Goal: Task Accomplishment & Management: Use online tool/utility

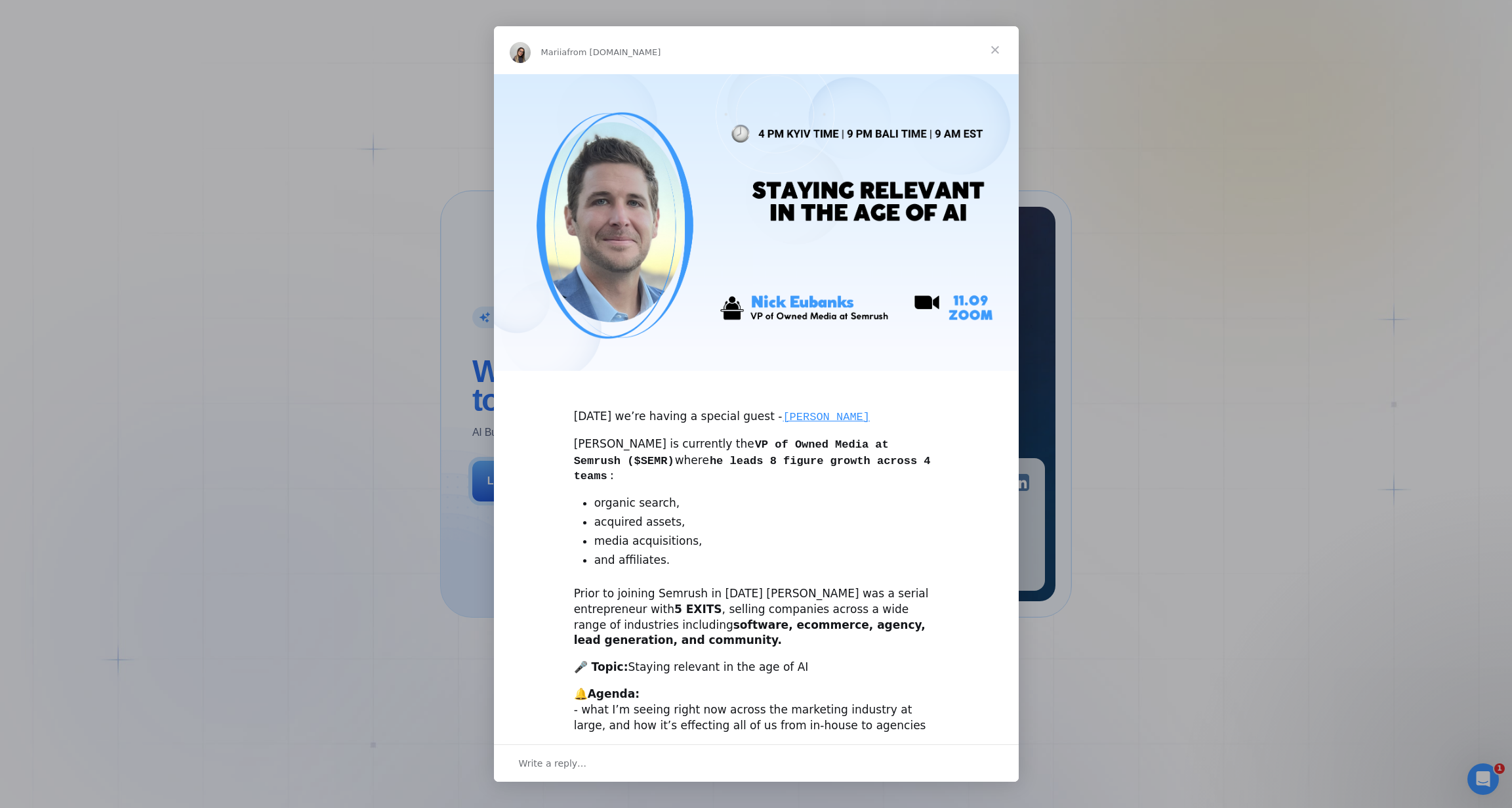
click at [1000, 46] on span "Close" at bounding box center [995, 49] width 47 height 47
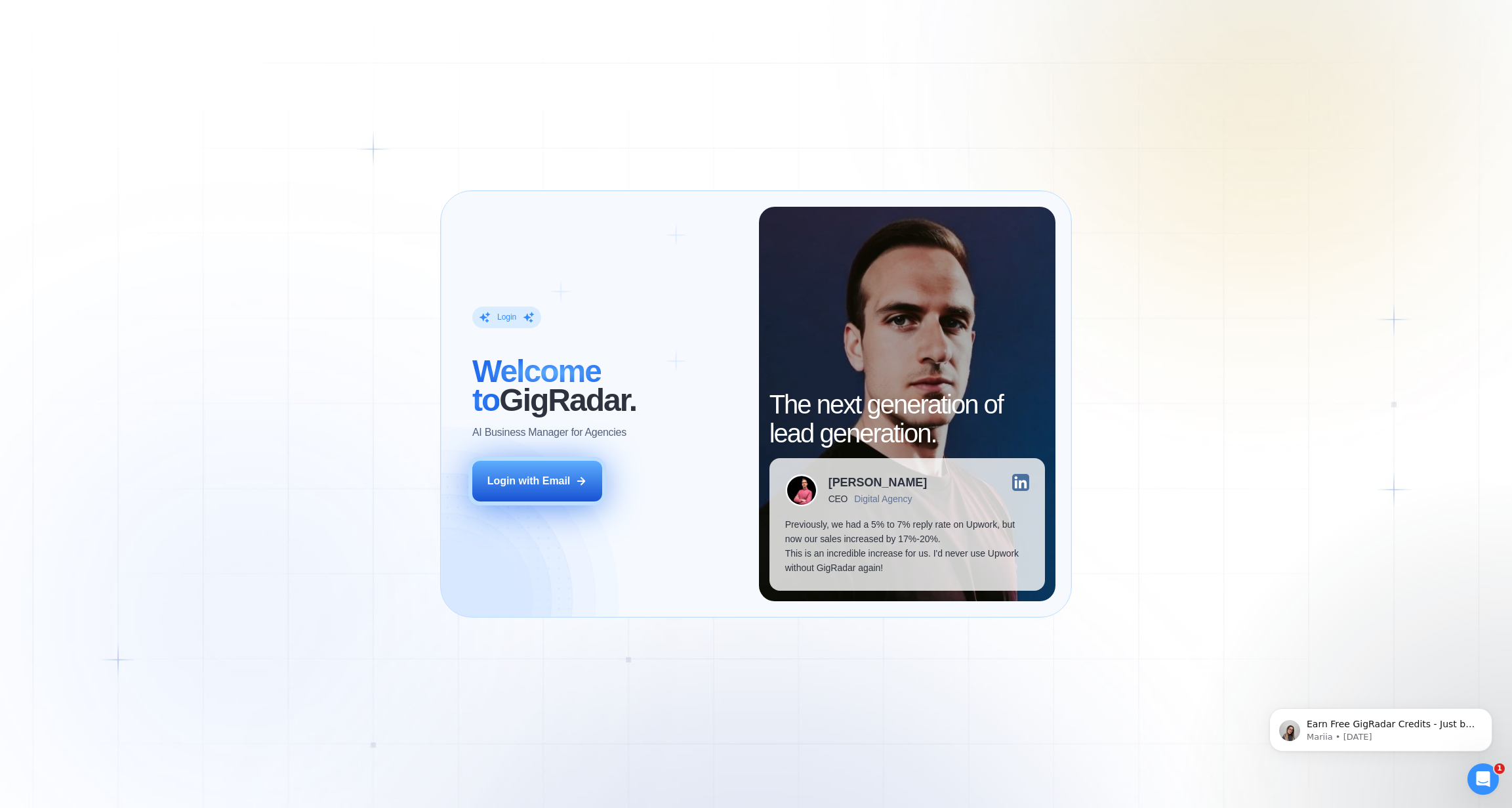
click at [529, 474] on div "Login with Email" at bounding box center [529, 480] width 83 height 14
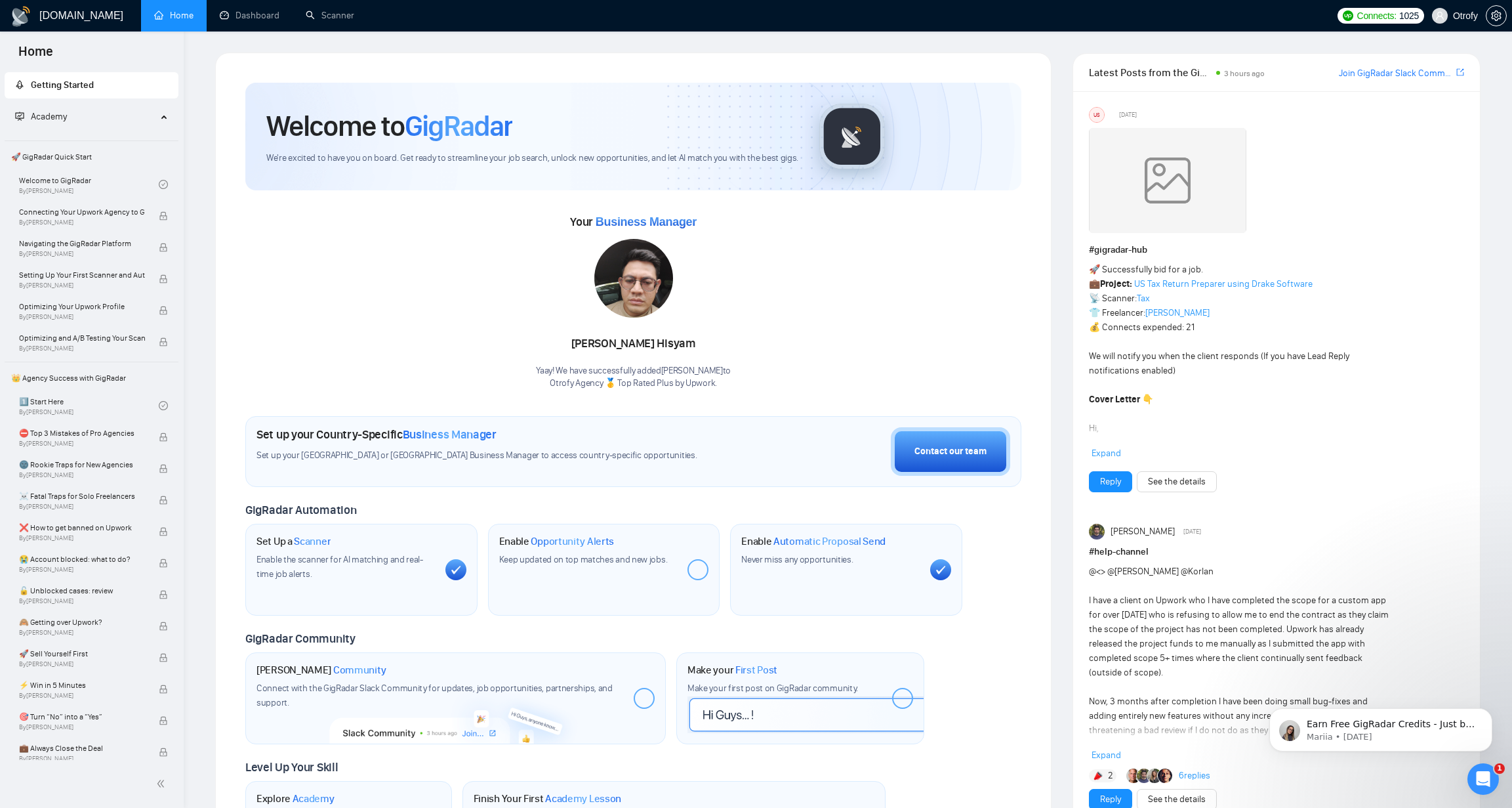
click at [259, 21] on link "Dashboard" at bounding box center [250, 15] width 60 height 11
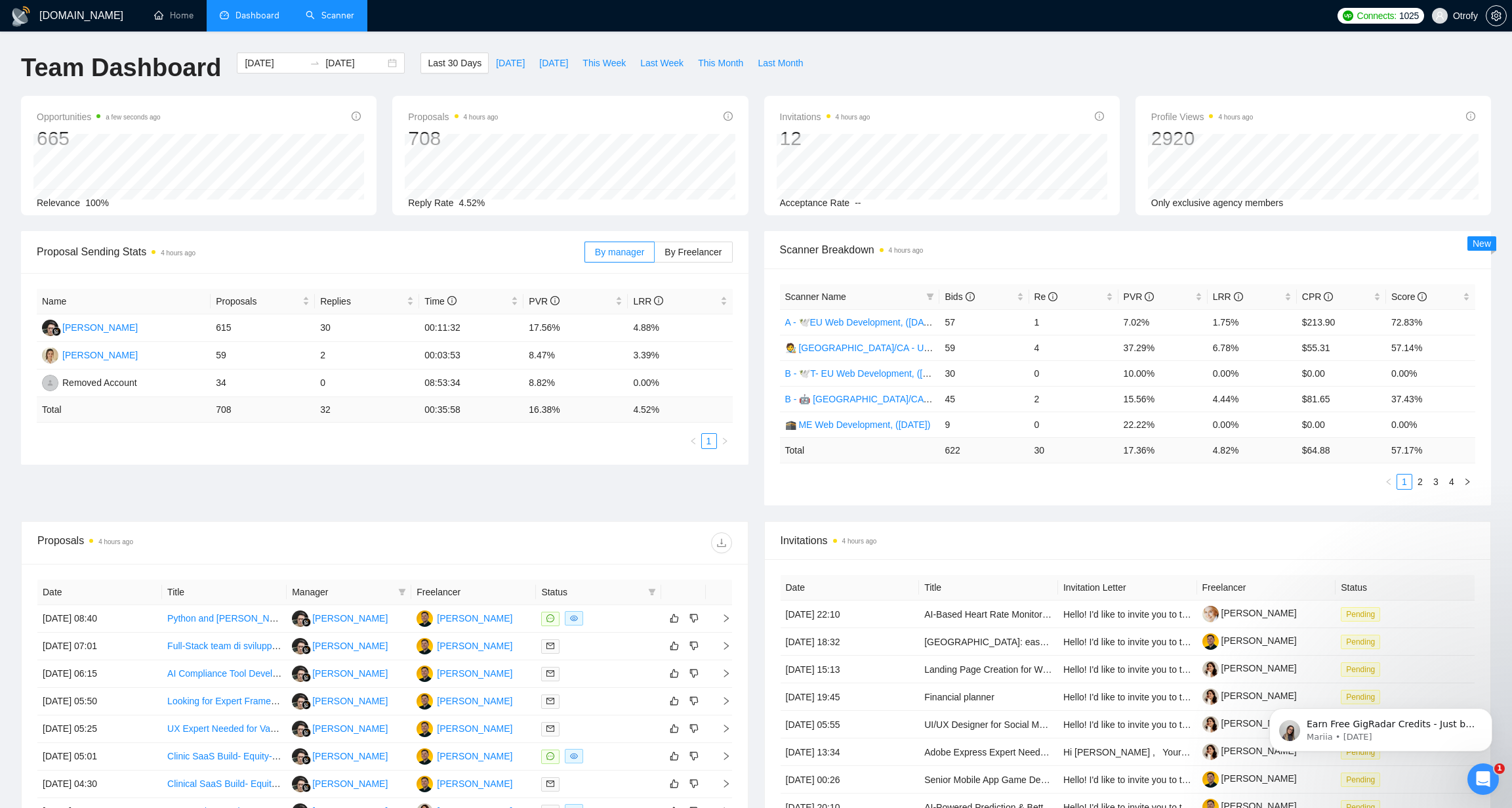
click at [337, 19] on link "Scanner" at bounding box center [330, 15] width 49 height 11
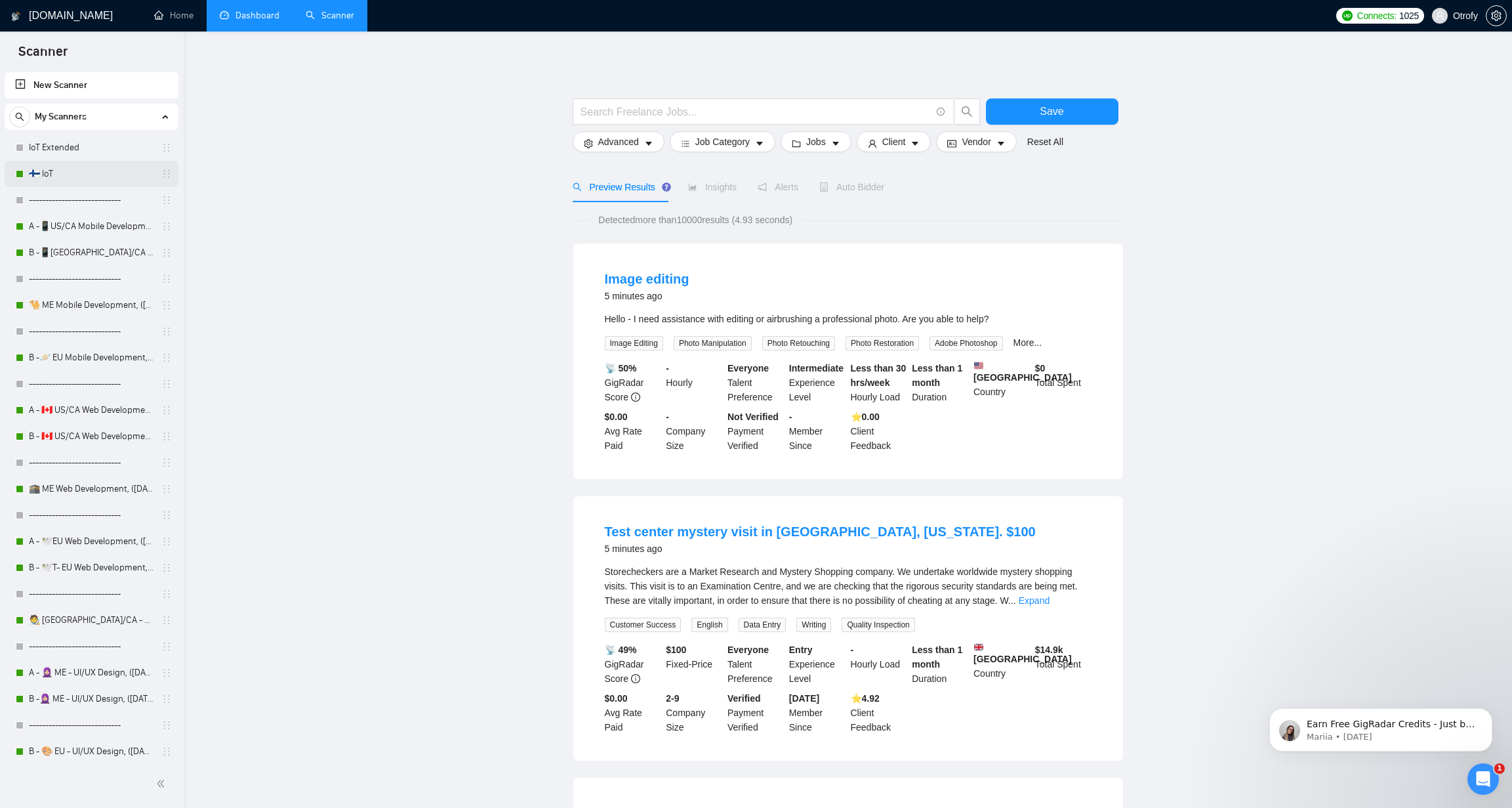
click at [70, 179] on link "🇫🇮 IoT" at bounding box center [91, 174] width 125 height 26
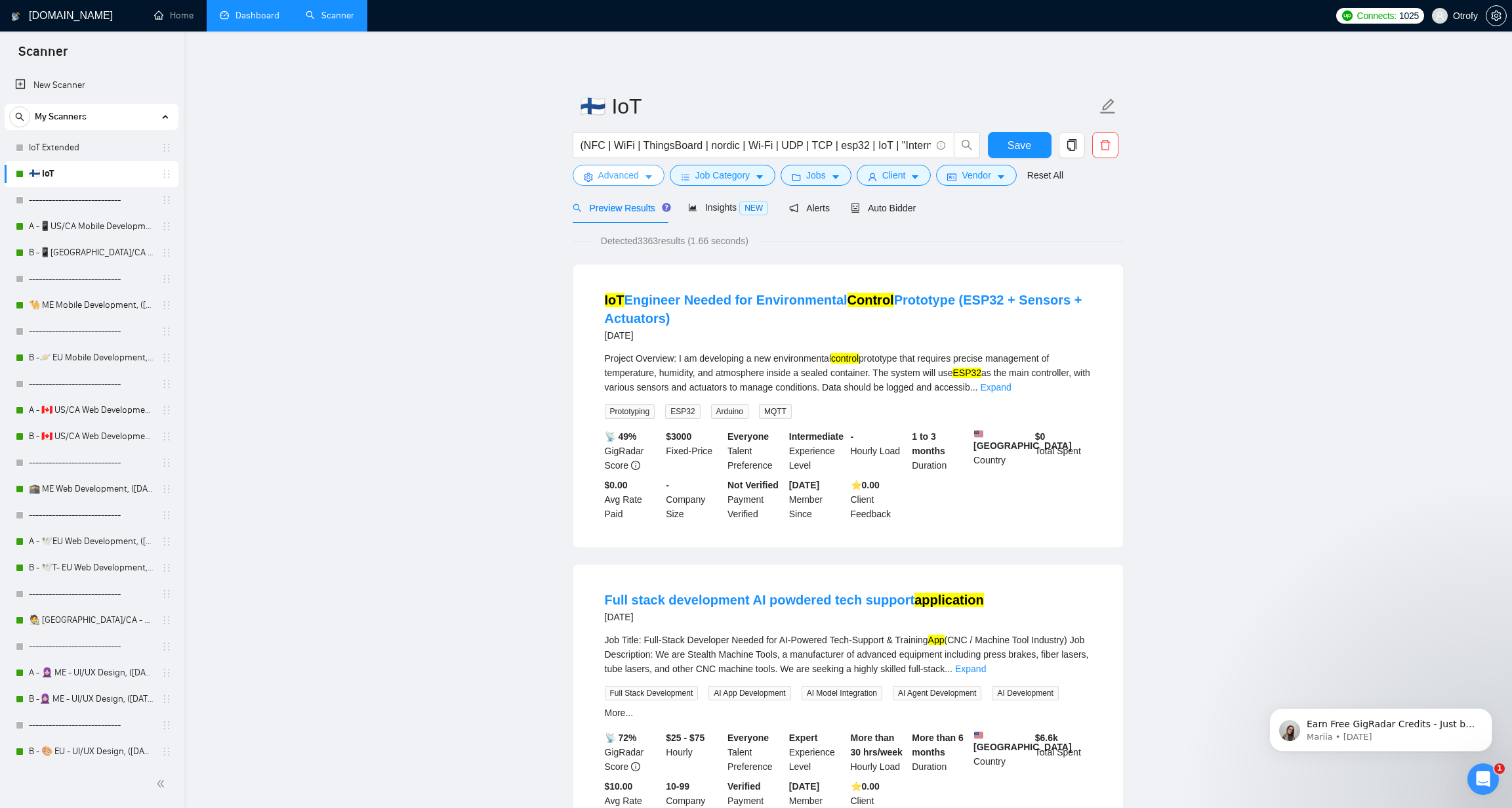
click at [647, 178] on icon "caret-down" at bounding box center [648, 177] width 9 height 9
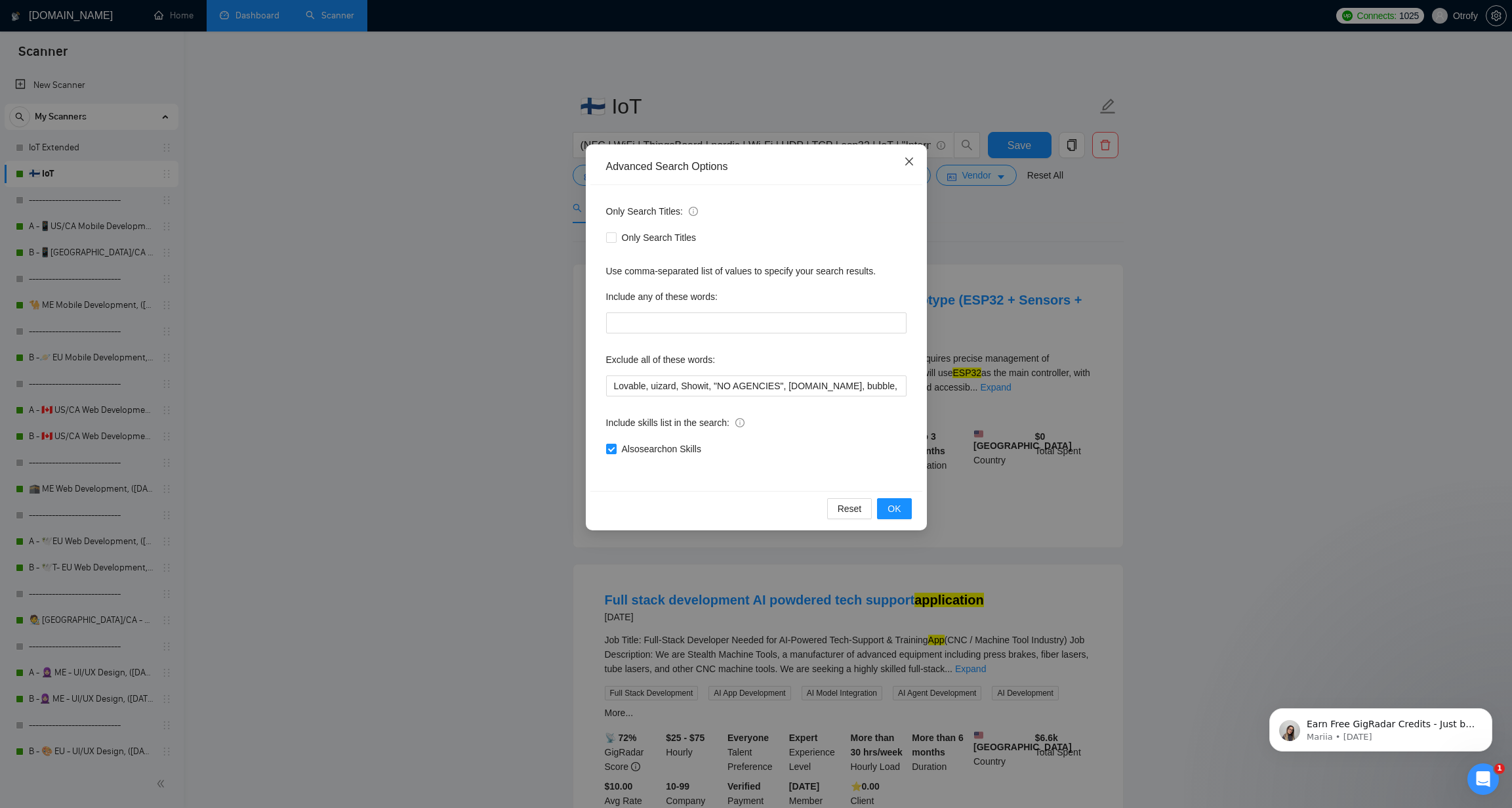
click at [909, 162] on icon "close" at bounding box center [909, 162] width 8 height 8
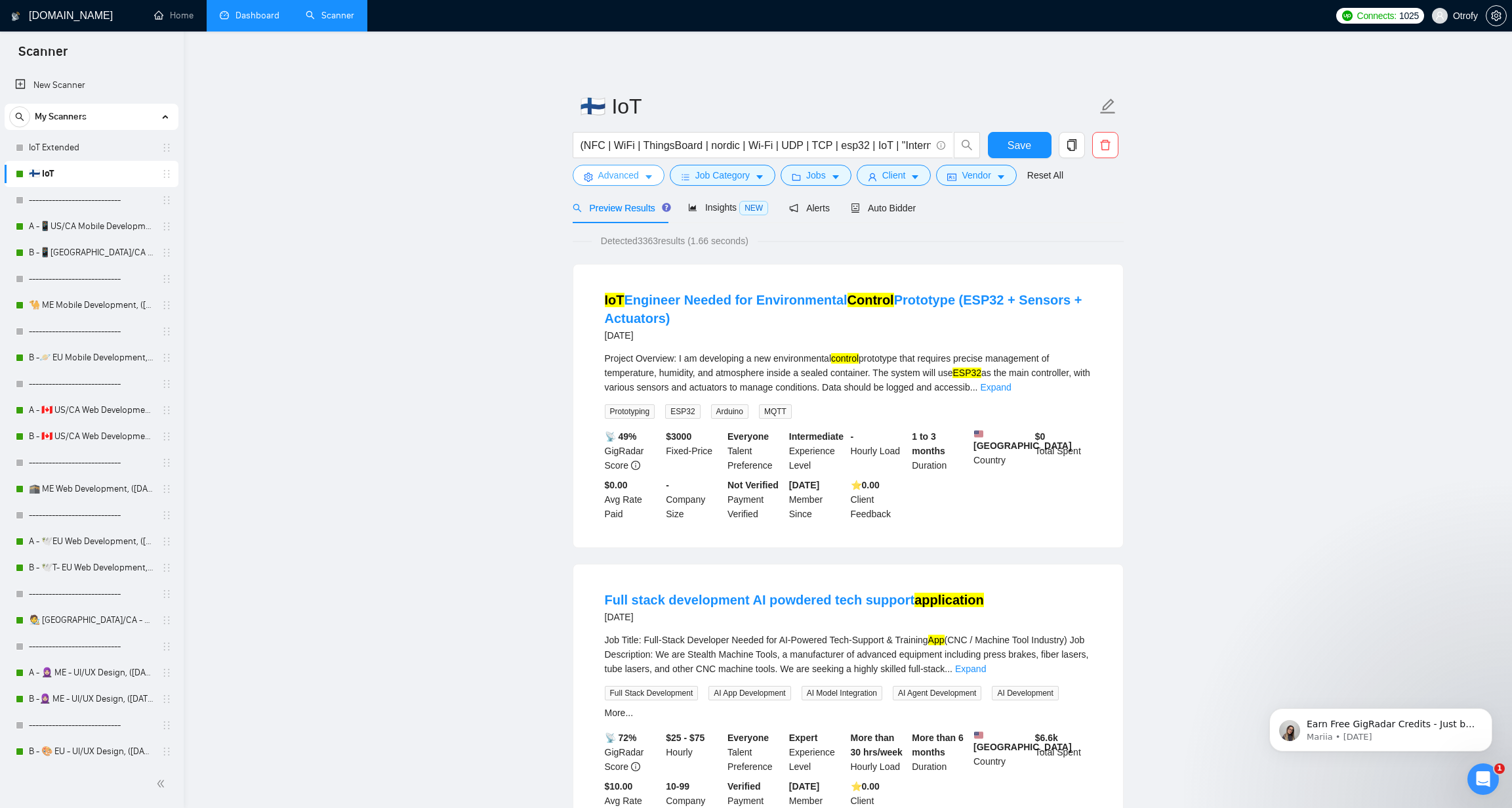
click at [649, 180] on icon "caret-down" at bounding box center [648, 177] width 9 height 9
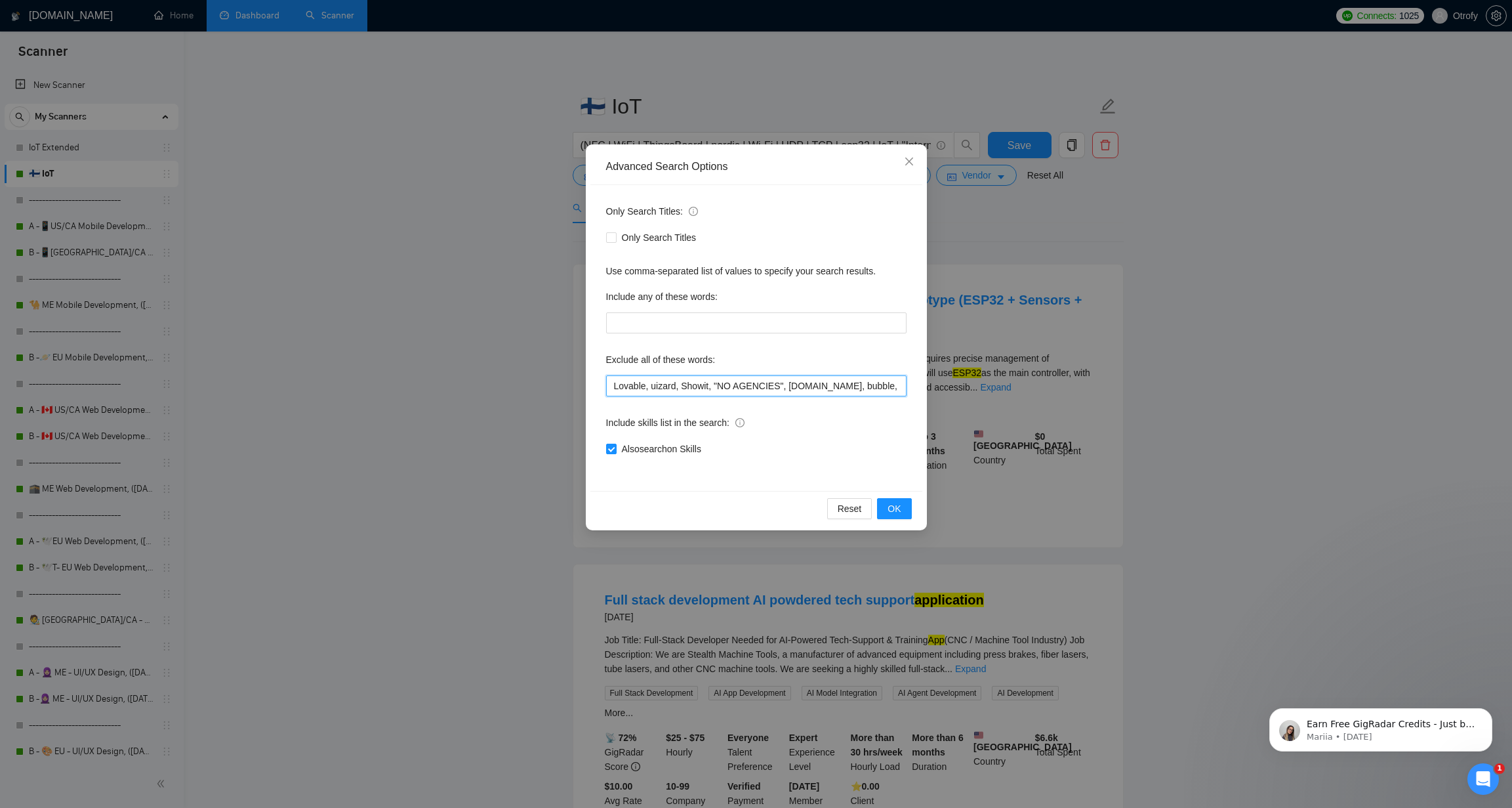
click at [731, 393] on input "Lovable, uizard, Showit, "NO AGENCIES", bubble.io, bubble, "mentor", "our team"…" at bounding box center [756, 386] width 301 height 21
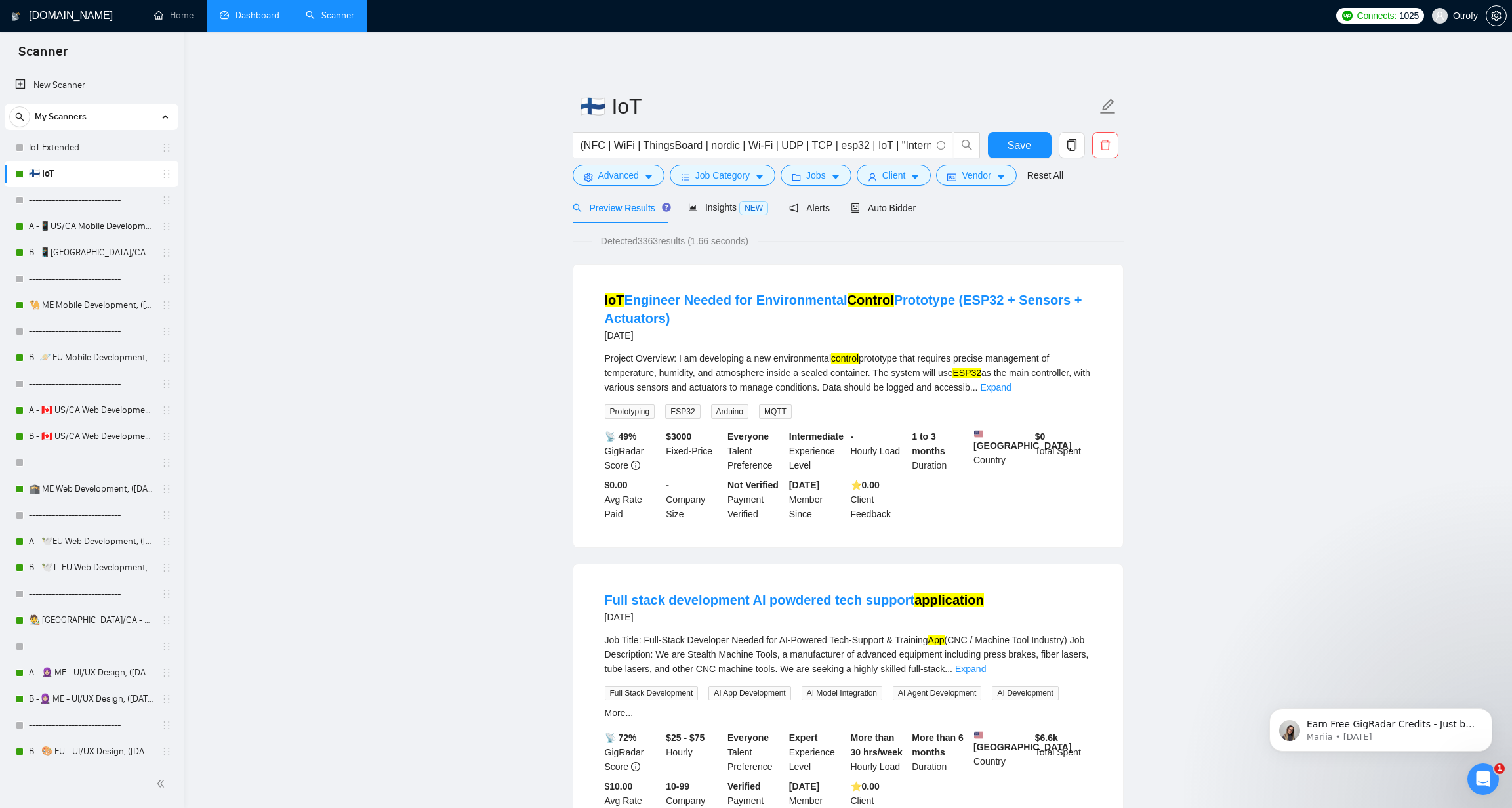
click at [76, 232] on link "A -📱US/CA Mobile Development, (May 6, 2025) no tech & negative tech" at bounding box center [91, 226] width 125 height 26
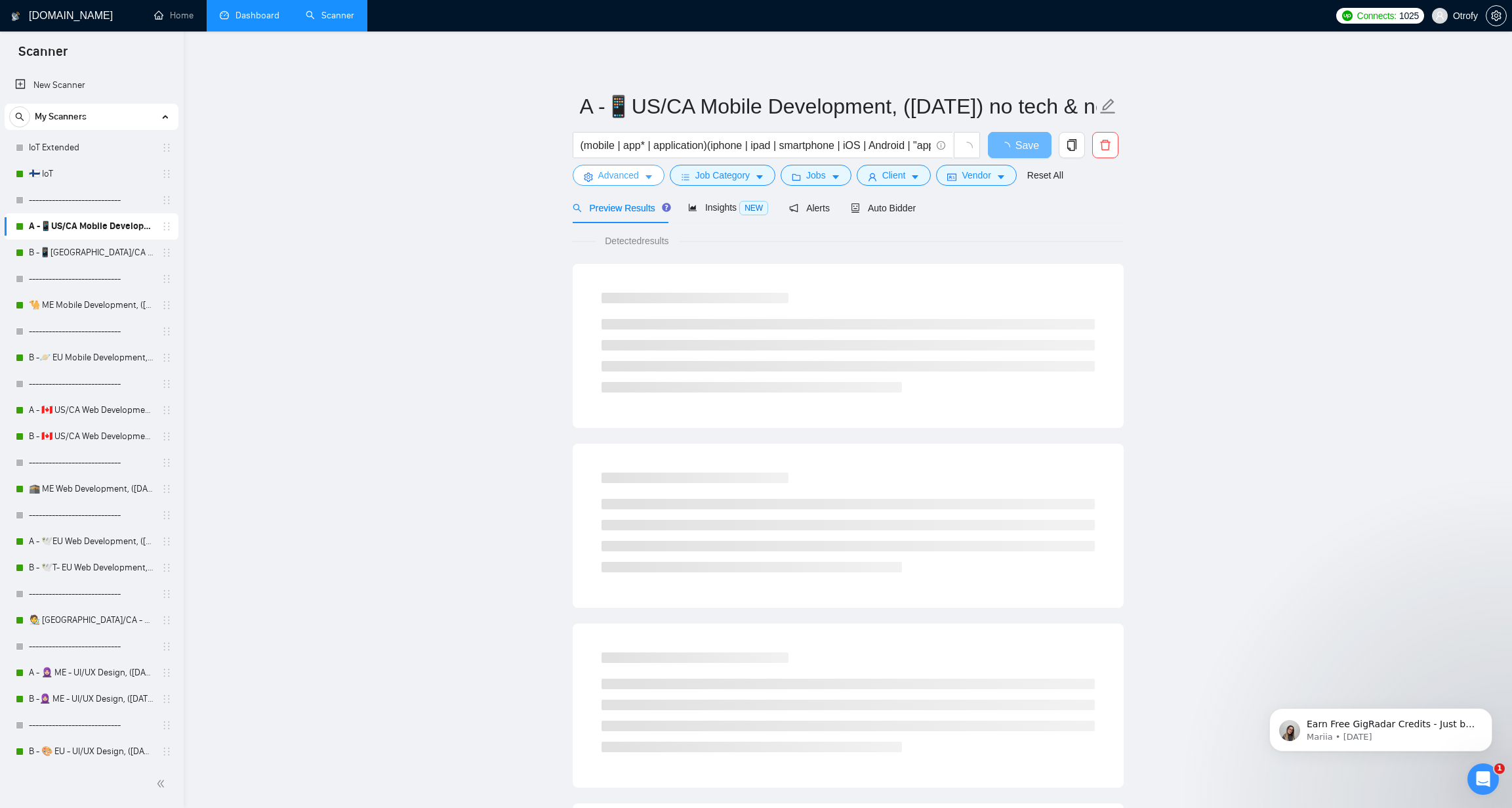
click at [652, 175] on icon "caret-down" at bounding box center [648, 177] width 9 height 9
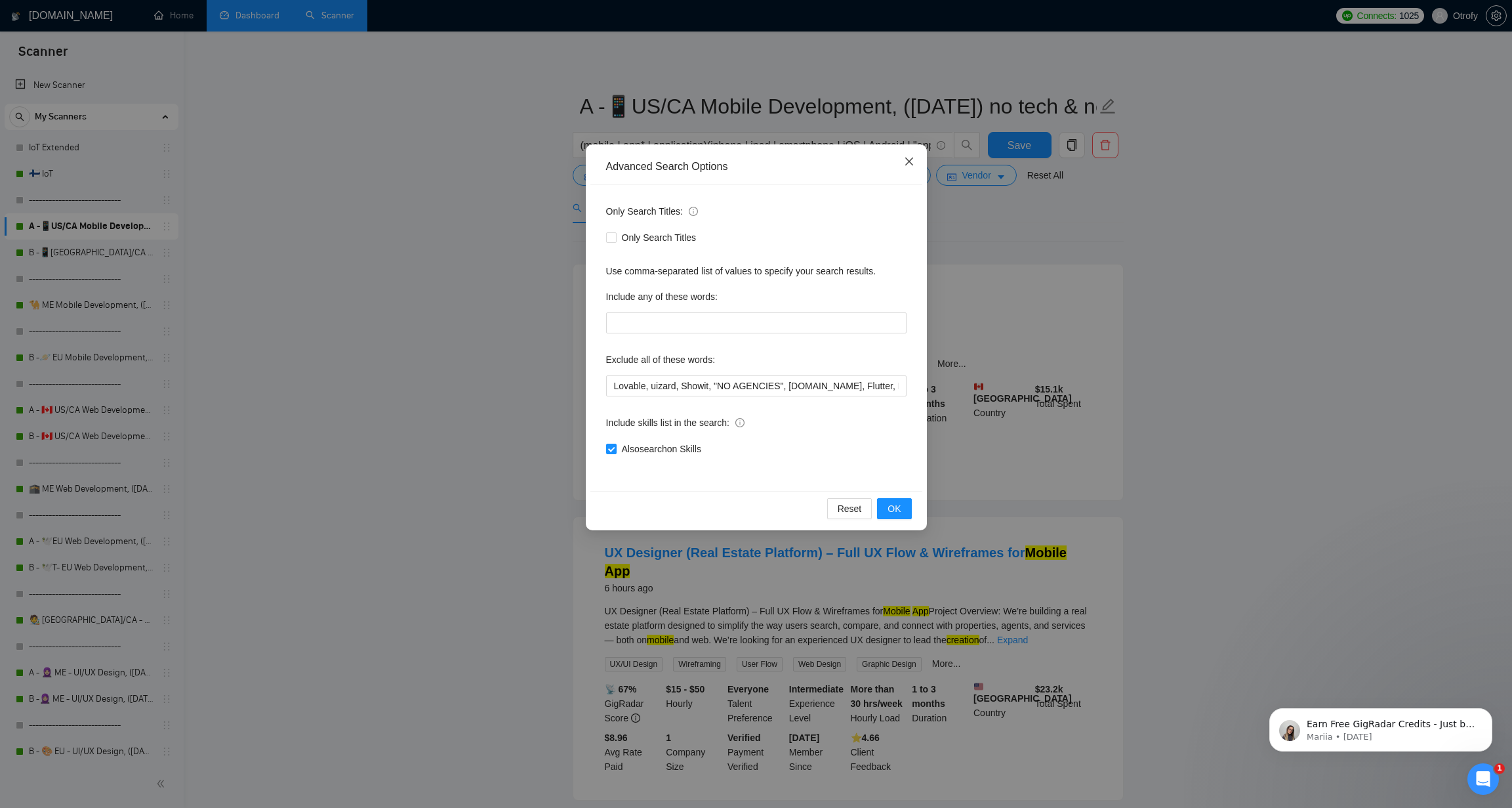
click at [912, 159] on icon "close" at bounding box center [909, 162] width 10 height 10
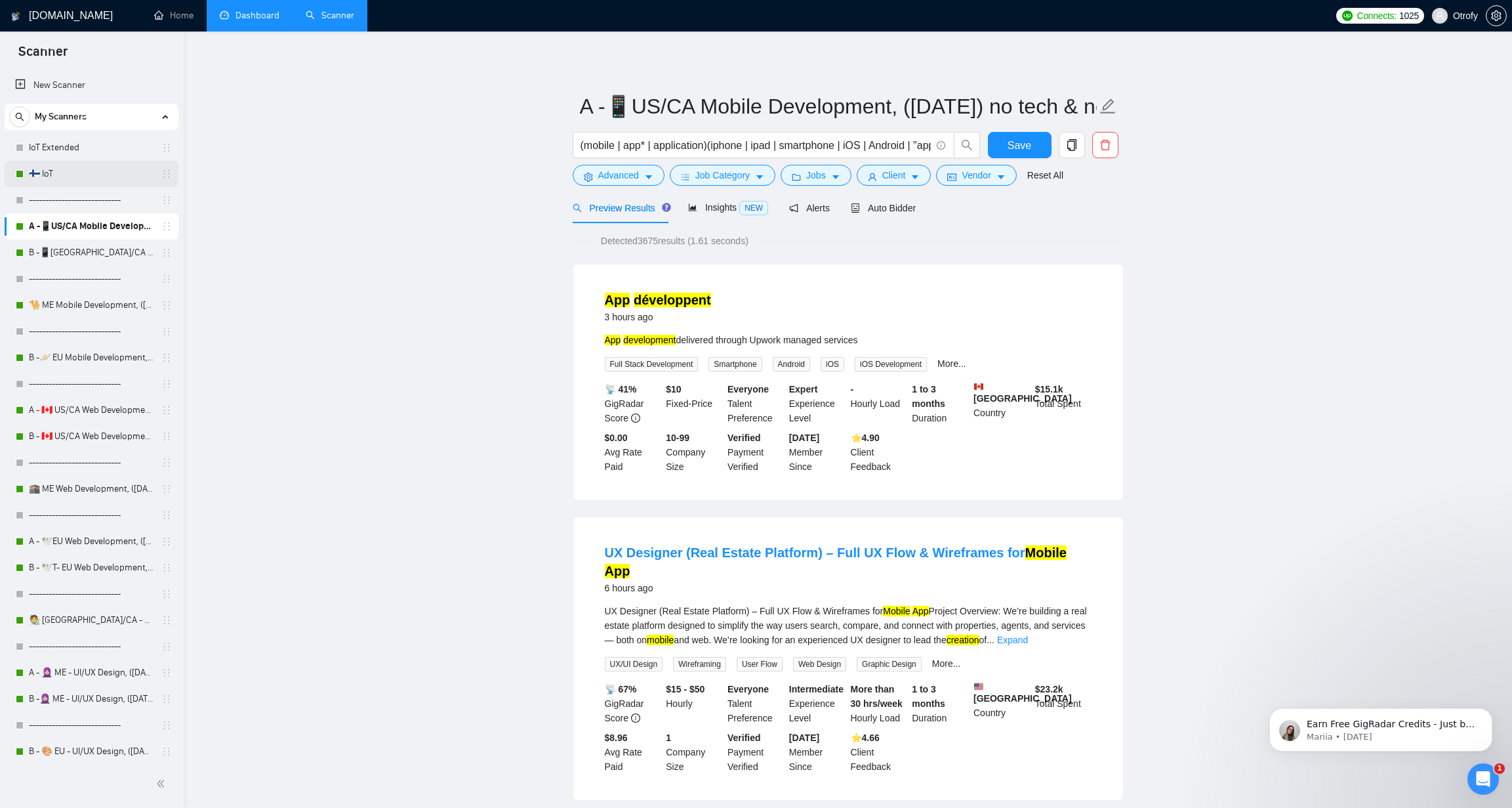
click at [83, 173] on link "🇫🇮 IoT" at bounding box center [91, 174] width 125 height 26
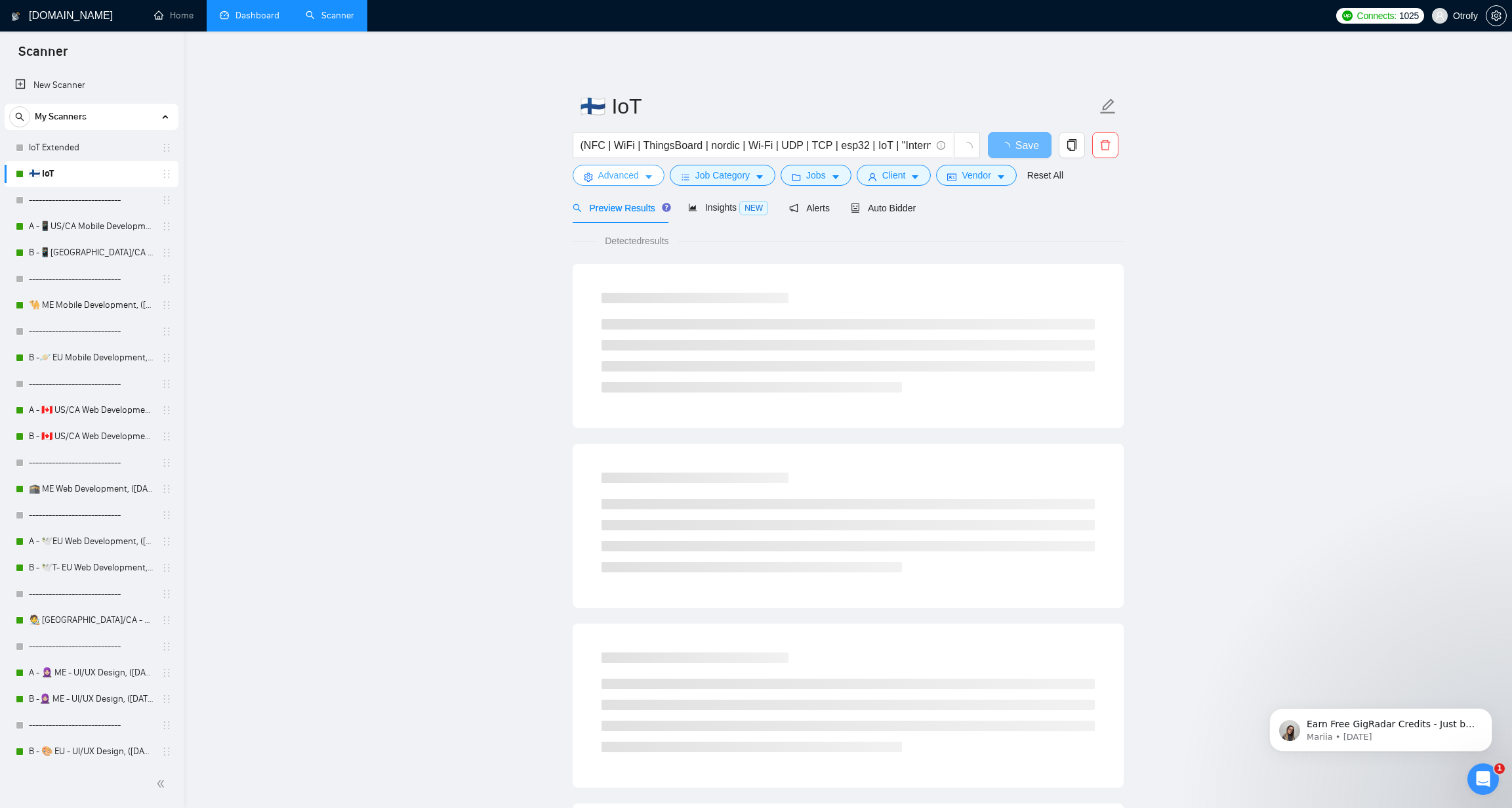
click at [651, 177] on icon "caret-down" at bounding box center [648, 177] width 7 height 4
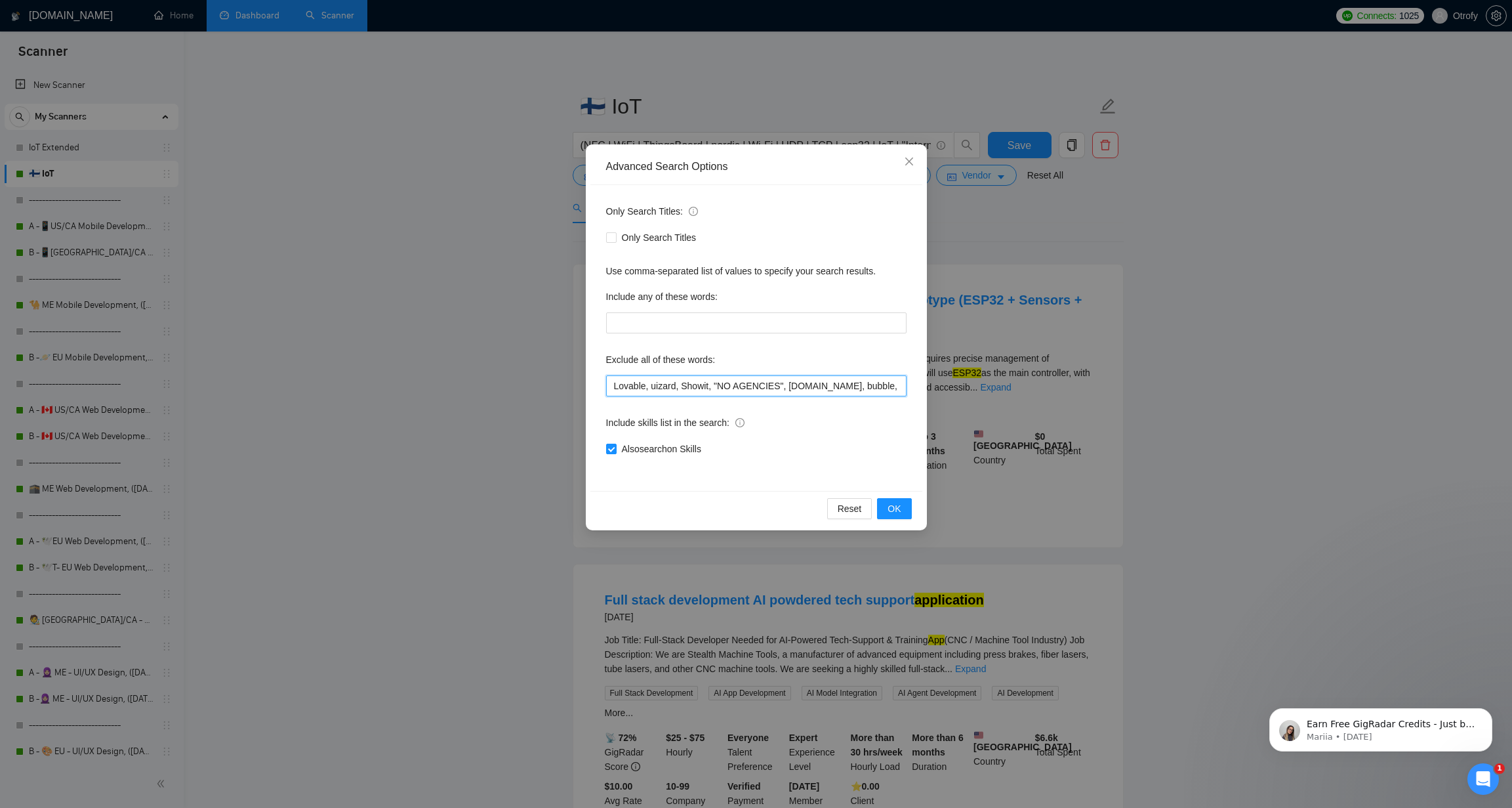
click at [611, 387] on input "Lovable, uizard, Showit, "NO AGENCIES", bubble.io, bubble, "mentor", "our team"…" at bounding box center [756, 386] width 301 height 21
click at [915, 162] on span "Close" at bounding box center [909, 162] width 35 height 35
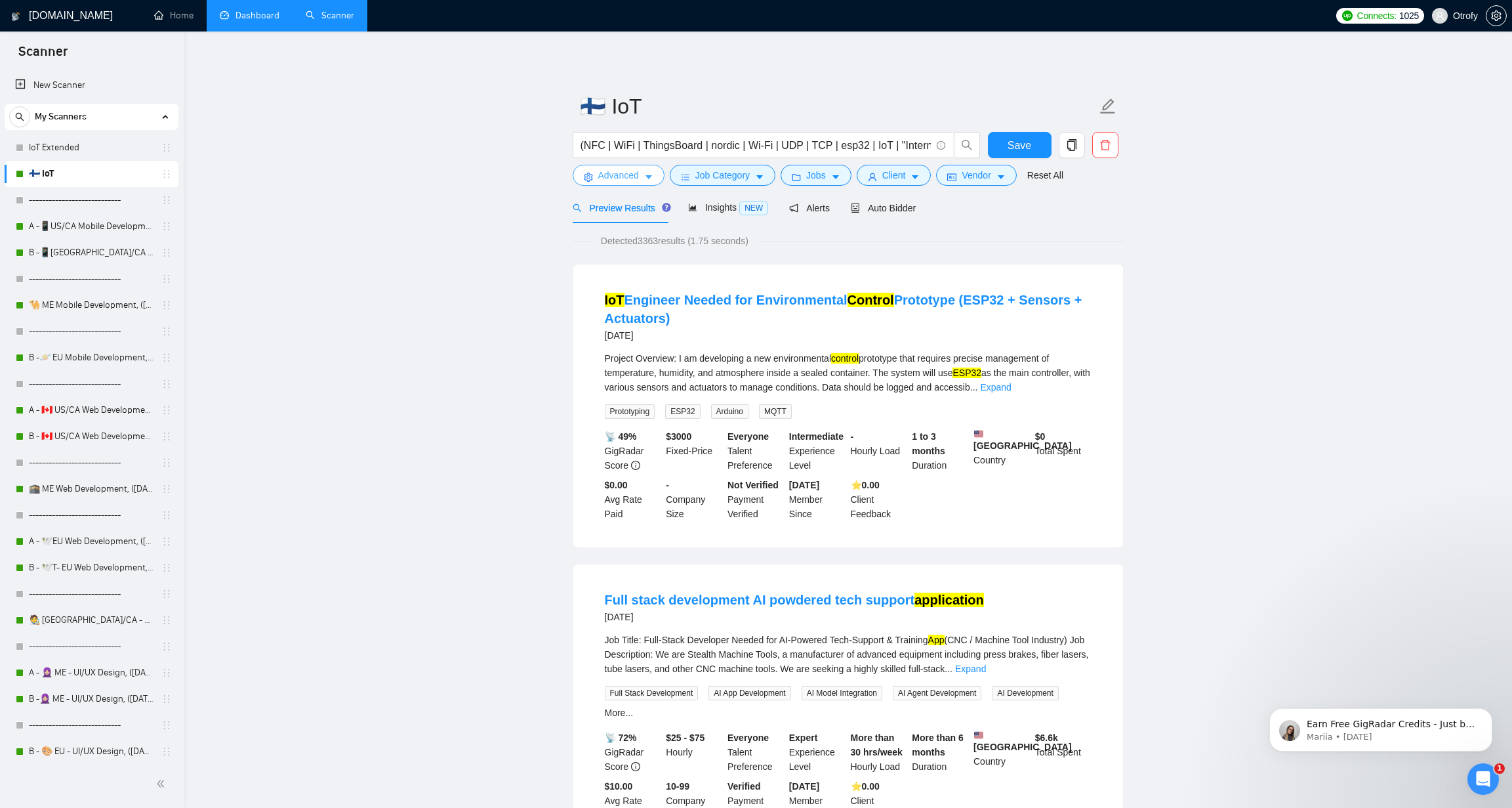
click at [652, 174] on icon "caret-down" at bounding box center [648, 177] width 9 height 9
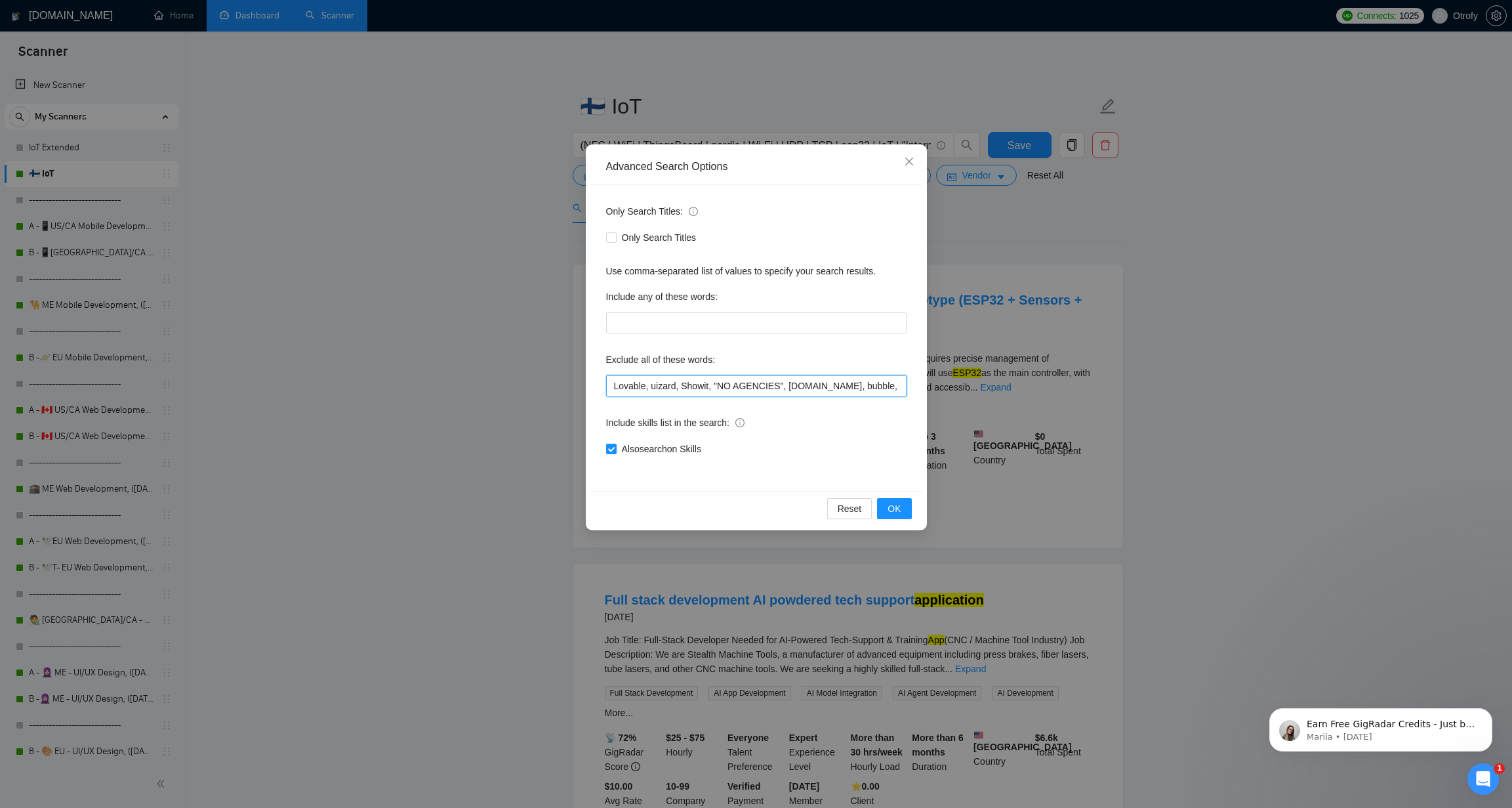
click at [613, 383] on input "Lovable, uizard, Showit, "NO AGENCIES", bubble.io, bubble, "mentor", "our team"…" at bounding box center [756, 386] width 301 height 21
paste input "Equity"
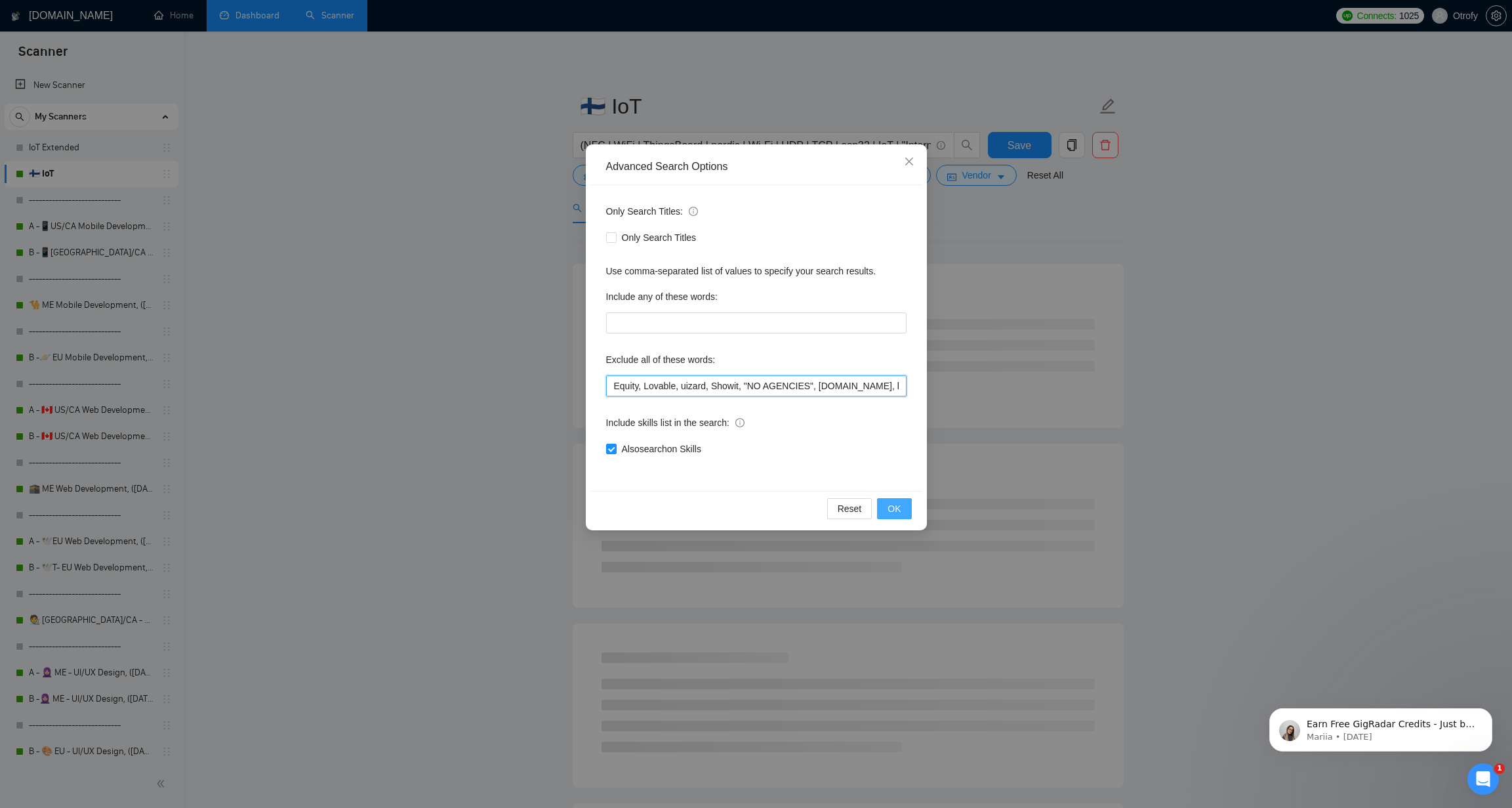
type input "Equity, Lovable, uizard, Showit, "NO AGENCIES", bubble.io, bubble, "mentor", "o…"
click at [899, 506] on span "OK" at bounding box center [894, 508] width 13 height 14
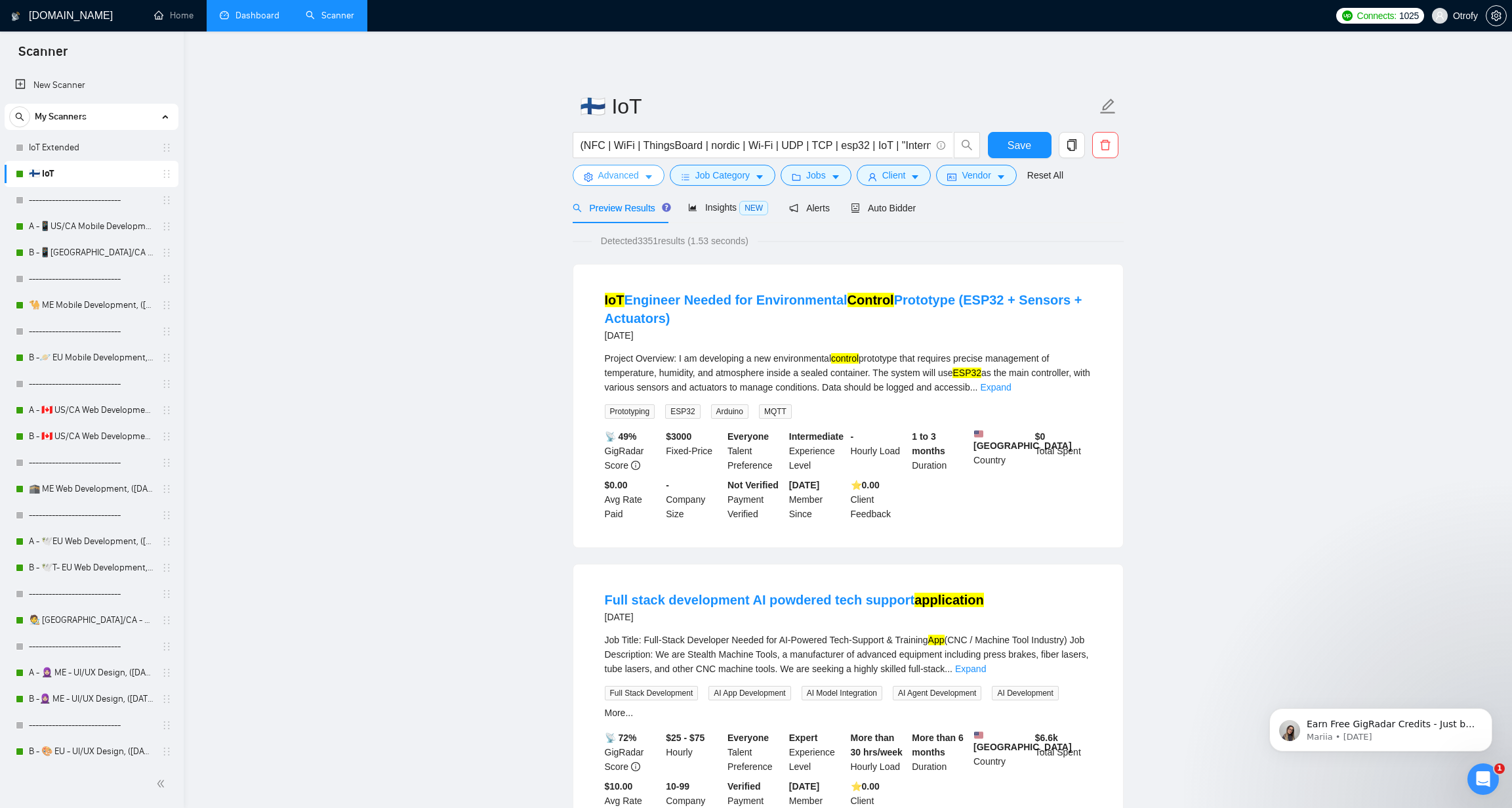
click at [633, 183] on span "Advanced" at bounding box center [618, 175] width 40 height 14
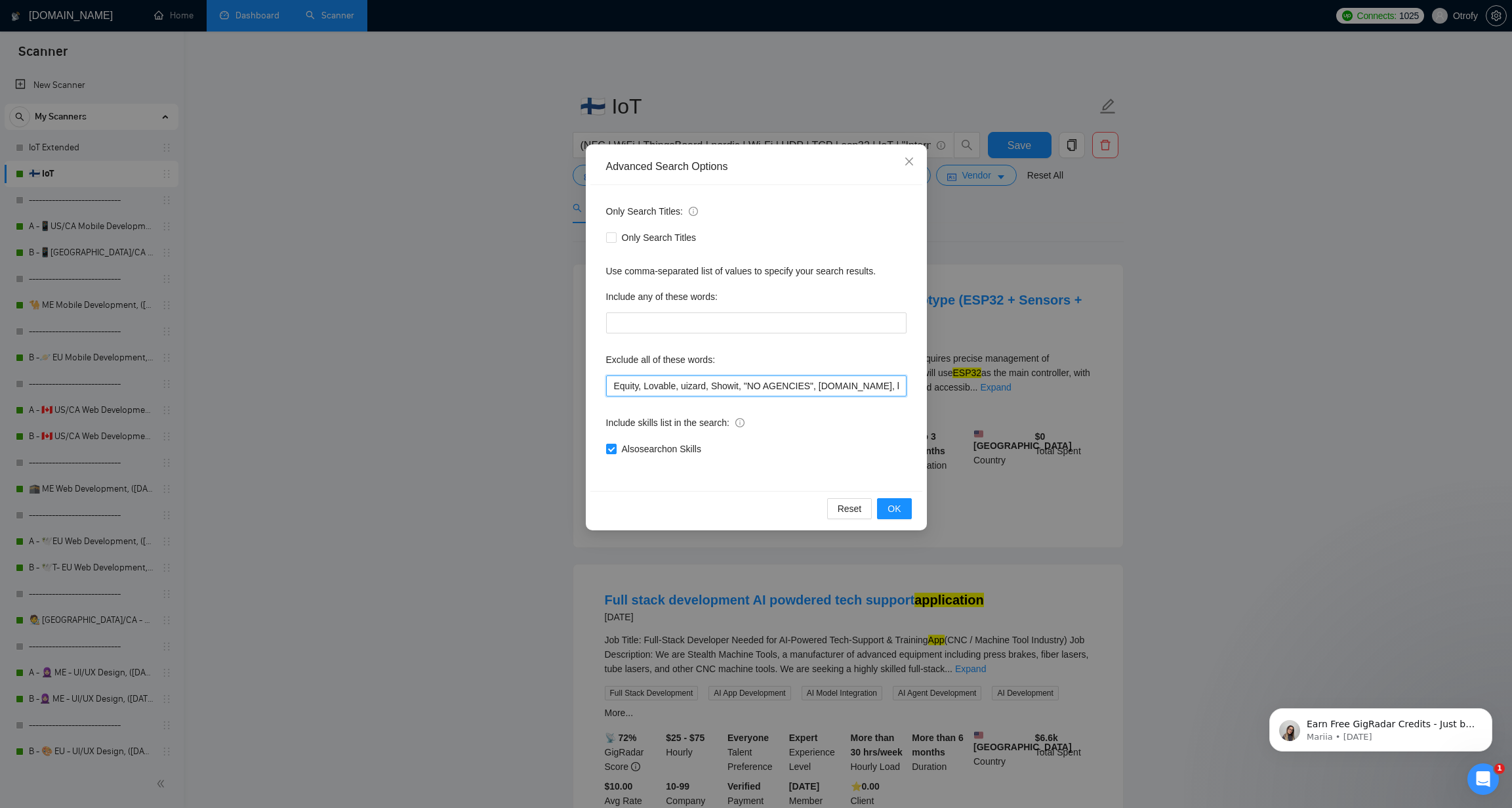
click at [645, 388] on input "Equity, Lovable, uizard, Showit, "NO AGENCIES", bubble.io, bubble, "mentor", "o…" at bounding box center [756, 386] width 301 height 21
click at [898, 514] on span "OK" at bounding box center [894, 508] width 13 height 14
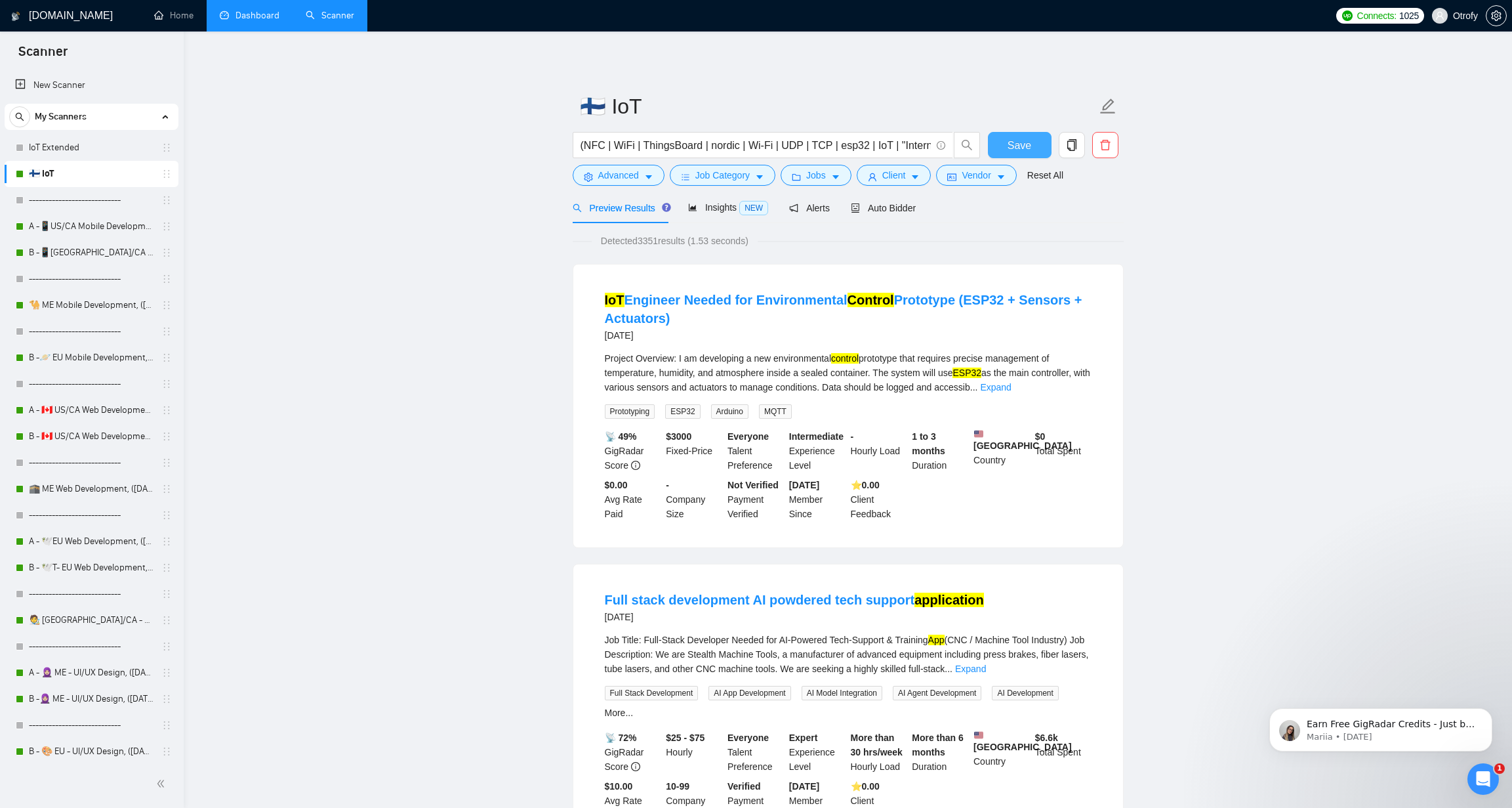
click at [1020, 145] on span "Save" at bounding box center [1019, 145] width 24 height 16
click at [95, 230] on link "A -📱US/CA Mobile Development, ([DATE]) no tech & negative tech" at bounding box center [91, 226] width 125 height 26
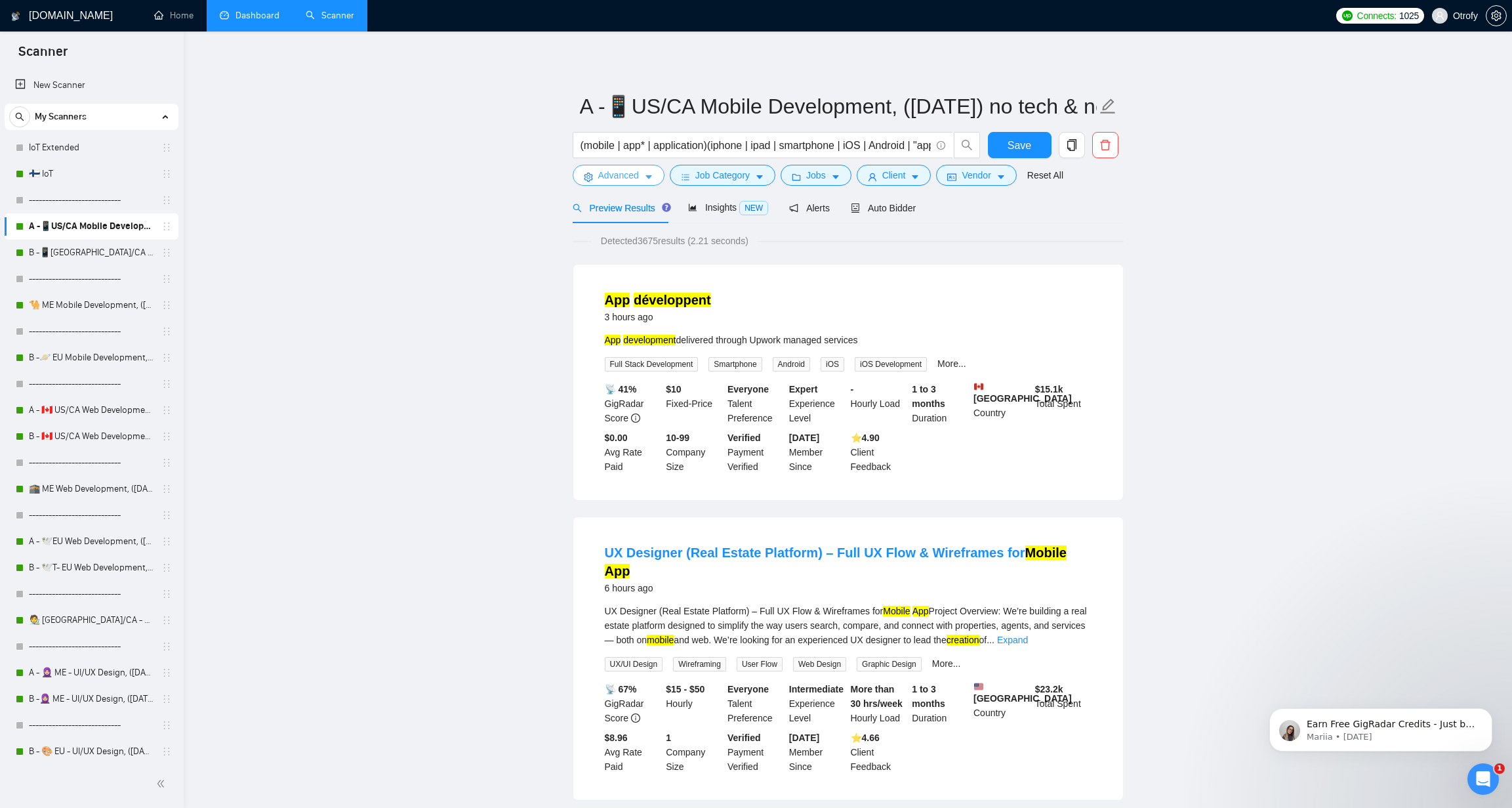
click at [651, 177] on icon "caret-down" at bounding box center [648, 177] width 7 height 4
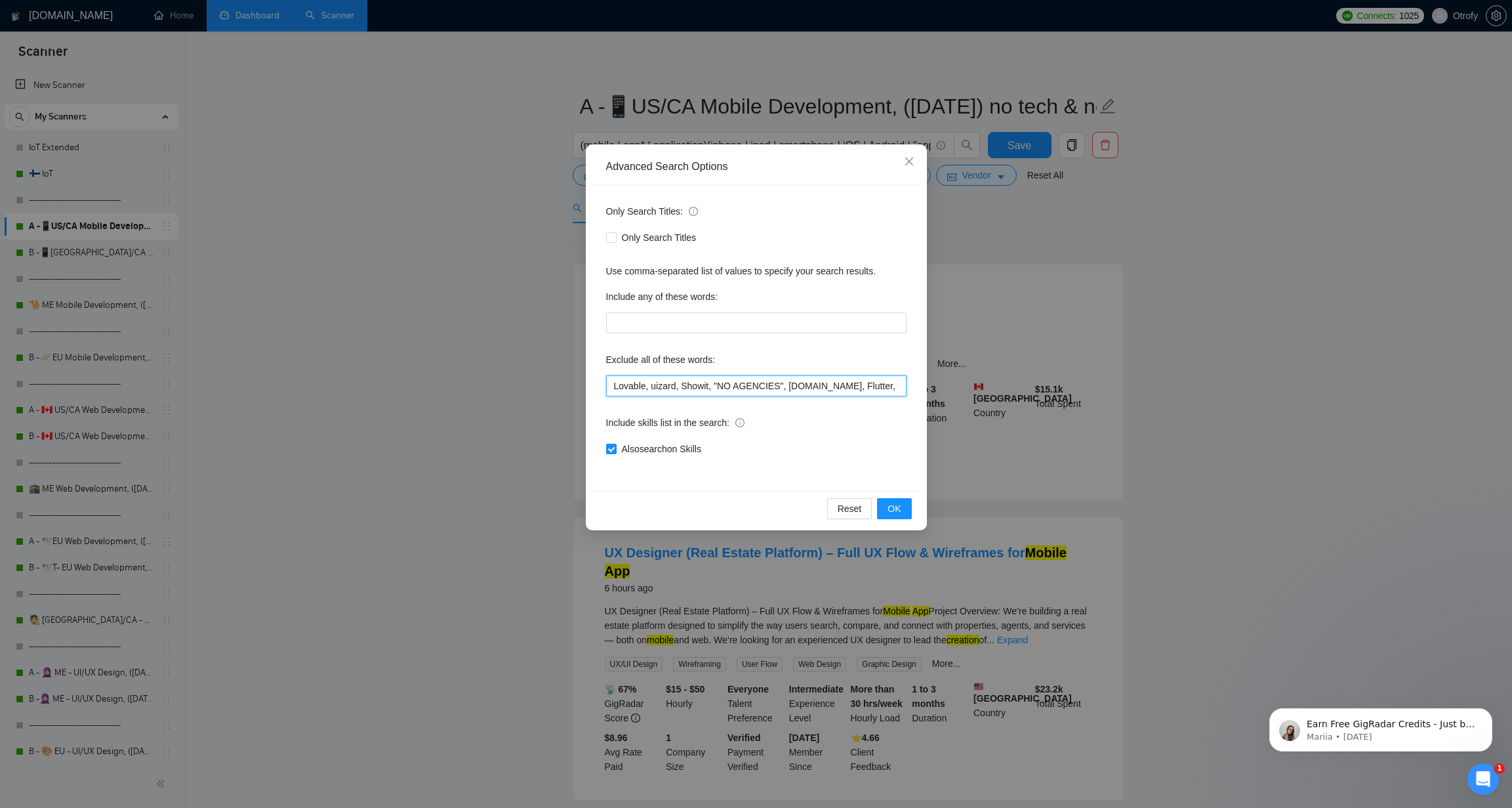
click at [618, 383] on input "Lovable, uizard, Showit, "NO AGENCIES", bubble.io, Flutter, Kotlin, Swift, Obje…" at bounding box center [756, 386] width 301 height 21
click at [612, 384] on input "Lovable, uizard, Showit, "NO AGENCIES", bubble.io, Flutter, Kotlin, Swift, Obje…" at bounding box center [756, 386] width 301 height 21
paste input "Equity,"
type input "Equity, Lovable, uizard, Showit, "NO AGENCIES", bubble.io, Flutter, Kotlin, Swi…"
click at [899, 508] on span "OK" at bounding box center [894, 508] width 13 height 14
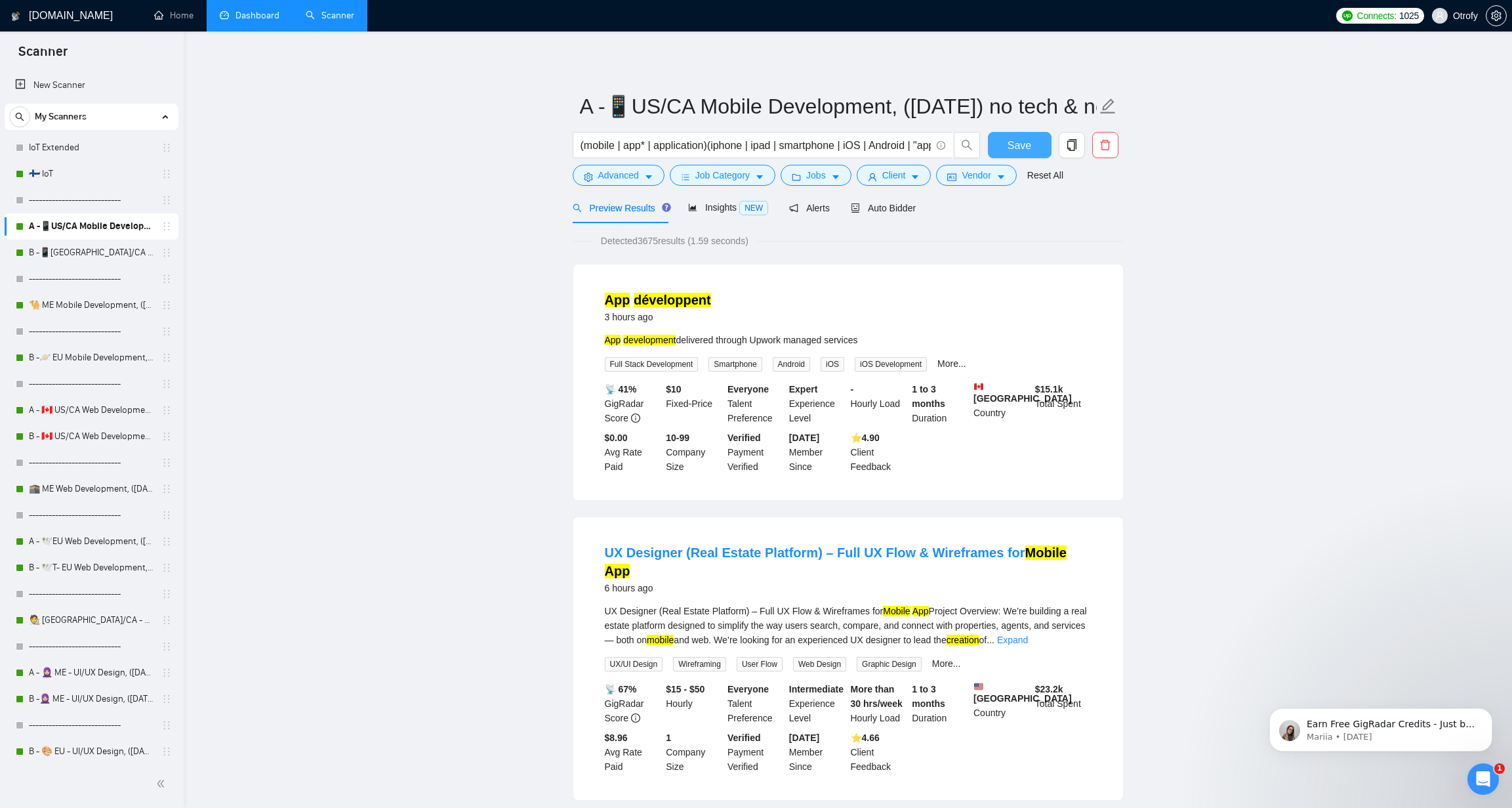
click at [1014, 146] on span "Save" at bounding box center [1019, 145] width 24 height 16
click at [104, 255] on link "B -📱[GEOGRAPHIC_DATA]/CA Mobile Development, ([DATE])" at bounding box center [91, 252] width 125 height 26
click at [651, 177] on icon "caret-down" at bounding box center [648, 177] width 7 height 4
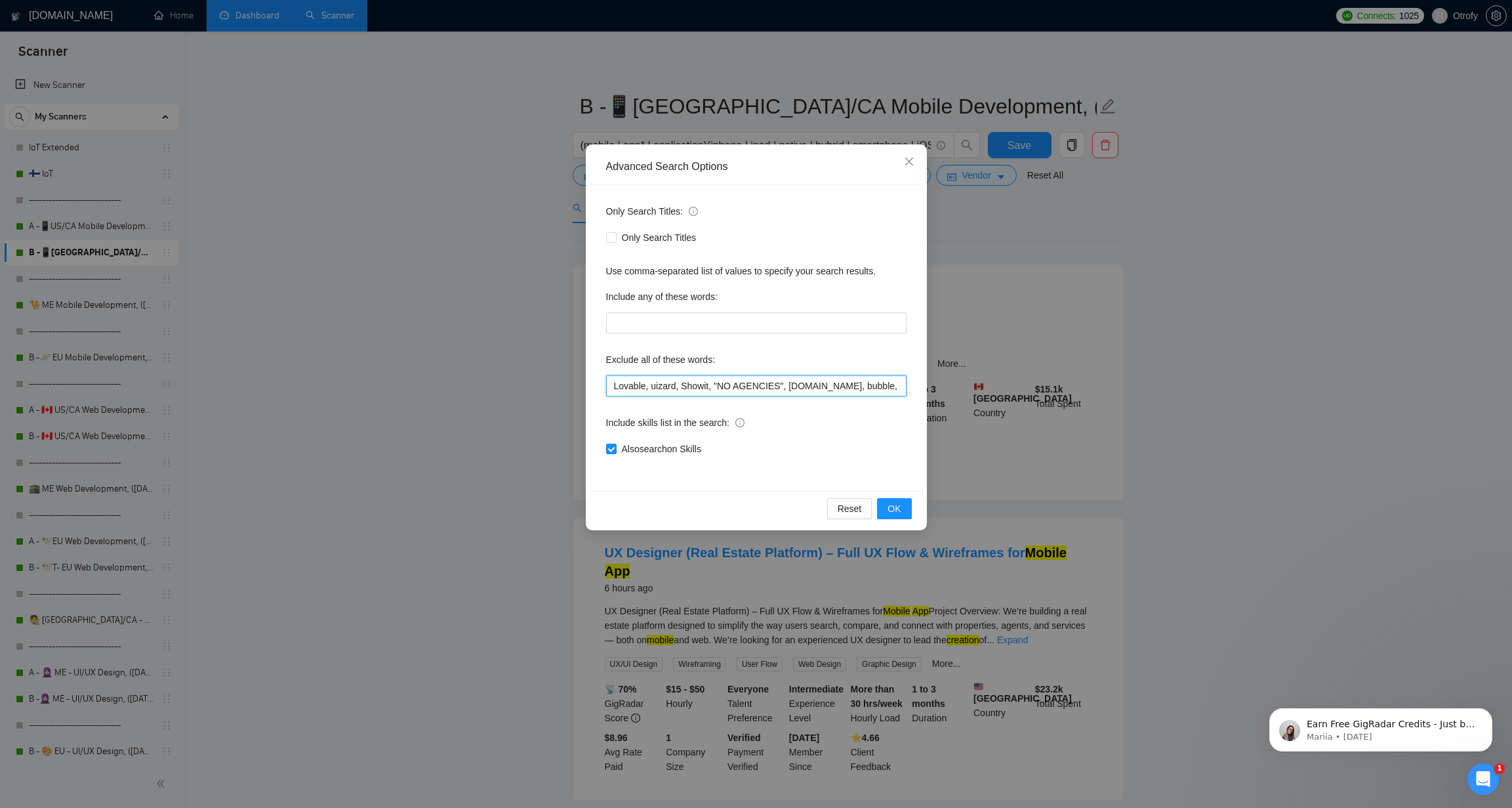
click at [609, 388] on input "Lovable, uizard, Showit, "NO AGENCIES", bubble.io, bubble, audit, equity, "Idea…" at bounding box center [756, 386] width 301 height 21
paste input "Equity,"
type input "Equity, Lovable, uizard, Showit, "NO AGENCIES", bubble.io, bubble, audit, equit…"
click at [898, 509] on span "OK" at bounding box center [894, 508] width 13 height 14
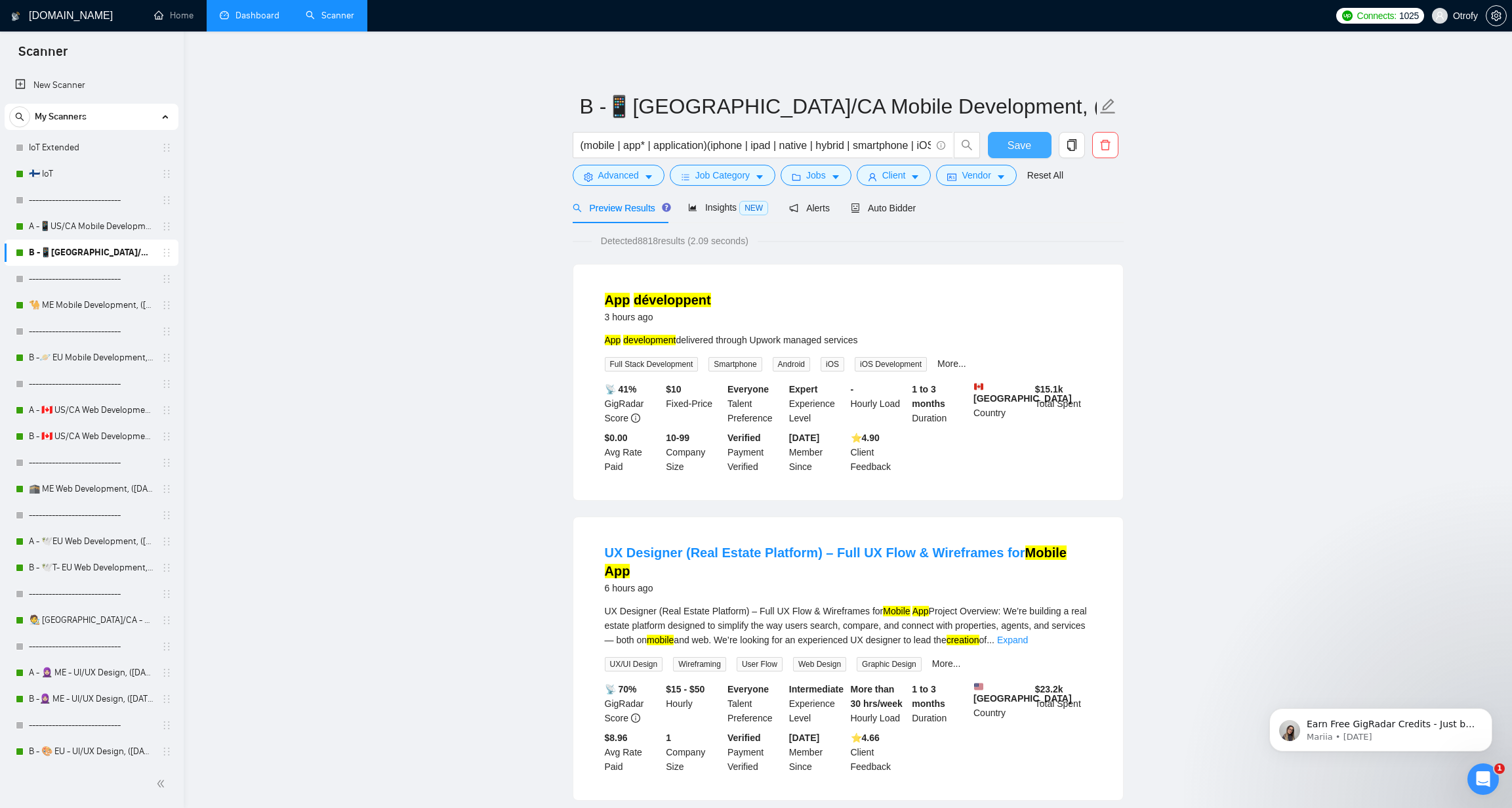
click at [1024, 144] on span "Save" at bounding box center [1019, 145] width 24 height 16
click at [97, 308] on link "🐪 ME Mobile Development, ([DATE])" at bounding box center [91, 304] width 125 height 26
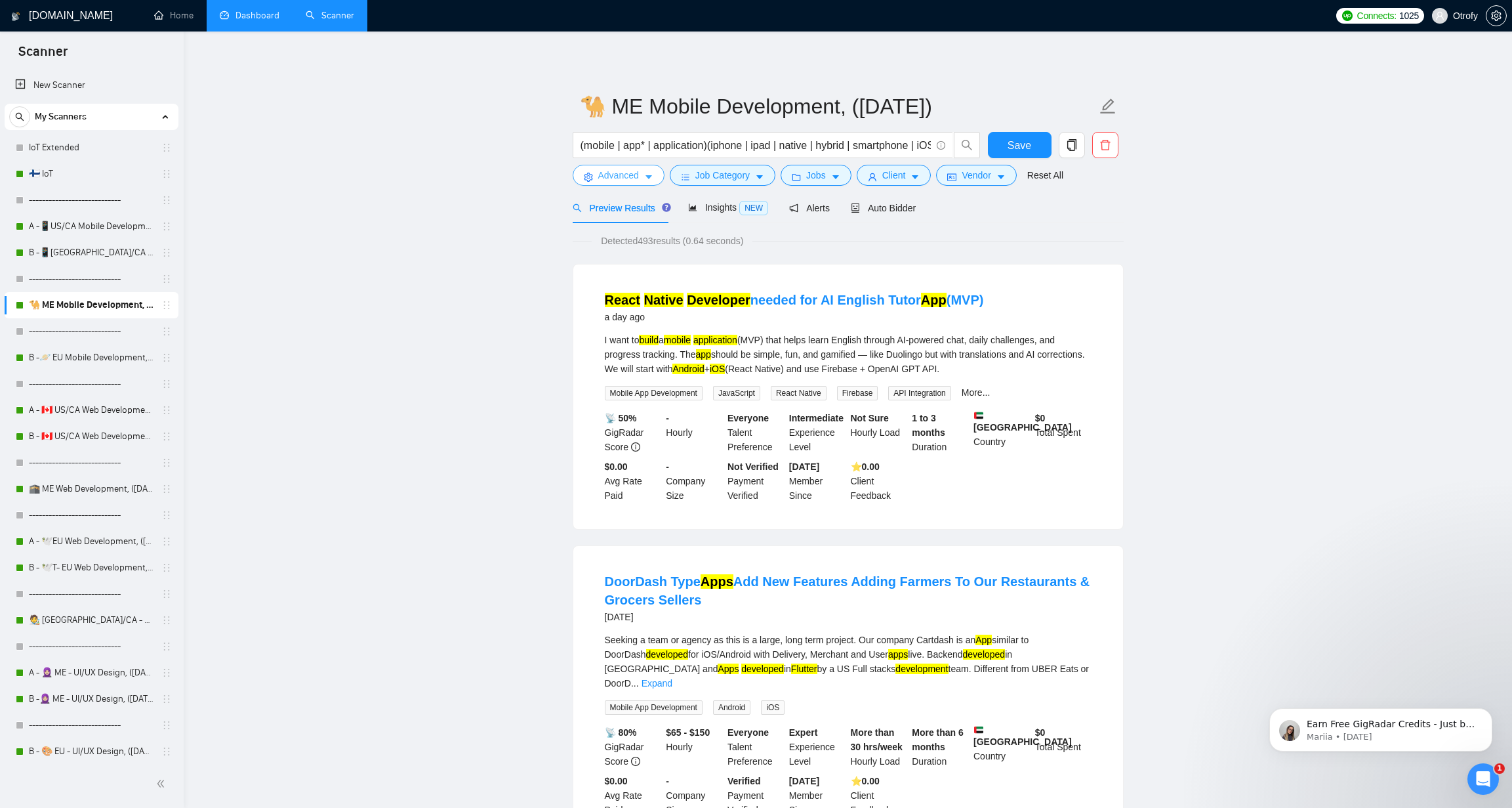
click at [648, 178] on icon "caret-down" at bounding box center [648, 177] width 7 height 4
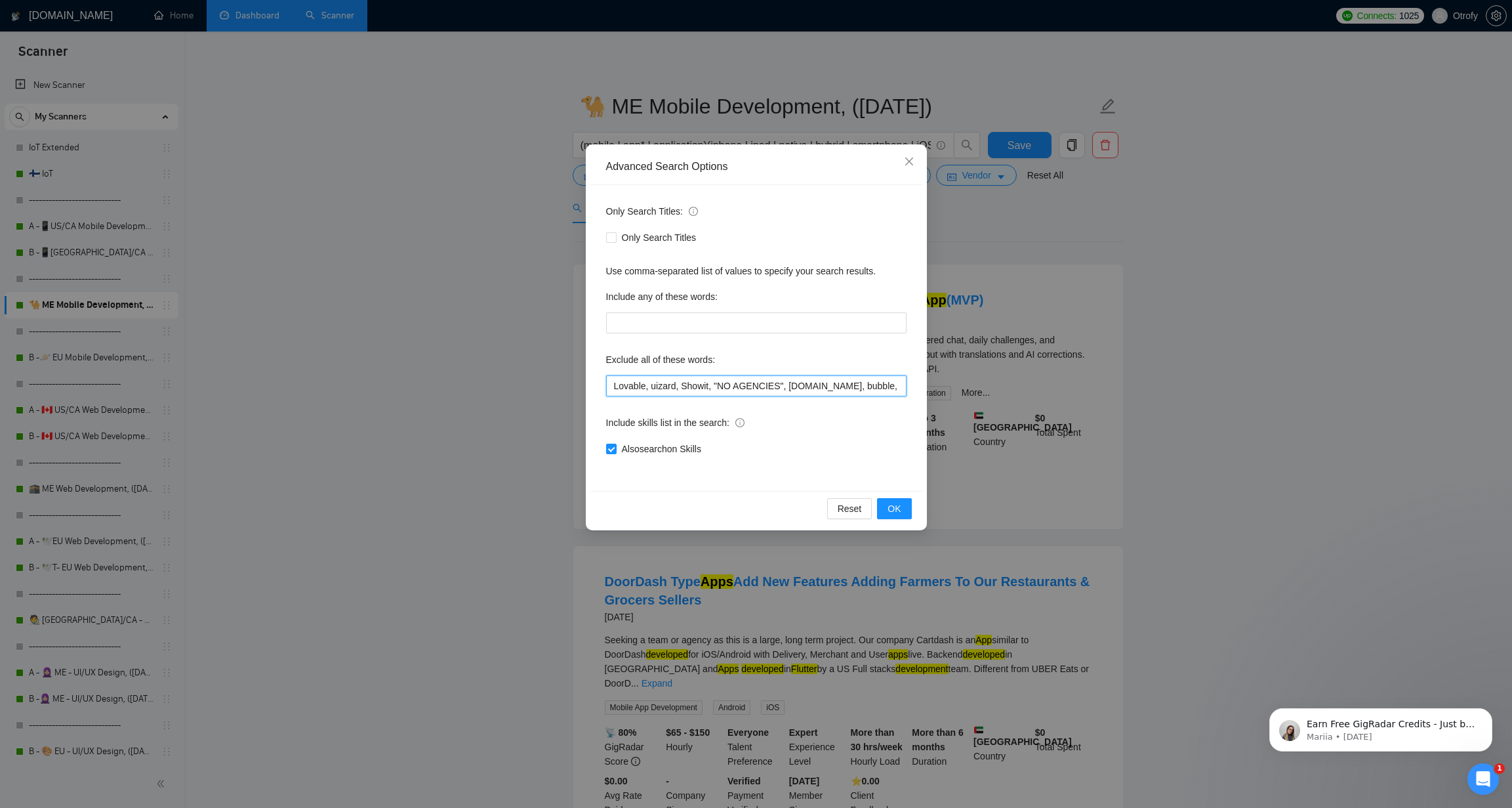
click at [614, 388] on input "Lovable, uizard, Showit, "NO AGENCIES", bubble.io, bubble, audit, equity, "Idea…" at bounding box center [756, 386] width 301 height 21
paste input "Equity,"
type input "Equity, Lovable, uizard, Showit, "NO AGENCIES", bubble.io, bubble, audit, equit…"
click at [895, 506] on span "OK" at bounding box center [894, 508] width 13 height 14
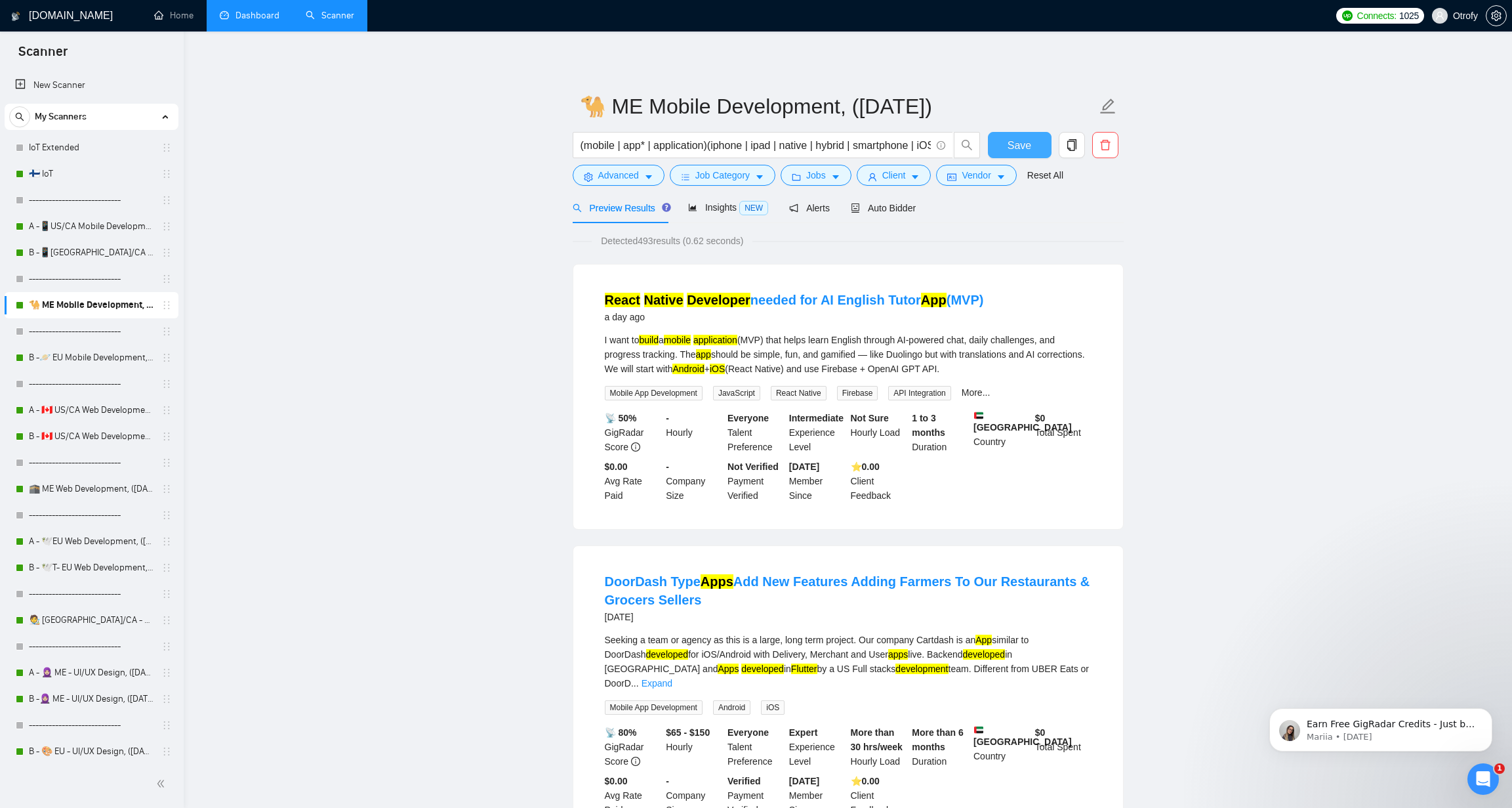
click at [1021, 144] on span "Save" at bounding box center [1019, 145] width 24 height 16
click at [106, 360] on link "B -🪐 EU Mobile Development, ([DATE])" at bounding box center [91, 357] width 125 height 26
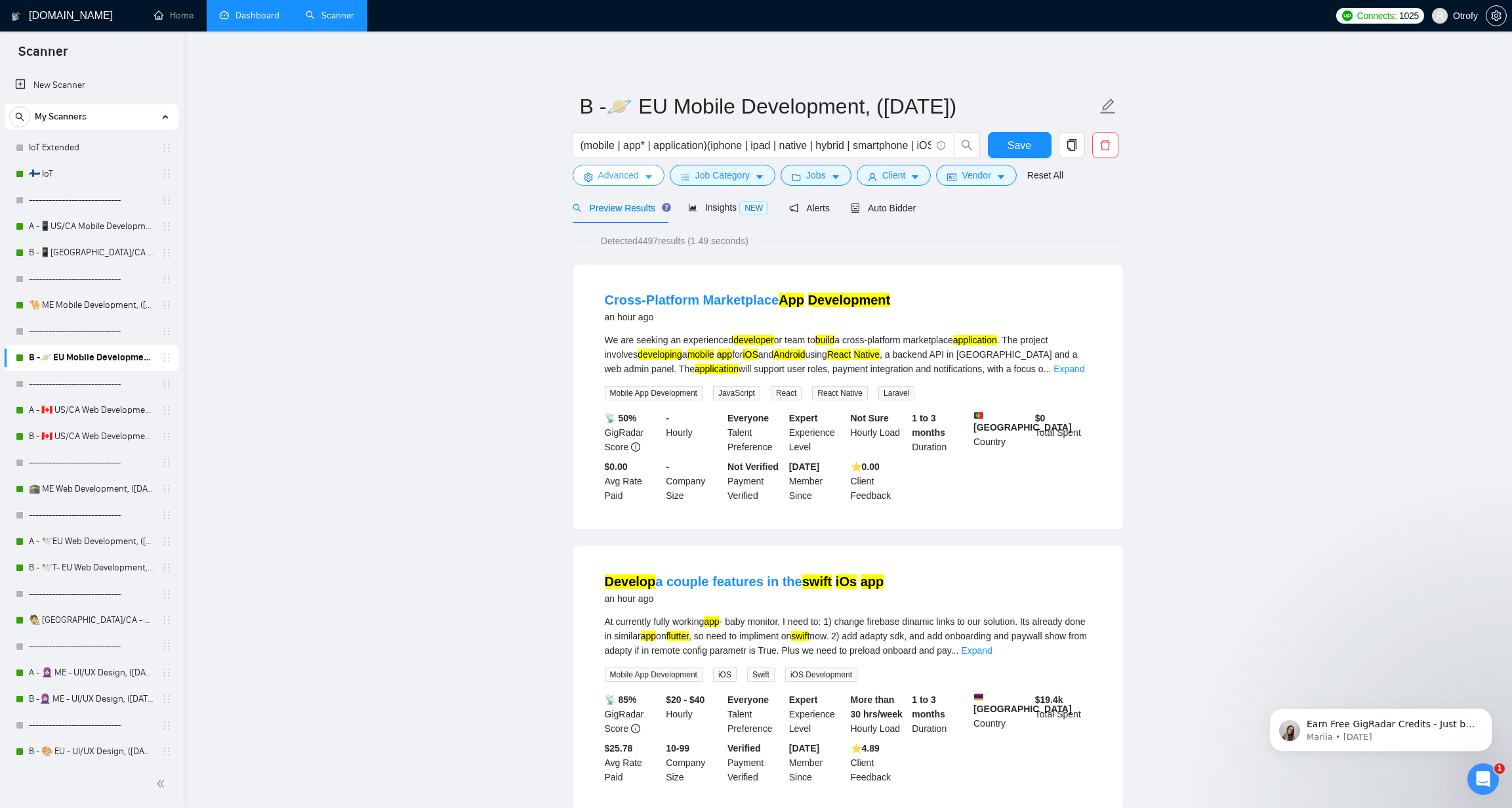
click at [648, 174] on icon "caret-down" at bounding box center [648, 177] width 9 height 9
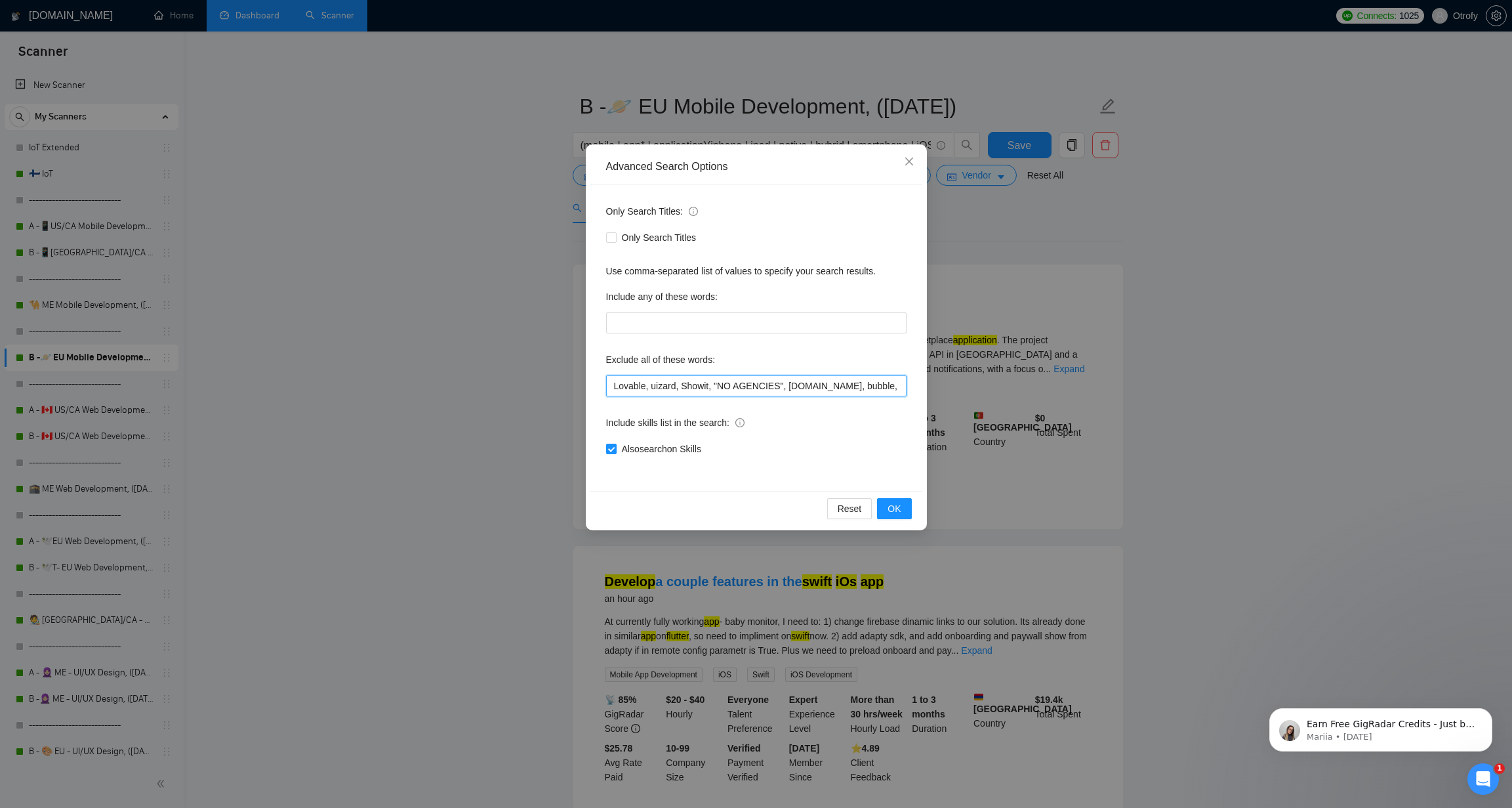
click at [613, 388] on input "Lovable, uizard, Showit, "NO AGENCIES", bubble.io, bubble, audit, equity, "Idea…" at bounding box center [756, 386] width 301 height 21
paste input "Equity,"
type input "Equity, Lovable, uizard, Showit, "NO AGENCIES", bubble.io, bubble, audit, equit…"
click at [895, 510] on span "OK" at bounding box center [894, 508] width 13 height 14
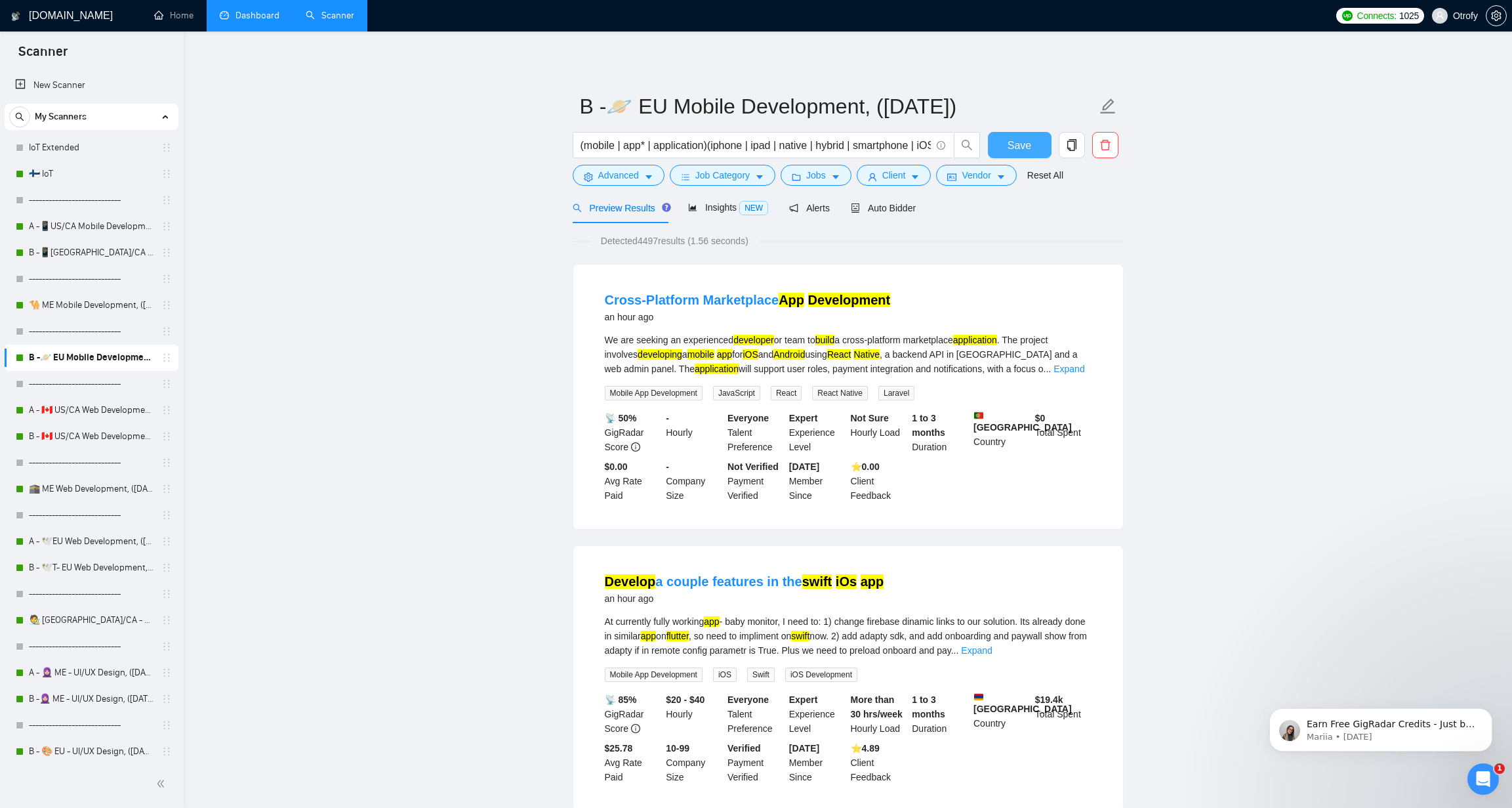
click at [1007, 147] on button "Save" at bounding box center [1019, 144] width 64 height 26
click at [102, 409] on link "A - 🇨🇦 US/CA Web Development, ([DATE]), portfolio & new cover letter" at bounding box center [91, 410] width 125 height 26
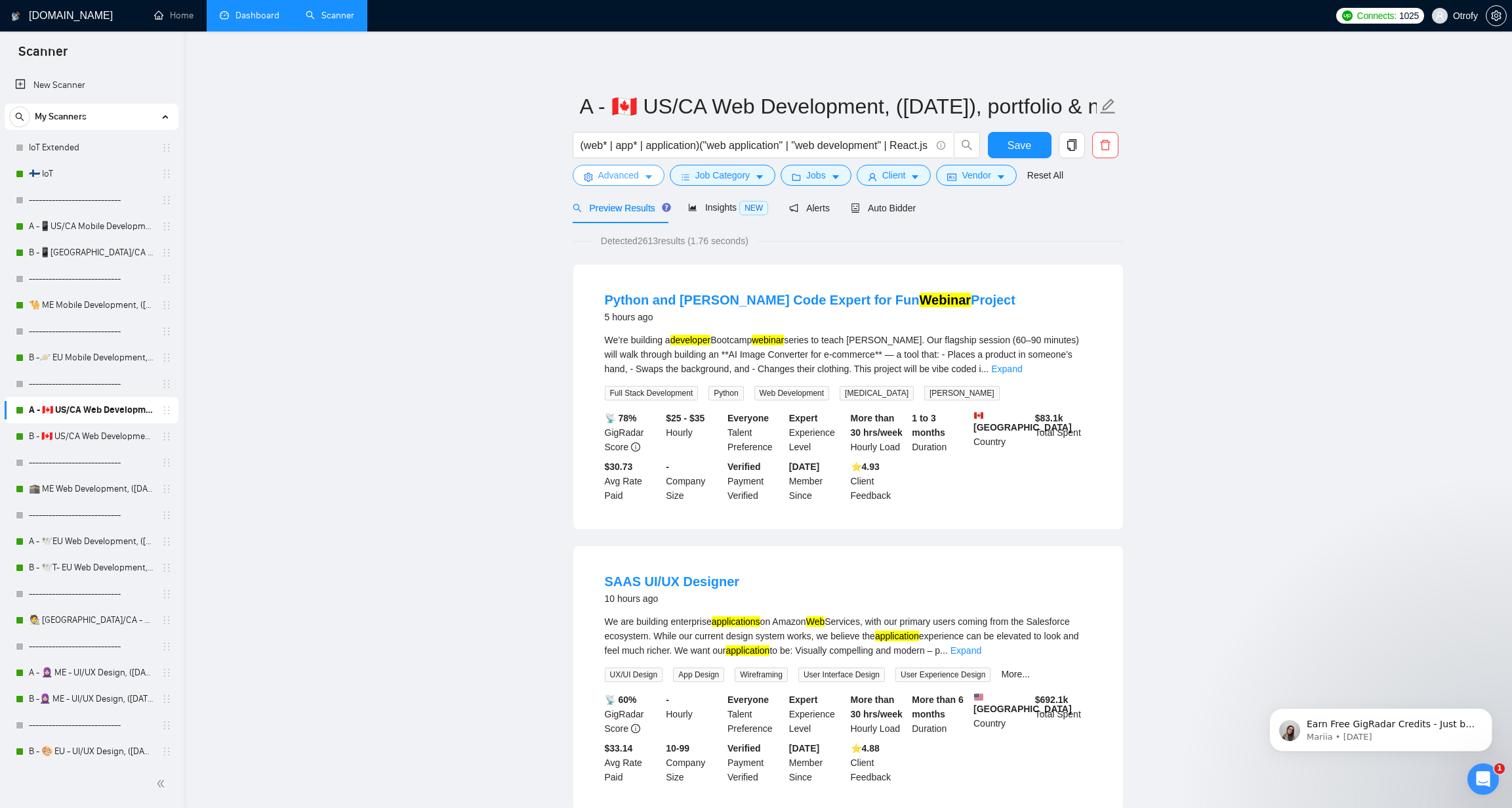
click at [650, 177] on icon "caret-down" at bounding box center [648, 177] width 7 height 4
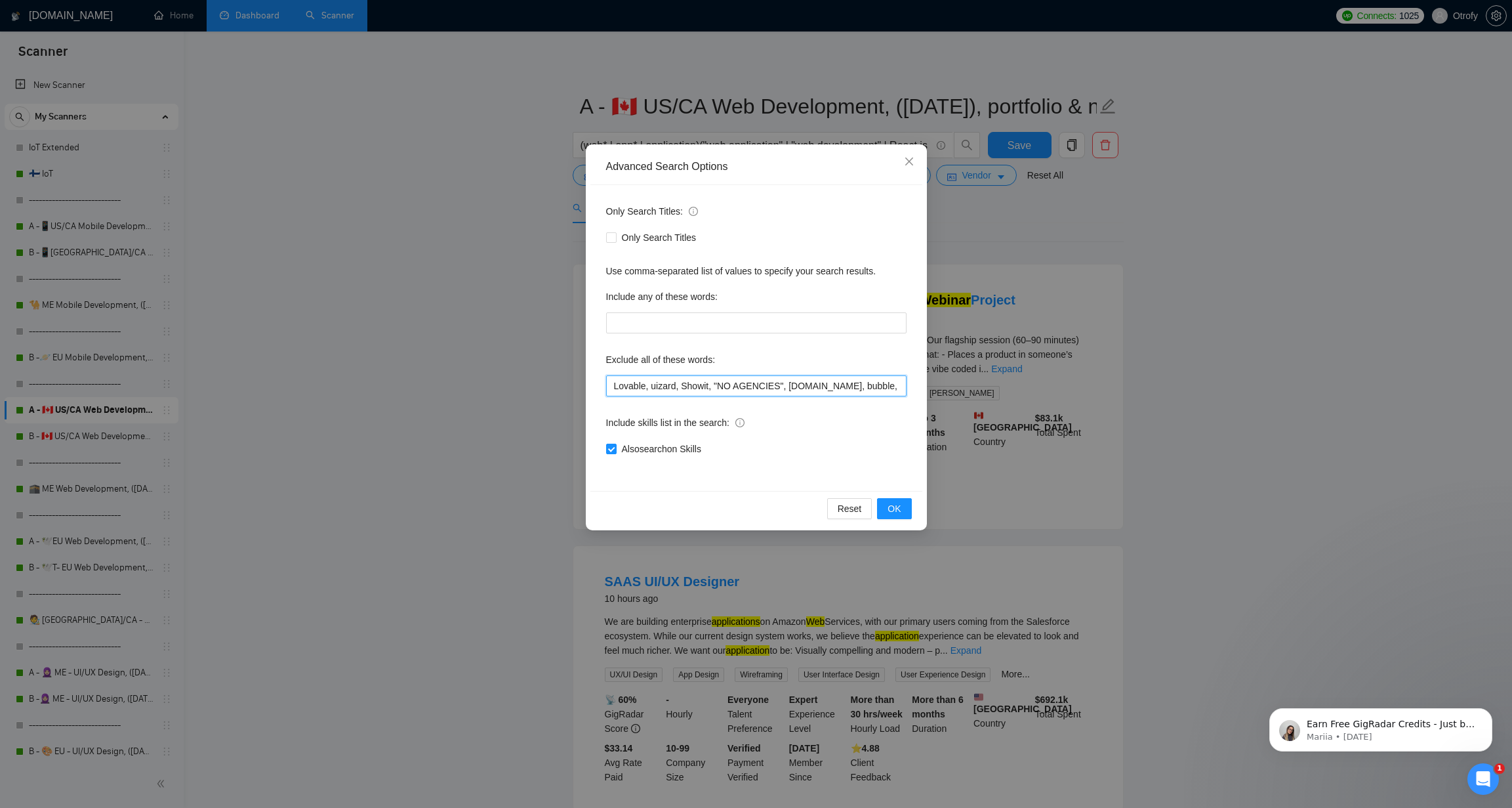
click at [612, 388] on input "Lovable, uizard, Showit, "NO AGENCIES", bubble.io, bubble, audit, equity, "Idea…" at bounding box center [756, 386] width 301 height 21
paste input "Equity,"
type input "Equity, Lovable, uizard, Showit, "NO AGENCIES", bubble.io, bubble, audit, equit…"
click at [890, 508] on span "OK" at bounding box center [894, 508] width 13 height 14
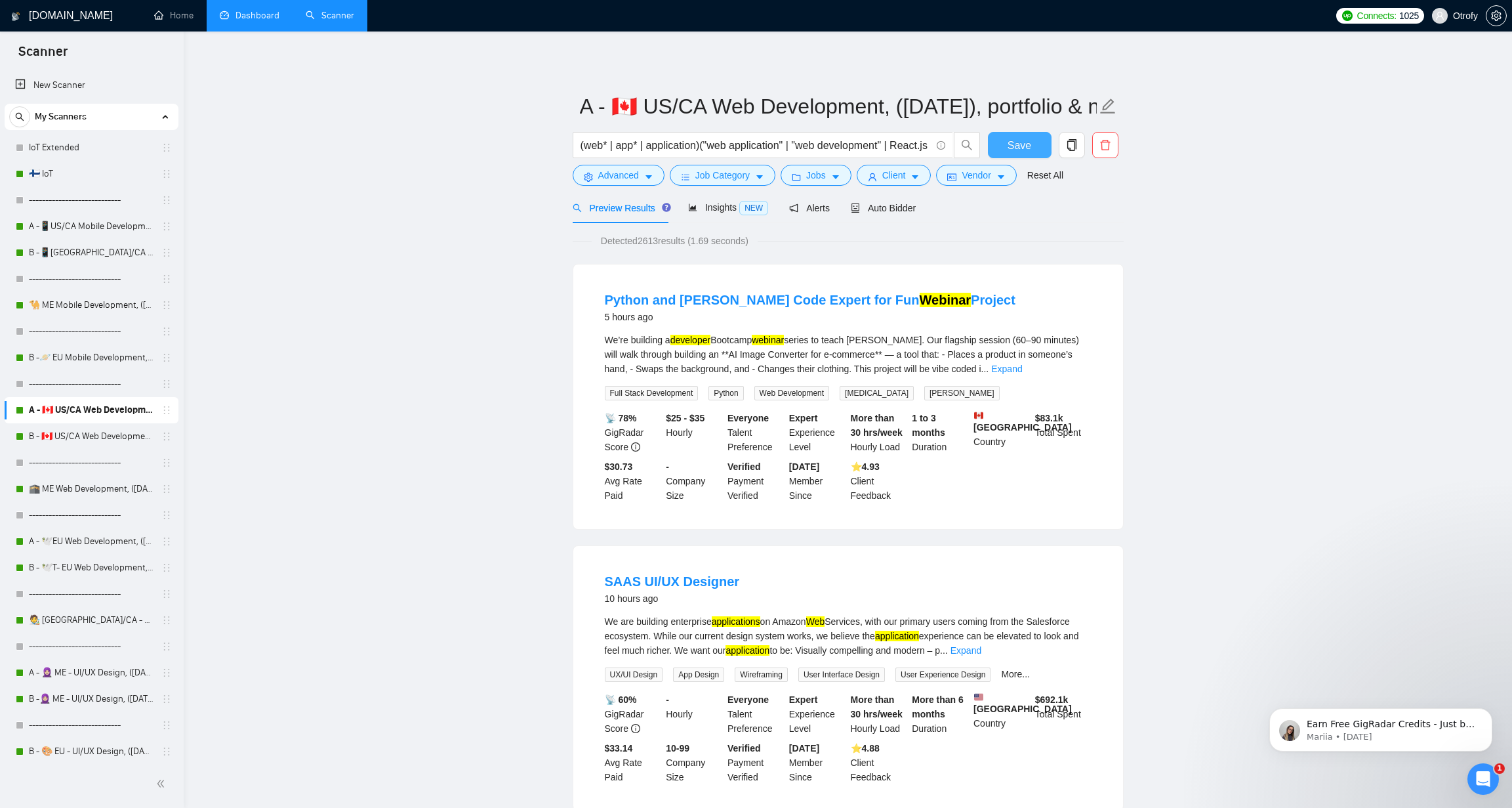
click at [1009, 153] on span "Save" at bounding box center [1019, 145] width 24 height 16
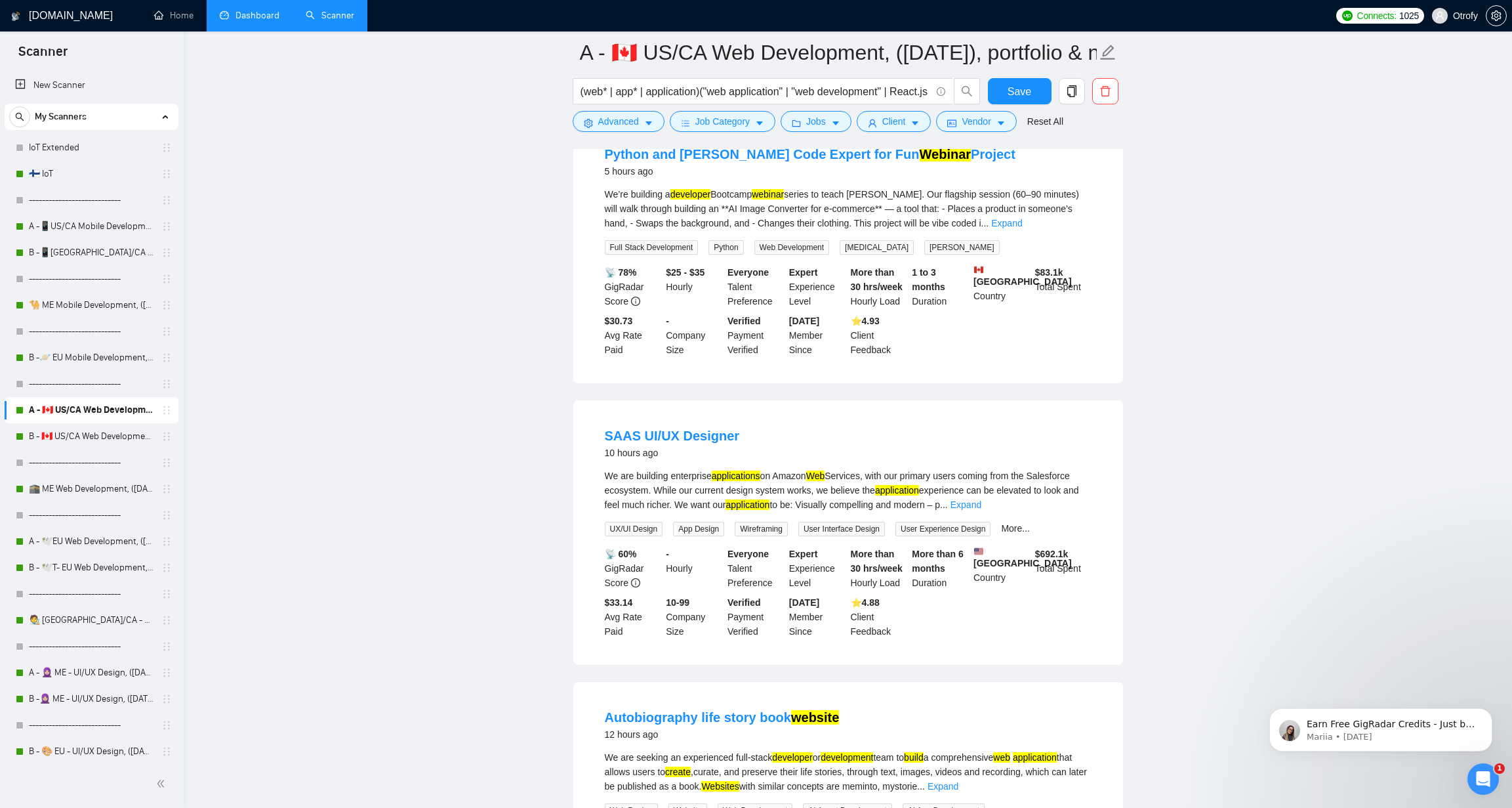
scroll to position [224, 0]
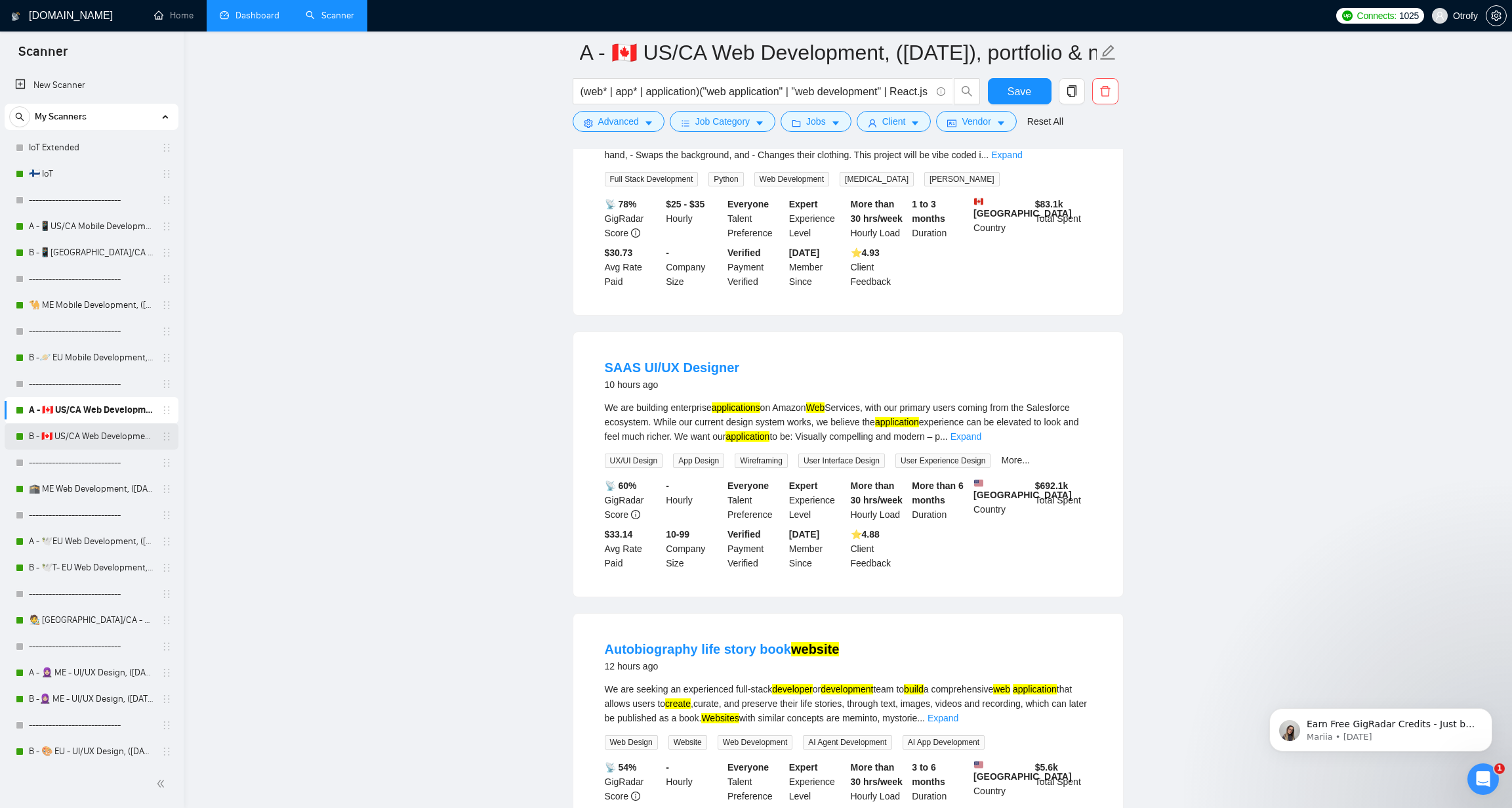
click at [104, 435] on link "B - 🇨🇦 US/CA Web Development, ([DATE])" at bounding box center [91, 436] width 125 height 26
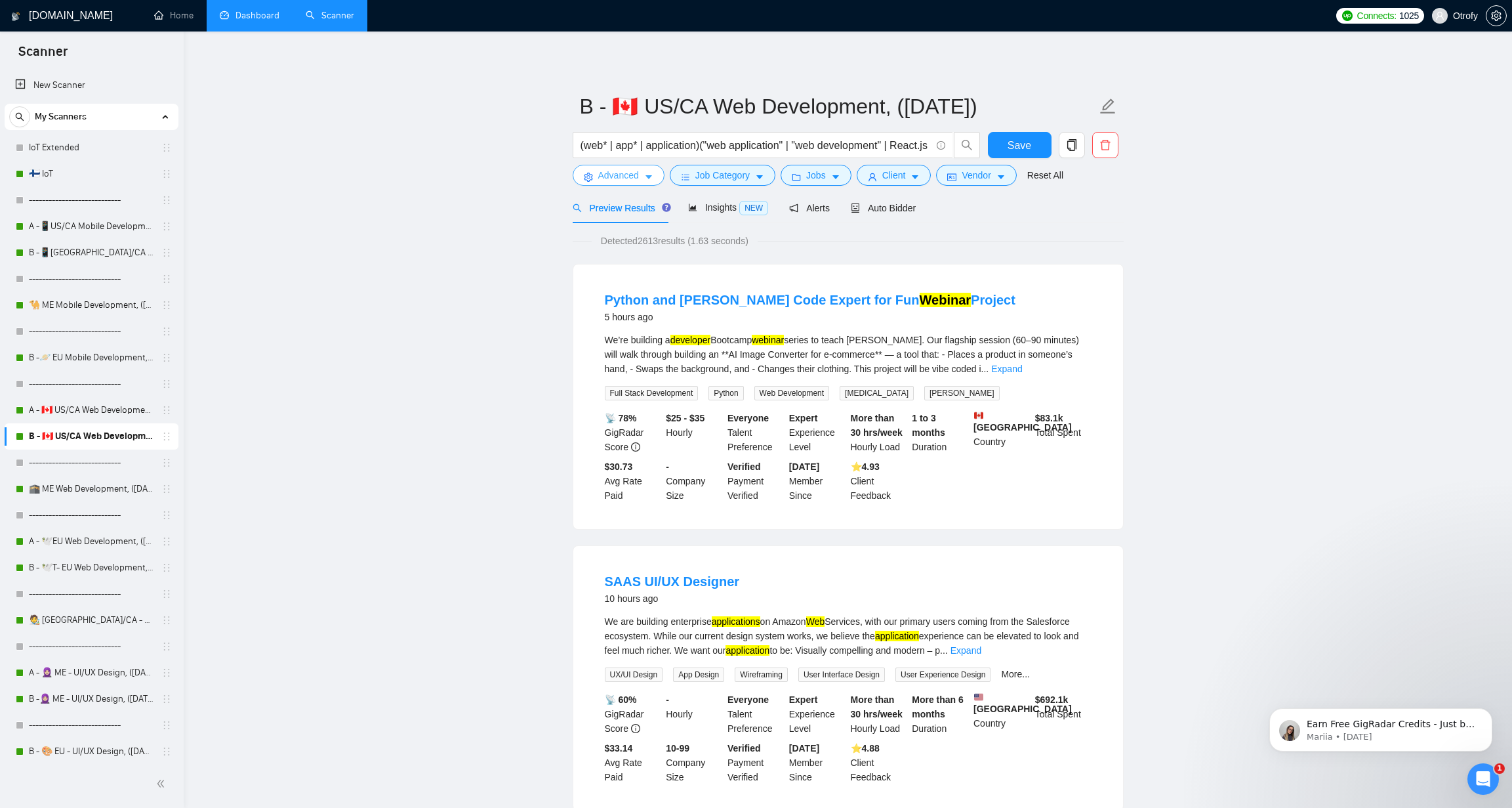
click at [651, 177] on icon "caret-down" at bounding box center [648, 177] width 7 height 4
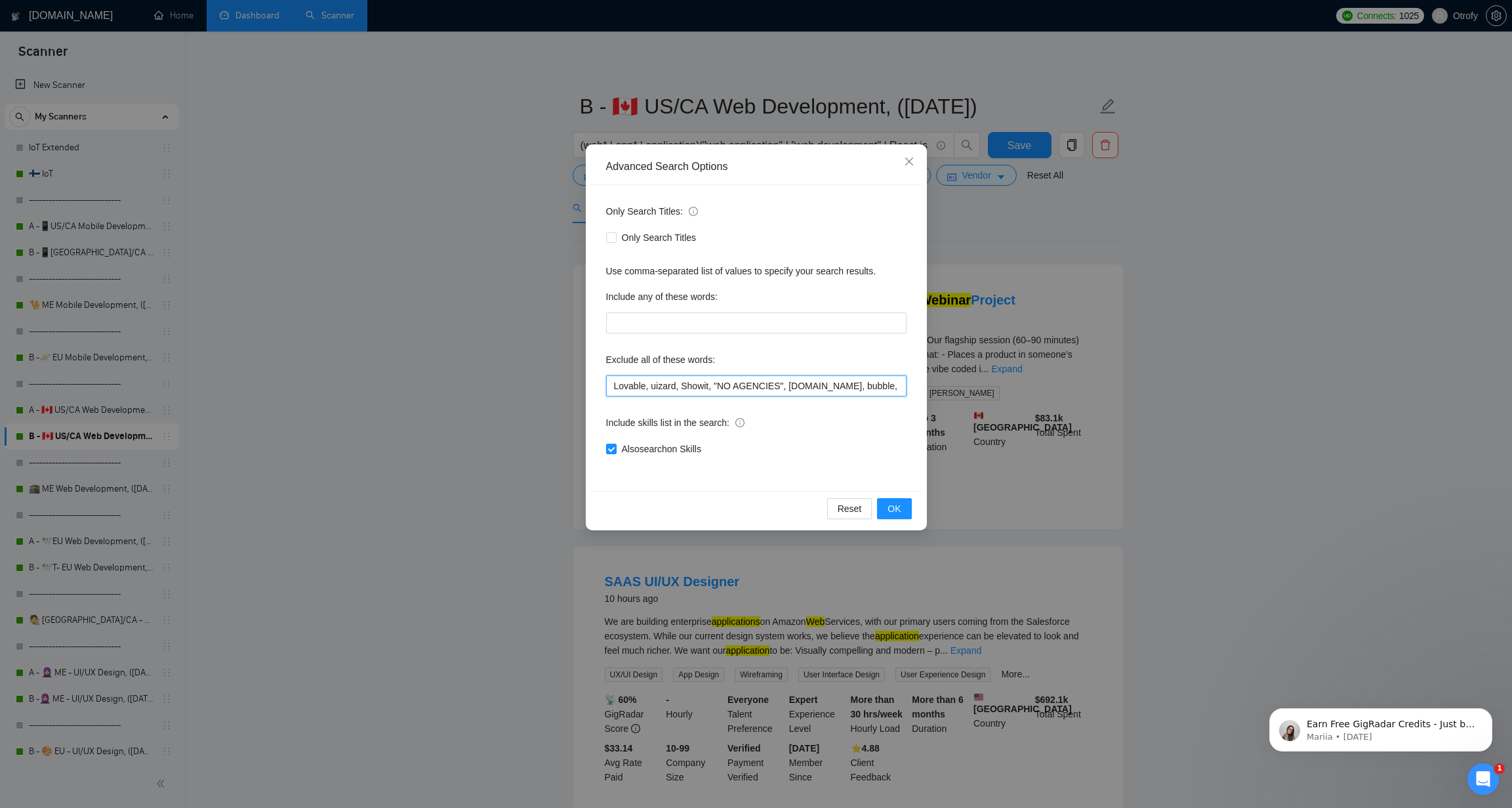
click at [609, 388] on input "Lovable, uizard, Showit, "NO AGENCIES", bubble.io, bubble, audit, equity, "Idea…" at bounding box center [756, 386] width 301 height 21
paste input "Equity,"
click at [894, 505] on span "OK" at bounding box center [894, 508] width 13 height 14
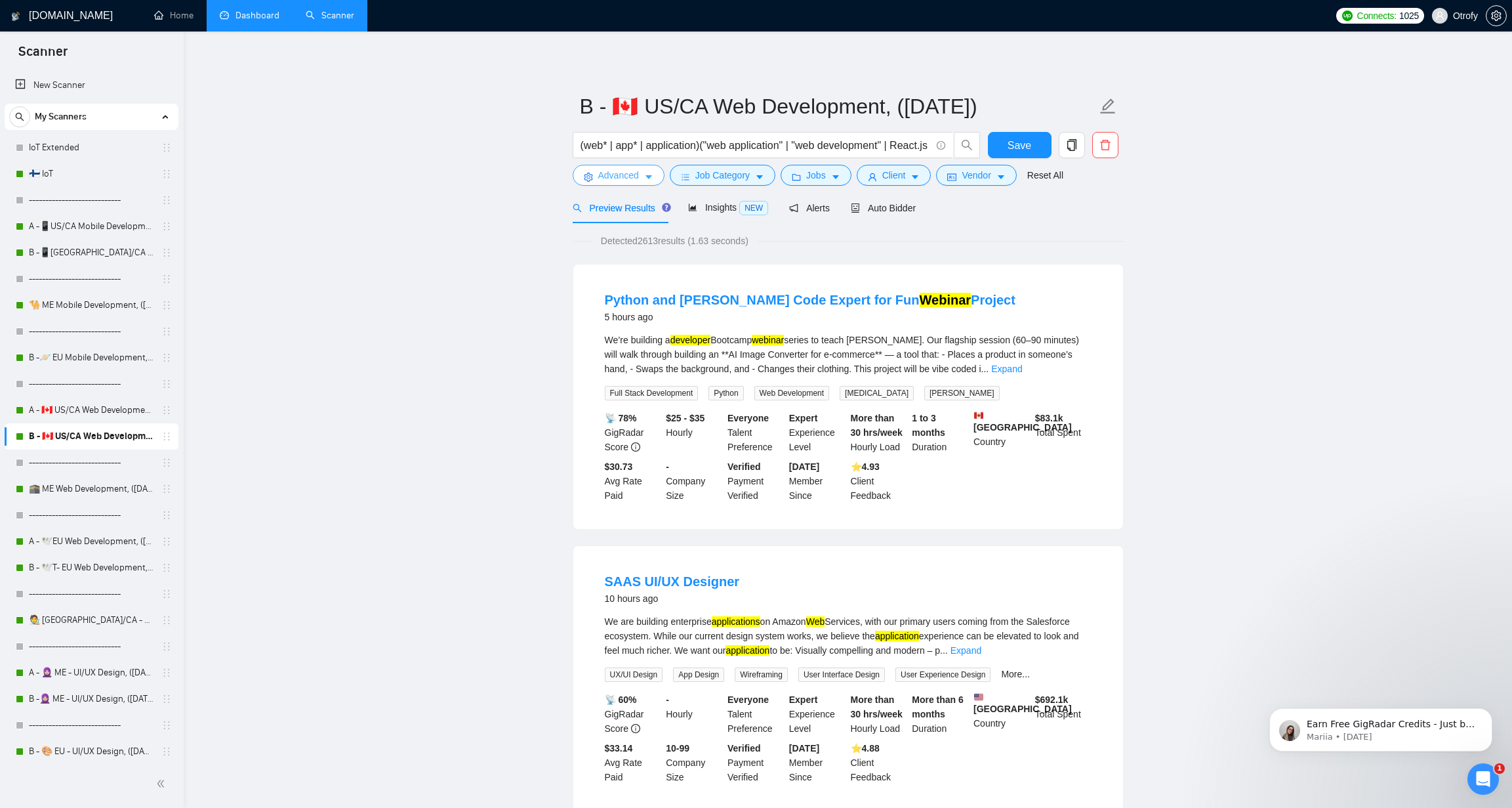
click at [642, 181] on button "Advanced" at bounding box center [618, 175] width 92 height 21
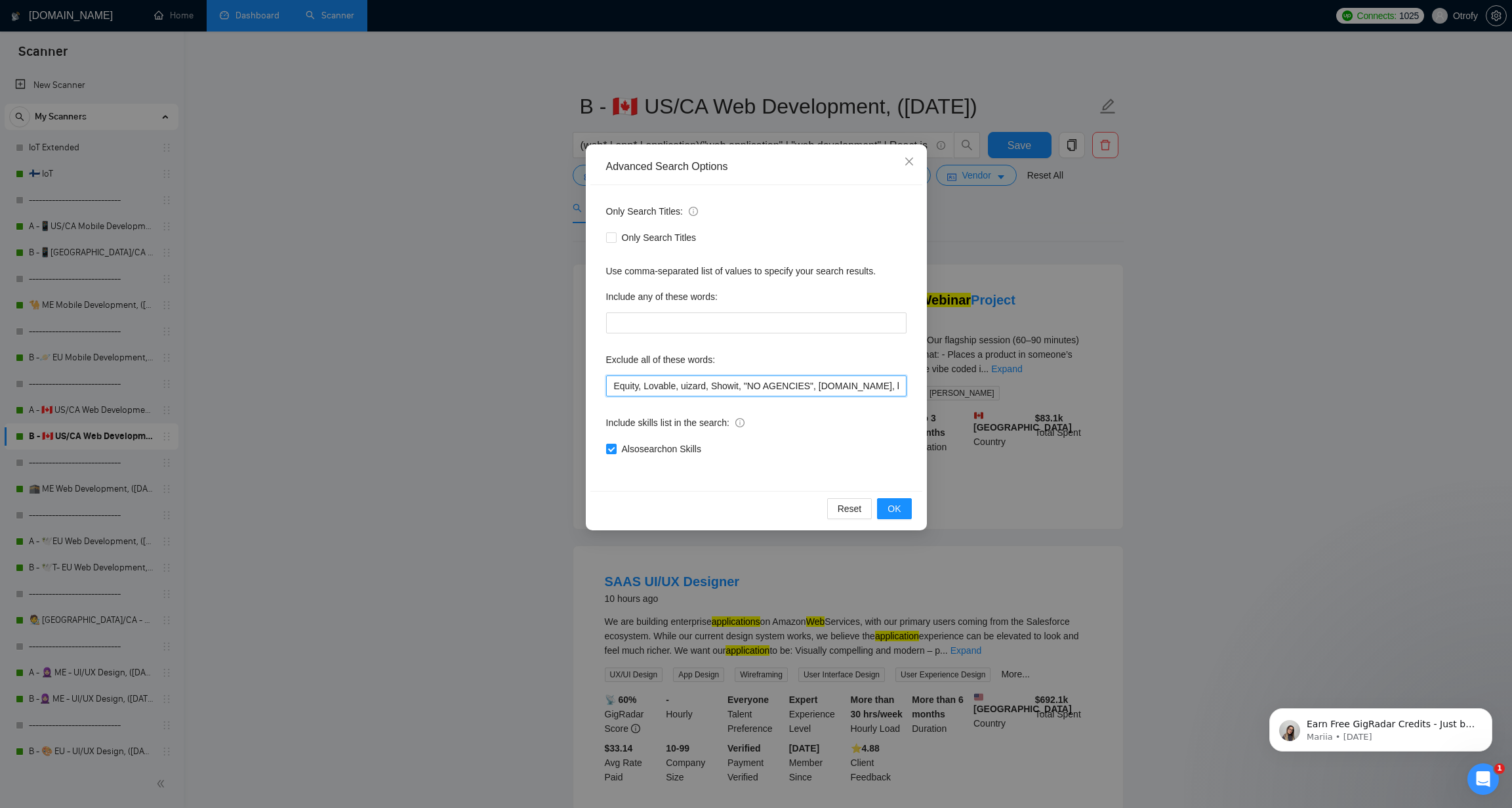
click at [637, 388] on input "Equity, Lovable, uizard, Showit, "NO AGENCIES", bubble.io, bubble, audit, equit…" at bounding box center [756, 386] width 301 height 21
drag, startPoint x: 697, startPoint y: 390, endPoint x: 899, endPoint y: 388, distance: 202.0
click at [899, 388] on input "Equity, Lovable, uizard, Showit, "NO AGENCIES", bubble.io, bubble, audit, equit…" at bounding box center [756, 386] width 301 height 21
click at [826, 388] on input "Equity, Lovable, uizard, Showit, "NO AGENCIES", bubble.io, bubble, audit, equit…" at bounding box center [756, 386] width 301 height 21
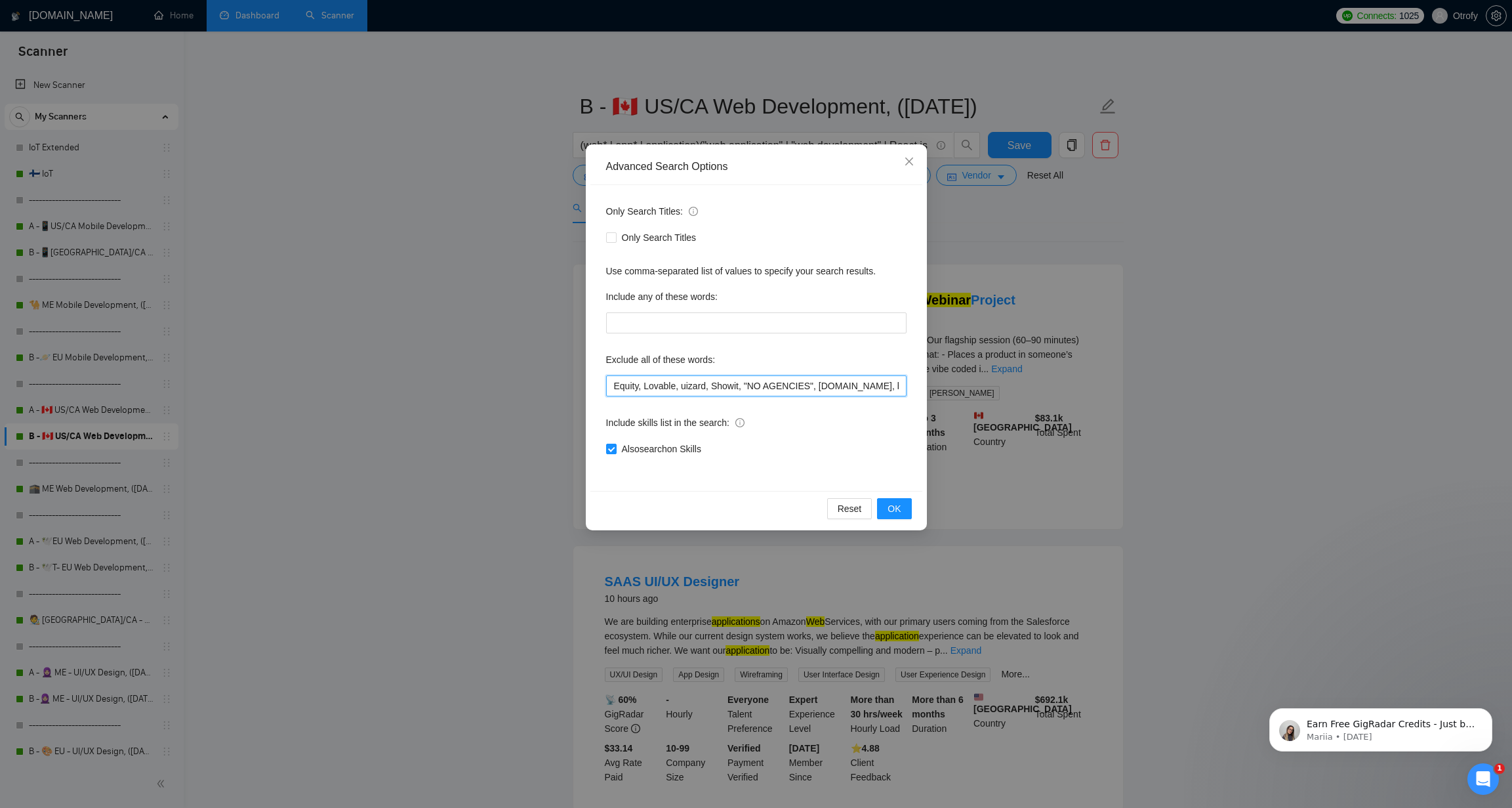
click at [826, 388] on input "Equity, Lovable, uizard, Showit, "NO AGENCIES", bubble.io, bubble, audit, equit…" at bounding box center [756, 386] width 301 height 21
click at [627, 389] on input "Equity, Lovable, uizard, Showit, "NO AGENCIES", bubble.io, bubble, audit, equit…" at bounding box center [756, 386] width 301 height 21
drag, startPoint x: 676, startPoint y: 388, endPoint x: 435, endPoint y: 391, distance: 241.0
click at [435, 391] on div "Advanced Search Options Only Search Titles: Only Search Titles Use comma-separa…" at bounding box center [756, 404] width 1512 height 808
click at [639, 385] on input "Equity, Lovable, uizard, Showit, "NO AGENCIES", bubble.io, bubble, audit, equit…" at bounding box center [756, 386] width 301 height 21
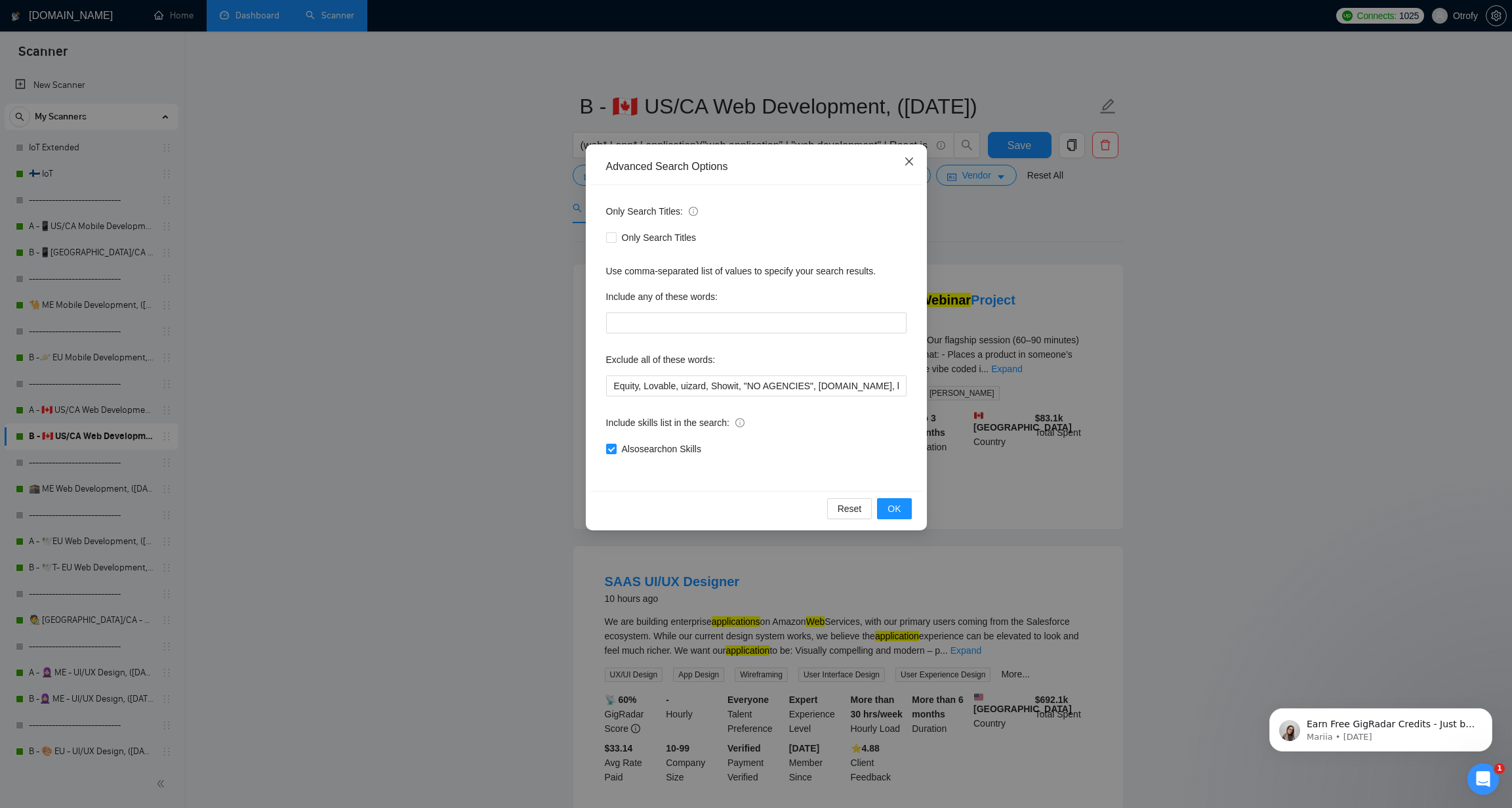
click at [912, 159] on icon "close" at bounding box center [909, 162] width 8 height 8
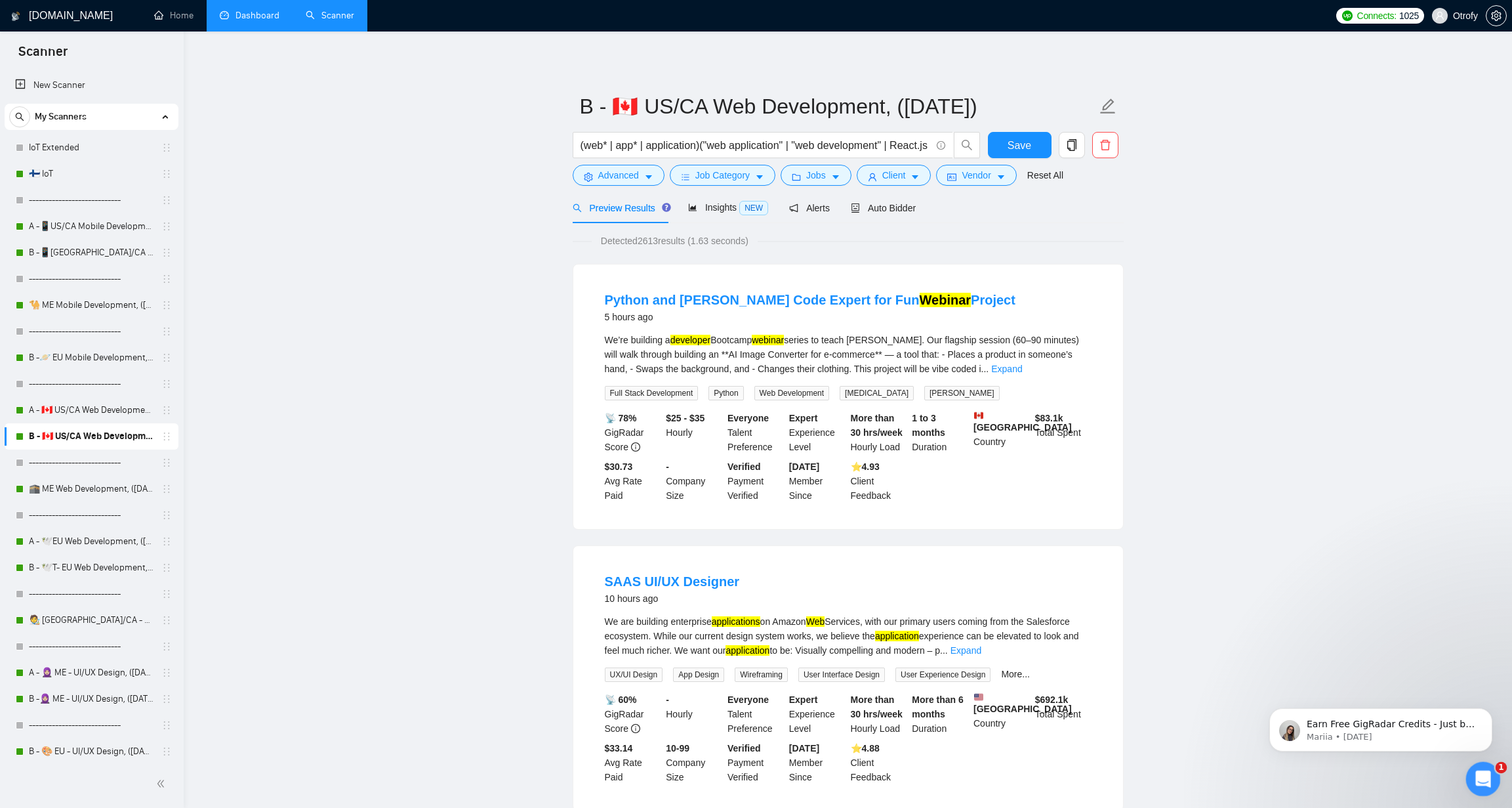
click at [1468, 783] on div "Open Intercom Messenger" at bounding box center [1481, 777] width 43 height 43
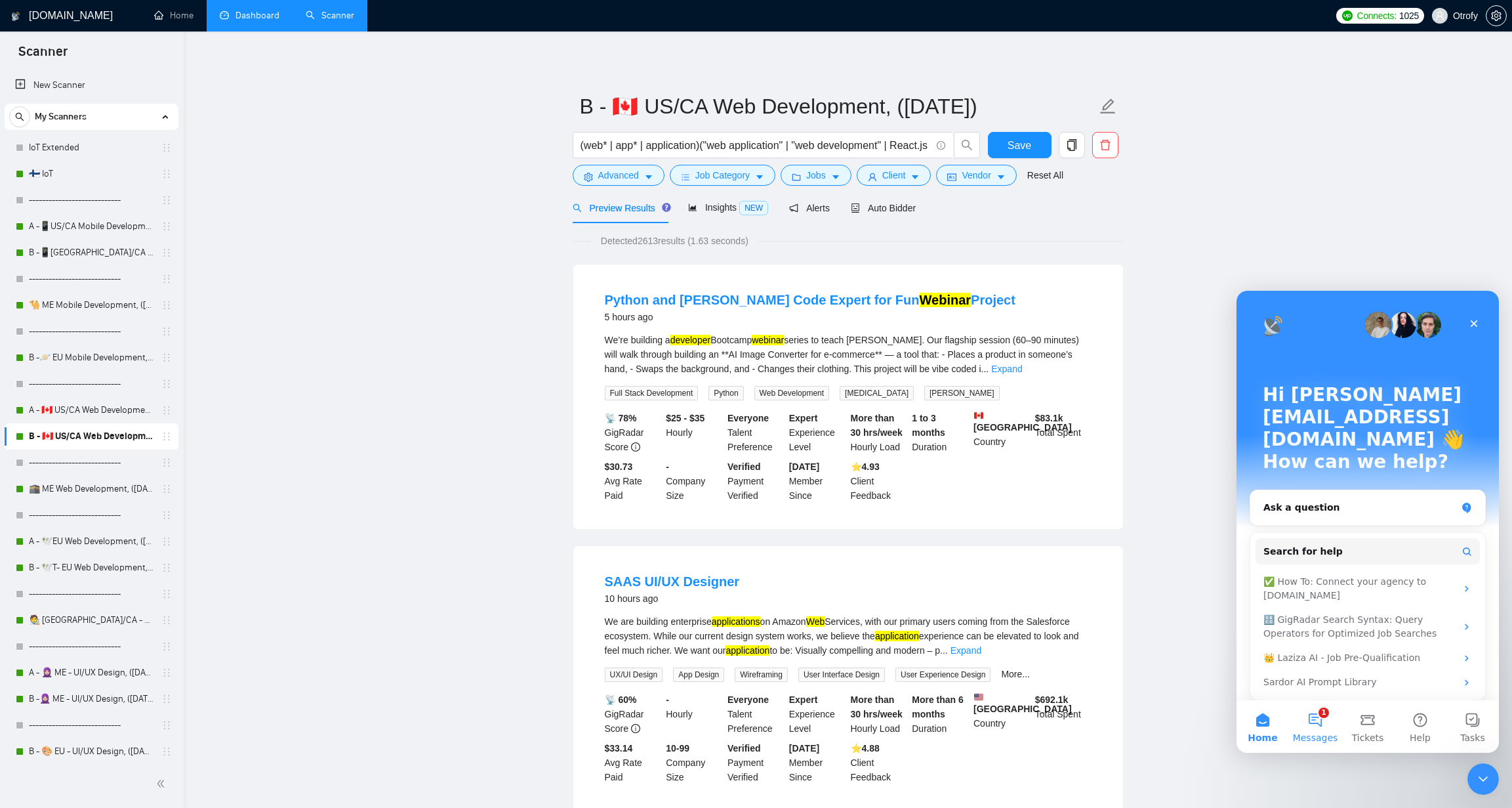
click at [1320, 723] on button "1 Messages" at bounding box center [1315, 726] width 52 height 52
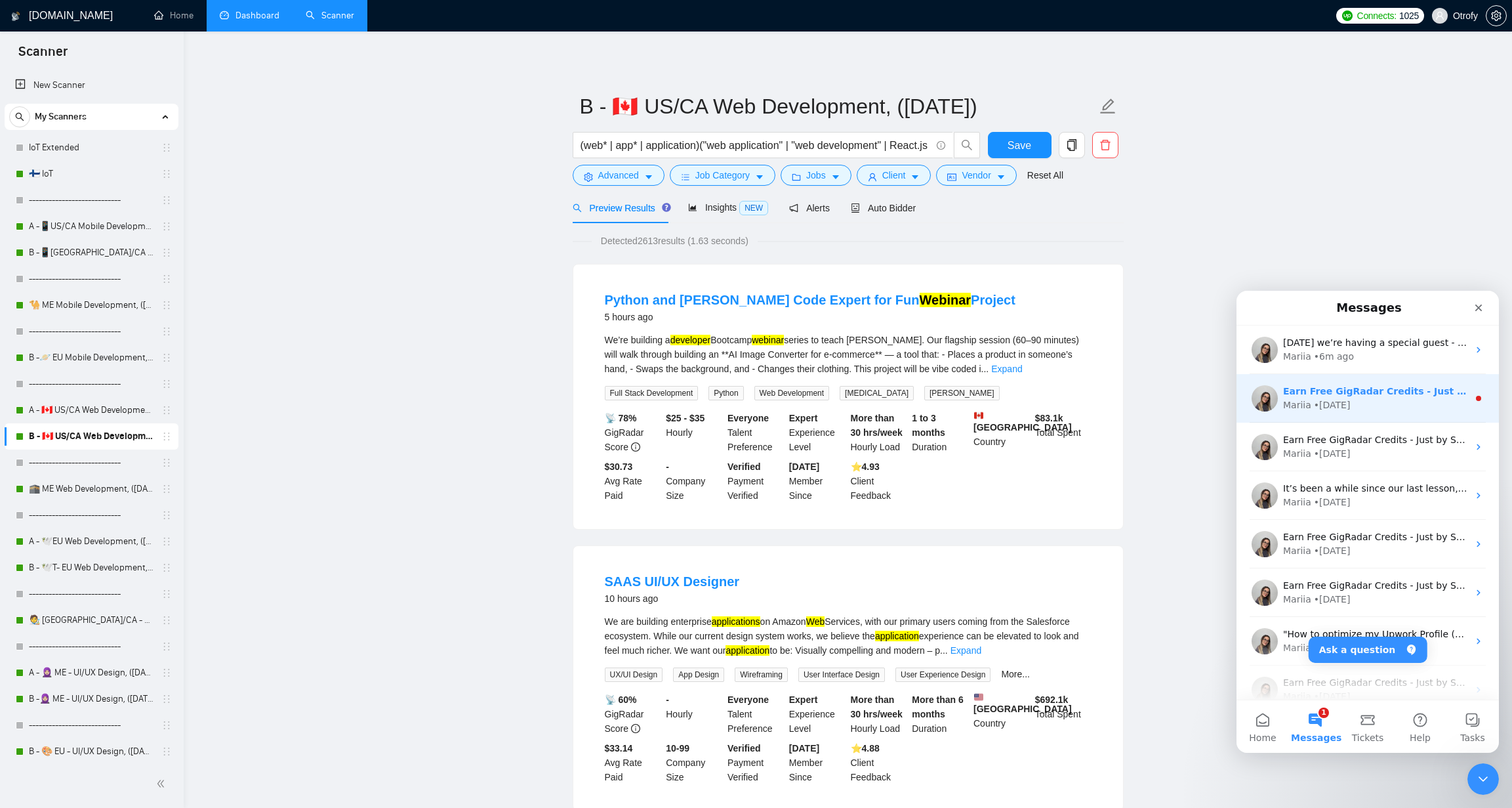
click at [1334, 408] on div "• 2w ago" at bounding box center [1332, 405] width 37 height 13
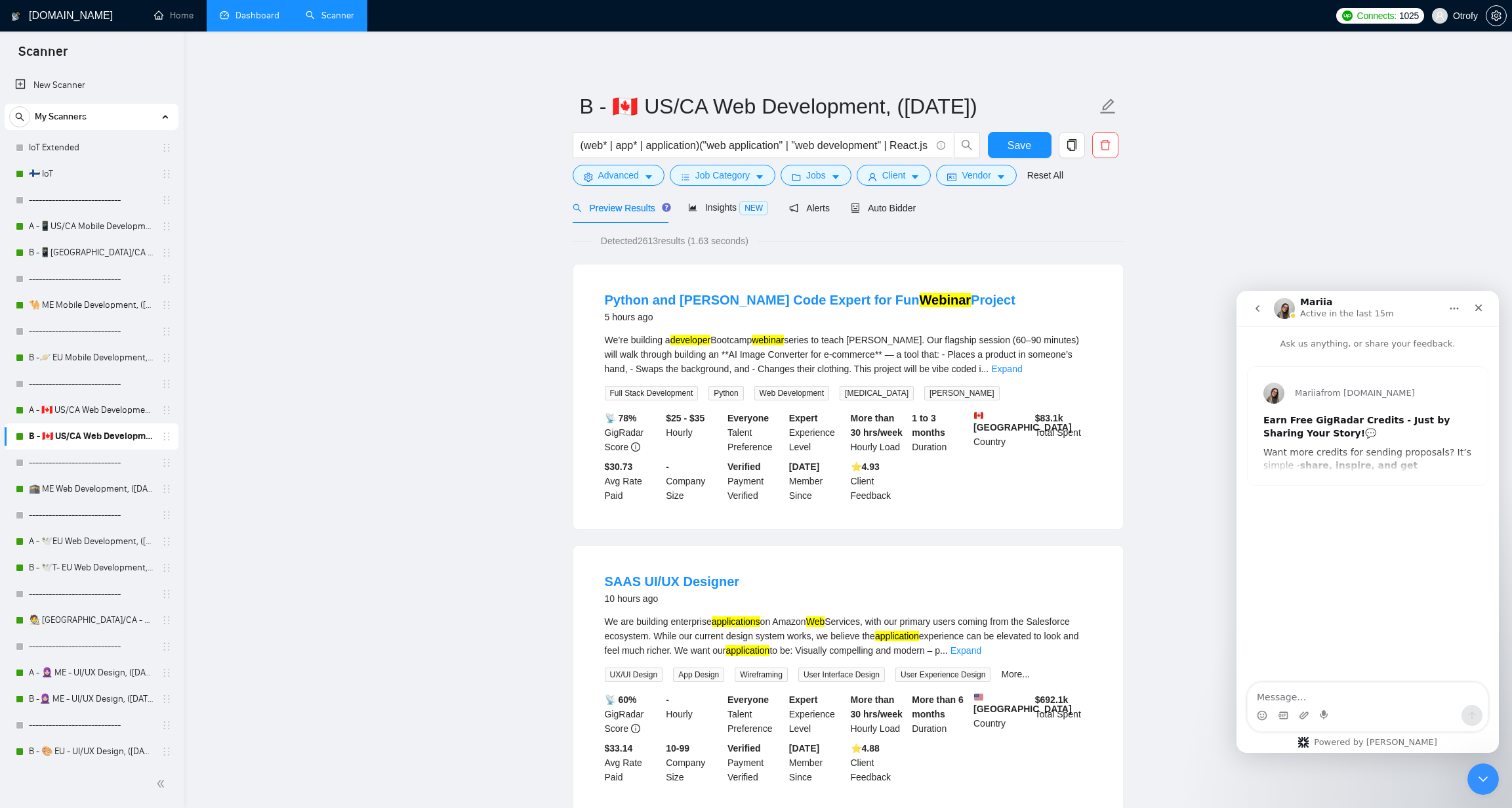
click at [1257, 312] on icon "go back" at bounding box center [1257, 308] width 10 height 10
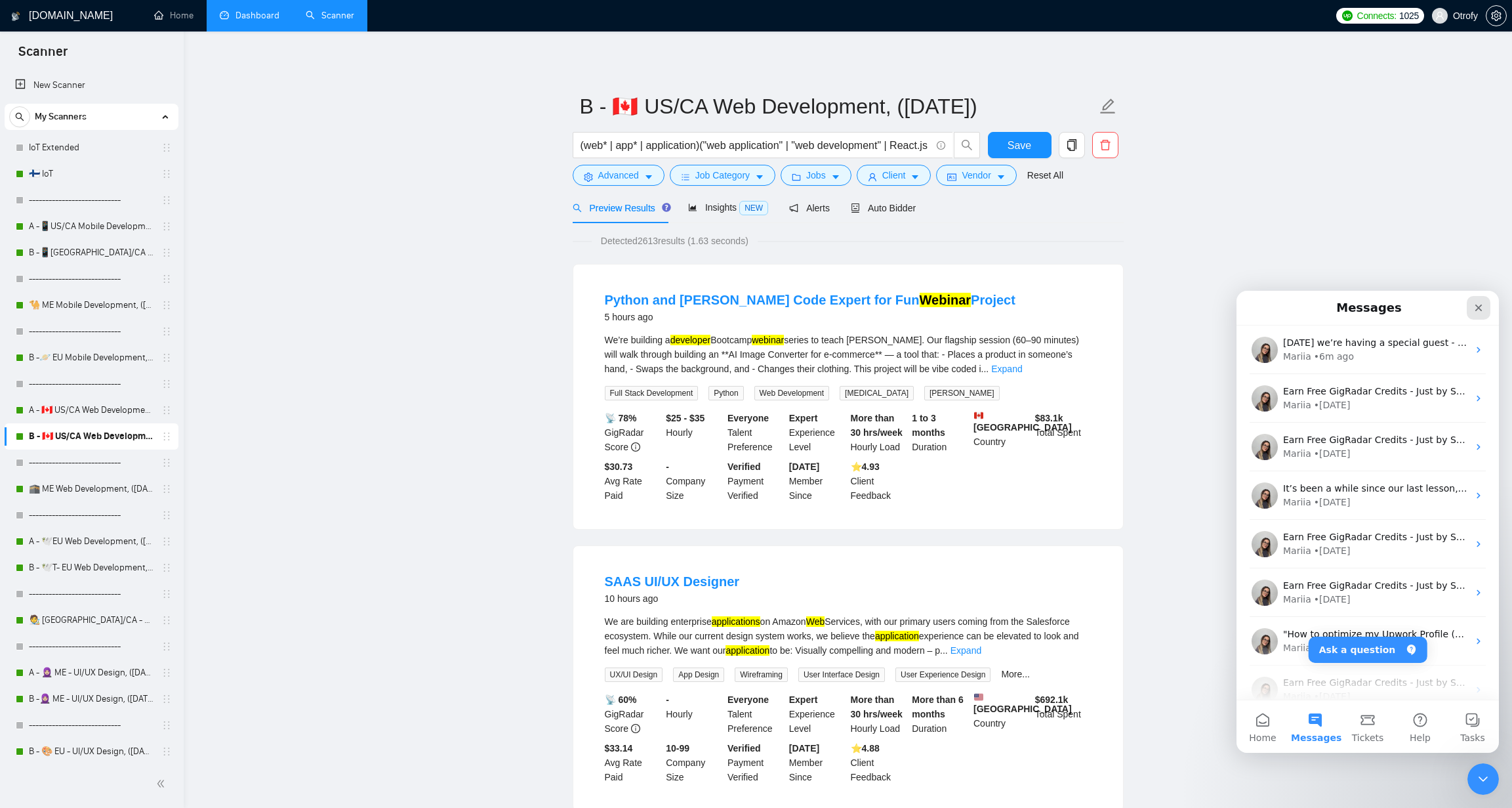
click at [1476, 307] on icon "Close" at bounding box center [1478, 307] width 10 height 10
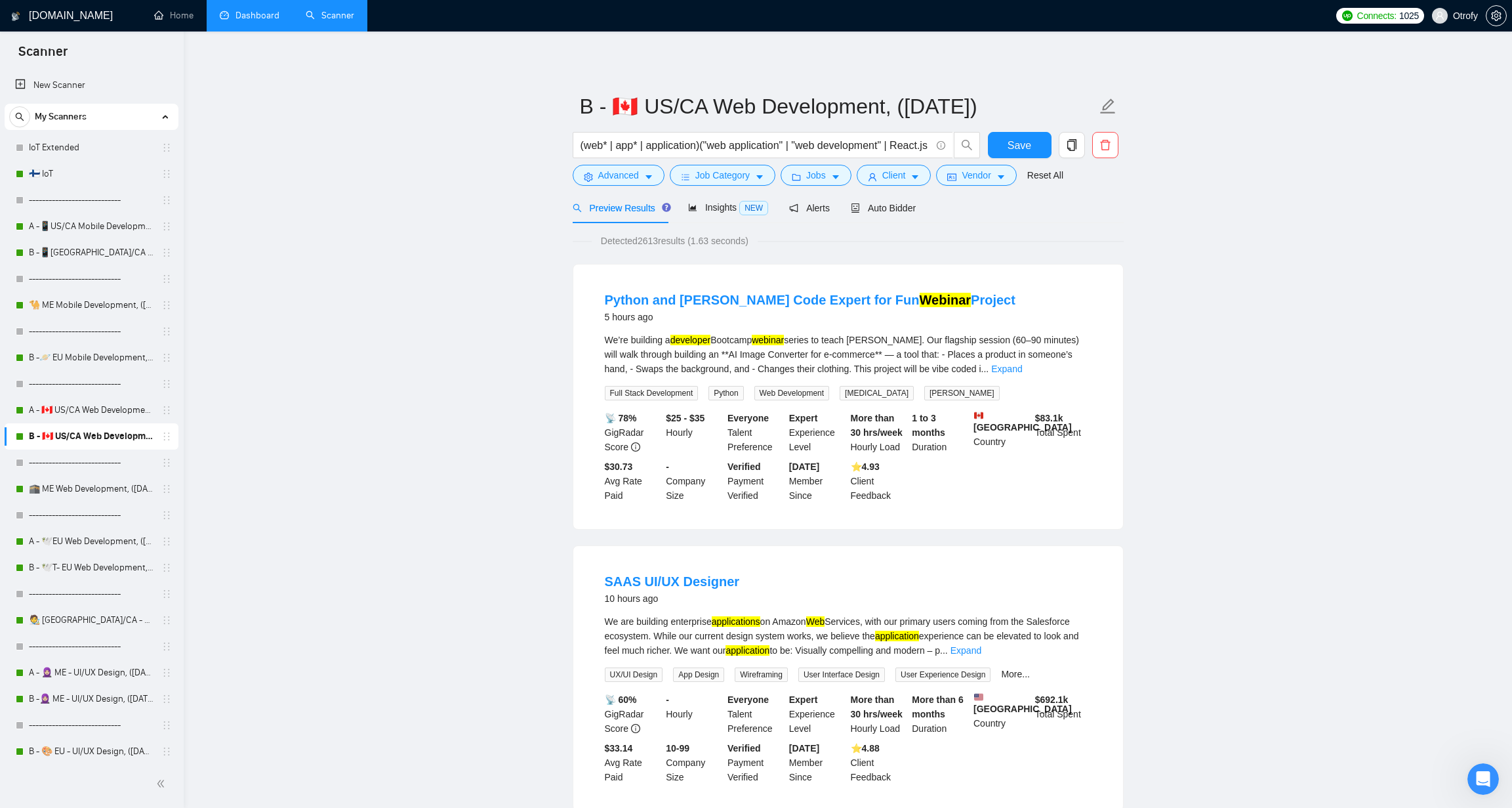
click at [648, 176] on icon "caret-down" at bounding box center [648, 177] width 7 height 4
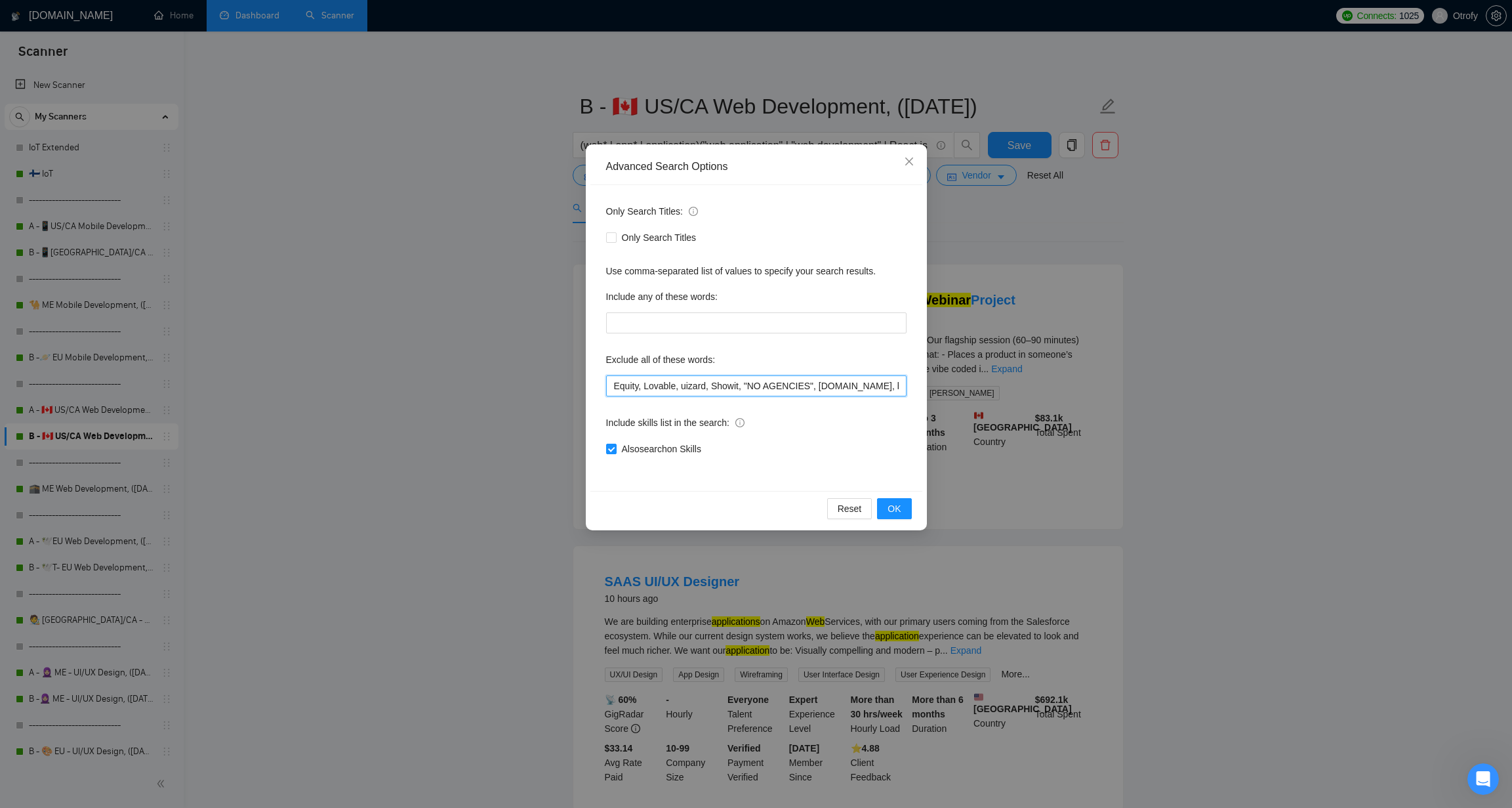
click at [642, 387] on input "Equity, Lovable, uizard, Showit, "NO AGENCIES", bubble.io, bubble, audit, equit…" at bounding box center [756, 386] width 301 height 21
type input "Equity*, Lovable, uizard, Showit, "NO AGENCIES", bubble.io, bubble, audit, equi…"
click at [908, 515] on button "OK" at bounding box center [894, 509] width 34 height 21
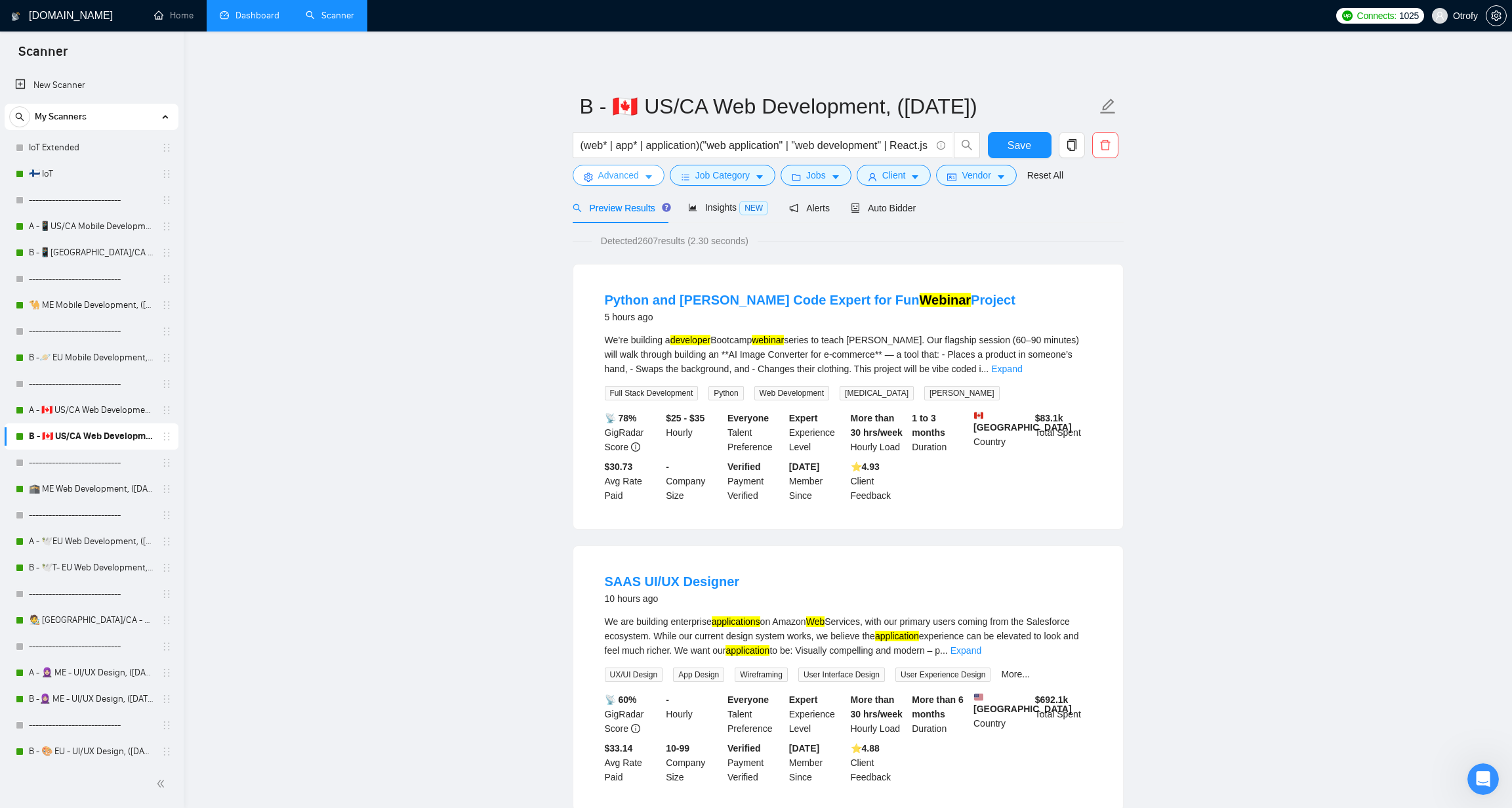
click at [642, 180] on button "Advanced" at bounding box center [618, 175] width 92 height 21
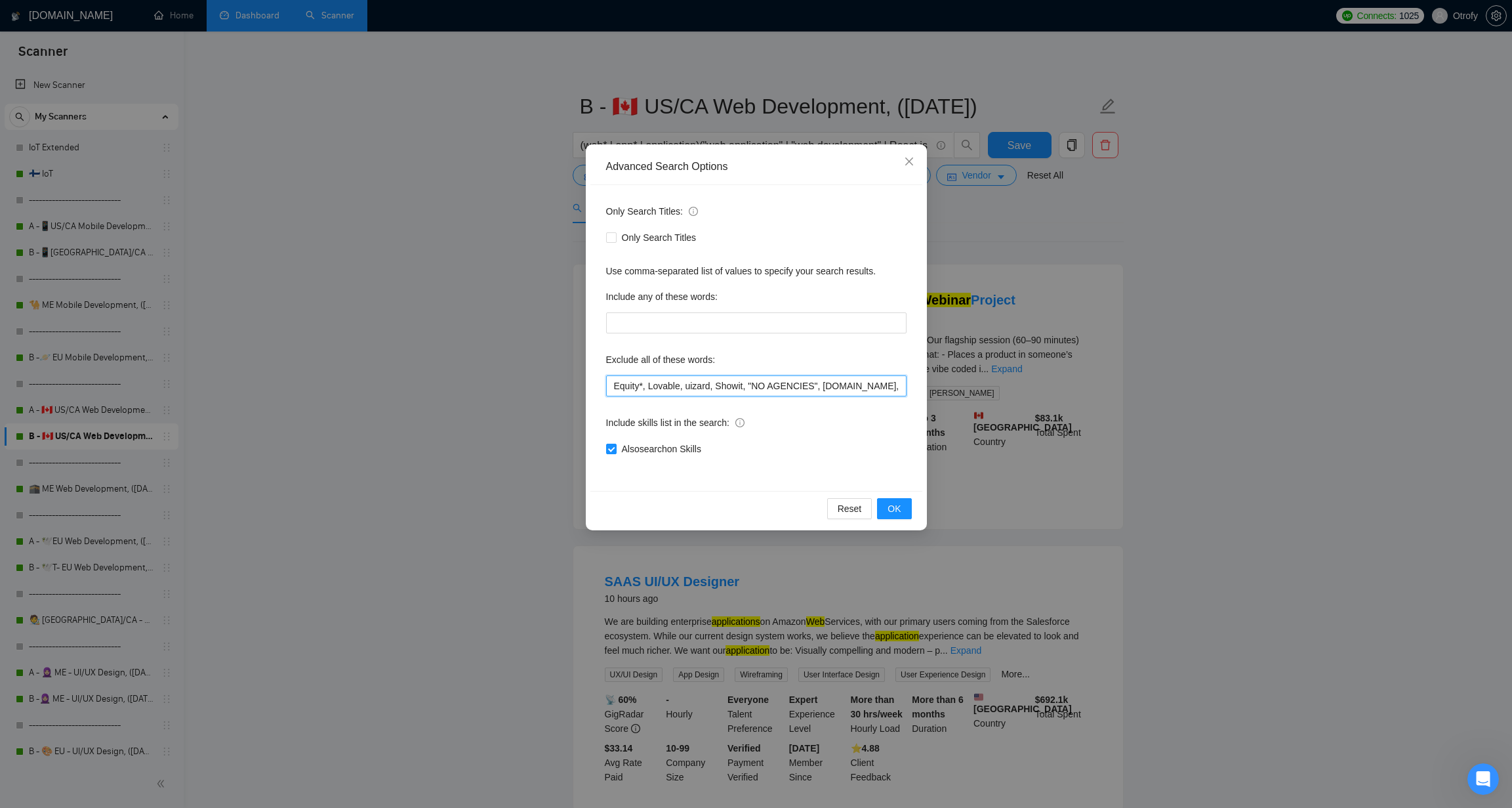
drag, startPoint x: 643, startPoint y: 388, endPoint x: 569, endPoint y: 388, distance: 74.0
click at [569, 388] on div "Advanced Search Options Only Search Titles: Only Search Titles Use comma-separa…" at bounding box center [756, 404] width 1512 height 808
click at [898, 504] on span "OK" at bounding box center [894, 508] width 13 height 14
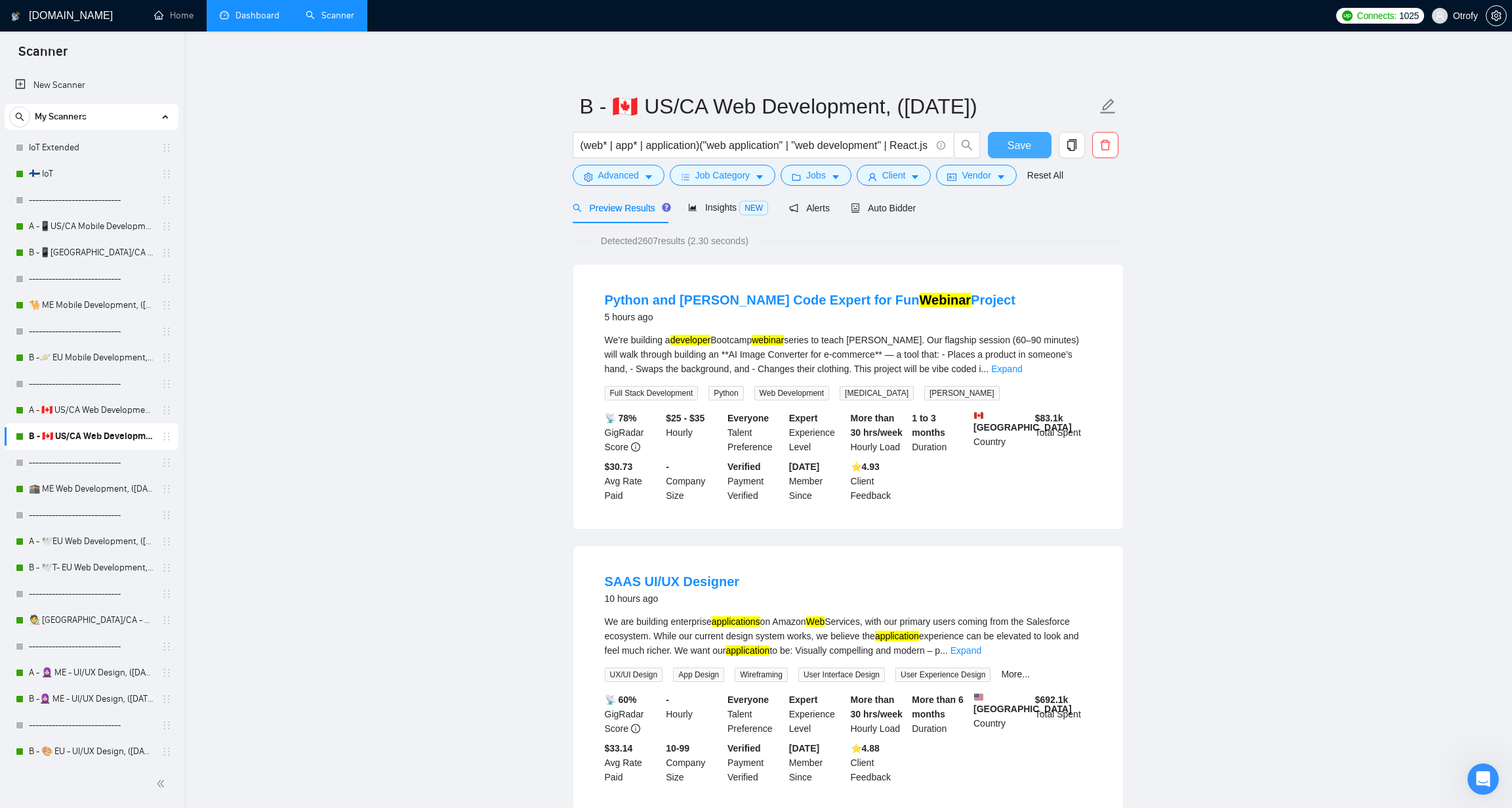
click at [1017, 144] on span "Save" at bounding box center [1019, 145] width 24 height 16
click at [109, 414] on link "A - 🇨🇦 US/CA Web Development, ([DATE]), portfolio & new cover letter" at bounding box center [91, 410] width 125 height 26
click at [643, 174] on button "Advanced" at bounding box center [618, 175] width 92 height 21
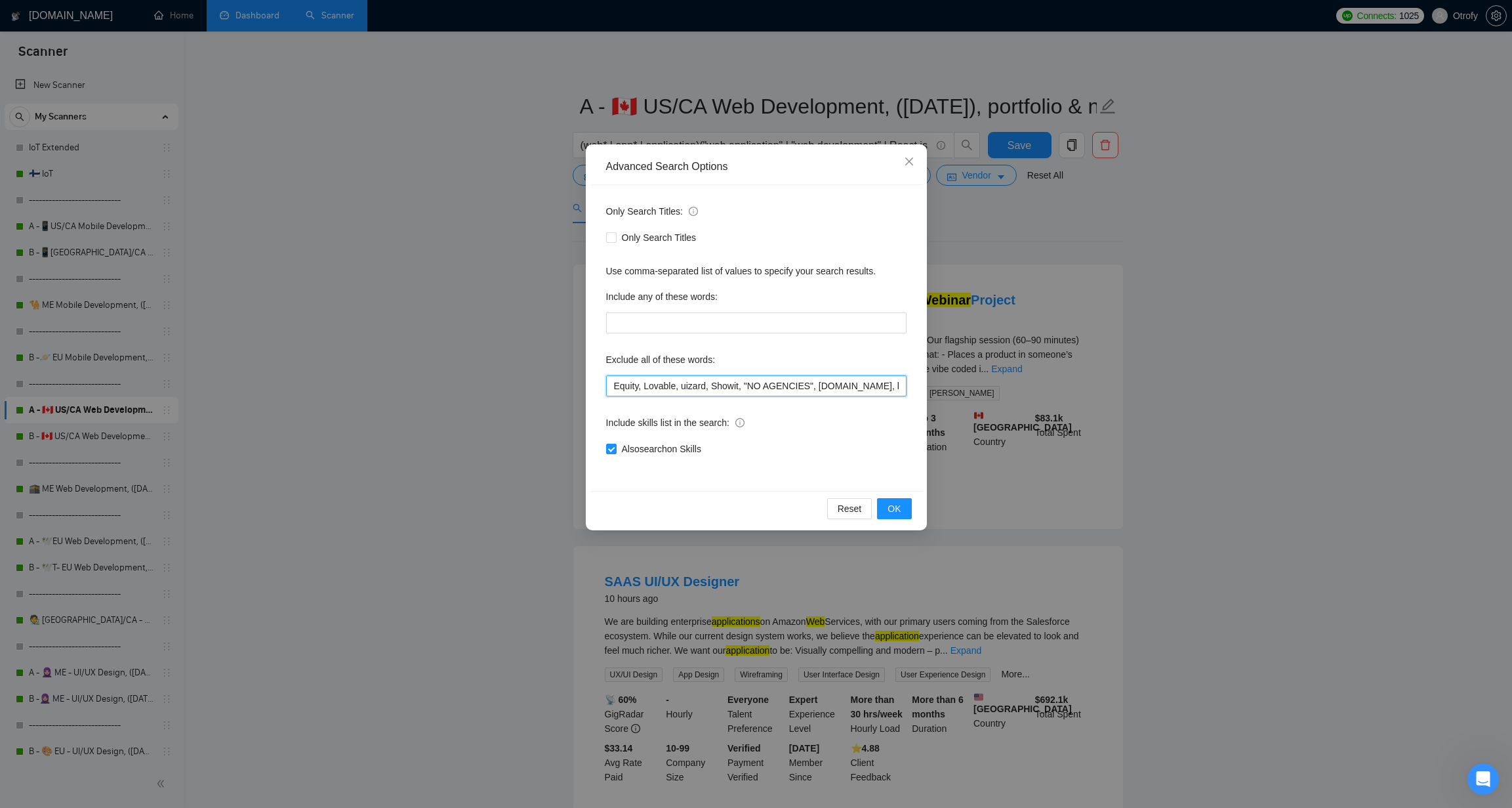
click at [625, 388] on input "Equity, Lovable, uizard, Showit, "NO AGENCIES", bubble.io, bubble, audit, equit…" at bounding box center [756, 386] width 301 height 21
paste input "*,"
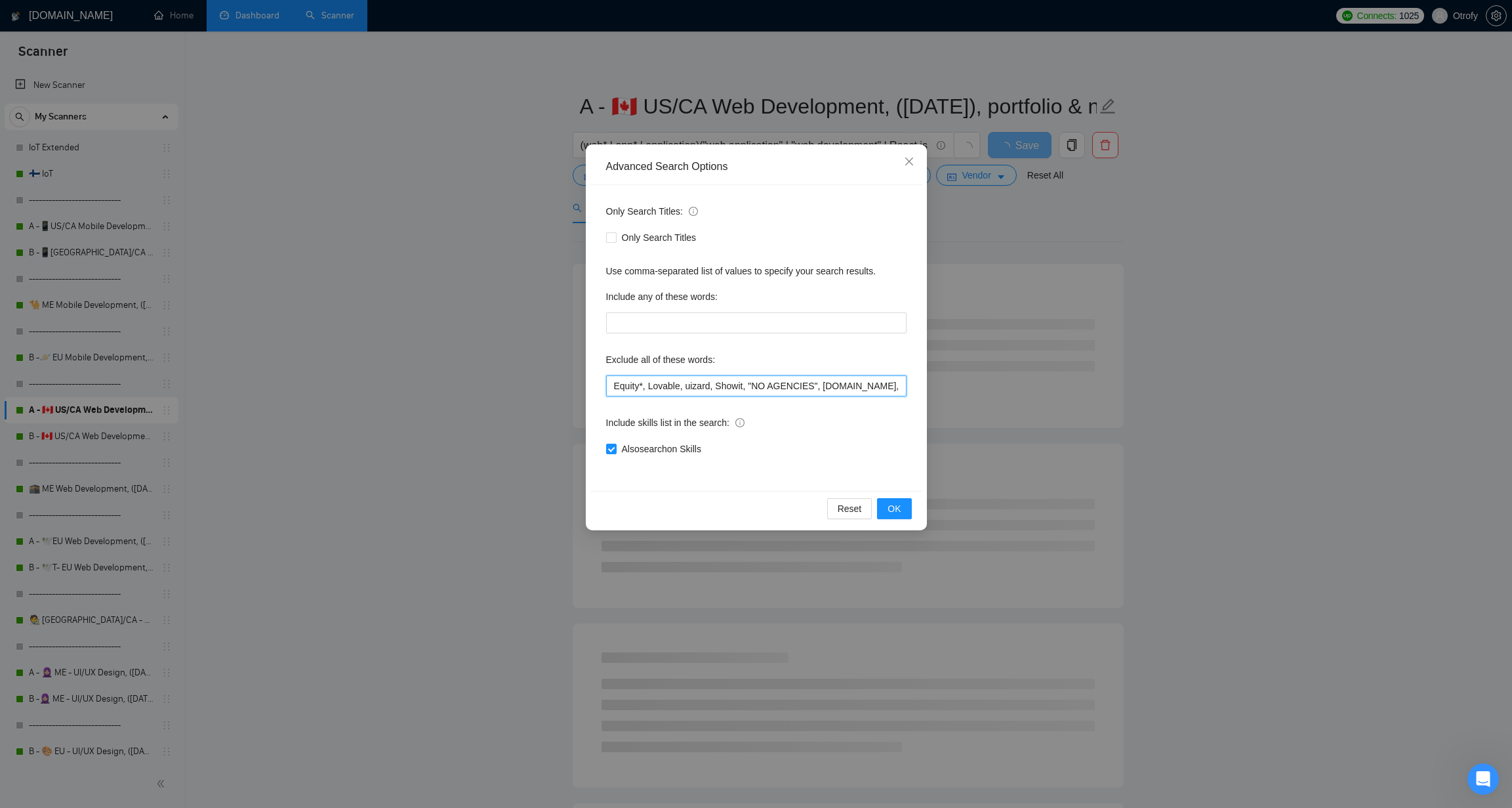
click at [637, 388] on input "Equity*, Lovable, uizard, Showit, "NO AGENCIES", bubble.io, bubble, audit, equi…" at bounding box center [756, 386] width 301 height 21
click at [645, 390] on input "Equity*, Lovable, uizard, Showit, "NO AGENCIES", bubble.io, bubble, audit, equi…" at bounding box center [756, 386] width 301 height 21
click at [650, 389] on input "Equity*, Lovable, uizard, Showit, "NO AGENCIES", bubble.io, bubble, audit, equi…" at bounding box center [756, 386] width 301 height 21
drag, startPoint x: 647, startPoint y: 388, endPoint x: 581, endPoint y: 385, distance: 66.1
click at [584, 382] on div "Advanced Search Options Only Search Titles: Only Search Titles Use comma-separa…" at bounding box center [756, 404] width 1512 height 808
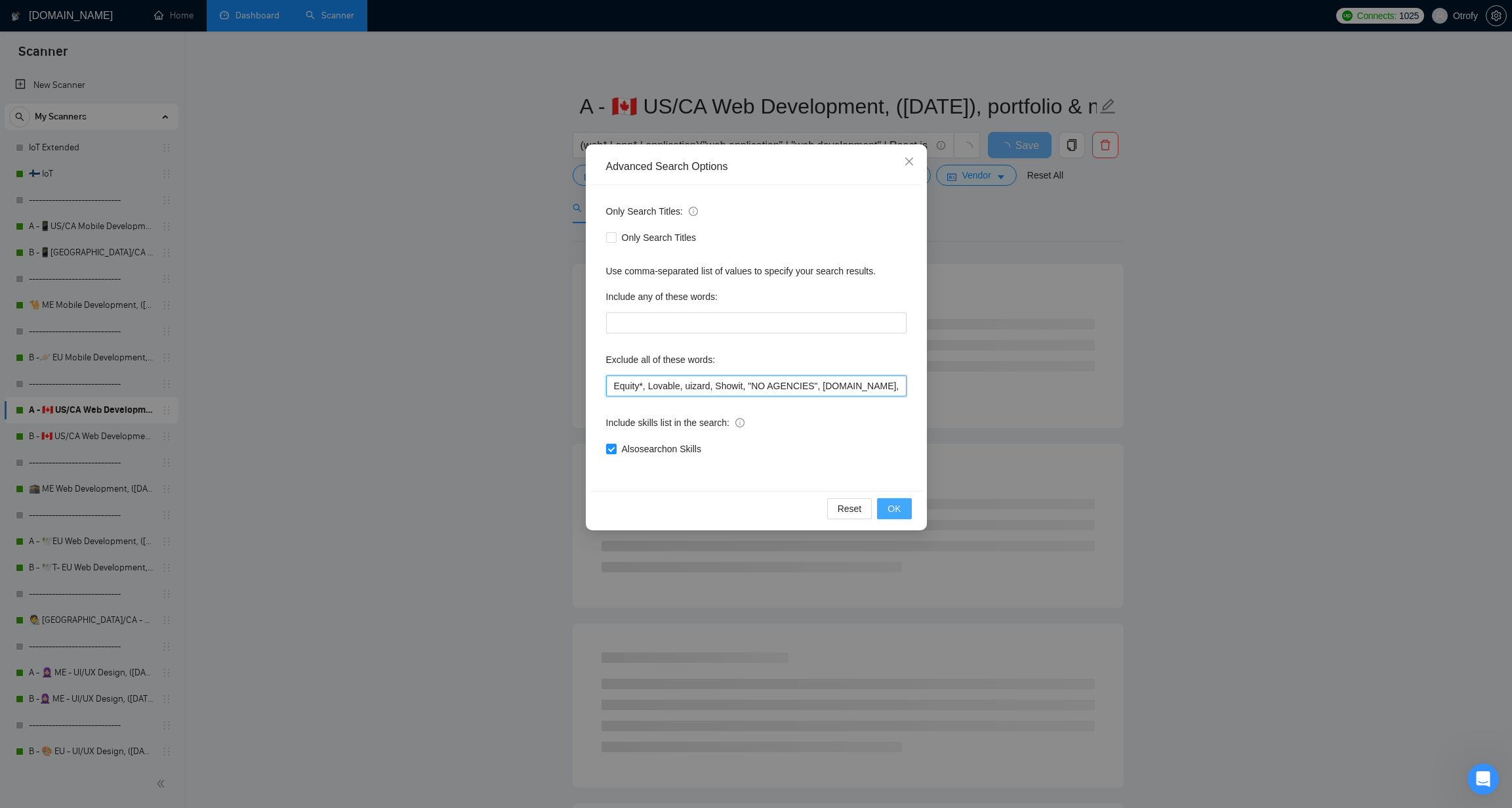
type input "Equity*, Lovable, uizard, Showit, "NO AGENCIES", bubble.io, bubble, audit, equi…"
click at [905, 512] on button "OK" at bounding box center [894, 509] width 34 height 21
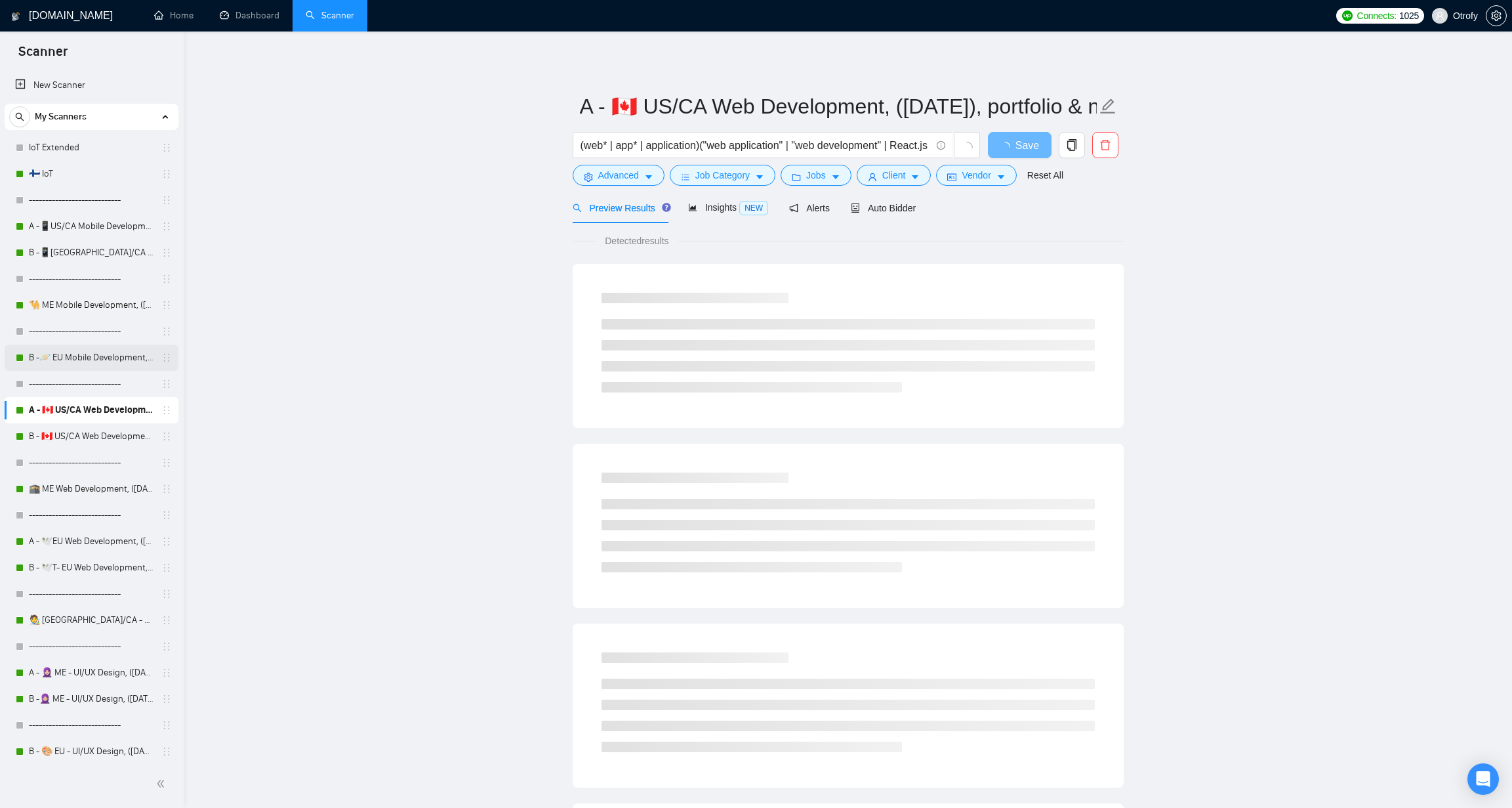
click at [100, 354] on link "B -🪐 EU Mobile Development, (March 24, 2025)" at bounding box center [91, 357] width 125 height 26
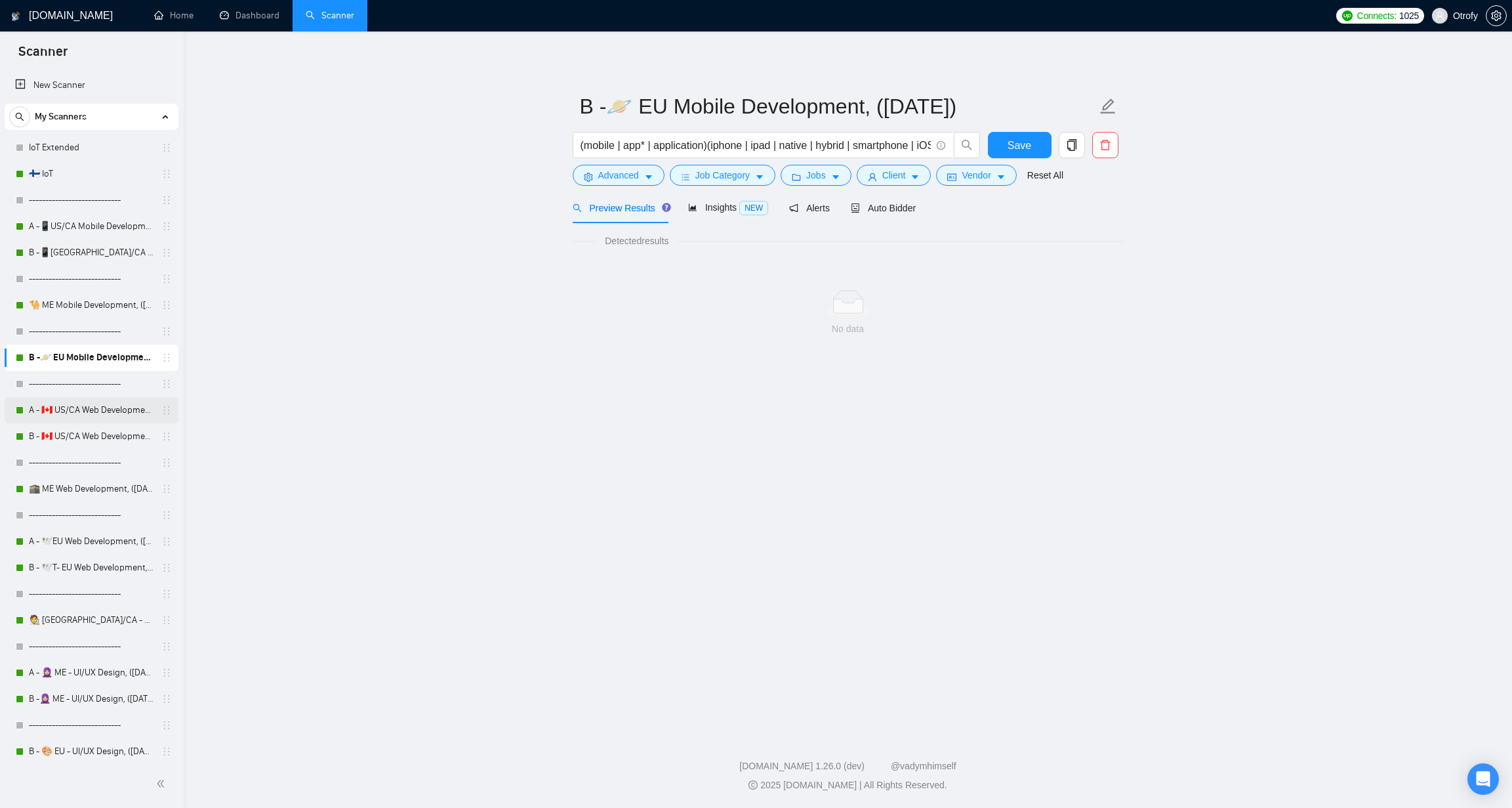
click at [93, 408] on link "A - 🇨🇦 US/CA Web Development, (Aug 8, 2025), portfolio & new cover letter" at bounding box center [91, 410] width 125 height 26
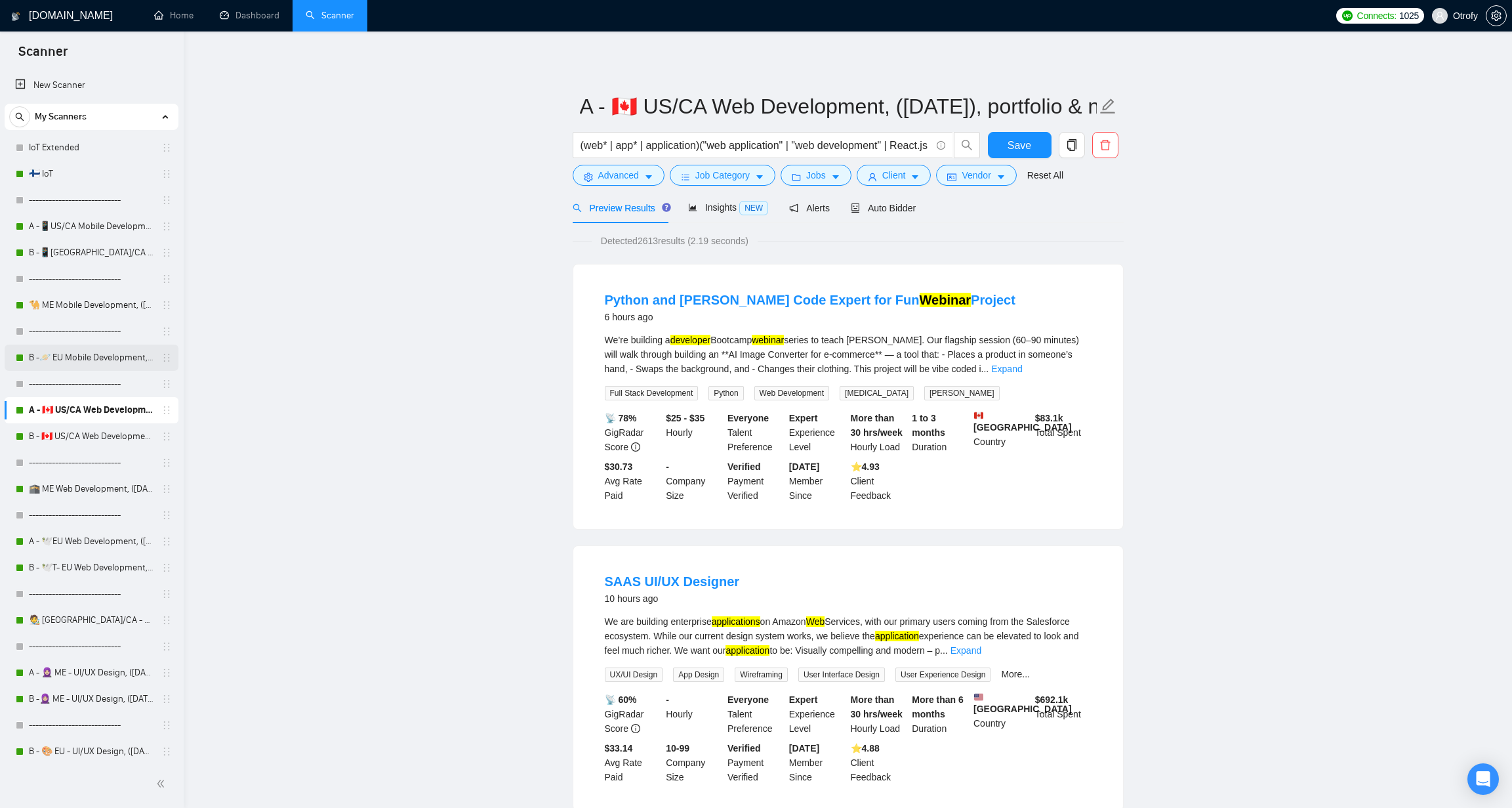
click at [99, 352] on link "B -🪐 EU Mobile Development, (March 24, 2025)" at bounding box center [91, 357] width 125 height 26
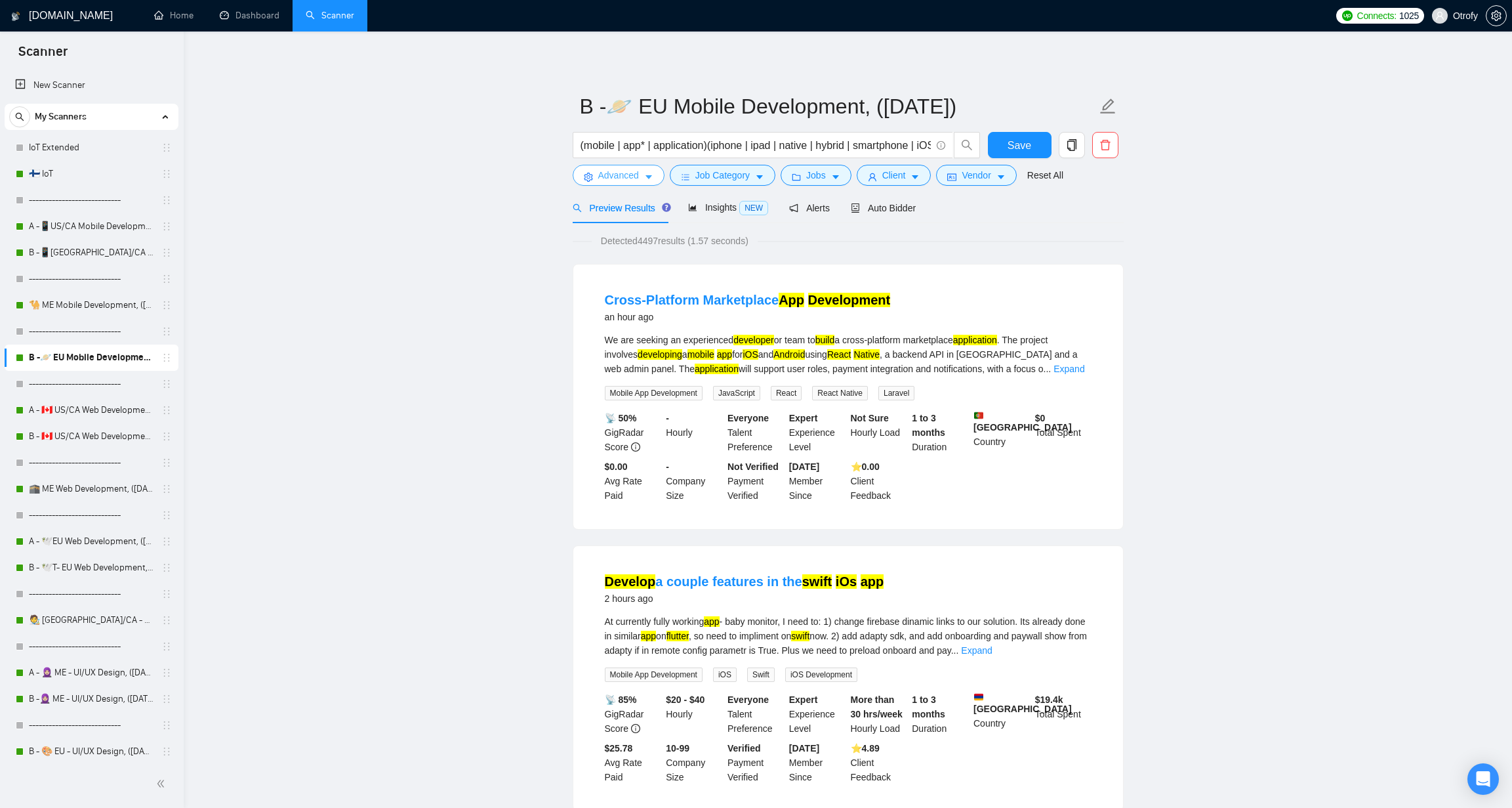
click at [658, 179] on button "Advanced" at bounding box center [618, 175] width 92 height 21
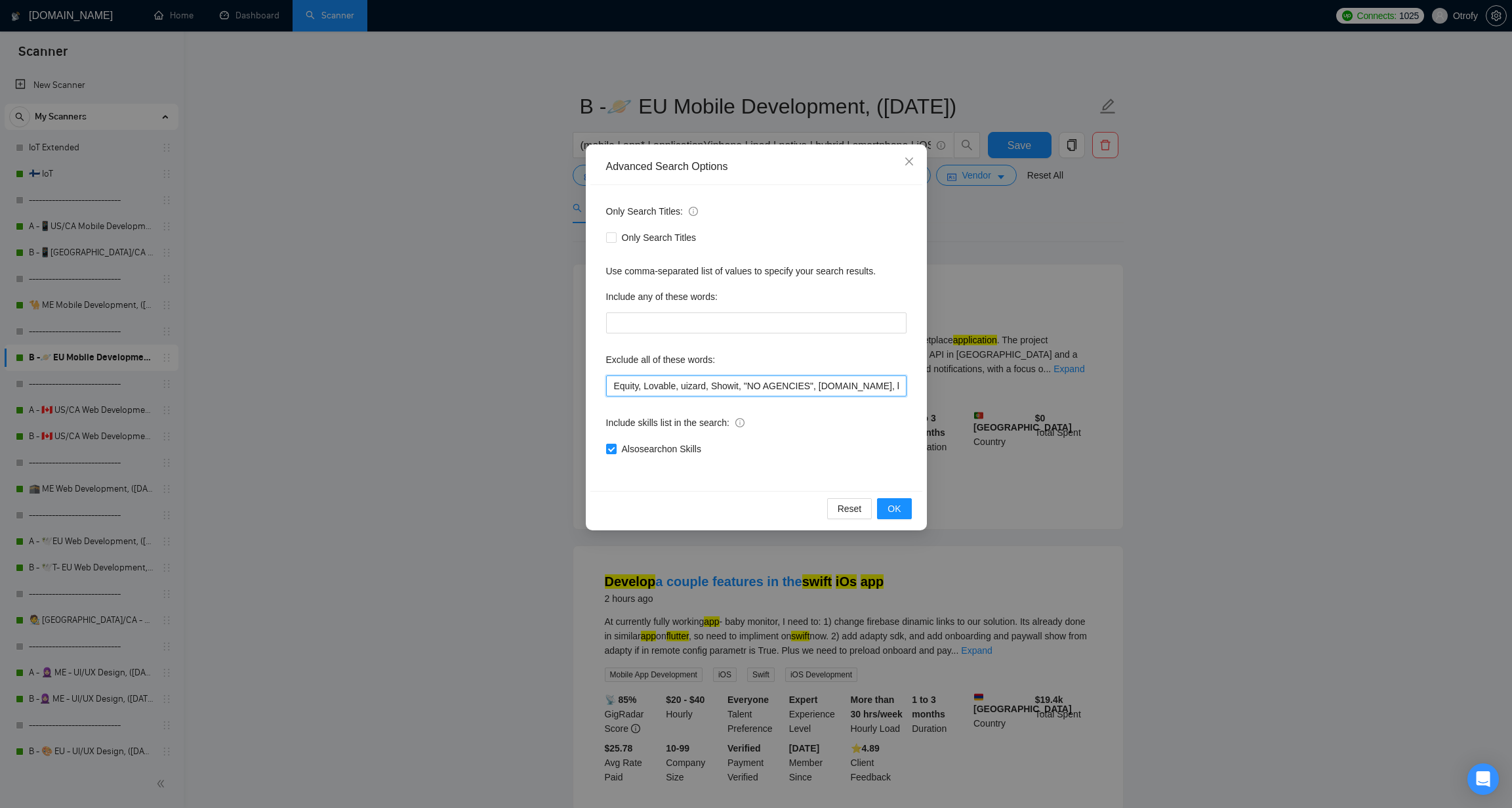
click at [639, 388] on input "Equity, Lovable, uizard, Showit, "NO AGENCIES", bubble.io, bubble, audit, equit…" at bounding box center [756, 386] width 301 height 21
click at [905, 163] on icon "close" at bounding box center [909, 162] width 10 height 10
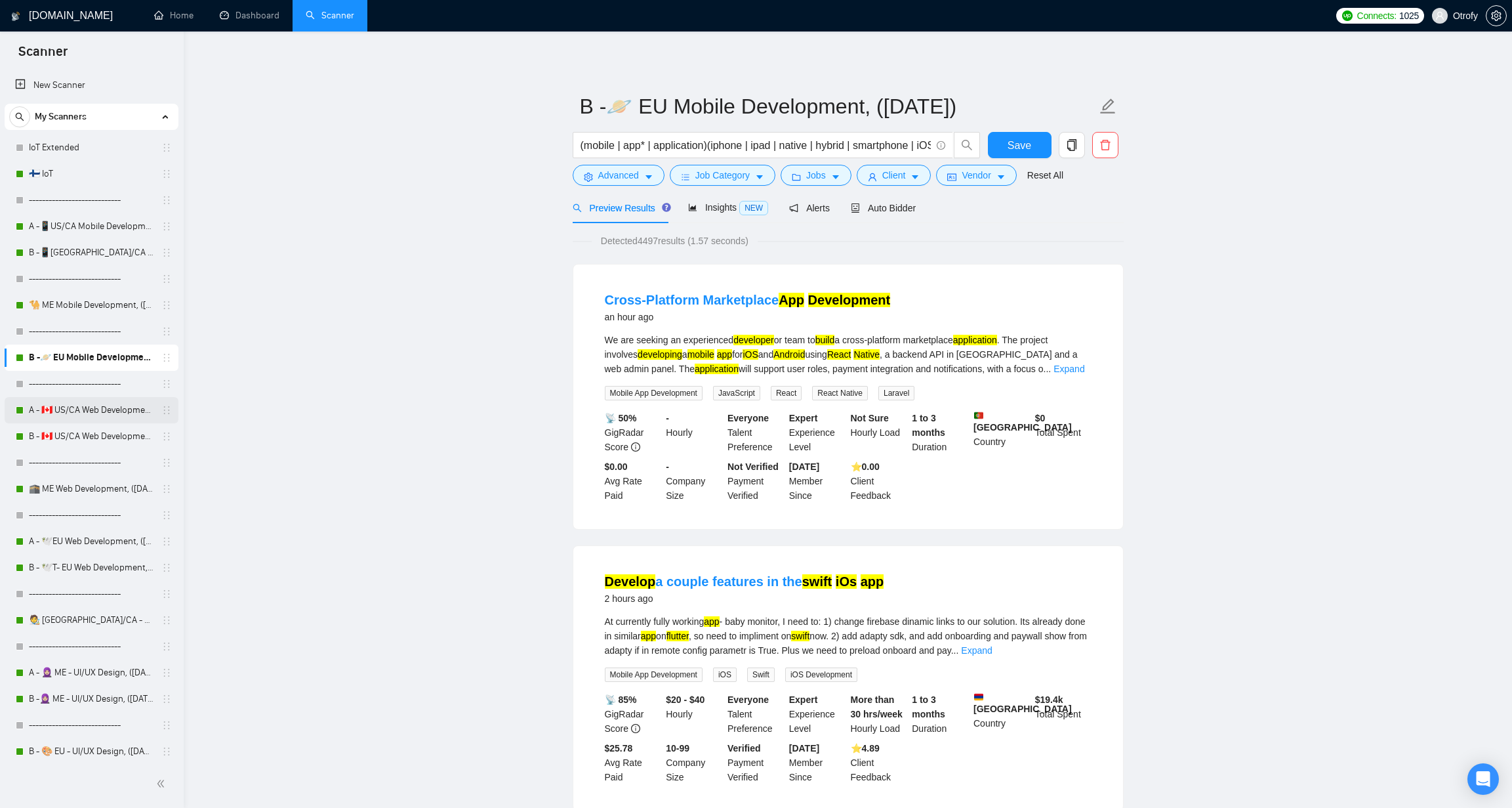
click at [116, 414] on link "A - 🇨🇦 US/CA Web Development, (Aug 8, 2025), portfolio & new cover letter" at bounding box center [91, 410] width 125 height 26
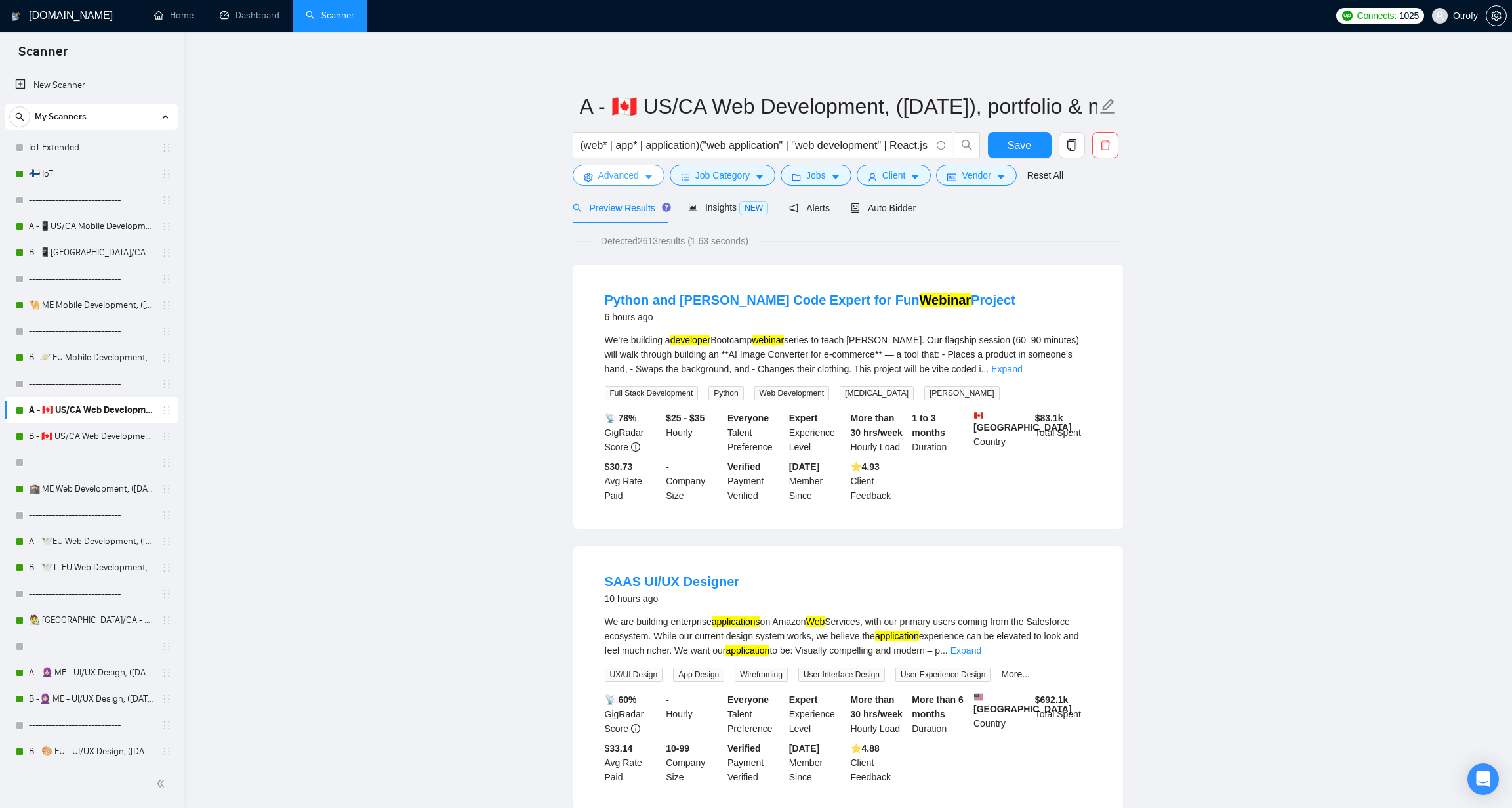
click at [654, 186] on button "Advanced" at bounding box center [618, 175] width 92 height 21
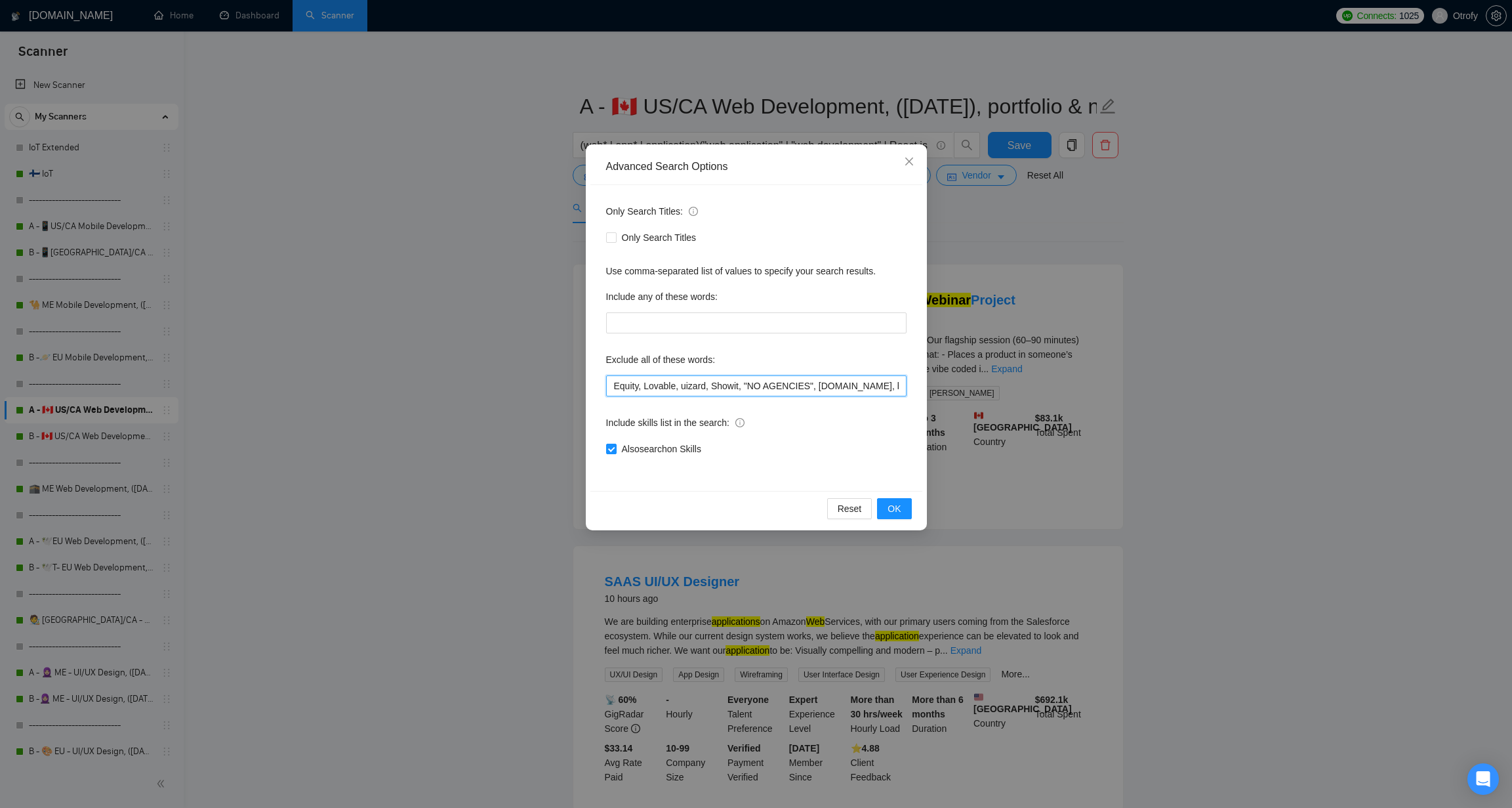
click at [637, 388] on input "Equity, Lovable, uizard, Showit, "NO AGENCIES", bubble.io, bubble, audit, equit…" at bounding box center [756, 386] width 301 height 21
click at [639, 388] on input "Equity, Lovable, uizard, Showit, "NO AGENCIES", bubble.io, bubble, audit, equit…" at bounding box center [756, 386] width 301 height 21
type input "Equity*, Lovable, uizard, Showit, "NO AGENCIES", bubble.io, bubble, audit, equi…"
click at [894, 508] on span "OK" at bounding box center [894, 508] width 13 height 14
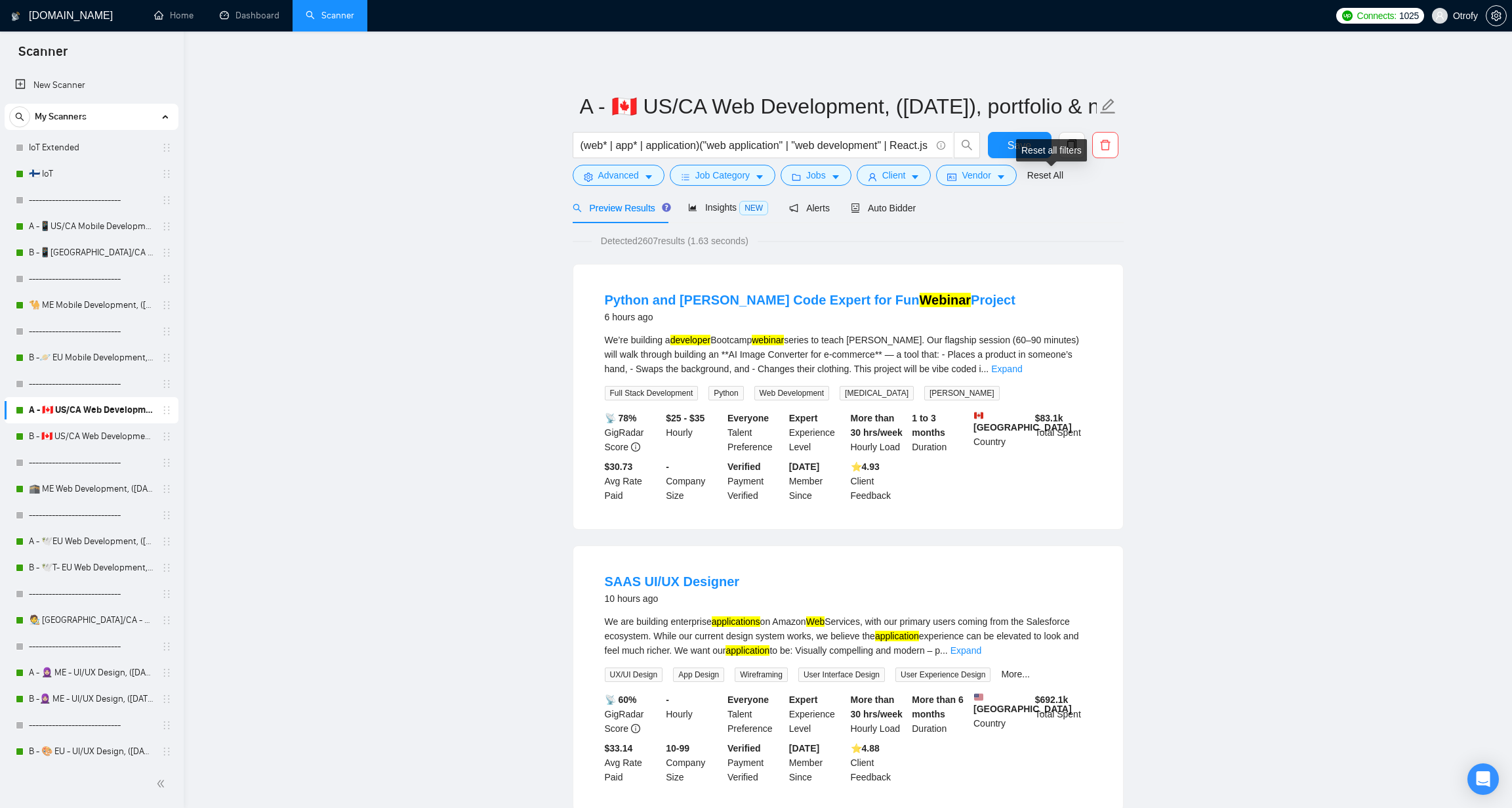
click at [1032, 147] on div "Reset all filters" at bounding box center [1051, 150] width 71 height 22
click at [1009, 147] on span "Save" at bounding box center [1019, 145] width 24 height 16
click at [114, 436] on link "B - 🇨🇦 US/CA Web Development, ([DATE])" at bounding box center [91, 436] width 125 height 26
click at [652, 179] on icon "caret-down" at bounding box center [648, 177] width 9 height 9
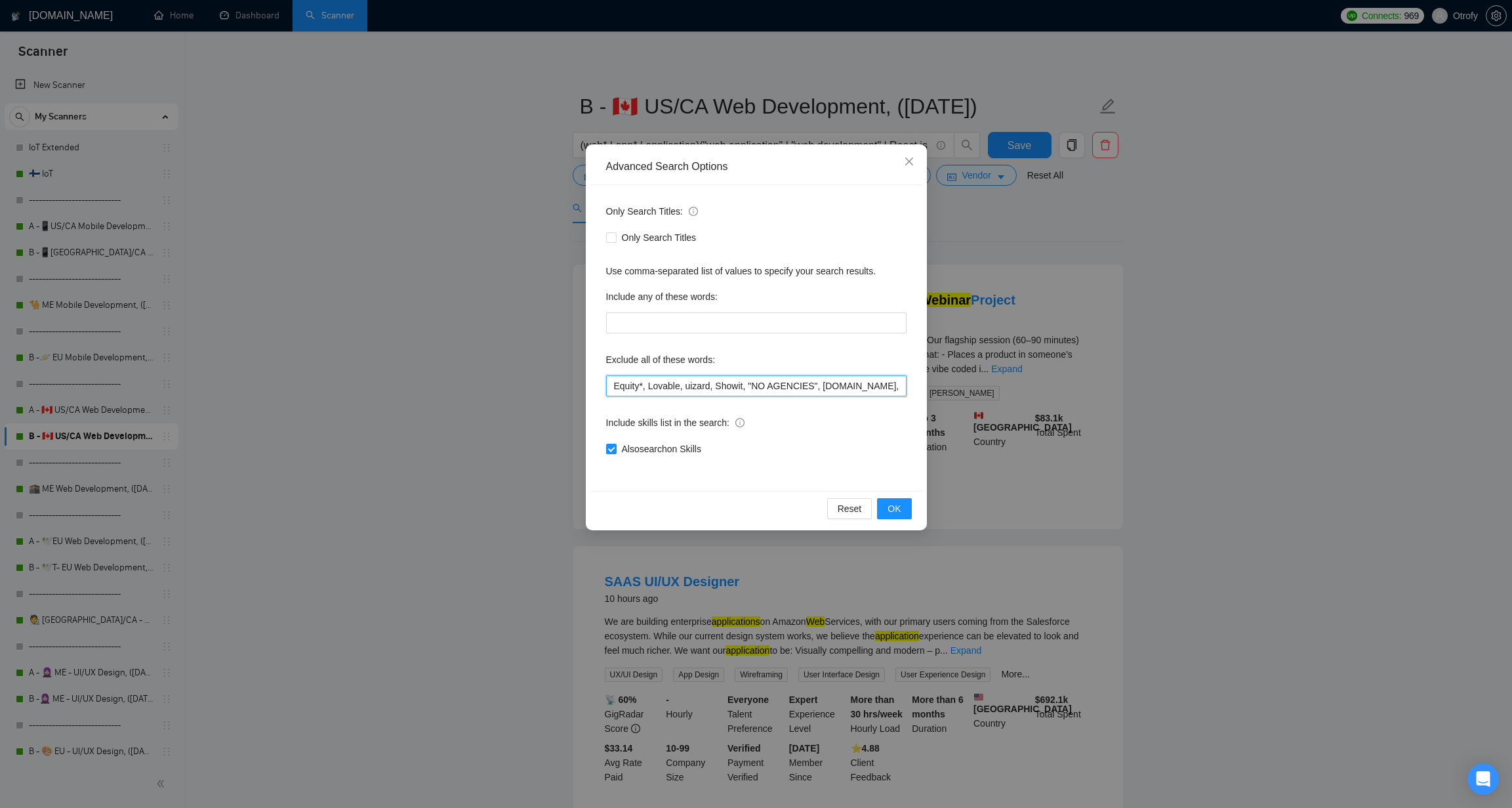
drag, startPoint x: 648, startPoint y: 388, endPoint x: 577, endPoint y: 388, distance: 71.0
click at [577, 388] on div "Advanced Search Options Only Search Titles: Only Search Titles Use comma-separa…" at bounding box center [756, 404] width 1512 height 808
click at [899, 501] on button "OK" at bounding box center [894, 509] width 34 height 21
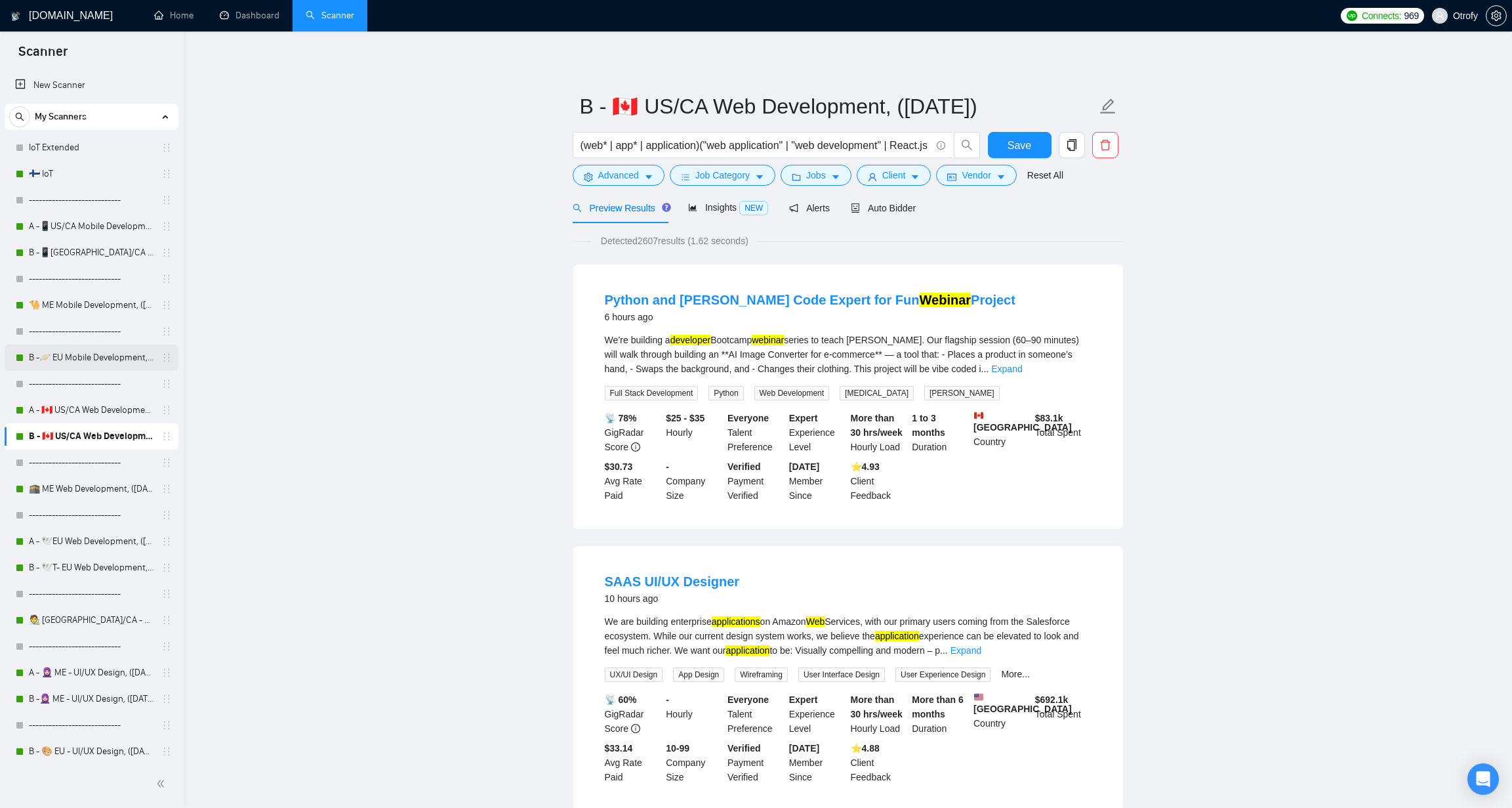
click at [113, 358] on link "B -🪐 EU Mobile Development, ([DATE])" at bounding box center [91, 357] width 125 height 26
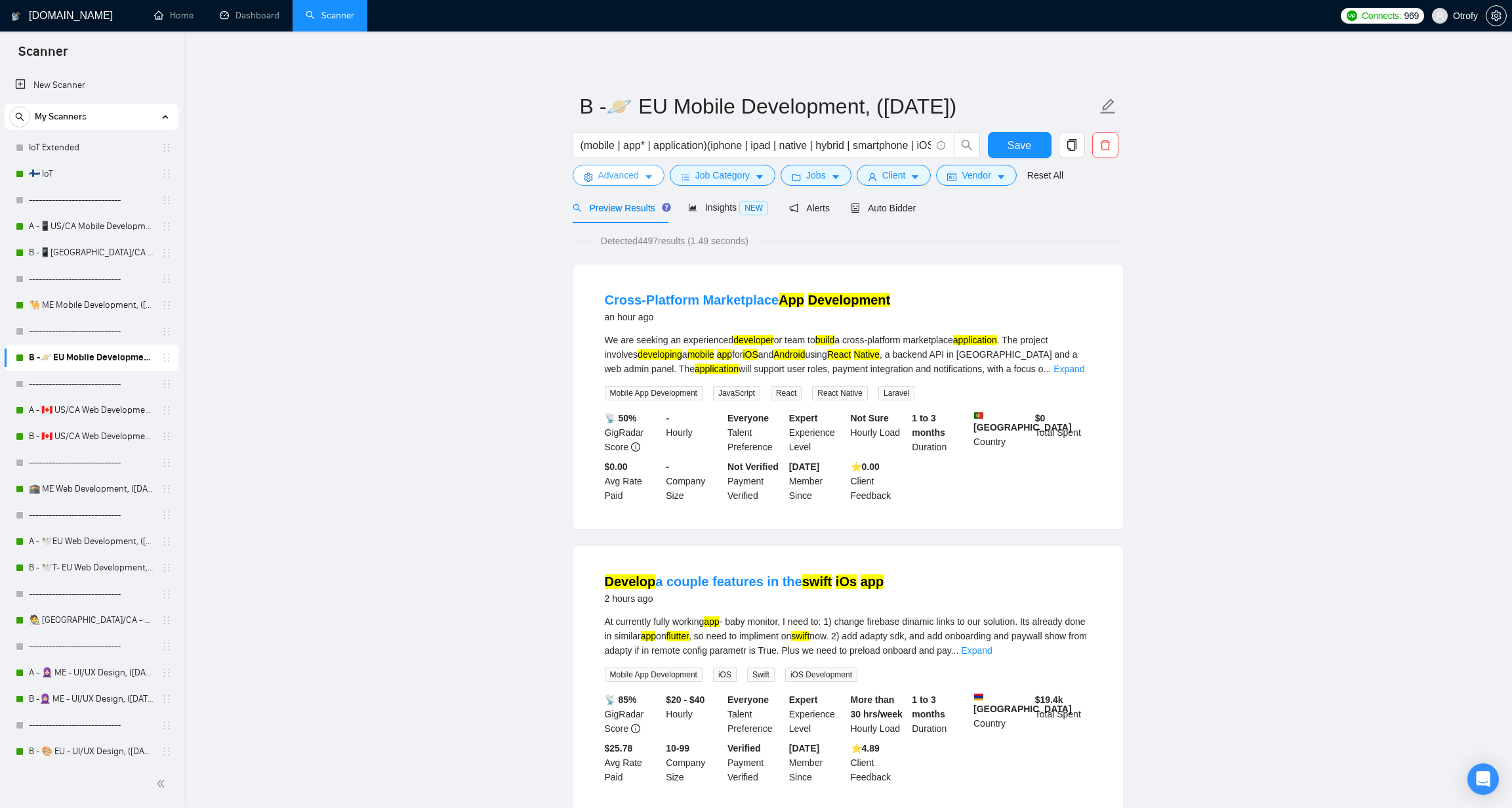
click at [643, 179] on button "Advanced" at bounding box center [618, 175] width 92 height 21
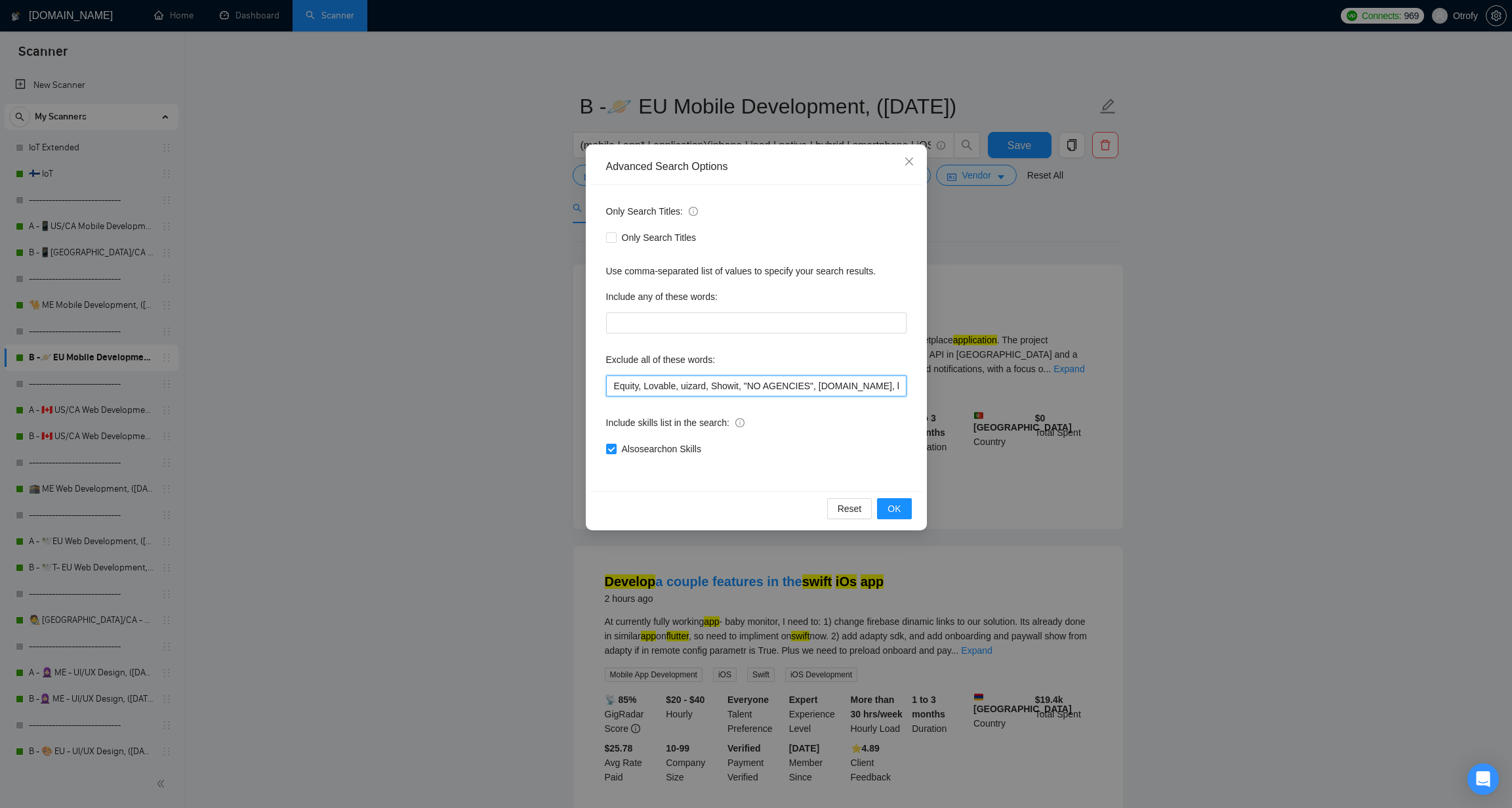
drag, startPoint x: 645, startPoint y: 388, endPoint x: 597, endPoint y: 385, distance: 48.1
click at [597, 385] on div "Only Search Titles: Only Search Titles Use comma-separated list of values to sp…" at bounding box center [756, 337] width 332 height 306
paste input "*"
type input "Equity*, Lovable, uizard, Showit, "NO AGENCIES", bubble.io, bubble, audit, equi…"
click at [900, 515] on span "OK" at bounding box center [894, 508] width 13 height 14
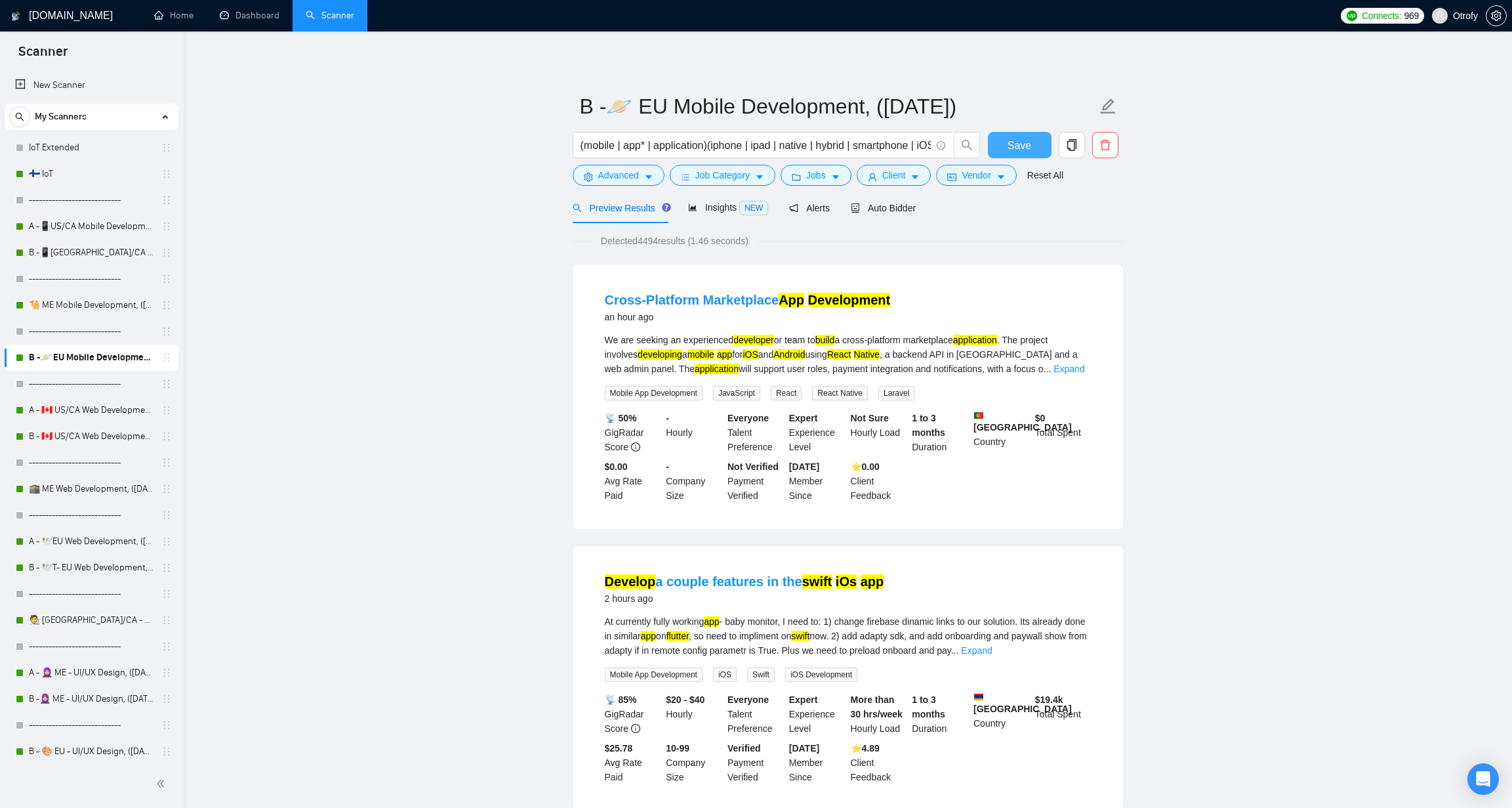
click at [1012, 144] on span "Save" at bounding box center [1019, 145] width 24 height 16
click at [99, 306] on link "🐪 ME Mobile Development, ([DATE])" at bounding box center [91, 304] width 125 height 26
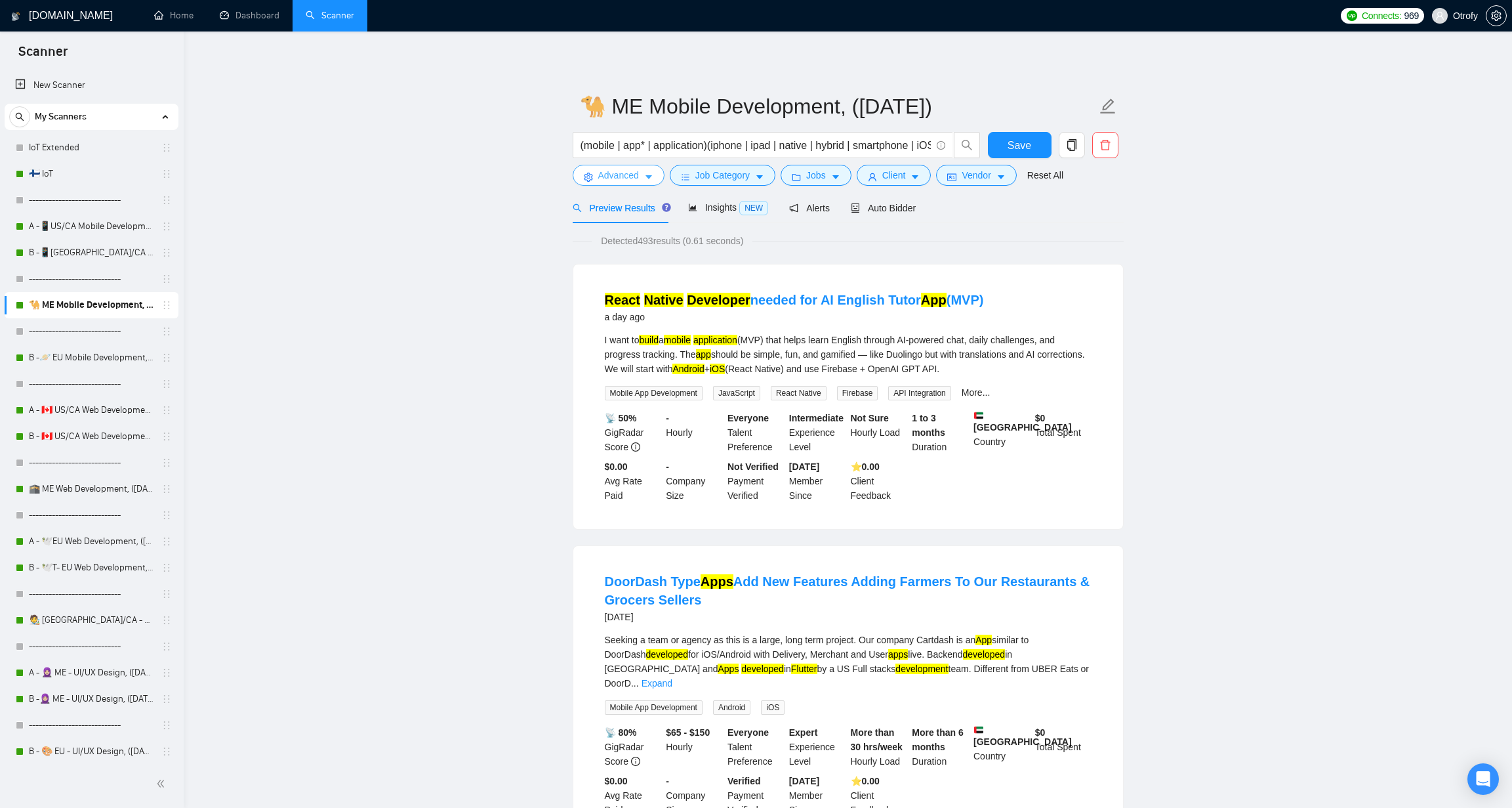
click at [642, 175] on button "Advanced" at bounding box center [618, 175] width 92 height 21
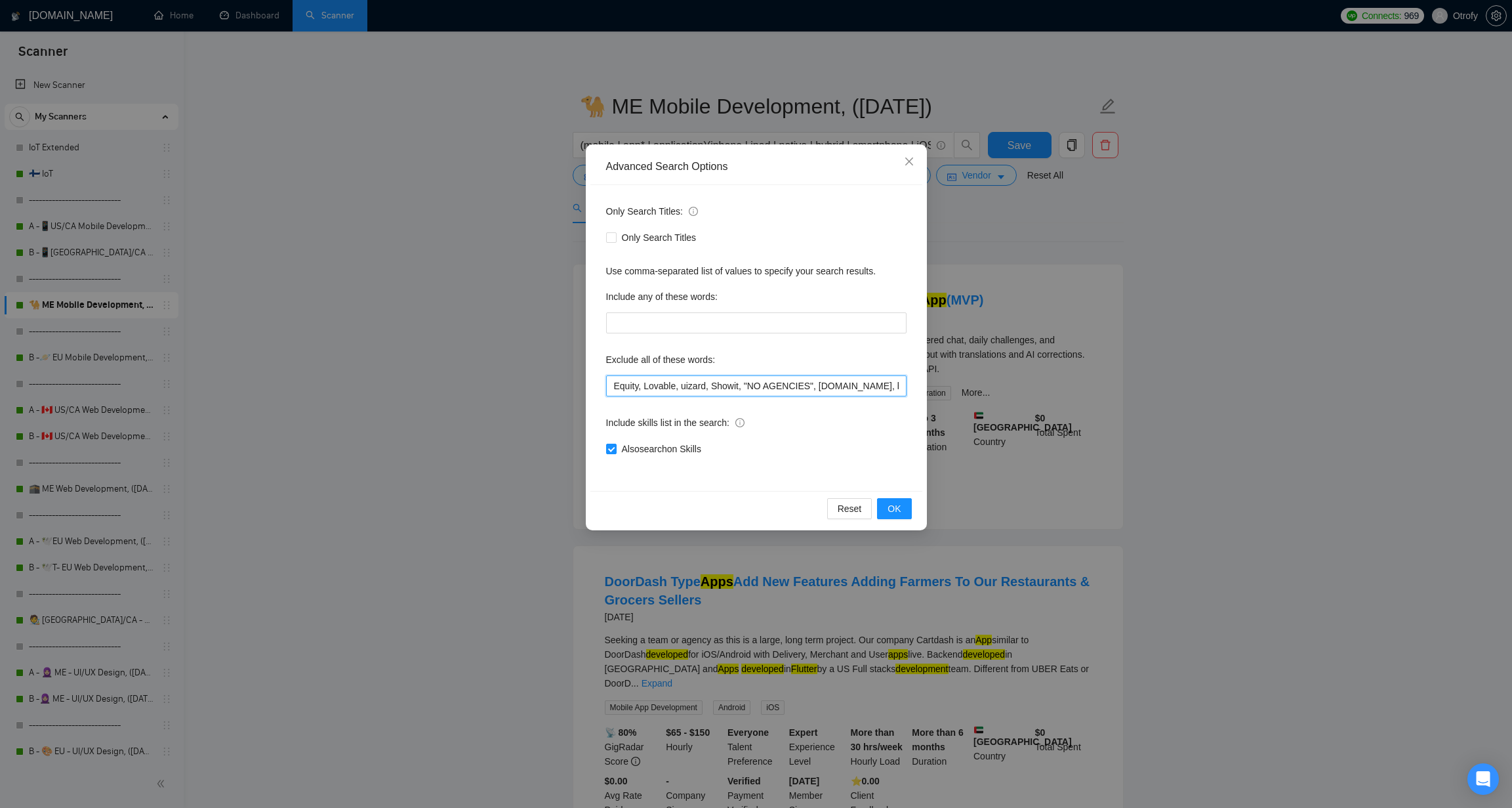
drag, startPoint x: 644, startPoint y: 388, endPoint x: 559, endPoint y: 388, distance: 85.0
click at [559, 388] on div "Advanced Search Options Only Search Titles: Only Search Titles Use comma-separa…" at bounding box center [756, 404] width 1512 height 808
paste input "*"
type input "Equity*, Lovable, uizard, Showit, "NO AGENCIES", bubble.io, bubble, audit, equi…"
click at [901, 504] on button "OK" at bounding box center [894, 509] width 34 height 21
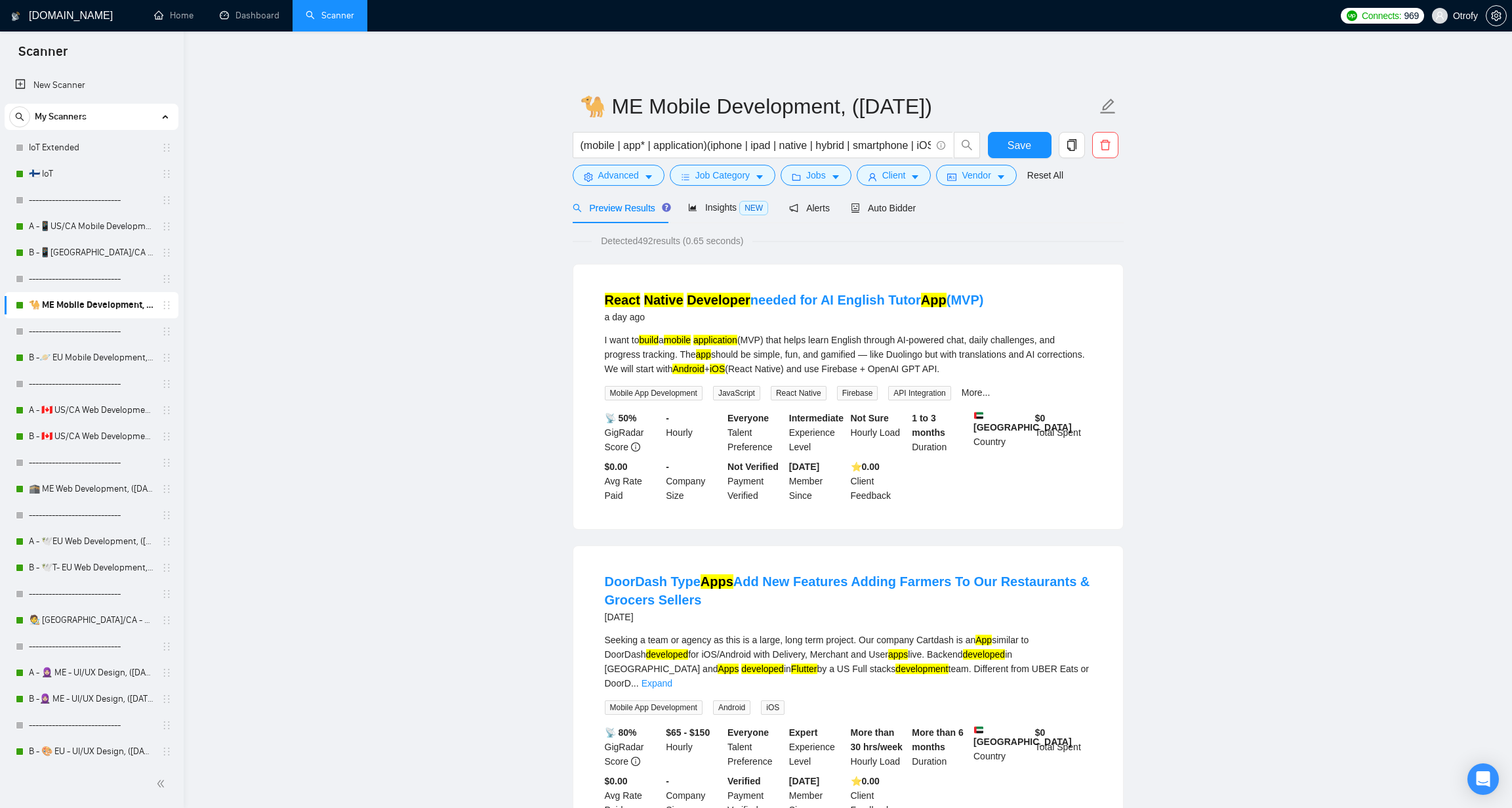
click at [1012, 148] on span "Save" at bounding box center [1019, 145] width 24 height 16
click at [97, 254] on link "B -📱[GEOGRAPHIC_DATA]/CA Mobile Development, ([DATE])" at bounding box center [91, 252] width 125 height 26
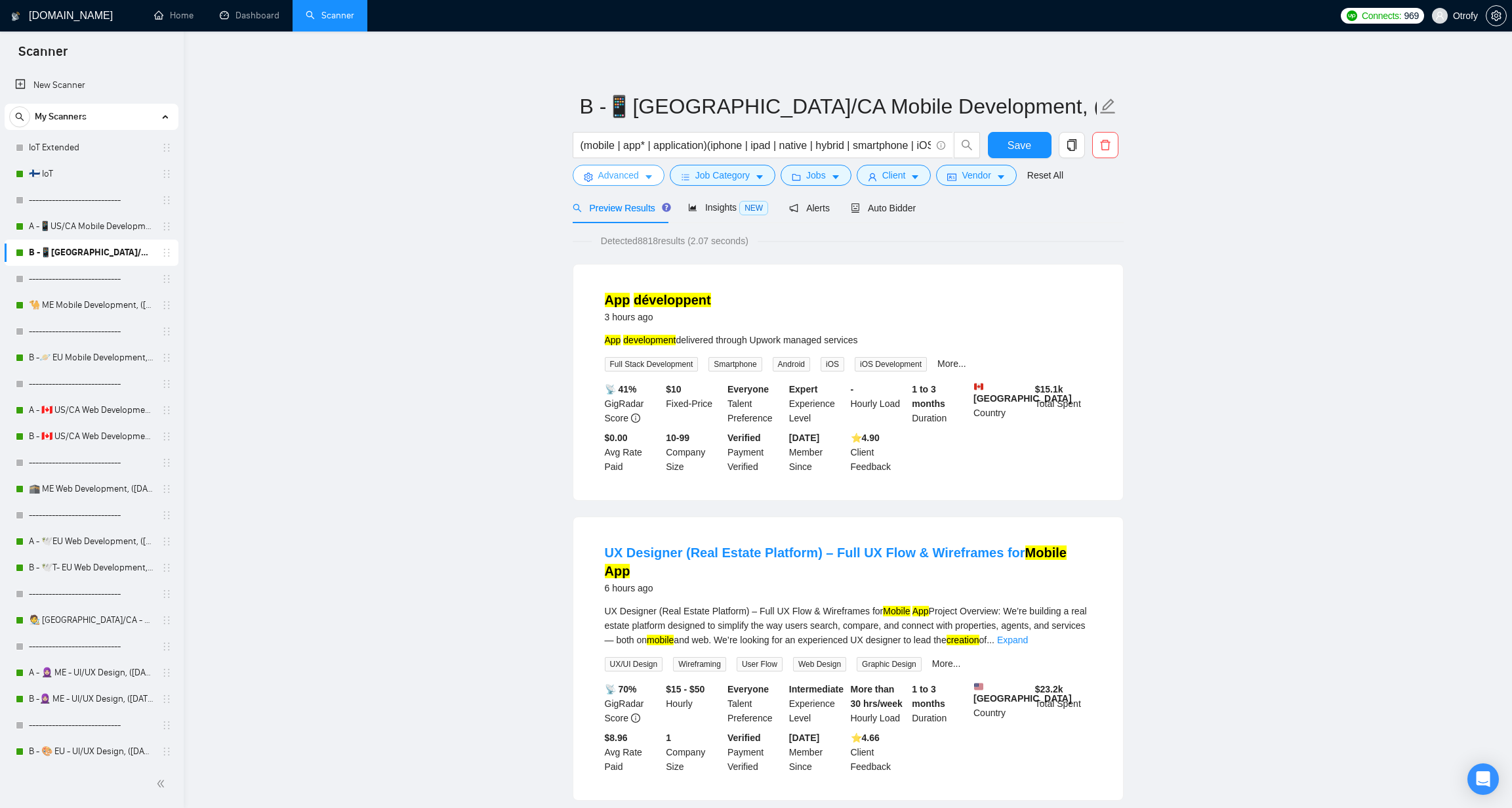
click at [650, 177] on icon "caret-down" at bounding box center [648, 177] width 7 height 4
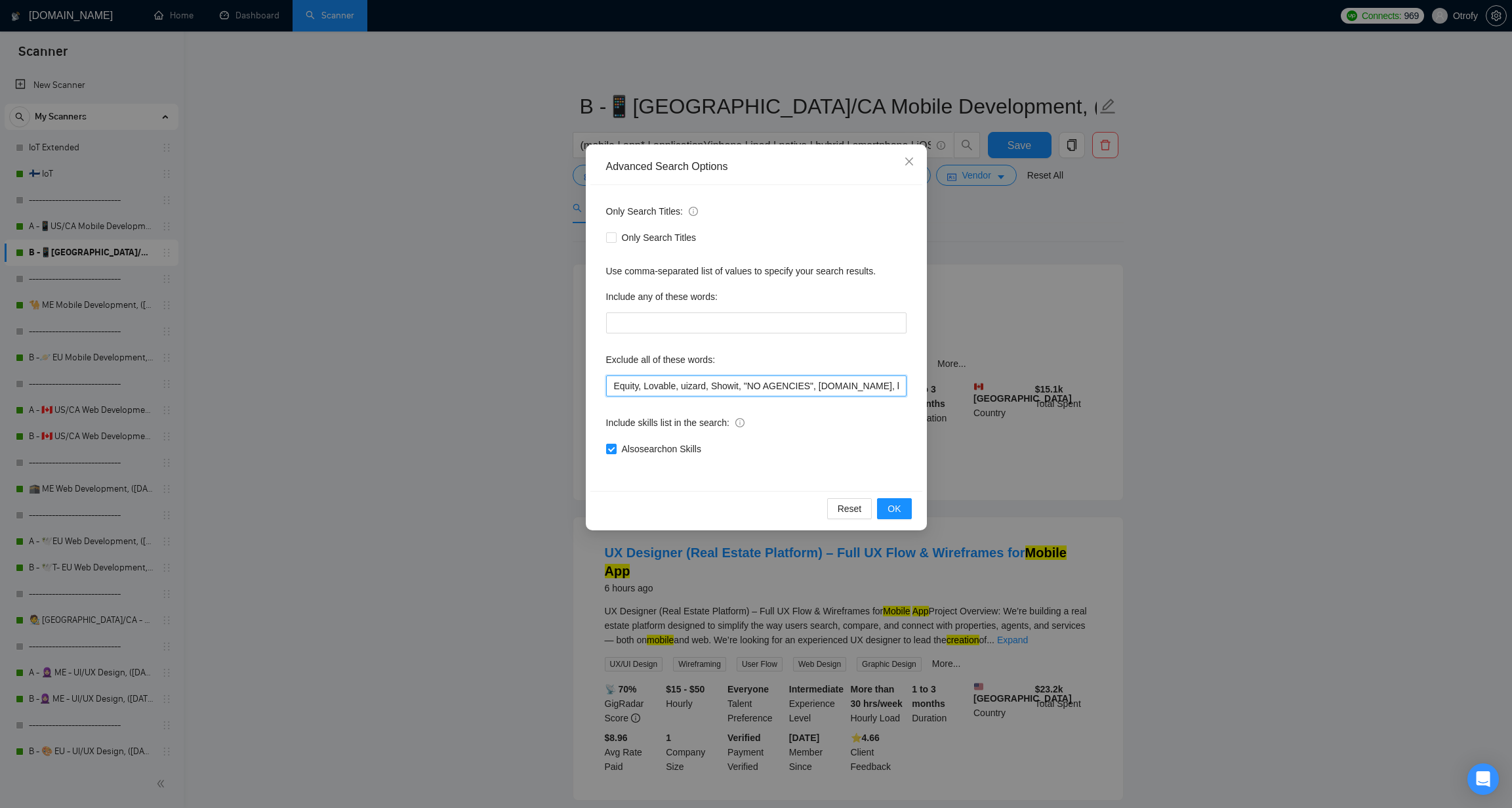
drag, startPoint x: 644, startPoint y: 387, endPoint x: 586, endPoint y: 388, distance: 58.0
click at [586, 388] on div "Advanced Search Options Only Search Titles: Only Search Titles Use comma-separa…" at bounding box center [756, 337] width 341 height 386
paste input "*"
type input "Equity*, Lovable, uizard, Showit, "NO AGENCIES", bubble.io, bubble, audit, equi…"
click at [898, 504] on span "OK" at bounding box center [894, 508] width 13 height 14
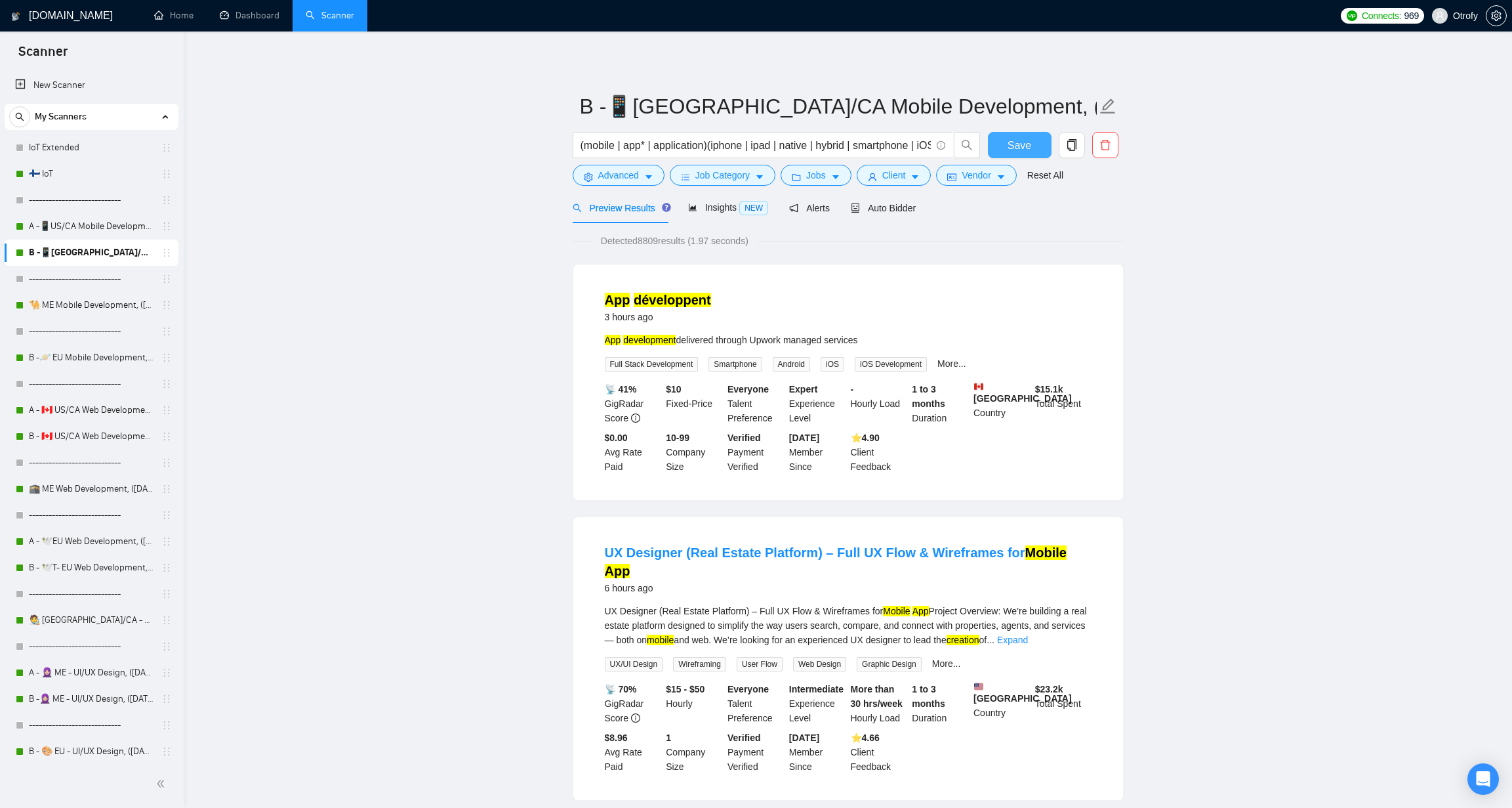
click at [1021, 147] on span "Save" at bounding box center [1019, 145] width 24 height 16
click at [645, 176] on icon "caret-down" at bounding box center [648, 177] width 9 height 9
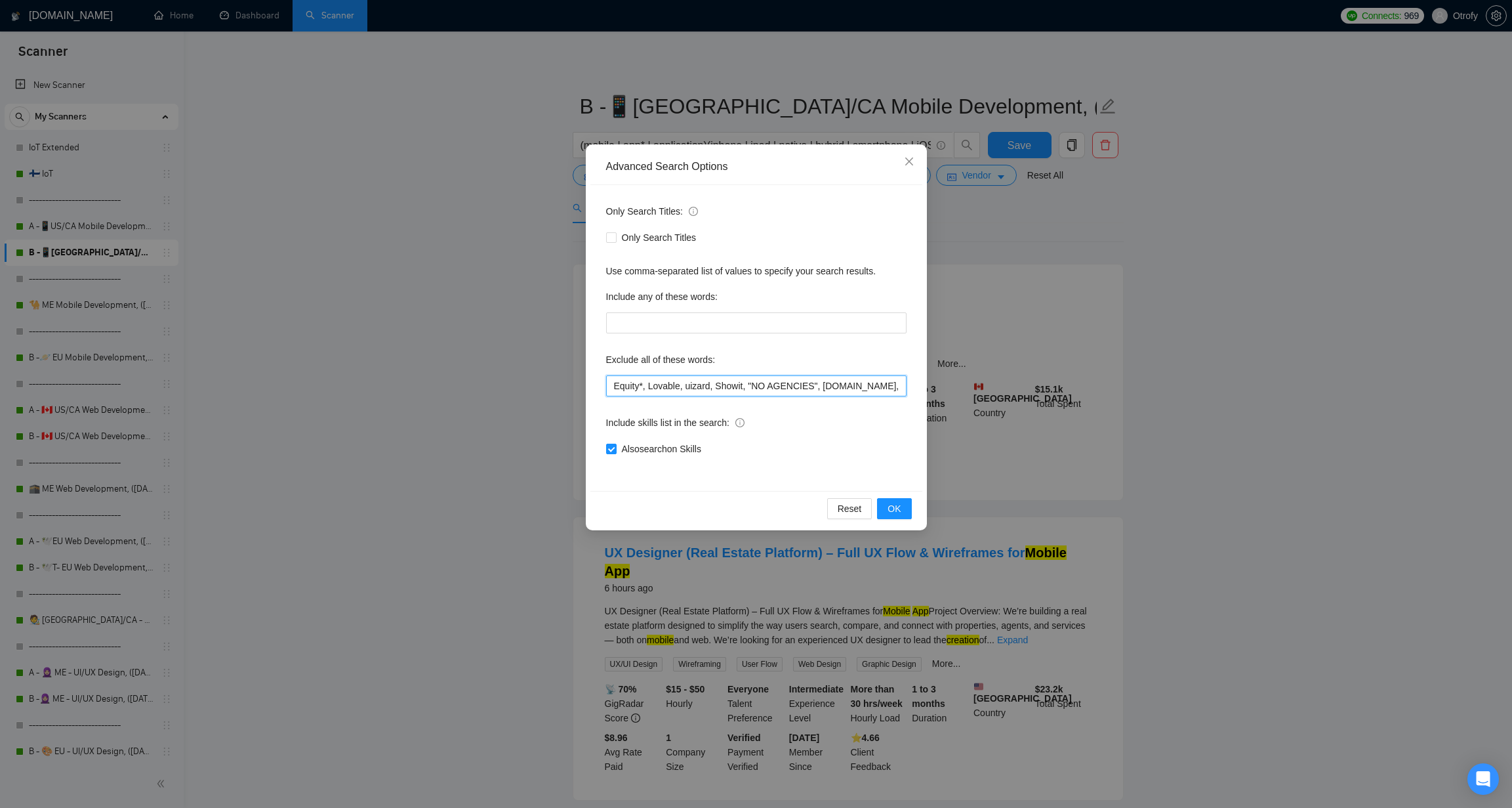
drag, startPoint x: 648, startPoint y: 387, endPoint x: 571, endPoint y: 379, distance: 77.4
click at [571, 379] on div "Advanced Search Options Only Search Titles: Only Search Titles Use comma-separa…" at bounding box center [756, 404] width 1512 height 808
click at [894, 510] on span "OK" at bounding box center [894, 508] width 13 height 14
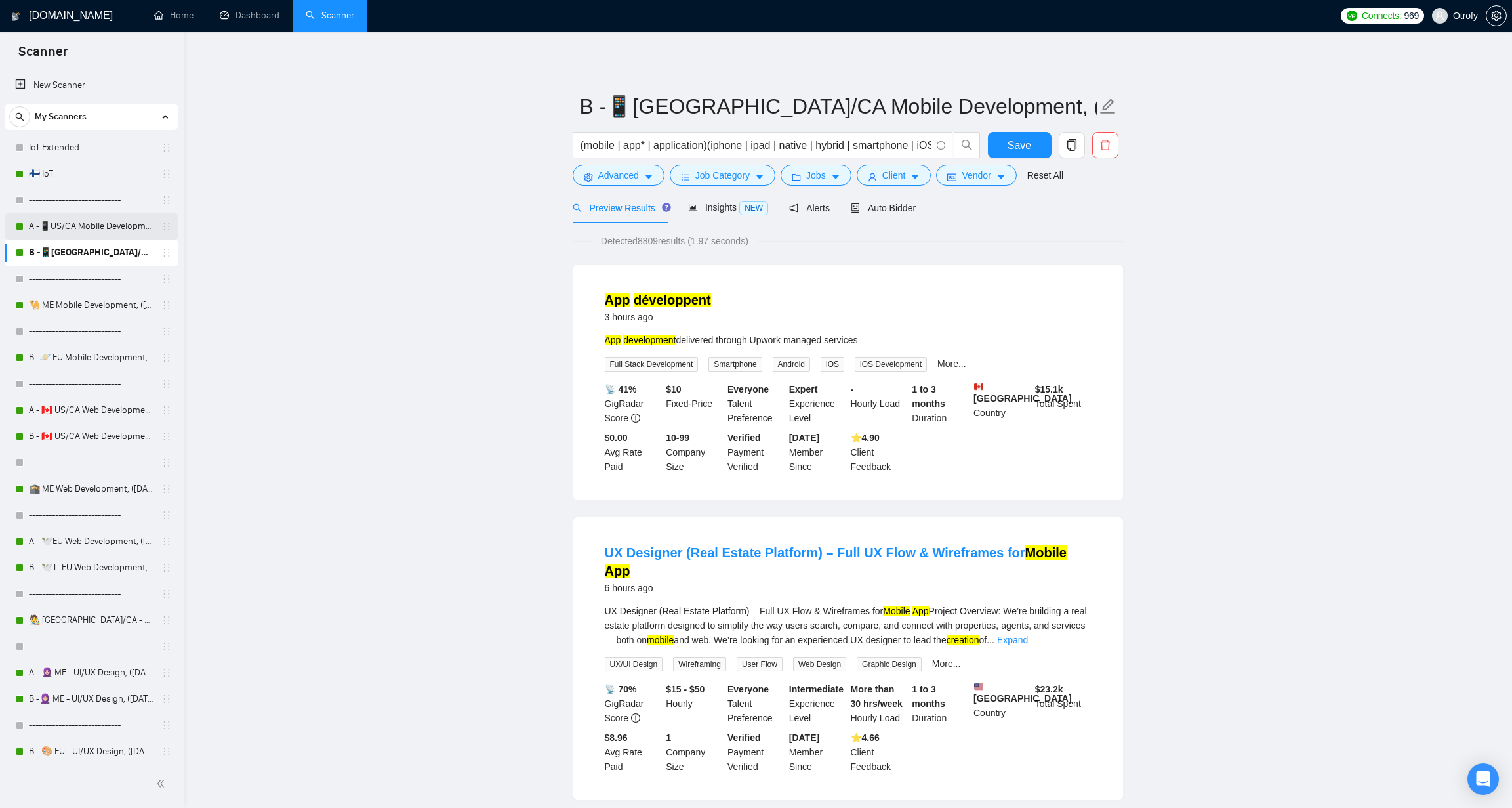
click at [107, 227] on link "A -📱US/CA Mobile Development, ([DATE]) no tech & negative tech" at bounding box center [91, 226] width 125 height 26
click at [649, 177] on icon "caret-down" at bounding box center [648, 177] width 7 height 4
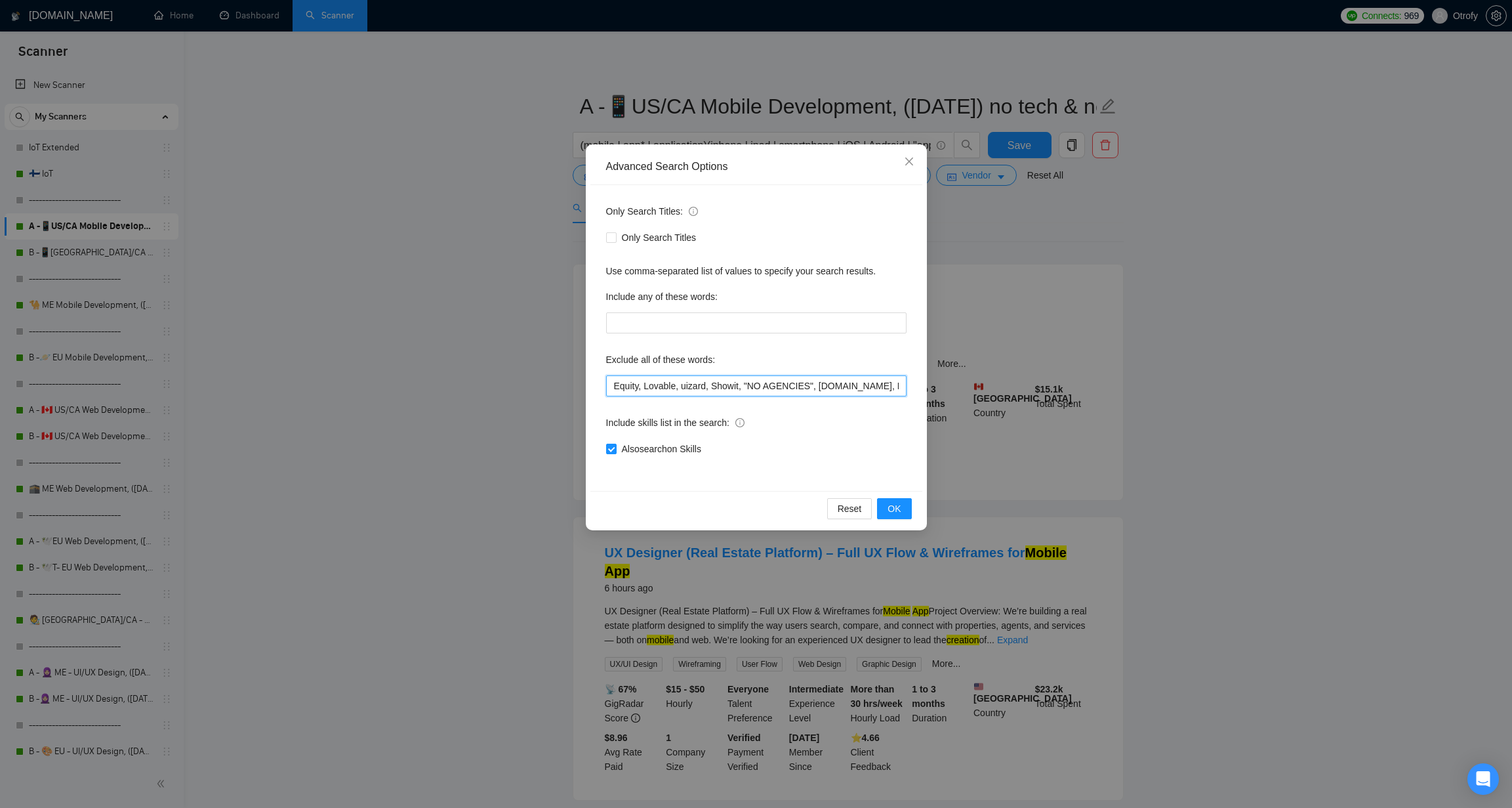
drag, startPoint x: 644, startPoint y: 388, endPoint x: 581, endPoint y: 382, distance: 63.3
click at [581, 382] on div "Advanced Search Options Only Search Titles: Only Search Titles Use comma-separa…" at bounding box center [756, 404] width 1512 height 808
paste input "*"
type input "Equity*, Lovable, uizard, Showit, "NO AGENCIES", bubble.io, Flutter, Kotlin, Sw…"
click at [896, 510] on span "OK" at bounding box center [894, 508] width 13 height 14
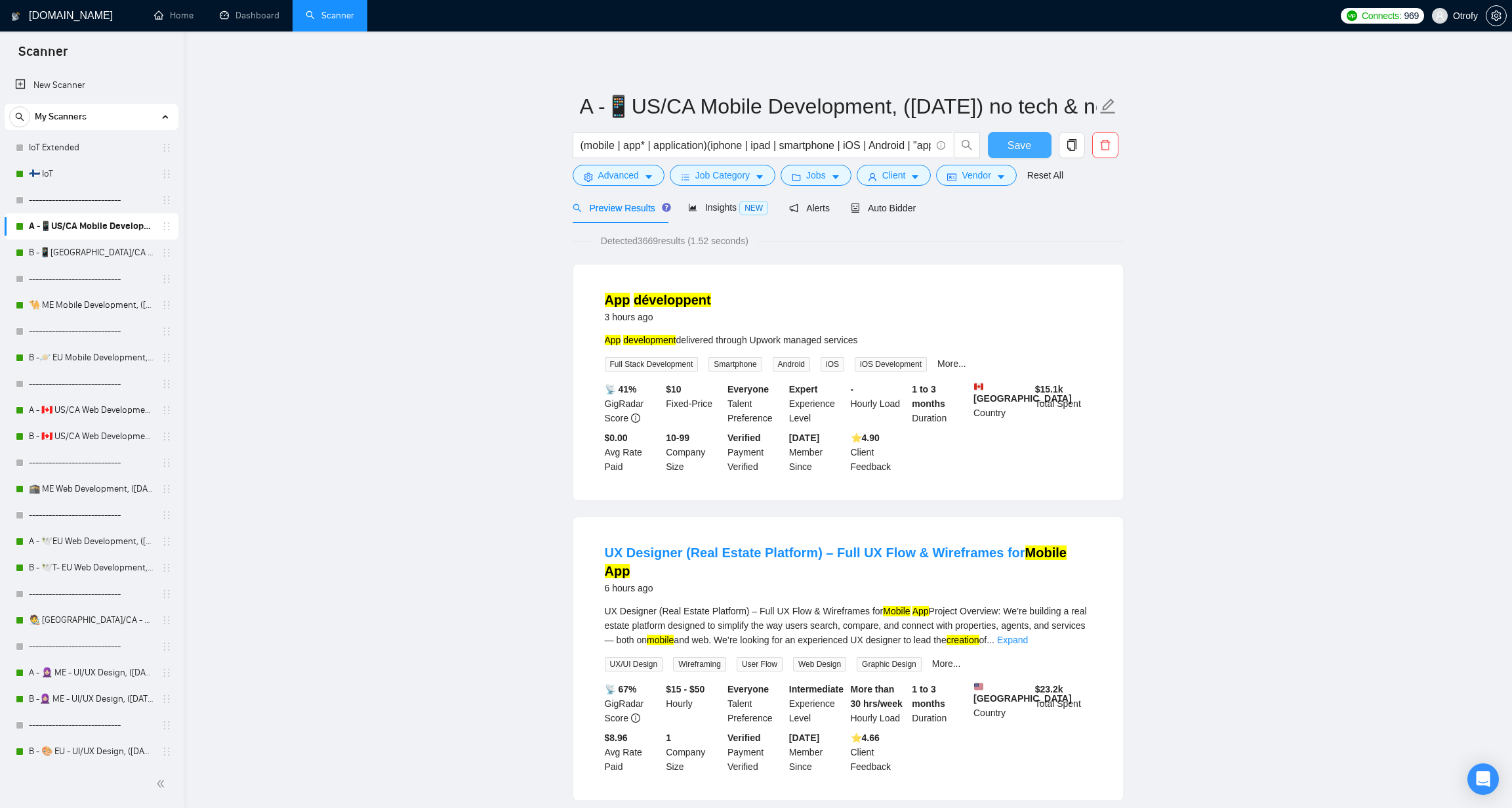
click at [1022, 147] on span "Save" at bounding box center [1019, 145] width 24 height 16
click at [96, 175] on link "🇫🇮 IoT" at bounding box center [91, 174] width 125 height 26
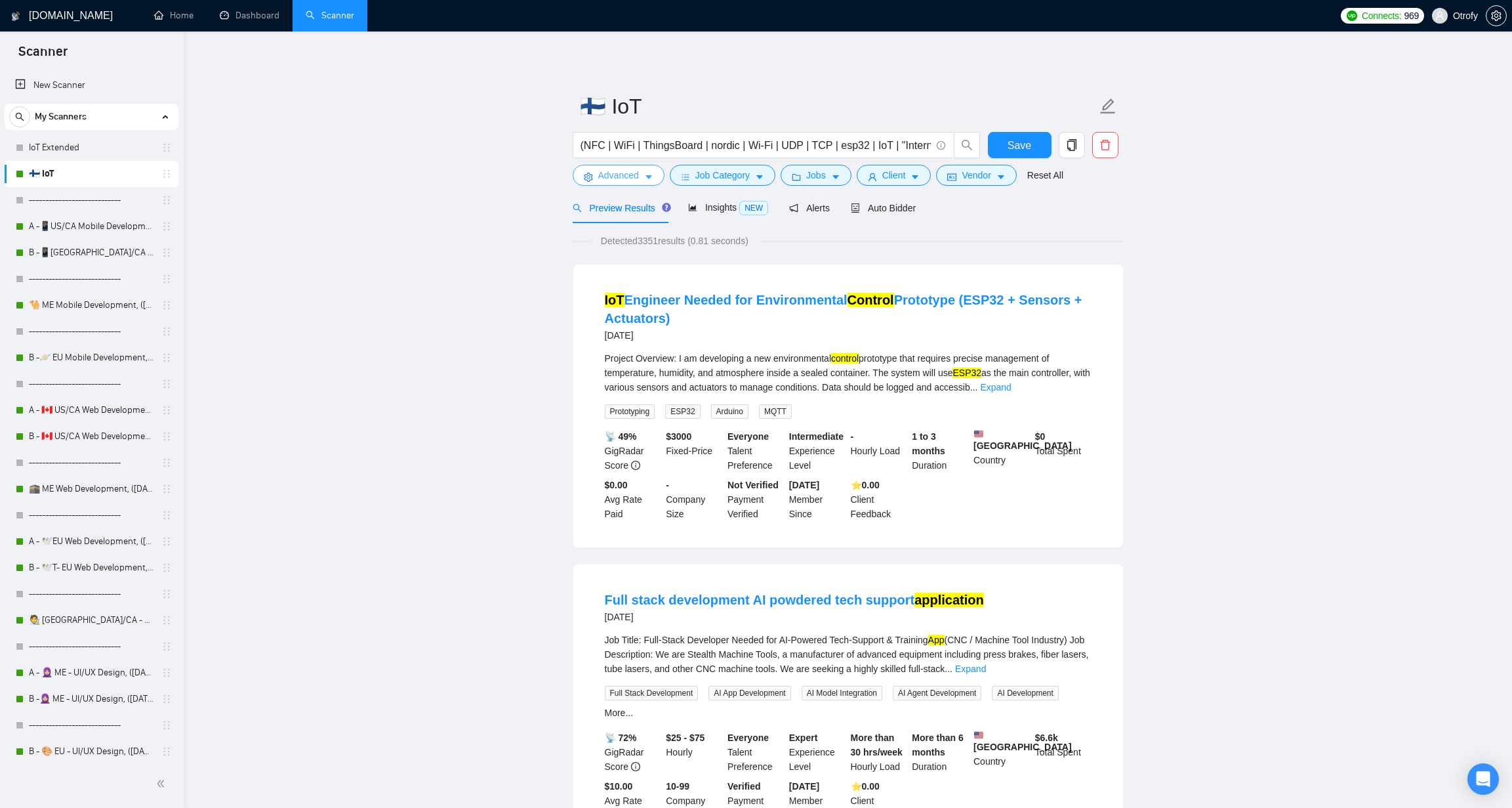
click at [646, 174] on icon "caret-down" at bounding box center [648, 177] width 9 height 9
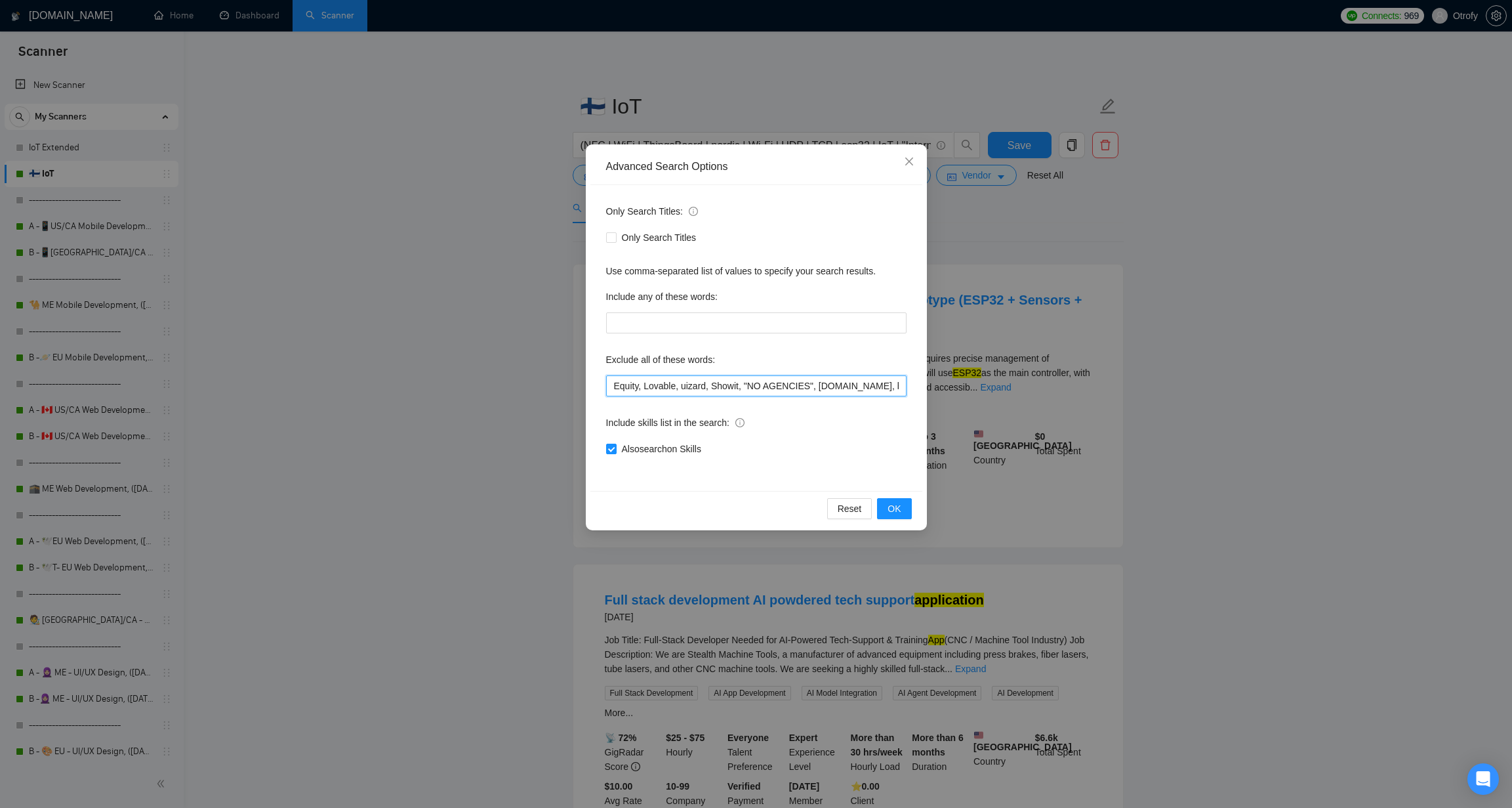
drag, startPoint x: 645, startPoint y: 388, endPoint x: 582, endPoint y: 380, distance: 63.5
click at [582, 380] on div "Advanced Search Options Only Search Titles: Only Search Titles Use comma-separa…" at bounding box center [756, 404] width 1512 height 808
paste input "*"
type input "Equity*, Lovable, uizard, Showit, "NO AGENCIES", bubble.io, bubble, "mentor", "…"
click at [905, 510] on button "OK" at bounding box center [894, 509] width 34 height 21
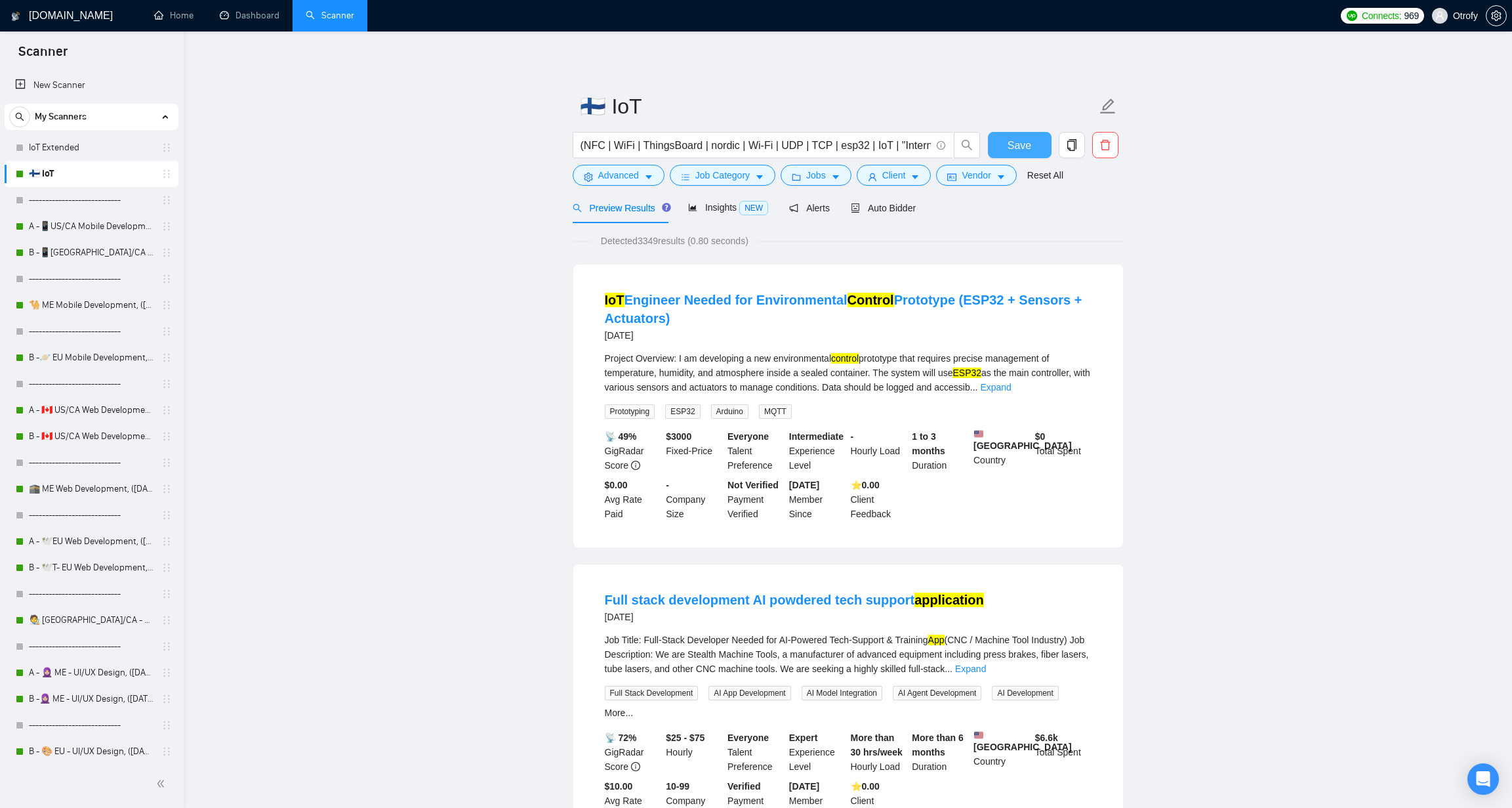
click at [1021, 148] on span "Save" at bounding box center [1019, 145] width 24 height 16
click at [79, 486] on link "🕋 ME Web Development, ([DATE])" at bounding box center [91, 489] width 125 height 26
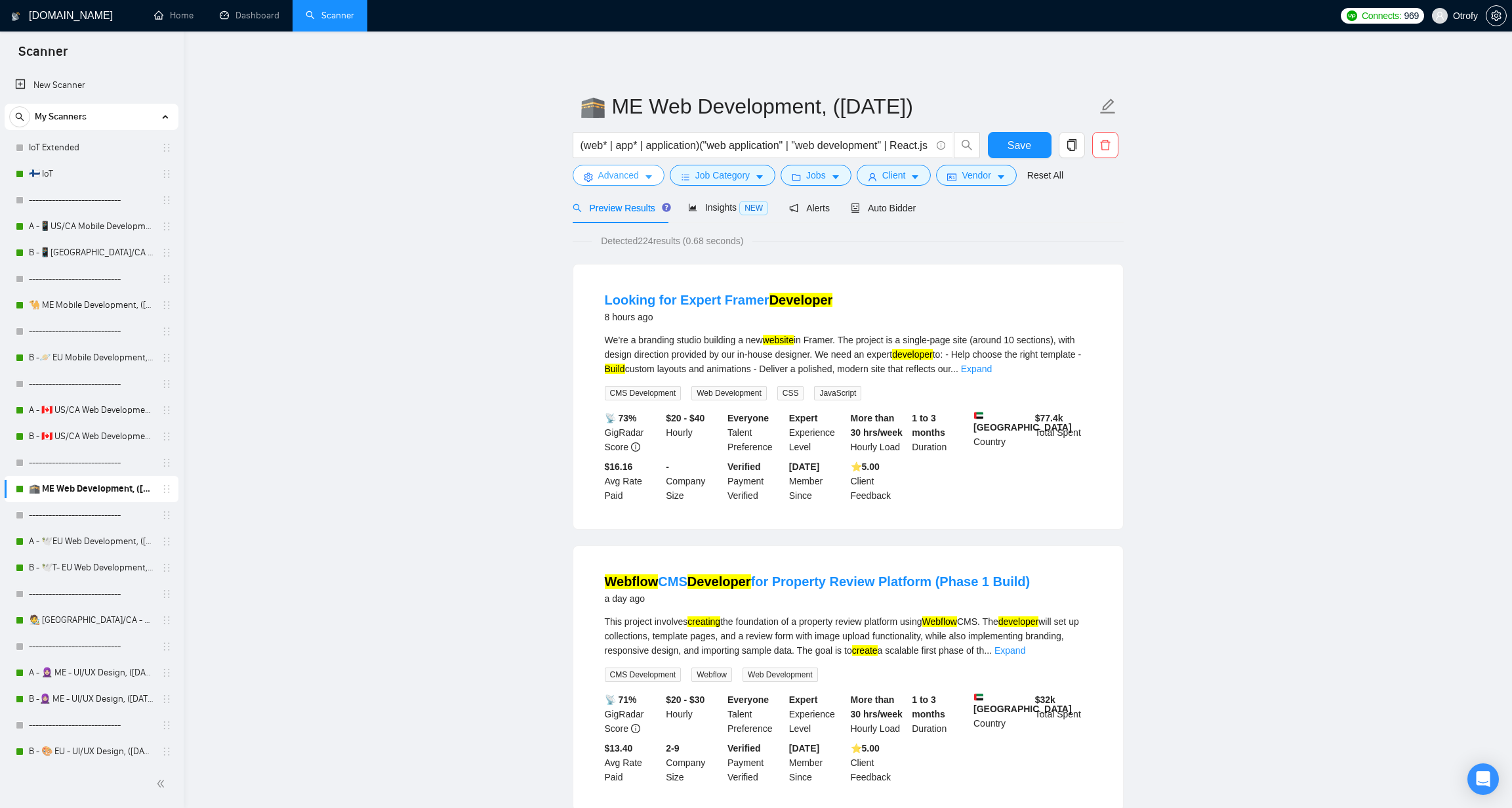
click at [656, 177] on button "Advanced" at bounding box center [618, 175] width 92 height 21
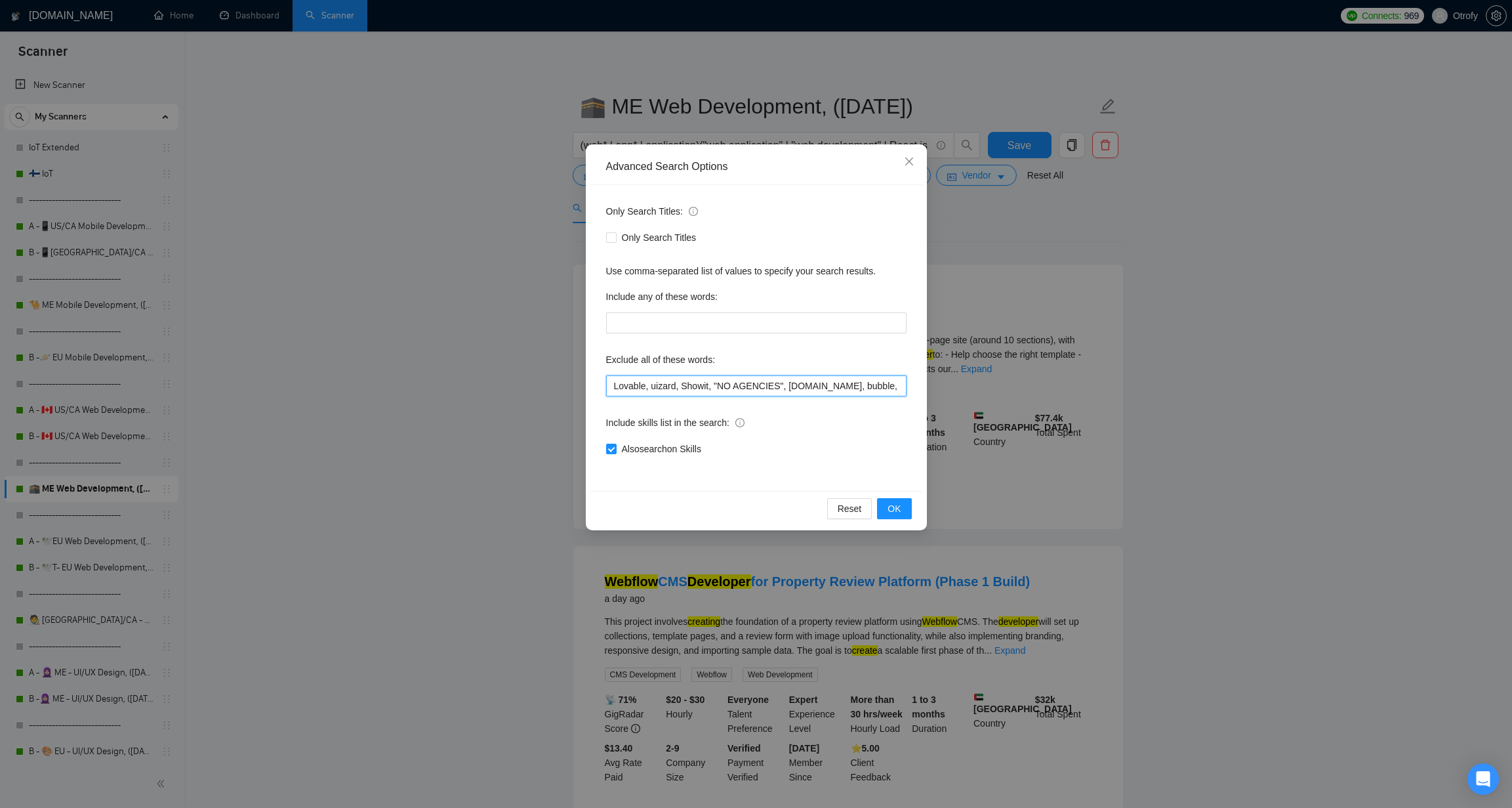
drag, startPoint x: 651, startPoint y: 387, endPoint x: 568, endPoint y: 388, distance: 83.0
click at [568, 388] on div "Advanced Search Options Only Search Titles: Only Search Titles Use comma-separa…" at bounding box center [756, 404] width 1512 height 808
paste input "Equity*"
click at [896, 512] on span "OK" at bounding box center [894, 508] width 13 height 14
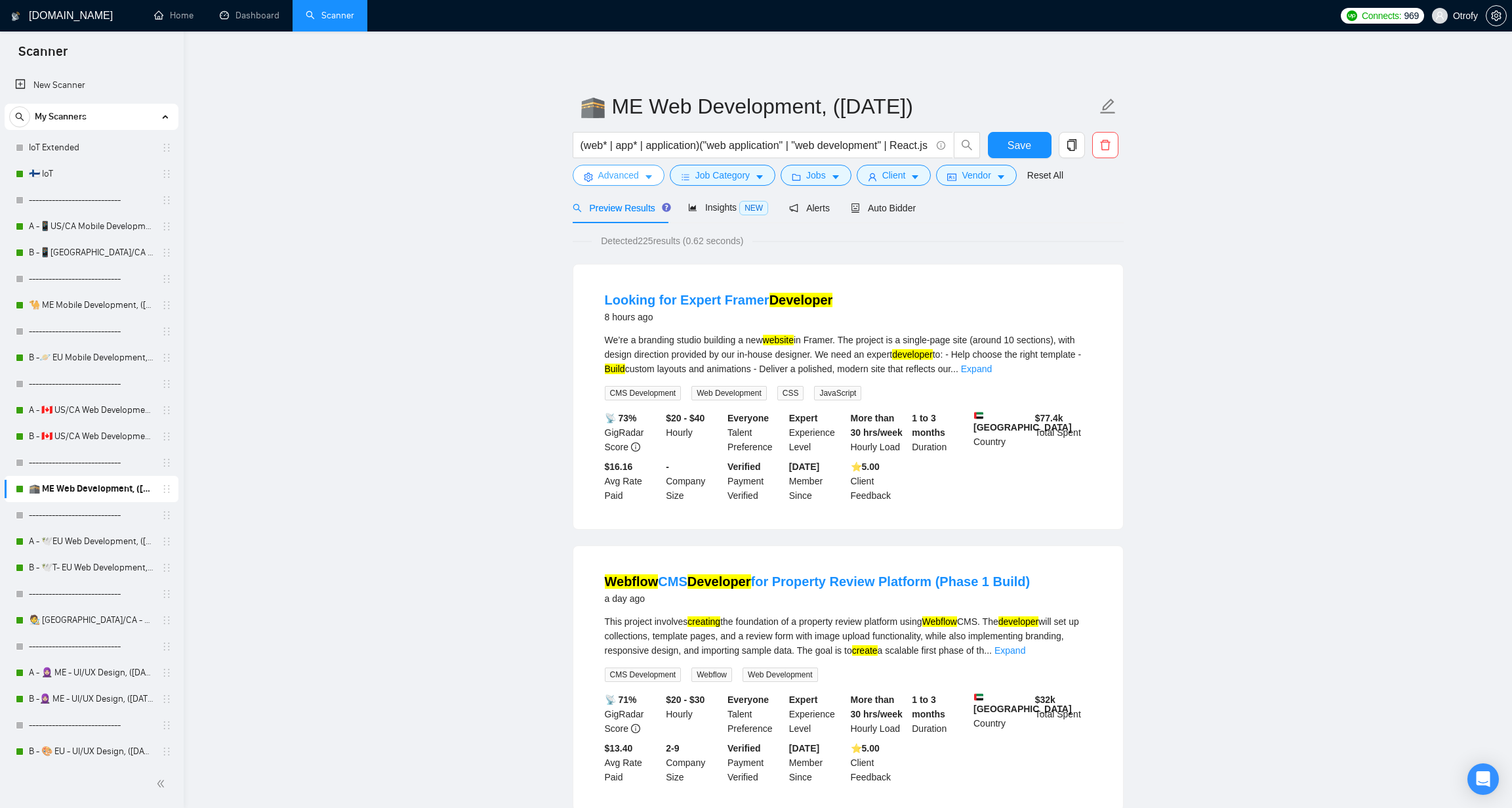
click at [645, 181] on icon "caret-down" at bounding box center [648, 177] width 9 height 9
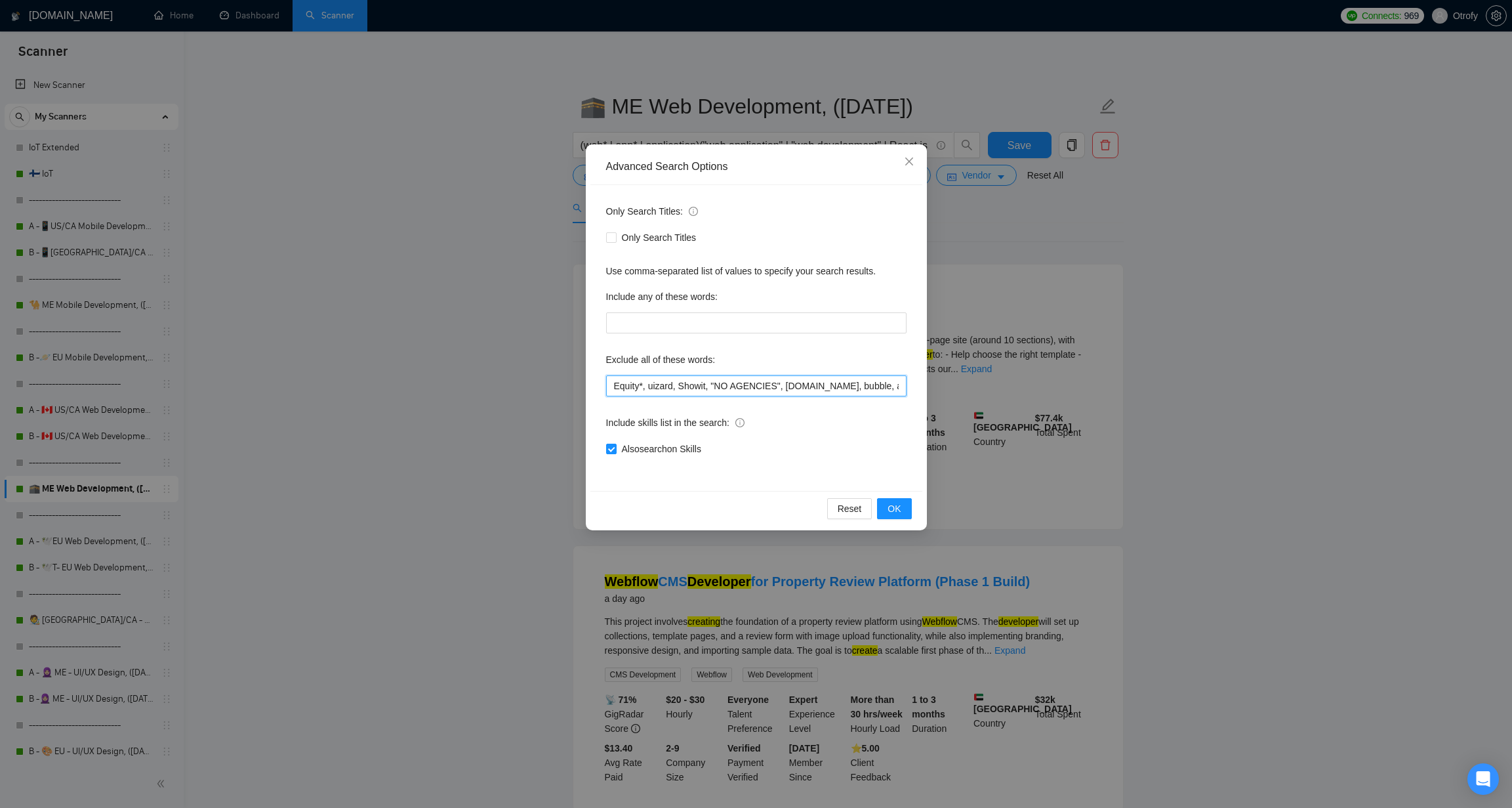
click at [648, 393] on input "Equity*, uizard, Showit, "NO AGENCIES", bubble.io, bubble, audit, equity, "Idea…" at bounding box center [756, 386] width 301 height 21
click at [651, 391] on input "Equity*, uizard, Showit, "NO AGENCIES", bubble.io, bubble, audit, equity, "Idea…" at bounding box center [756, 386] width 301 height 21
click at [612, 382] on input "Lovable, uizard, Showit, "NO AGENCIES", bubble.io, bubble, audit, equity, "Idea…" at bounding box center [756, 386] width 301 height 21
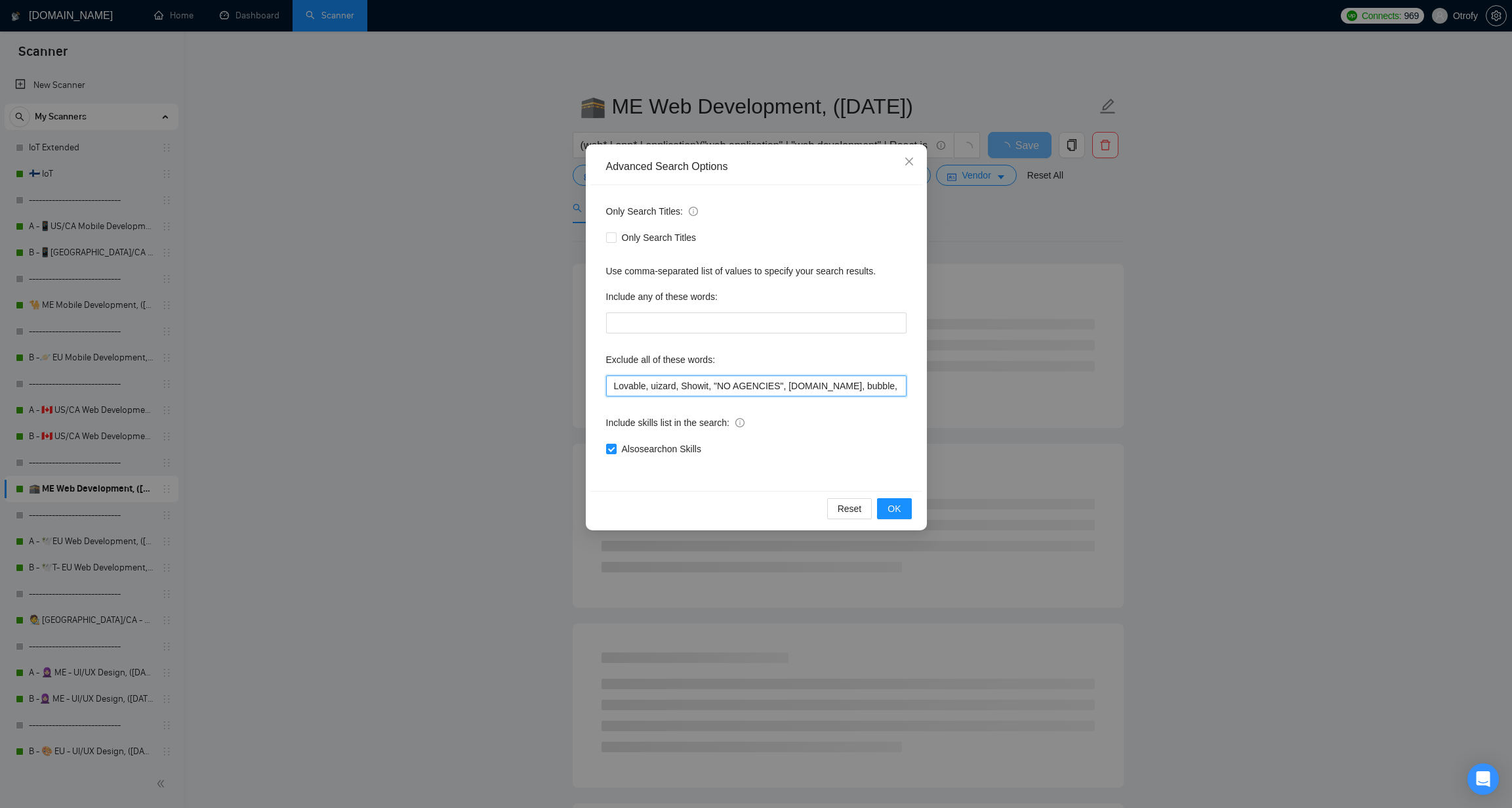
paste input "Equity*,"
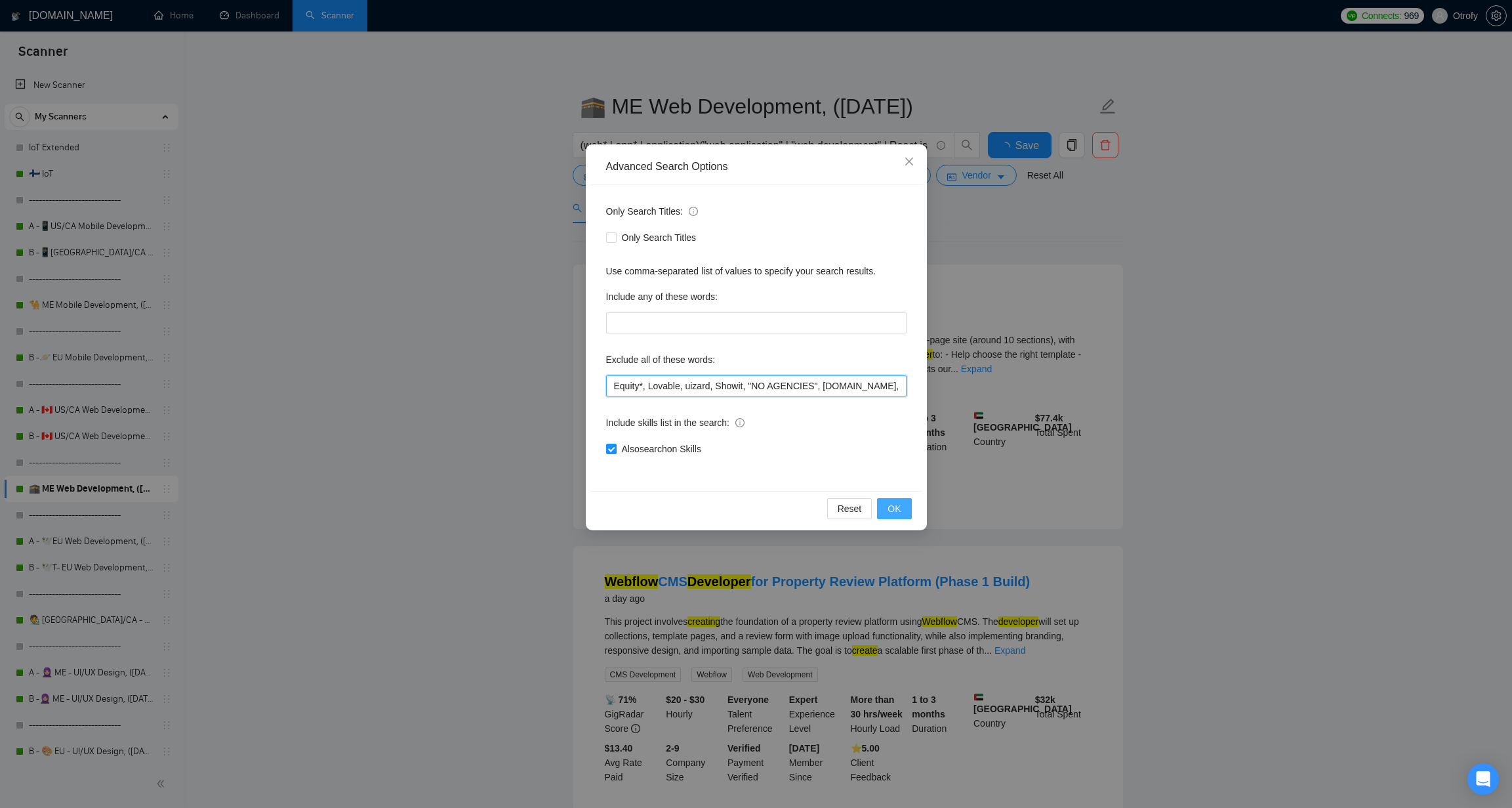
type input "Equity*, Lovable, uizard, Showit, "NO AGENCIES", bubble.io, bubble, audit, equi…"
click at [885, 509] on button "OK" at bounding box center [894, 509] width 34 height 21
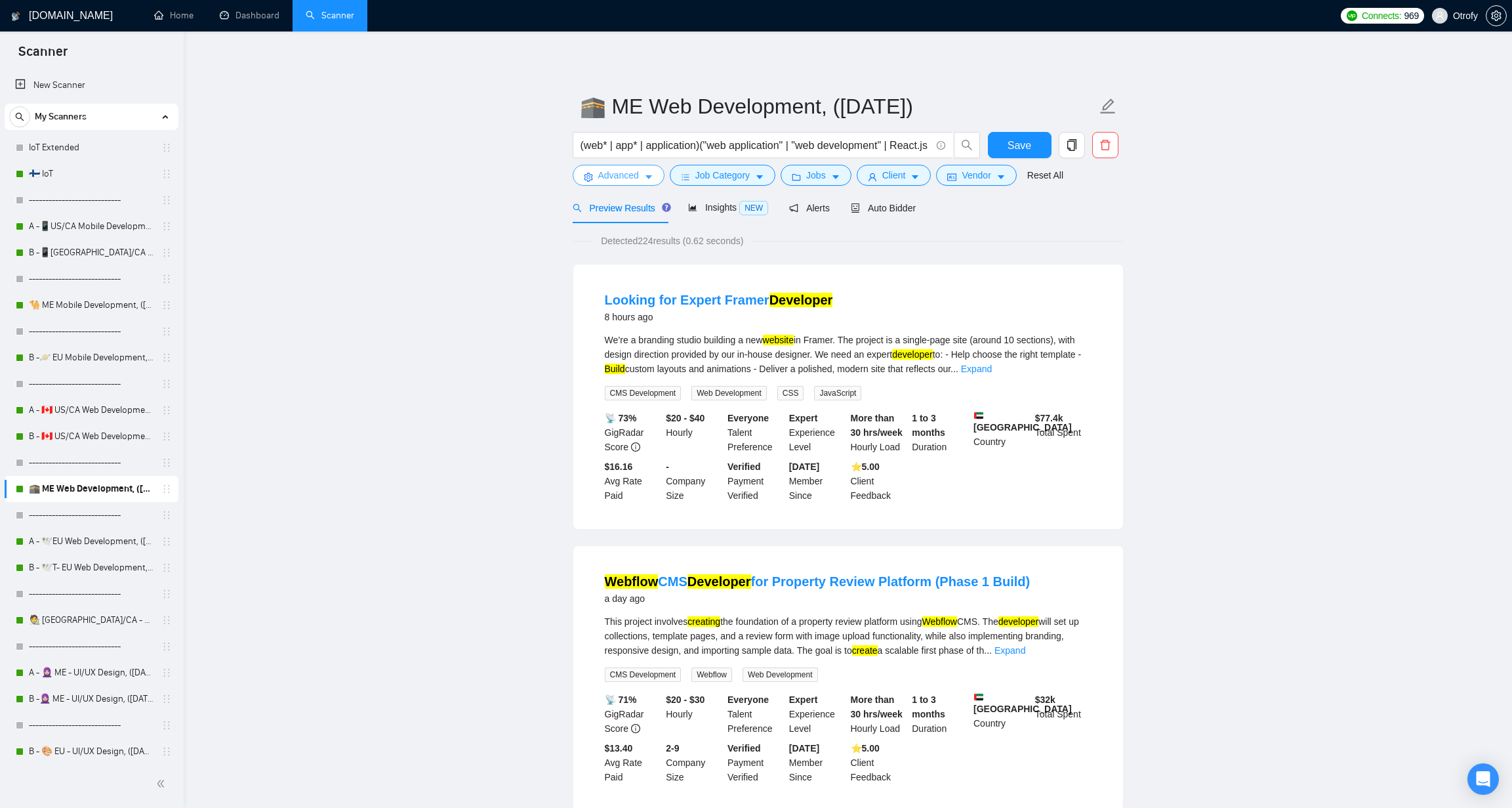
click at [643, 180] on button "Advanced" at bounding box center [618, 175] width 92 height 21
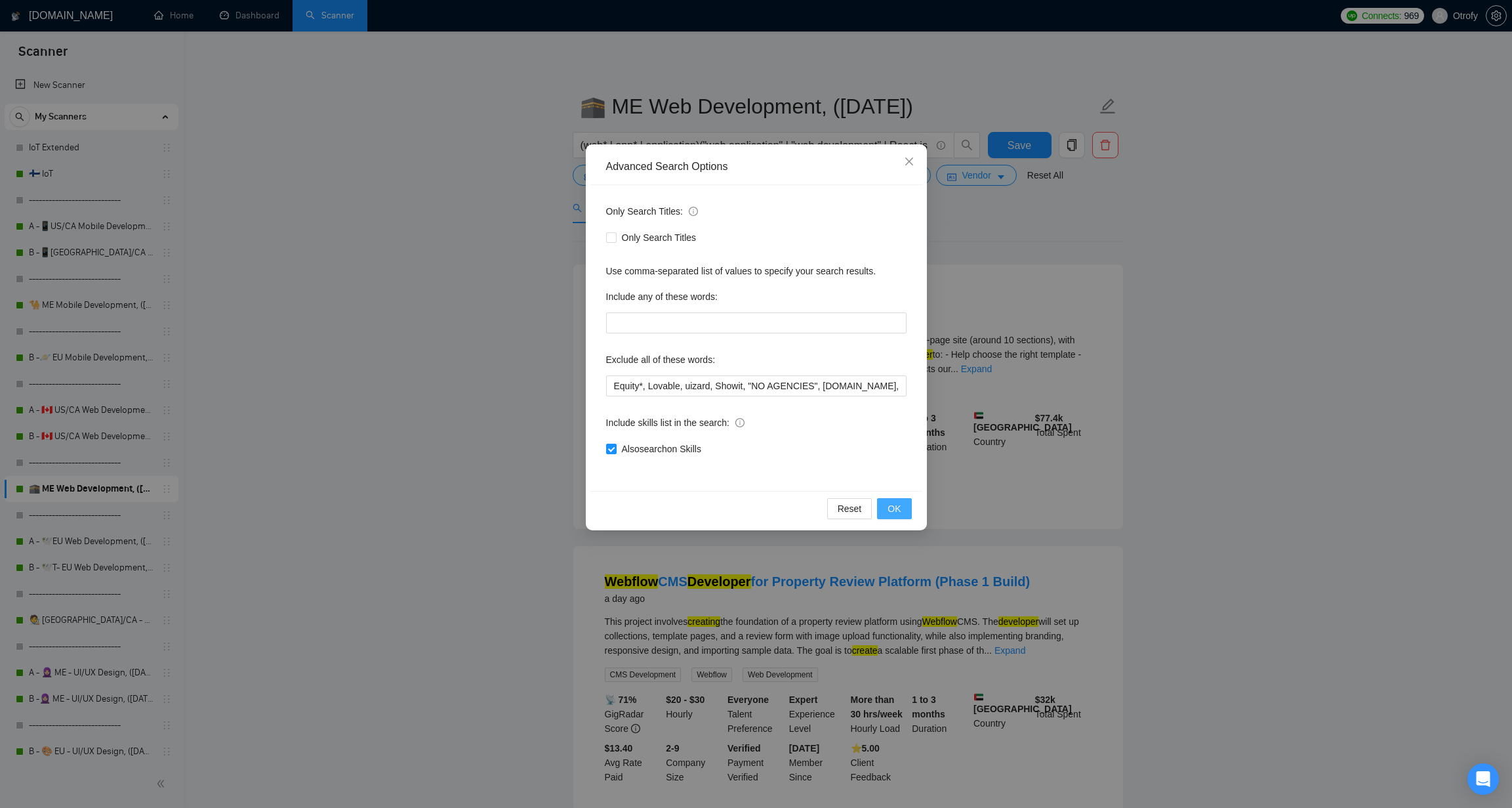
click at [891, 508] on span "OK" at bounding box center [894, 508] width 13 height 14
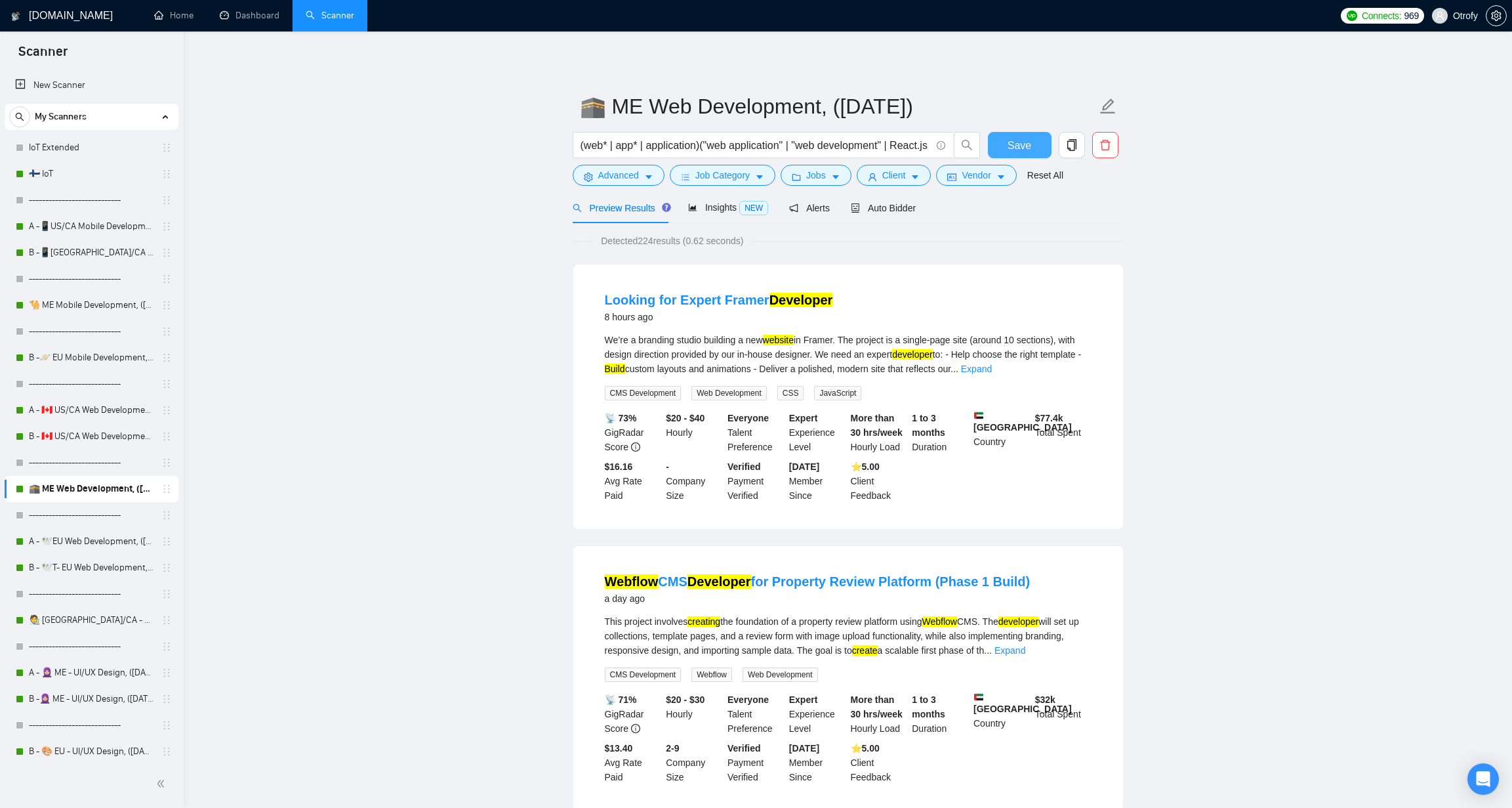
click at [1010, 149] on span "Save" at bounding box center [1019, 145] width 24 height 16
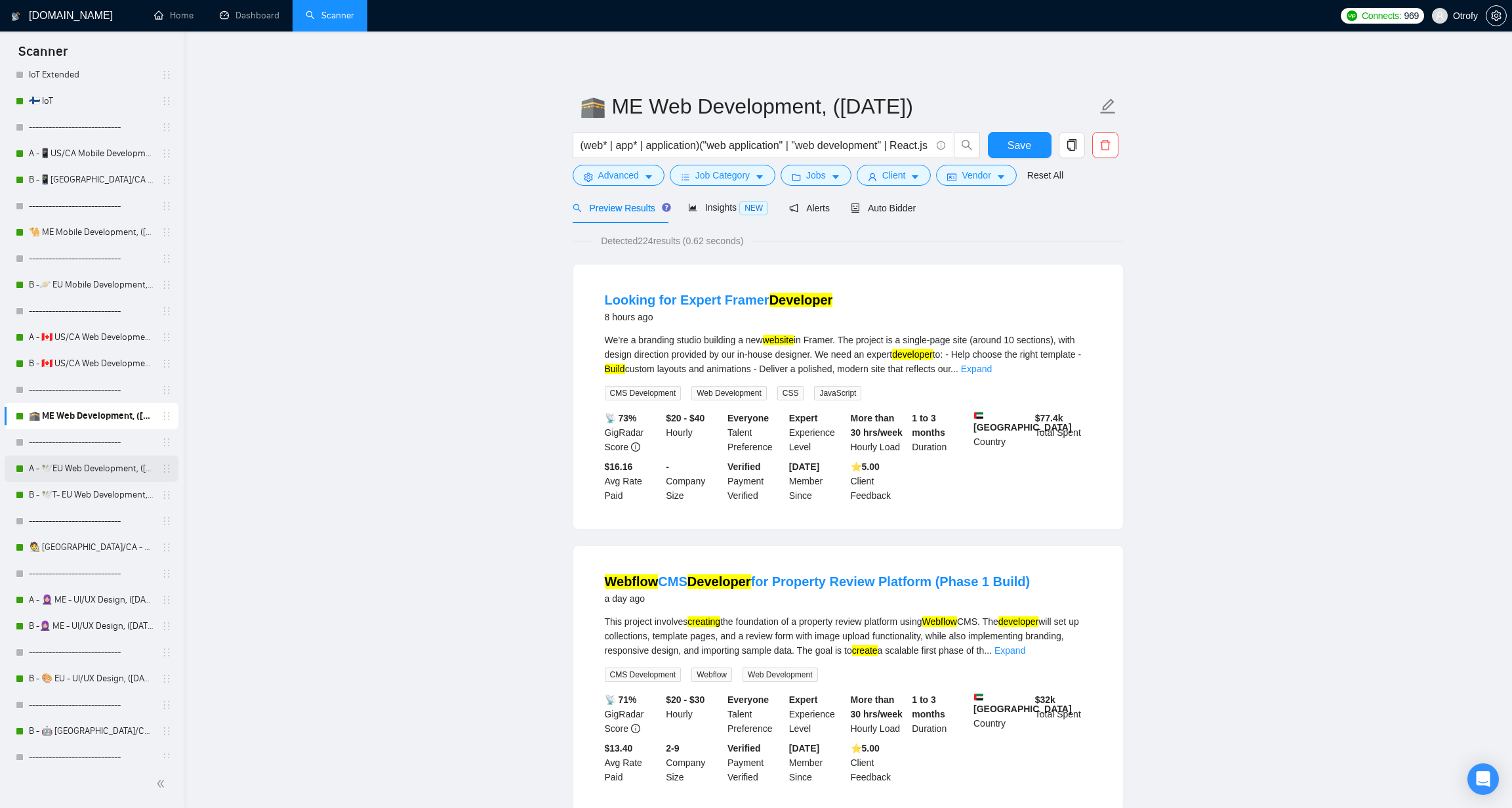
scroll to position [79, 0]
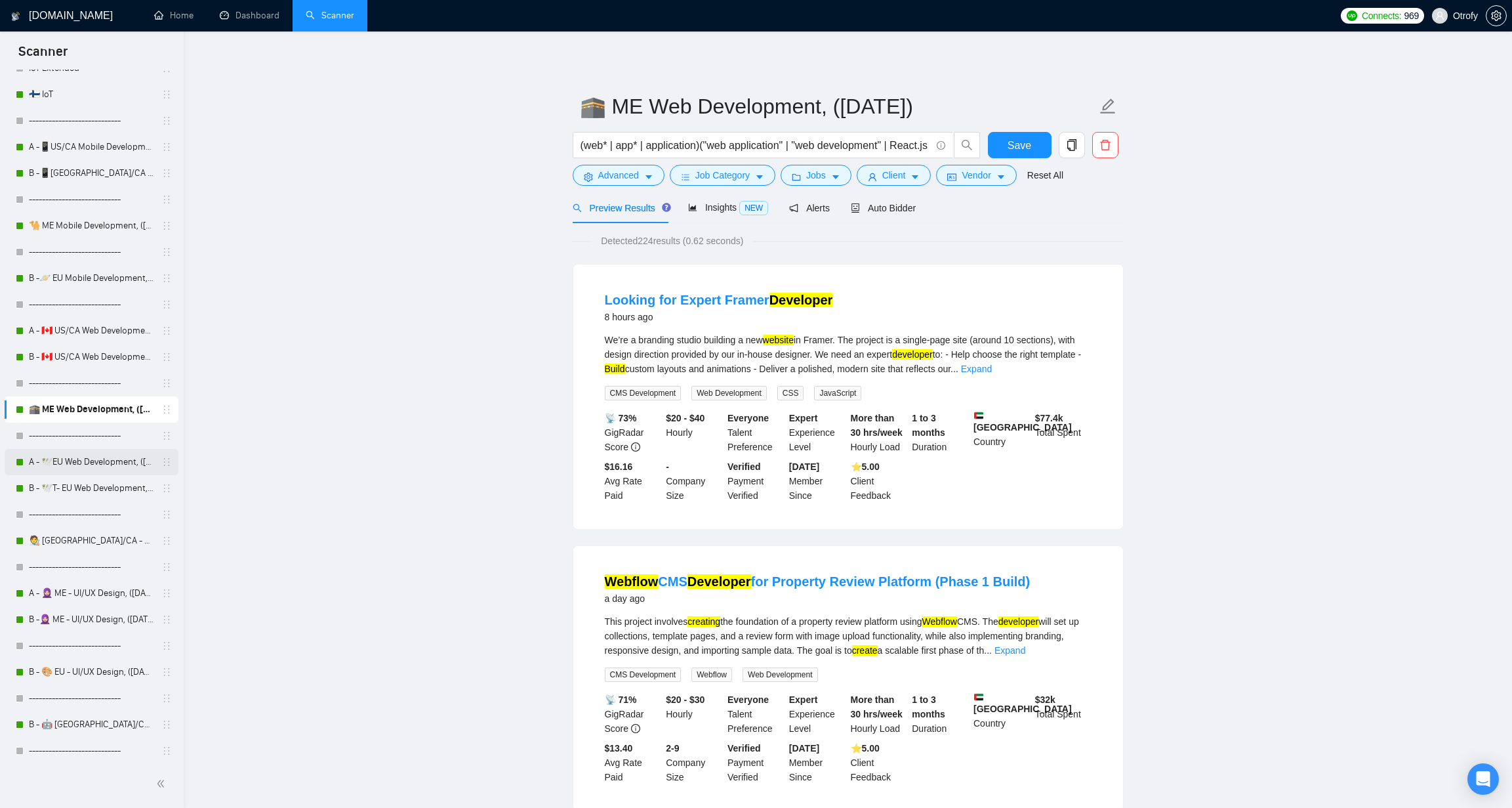
click at [96, 467] on link "A - 🕊️EU Web Development, ([DATE]), portfolio" at bounding box center [91, 462] width 125 height 26
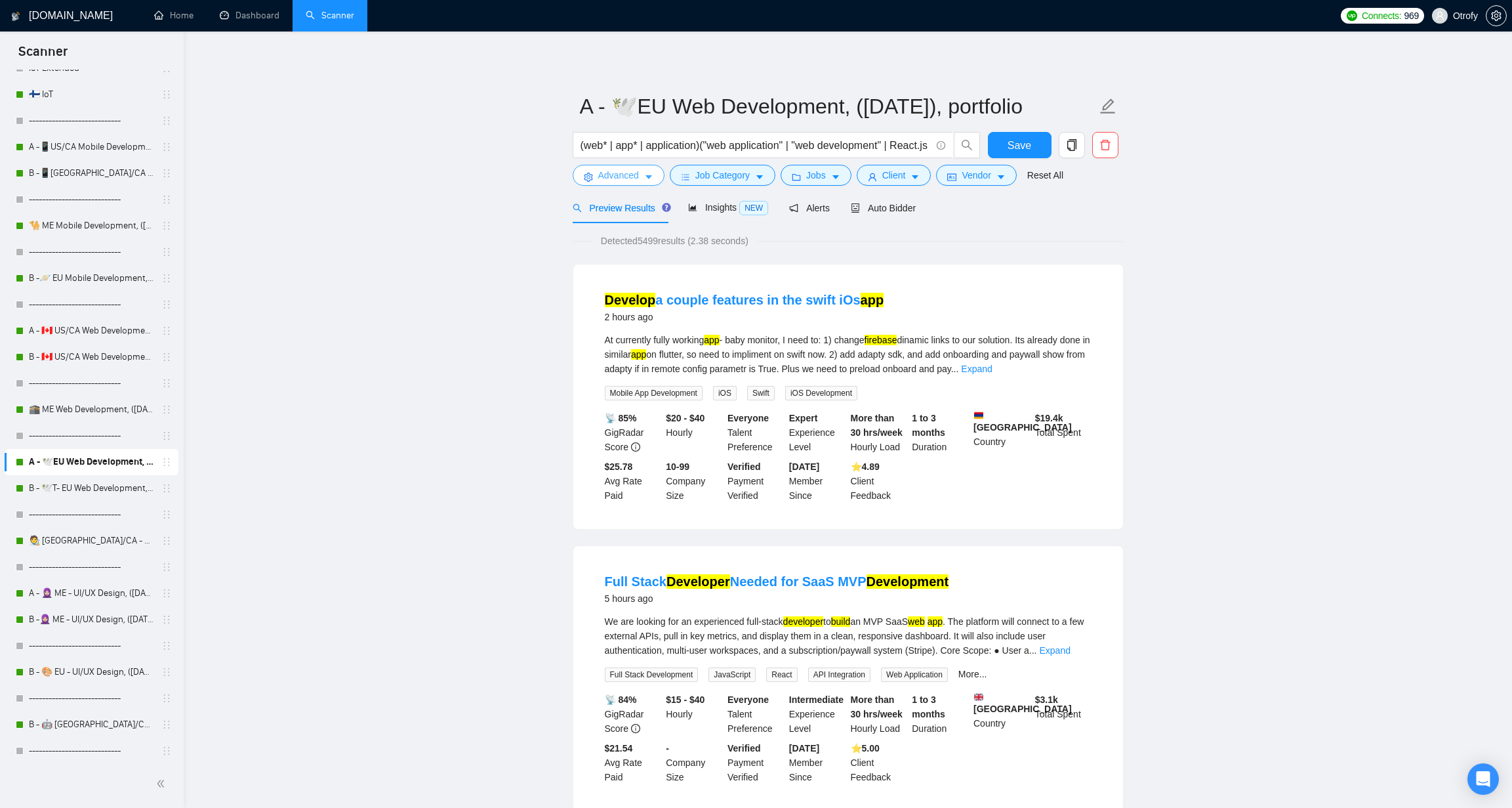
click at [651, 178] on icon "caret-down" at bounding box center [648, 177] width 7 height 4
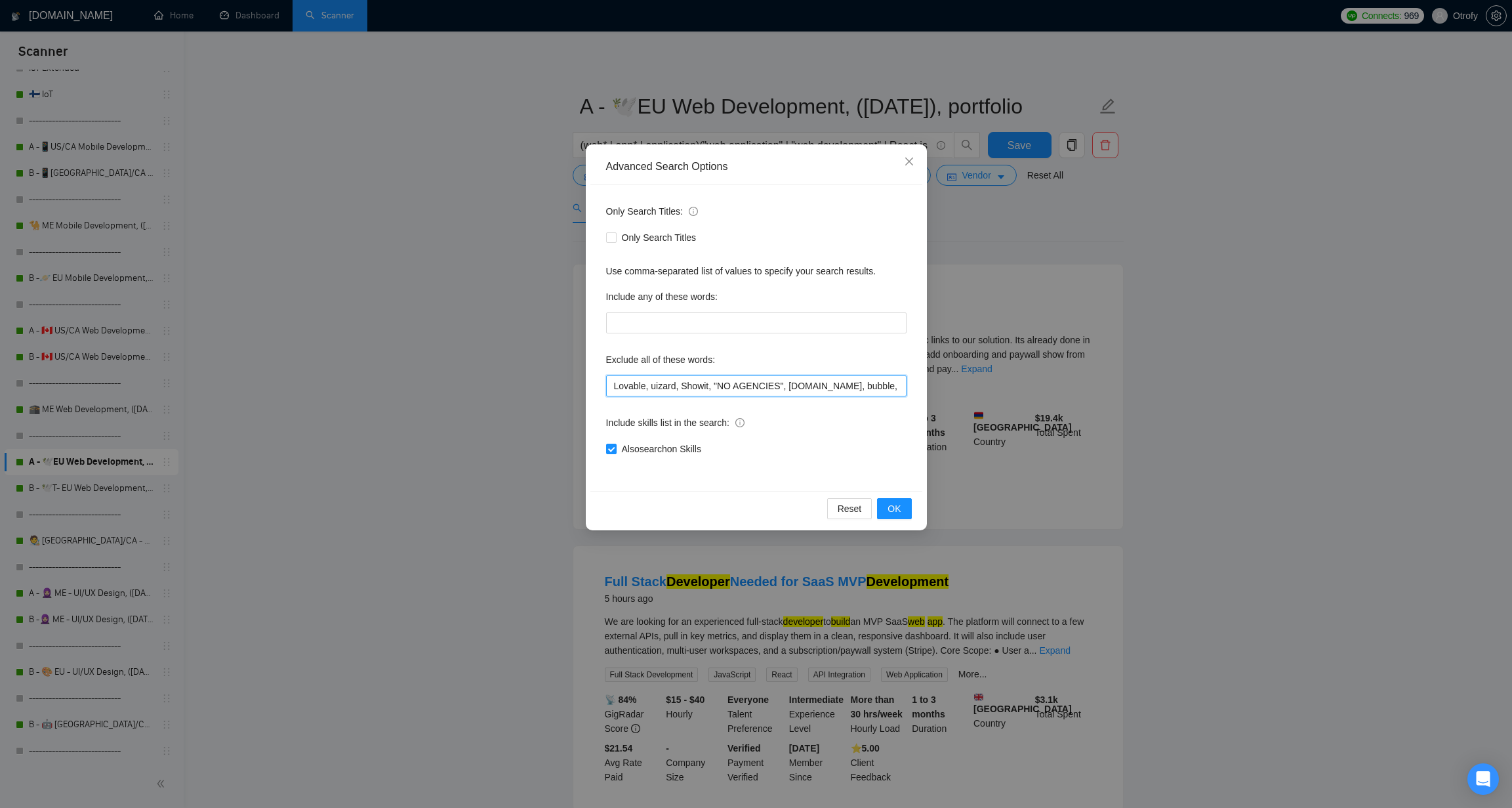
click at [612, 388] on input "Lovable, uizard, Showit, "NO AGENCIES", bubble.io, bubble, audit, equity, "Idea…" at bounding box center [756, 386] width 301 height 21
paste input "Equity*,"
type input "Equity*, Lovable, uizard, Showit, "NO AGENCIES", bubble.io, bubble, audit, equi…"
click at [894, 509] on span "OK" at bounding box center [894, 508] width 13 height 14
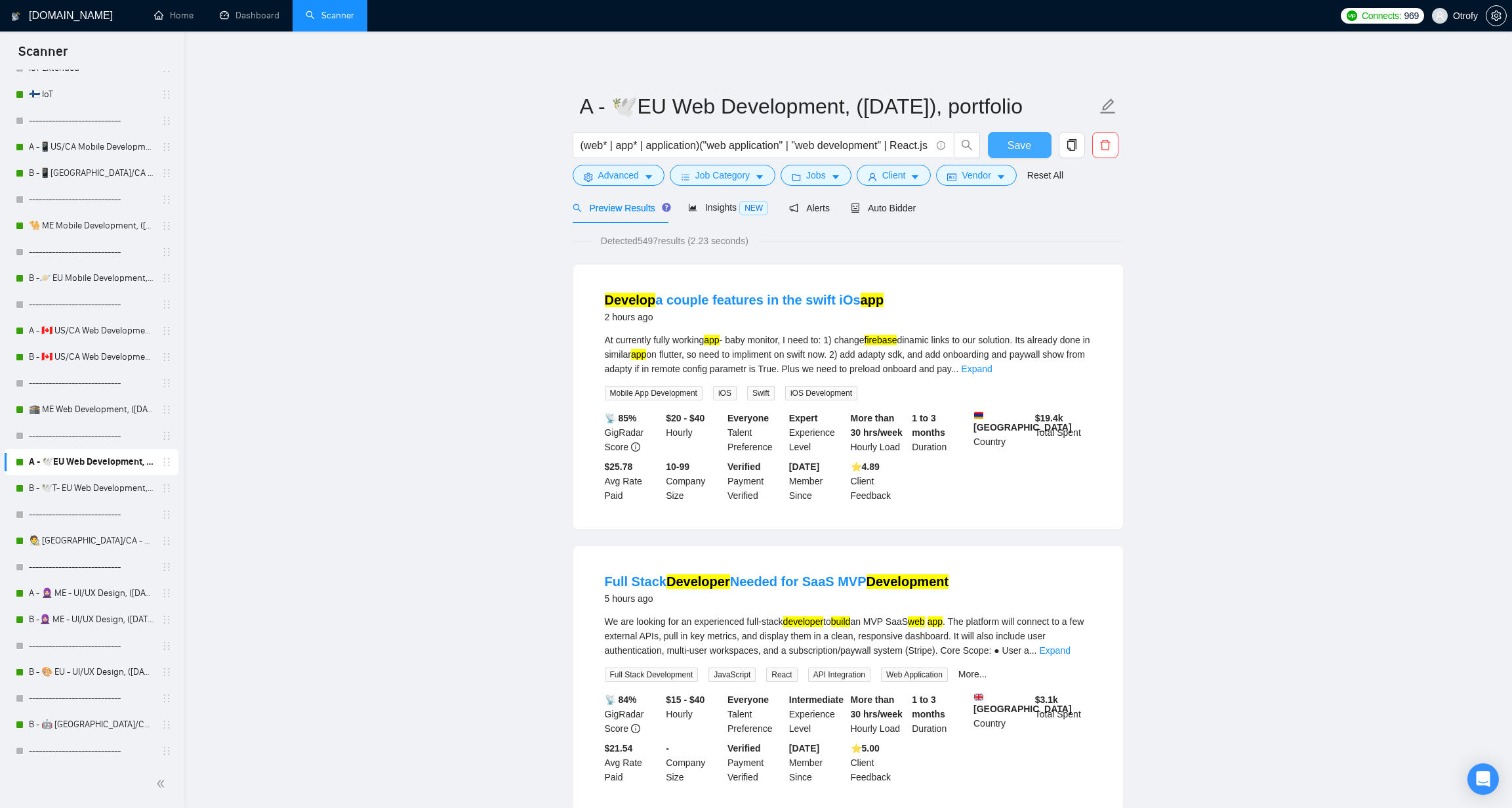
click at [1025, 144] on span "Save" at bounding box center [1019, 145] width 24 height 16
click at [99, 489] on link "B - 🕊️T- EU Web Development, ([DATE])" at bounding box center [91, 488] width 125 height 26
click at [648, 177] on icon "caret-down" at bounding box center [648, 177] width 7 height 4
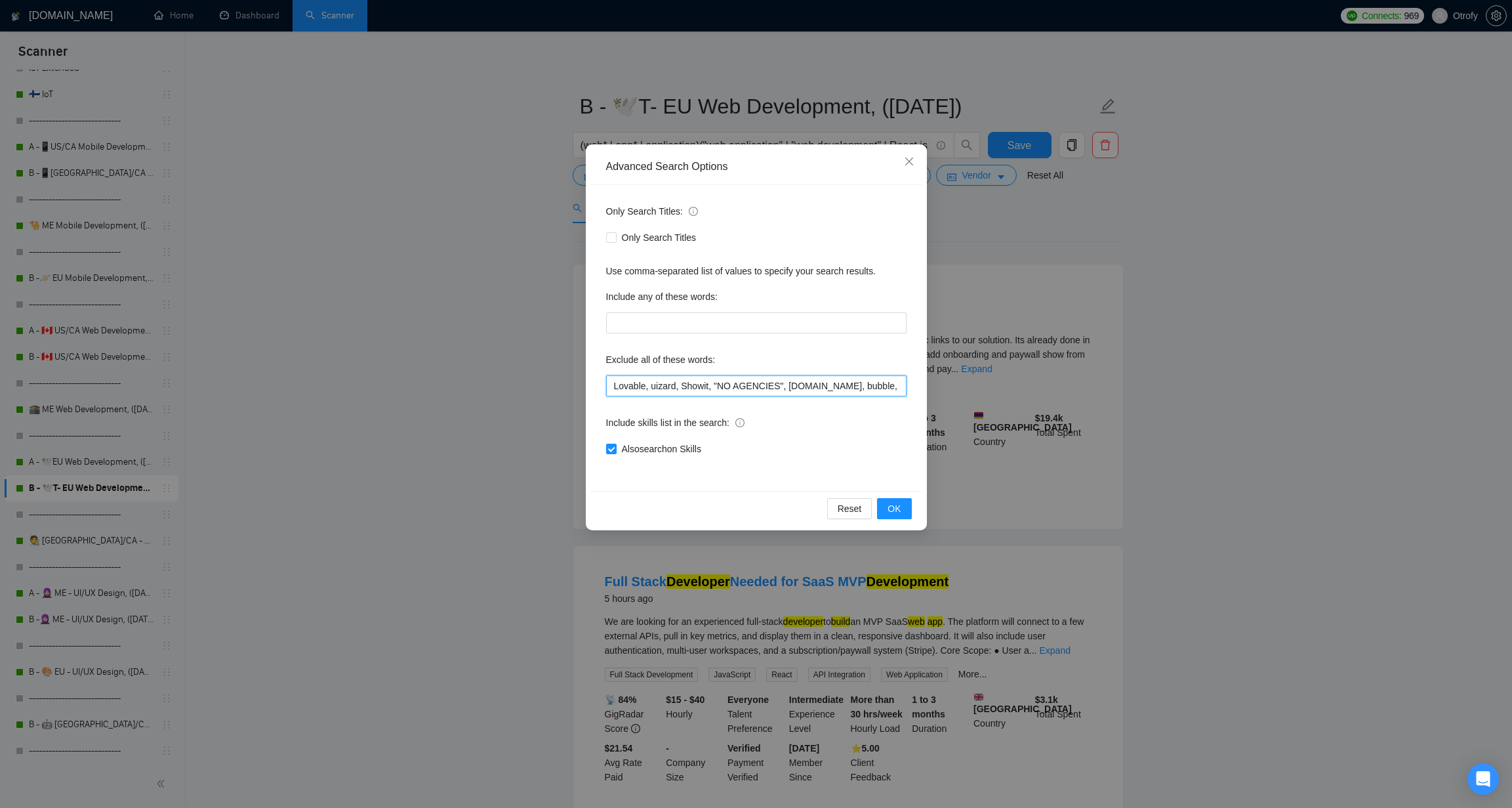
click at [611, 379] on input "Lovable, uizard, Showit, "NO AGENCIES", bubble.io, bubble, audit, equity, "Idea…" at bounding box center [756, 386] width 301 height 21
paste input "Equity*,"
type input "Equity*, Lovable, uizard, Showit, "NO AGENCIES", bubble.io, bubble, audit, equi…"
click at [895, 504] on span "OK" at bounding box center [894, 508] width 13 height 14
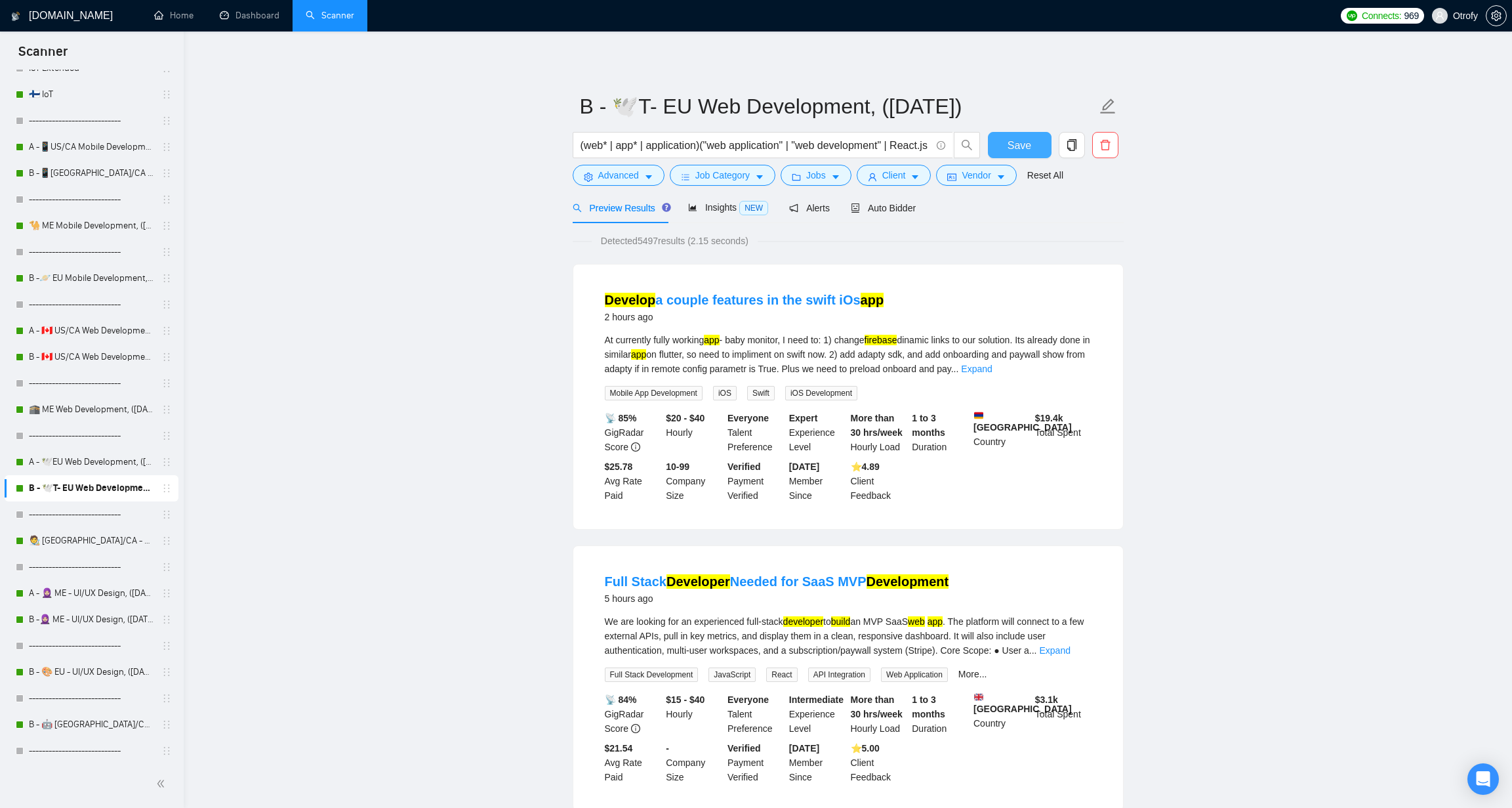
click at [1021, 145] on span "Save" at bounding box center [1019, 145] width 24 height 16
click at [96, 541] on link "🧑‍🎨 [GEOGRAPHIC_DATA]/CA - UI/UX Design, ([DATE])" at bounding box center [91, 540] width 125 height 26
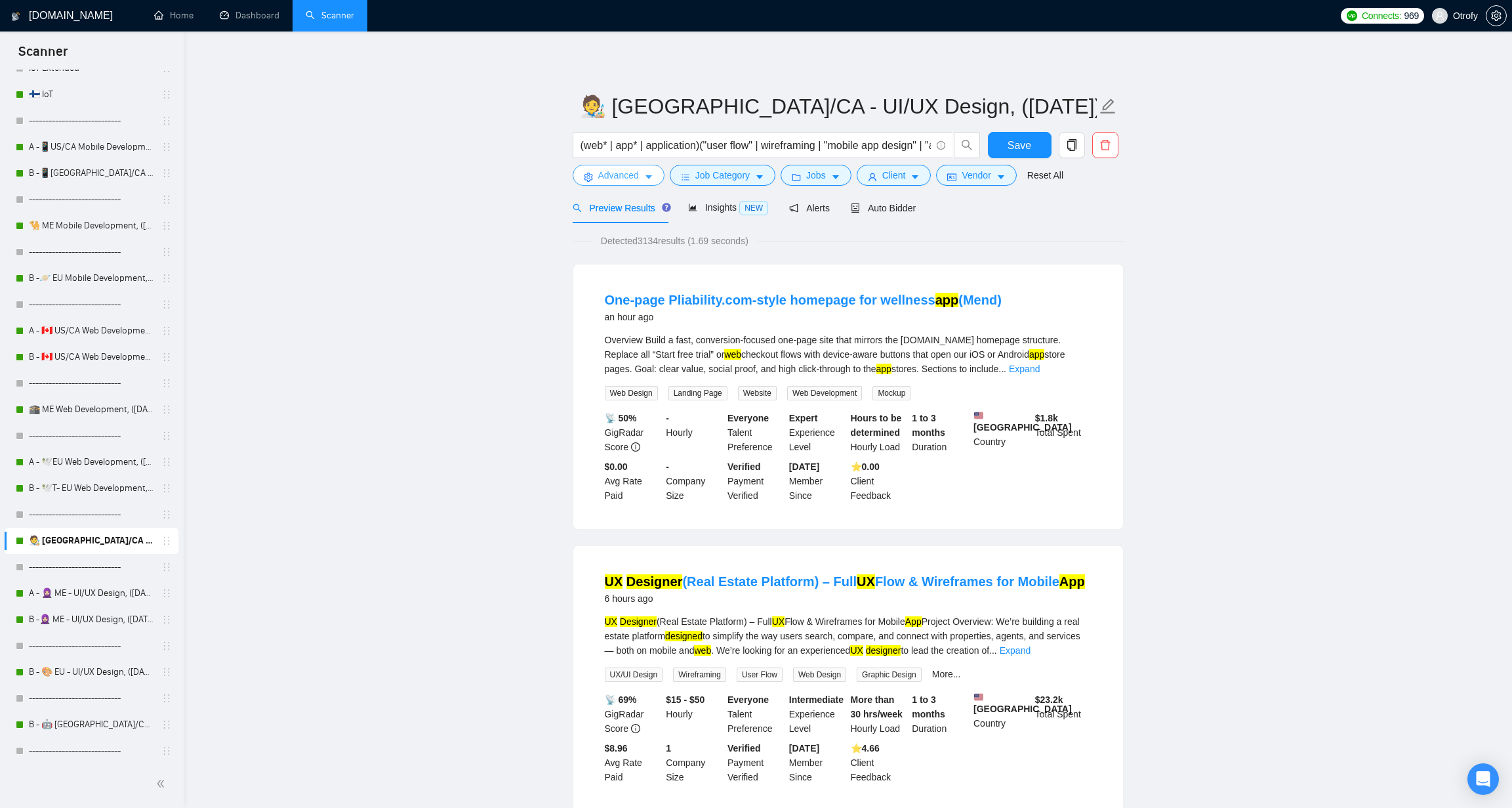
click at [646, 178] on icon "caret-down" at bounding box center [648, 177] width 9 height 9
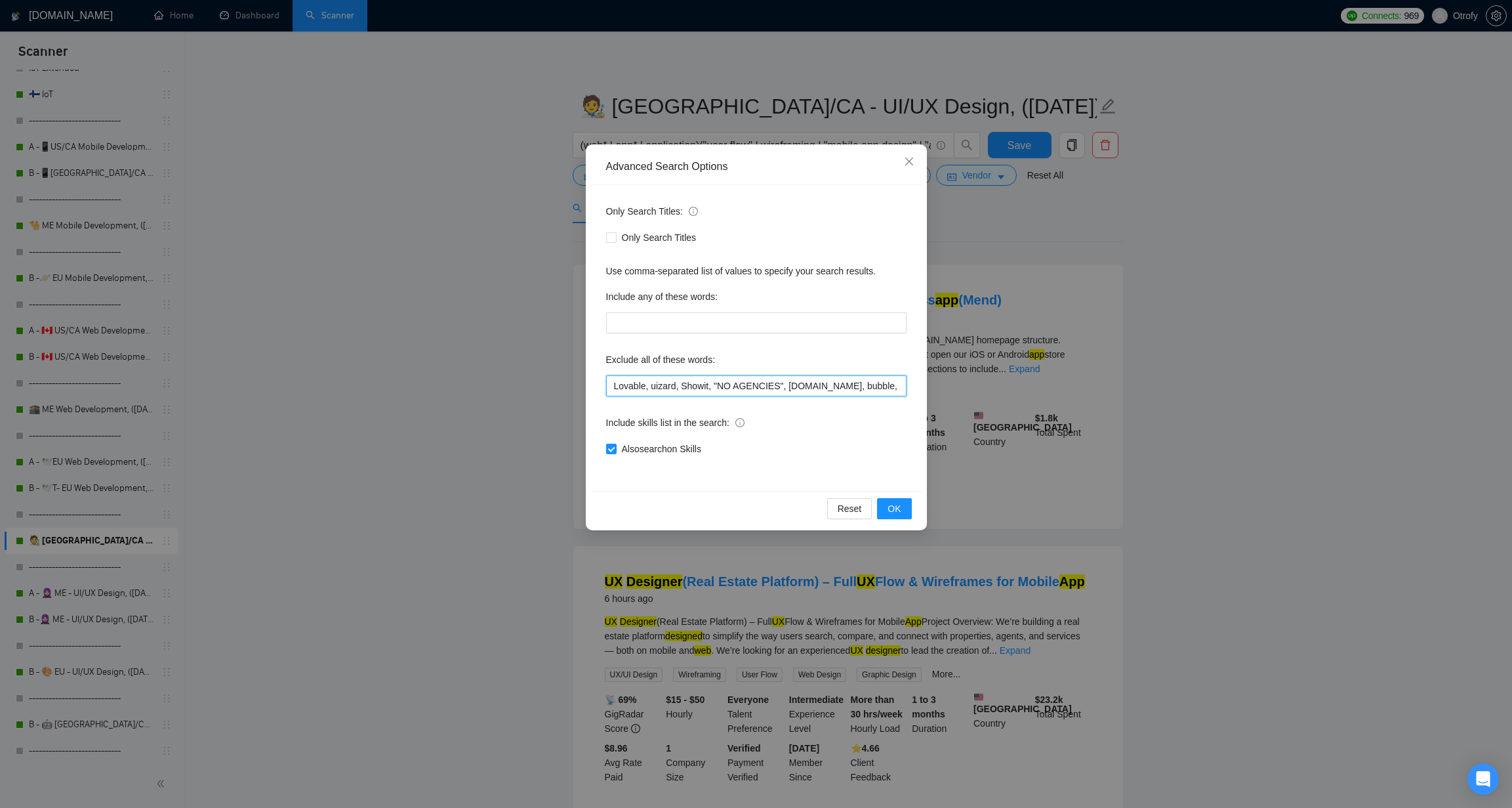
click at [609, 385] on input "Lovable, uizard, Showit, "NO AGENCIES", bubble.io, bubble, audit, coach, mentor…" at bounding box center [756, 386] width 301 height 21
paste input "Equity*,"
type input "Equity*, Lovable, uizard, Showit, "NO AGENCIES", [DOMAIN_NAME], bubble, audit, …"
click at [894, 505] on span "OK" at bounding box center [894, 508] width 13 height 14
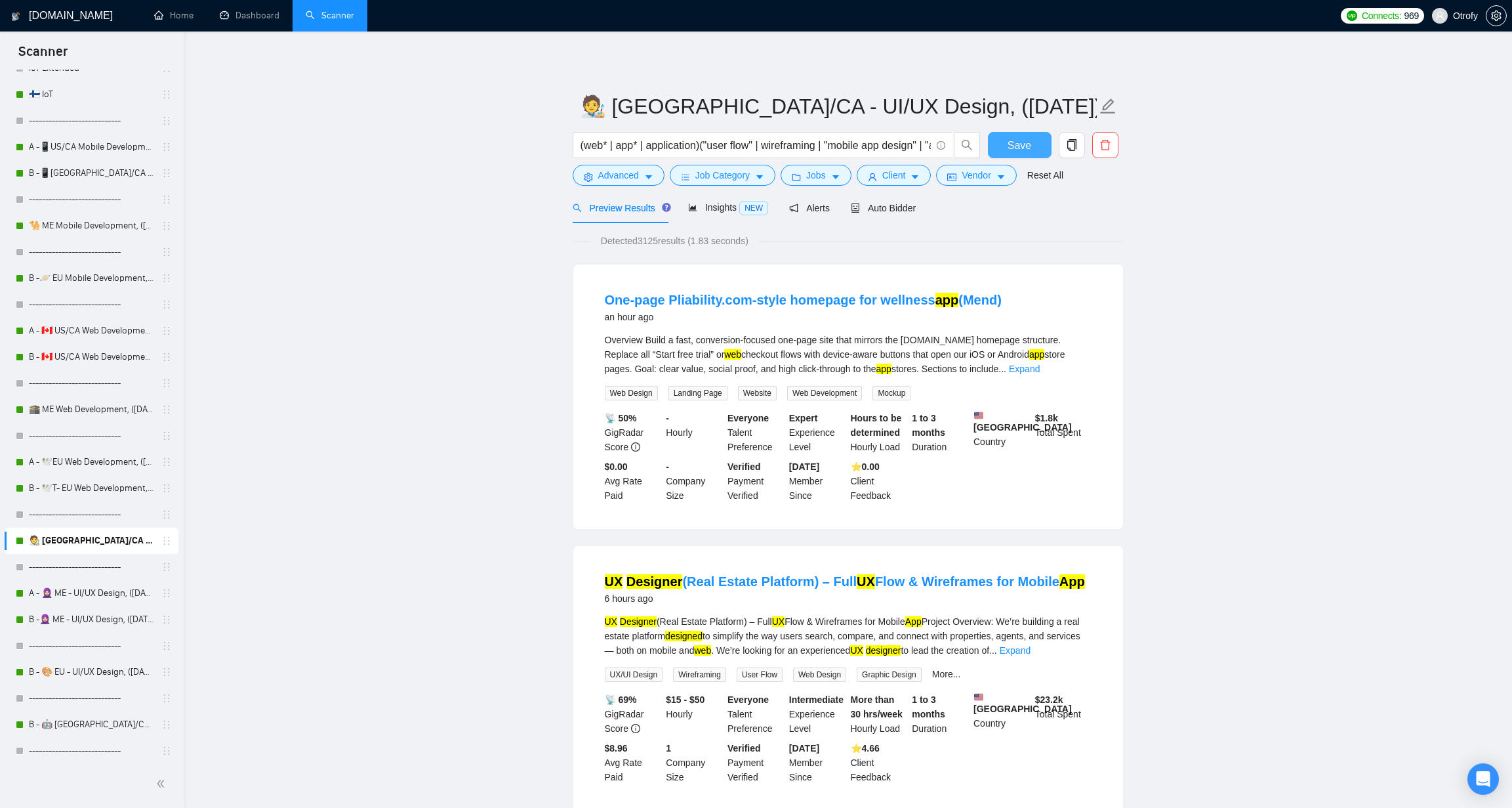
click at [1030, 153] on span "Save" at bounding box center [1019, 145] width 24 height 16
click at [101, 596] on link "A - 🧕🏼 ME - UI/UX Design, ([DATE])" at bounding box center [91, 593] width 125 height 26
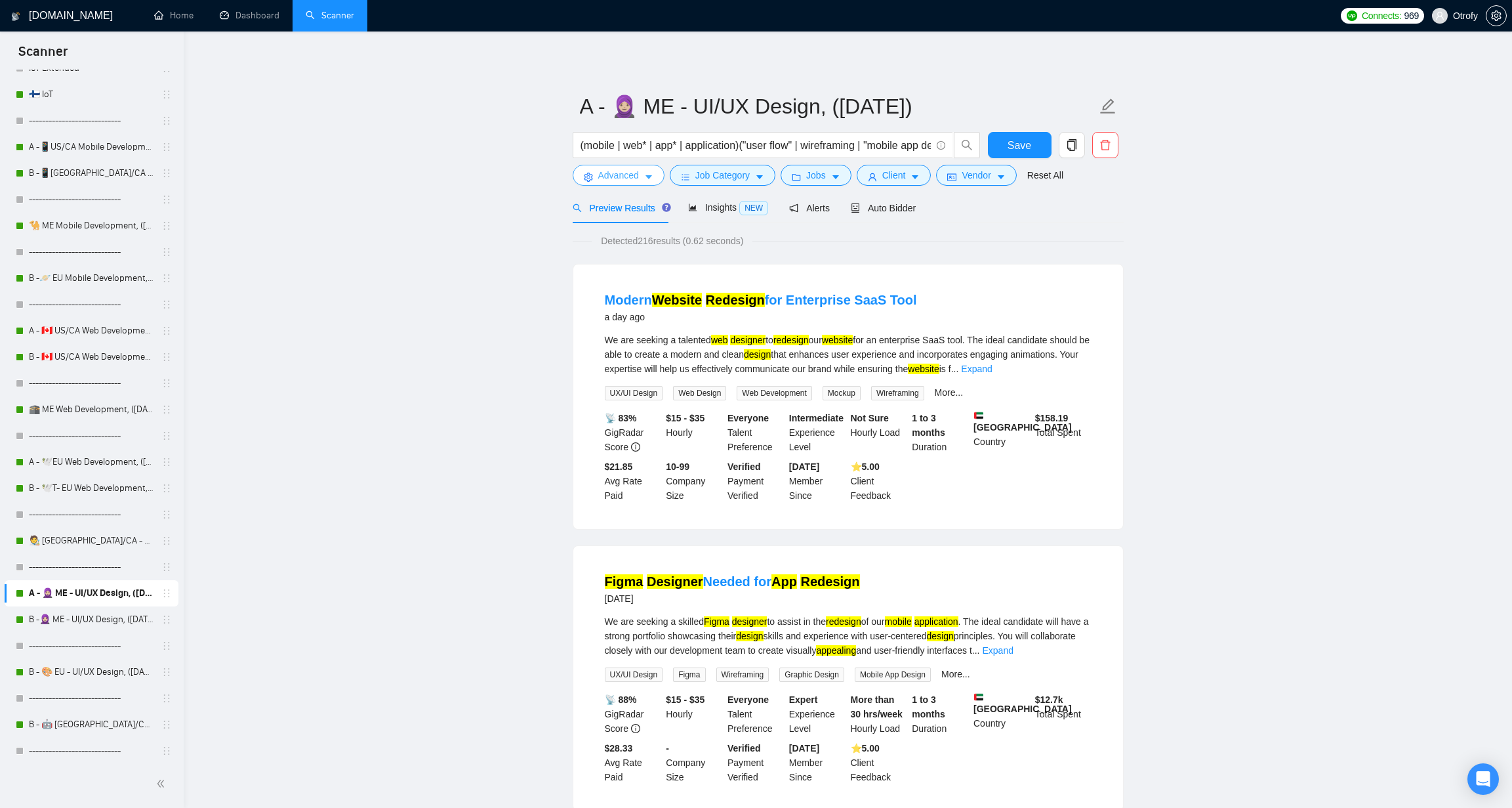
click at [654, 175] on icon "caret-down" at bounding box center [648, 177] width 9 height 9
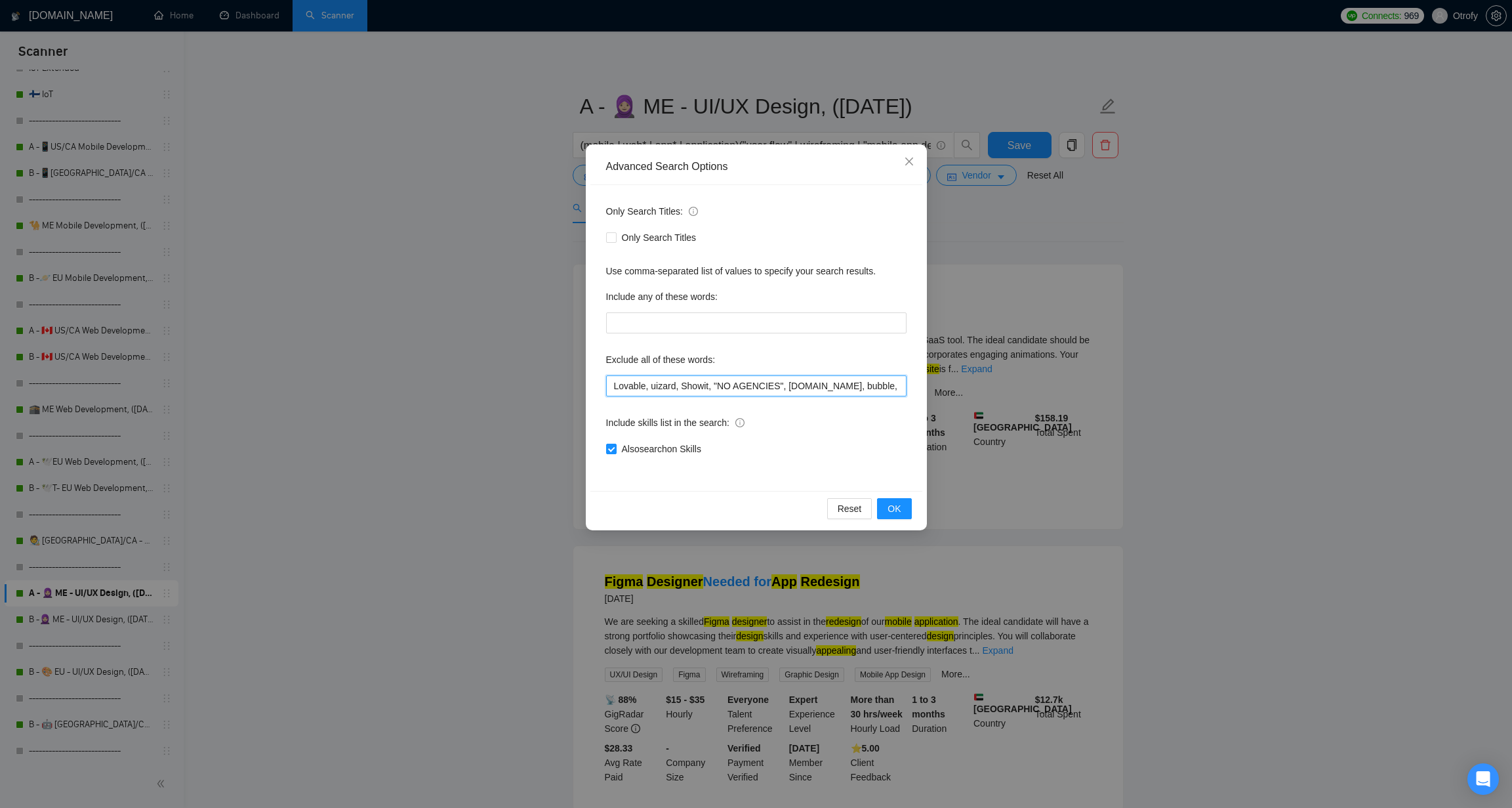
click at [612, 389] on input "Lovable, uizard, Showit, "NO AGENCIES", bubble.io, bubble, audit, coach, mentor…" at bounding box center [756, 386] width 301 height 21
paste input "Equity*,"
type input "Equity*, Lovable, uizard, Showit, "NO AGENCIES", [DOMAIN_NAME], bubble, audit, …"
click at [907, 509] on button "OK" at bounding box center [894, 509] width 34 height 21
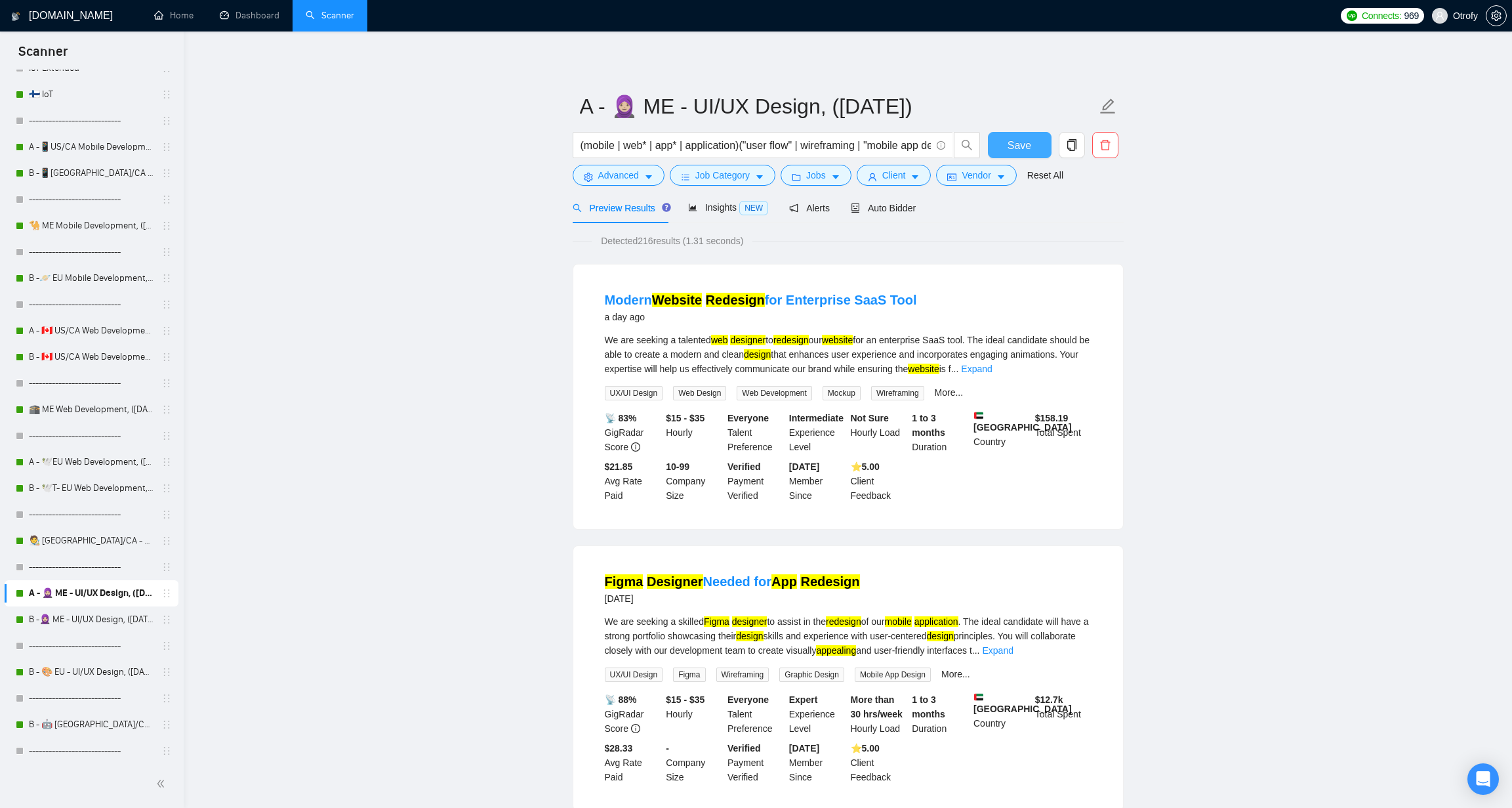
click at [1017, 146] on span "Save" at bounding box center [1019, 145] width 24 height 16
click at [93, 622] on link "B -🧕🏼 ME - UI/UX Design, ([DATE]) new text, no flags" at bounding box center [91, 619] width 125 height 26
click at [652, 174] on icon "caret-down" at bounding box center [648, 177] width 9 height 9
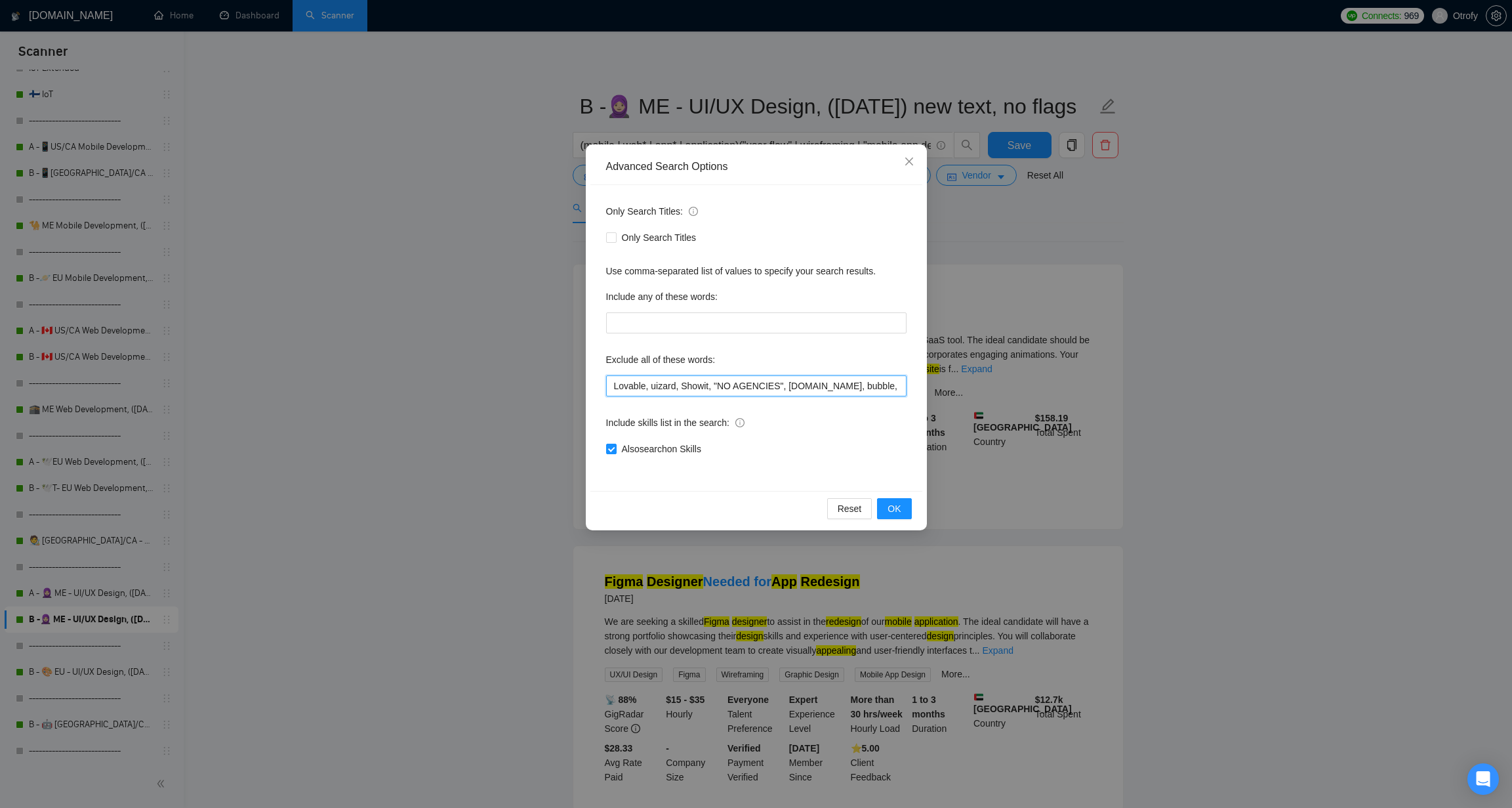
click at [611, 387] on input "Lovable, uizard, Showit, "NO AGENCIES", bubble.io, bubble, audit, coach, mentor…" at bounding box center [756, 386] width 301 height 21
paste input "Equity*,"
type input "Equity*, Lovable, uizard, Showit, "NO AGENCIES", [DOMAIN_NAME], bubble, audit, …"
click at [894, 506] on span "OK" at bounding box center [894, 508] width 13 height 14
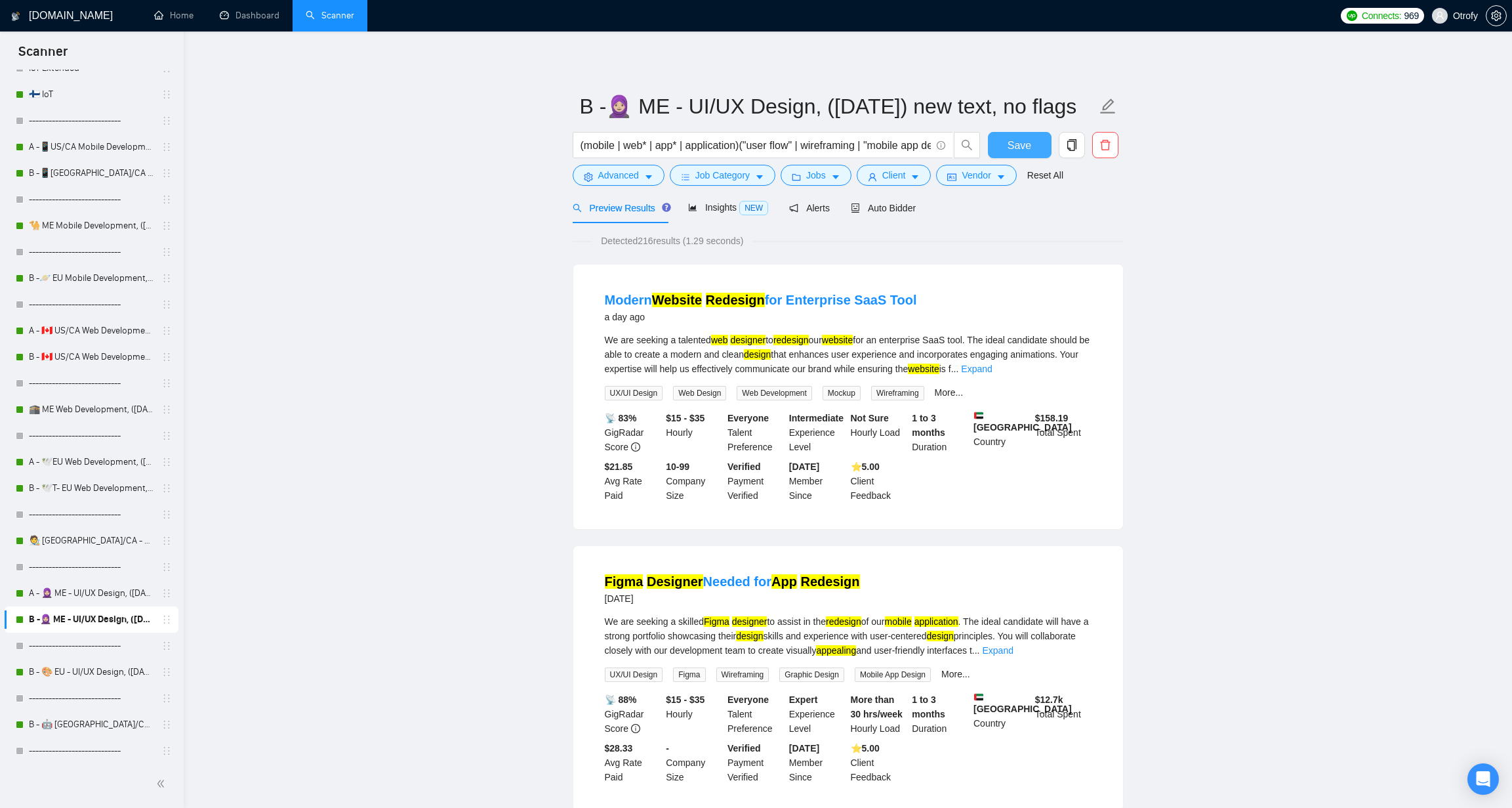
click at [1022, 144] on span "Save" at bounding box center [1019, 145] width 24 height 16
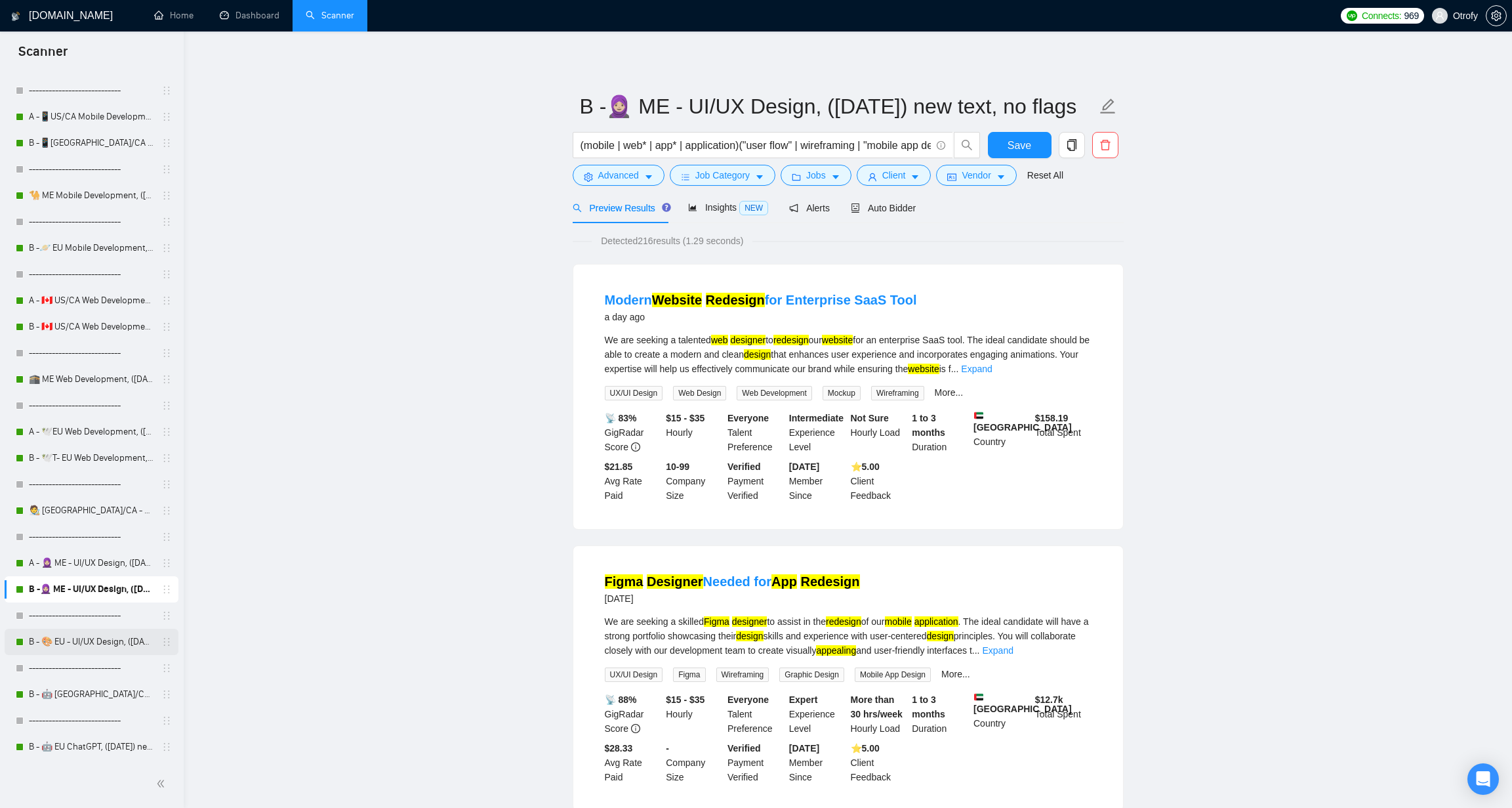
click at [100, 639] on link "B - 🎨 EU - UI/UX Design, ([DATE]) new text" at bounding box center [91, 641] width 125 height 26
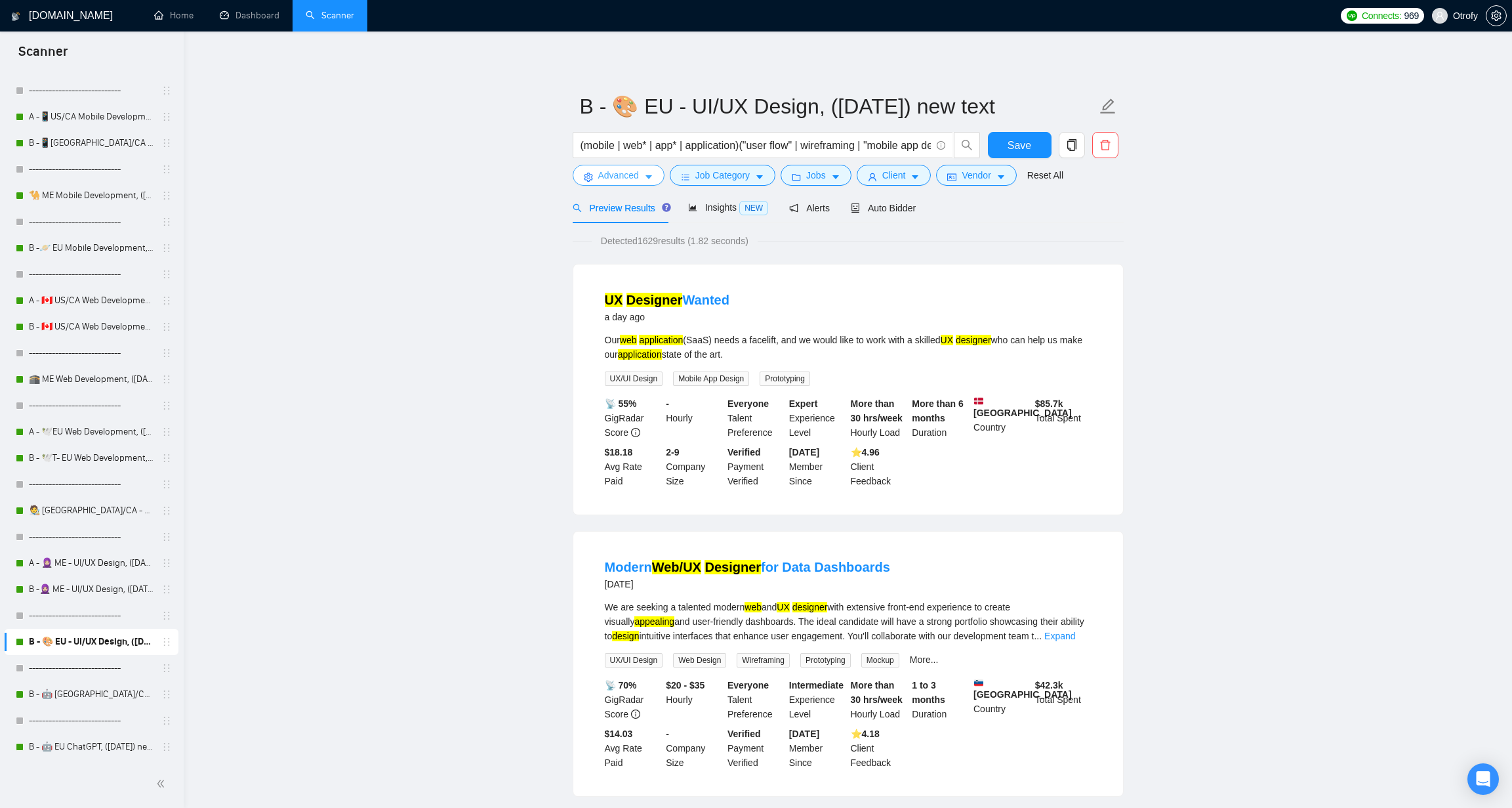
click at [646, 175] on icon "caret-down" at bounding box center [648, 177] width 9 height 9
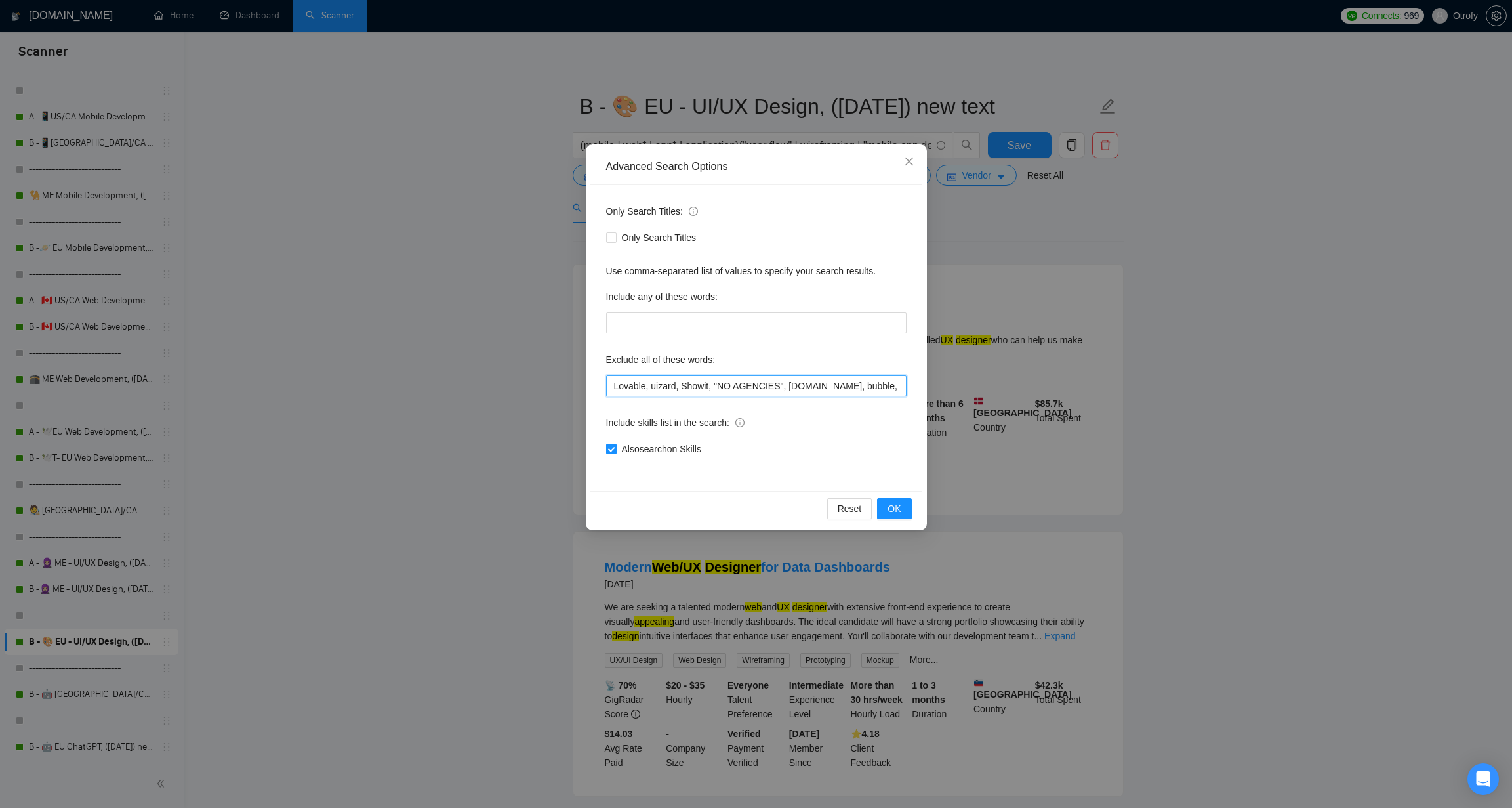
click at [609, 386] on input "Lovable, uizard, Showit, "NO AGENCIES", bubble.io, bubble, audit, coach, mentor…" at bounding box center [756, 386] width 301 height 21
paste input "Equity*,"
type input "Equity*, Lovable, uizard, Showit, "NO AGENCIES", [DOMAIN_NAME], bubble, audit, …"
click at [894, 509] on span "OK" at bounding box center [894, 508] width 13 height 14
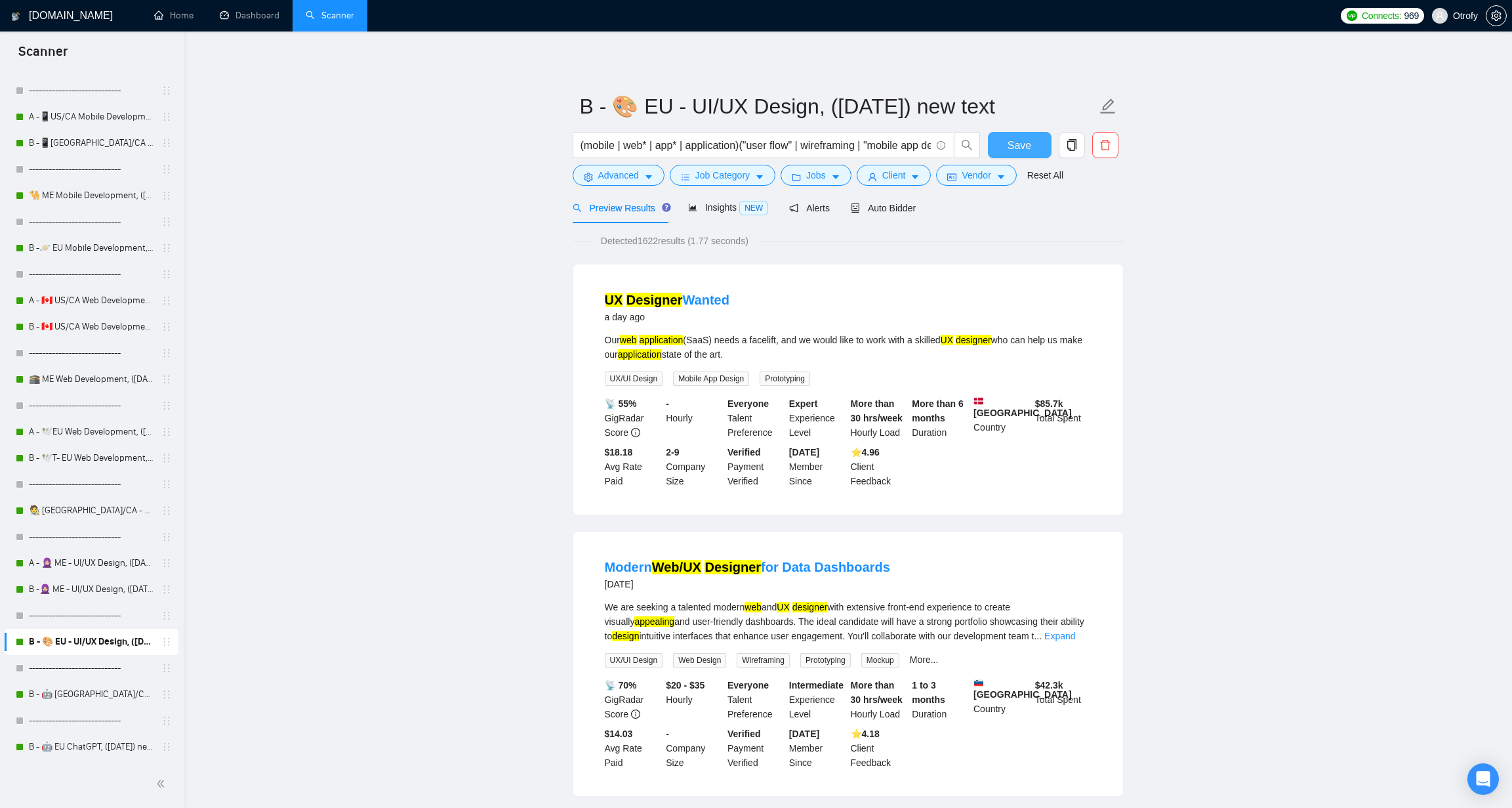
click at [1019, 144] on span "Save" at bounding box center [1019, 145] width 24 height 16
click at [88, 692] on link "B - 🤖 [GEOGRAPHIC_DATA]/CA ChatGPT, ([DATE]) new text" at bounding box center [91, 694] width 125 height 26
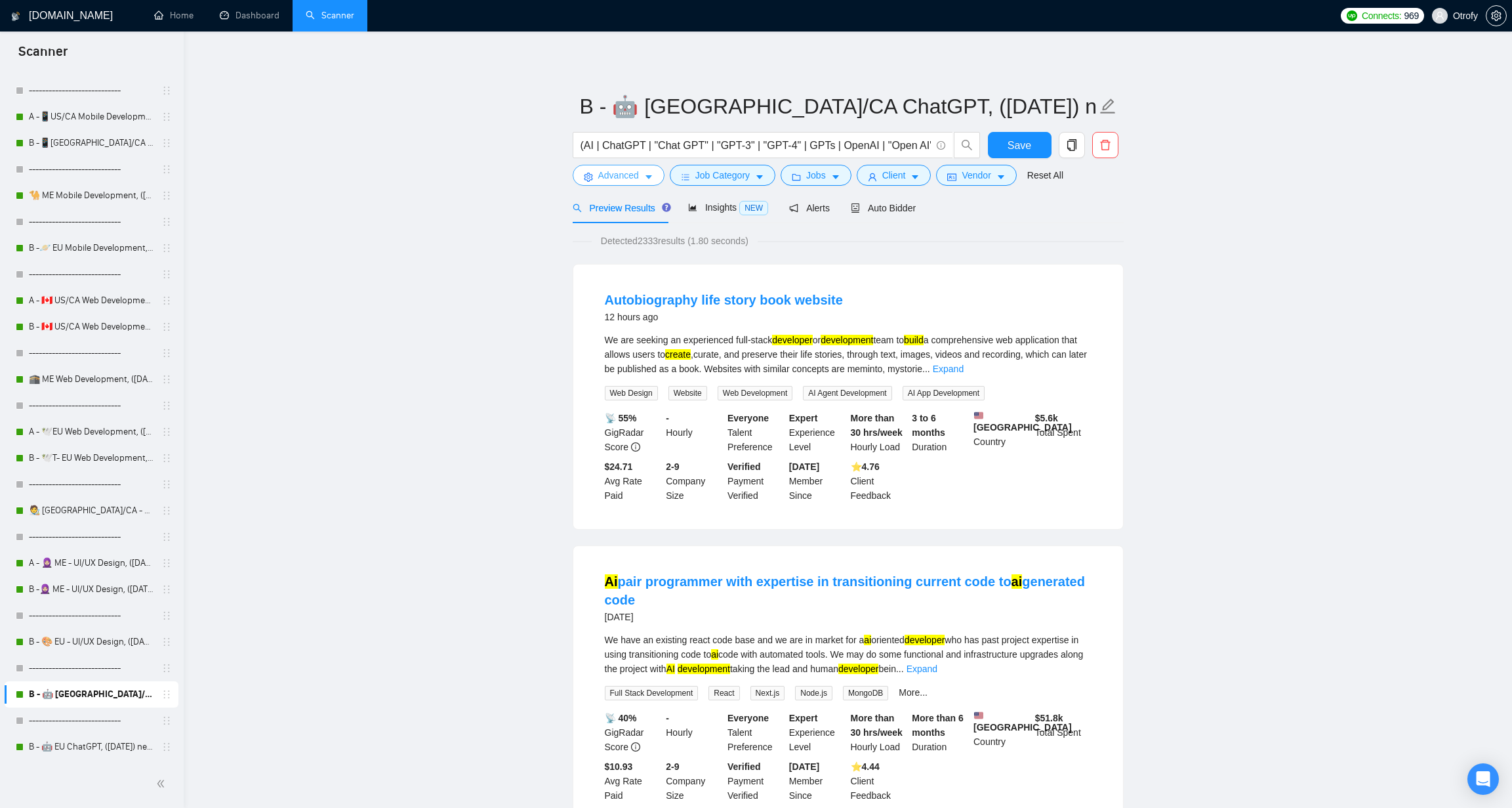
click at [643, 175] on button "Advanced" at bounding box center [618, 175] width 92 height 21
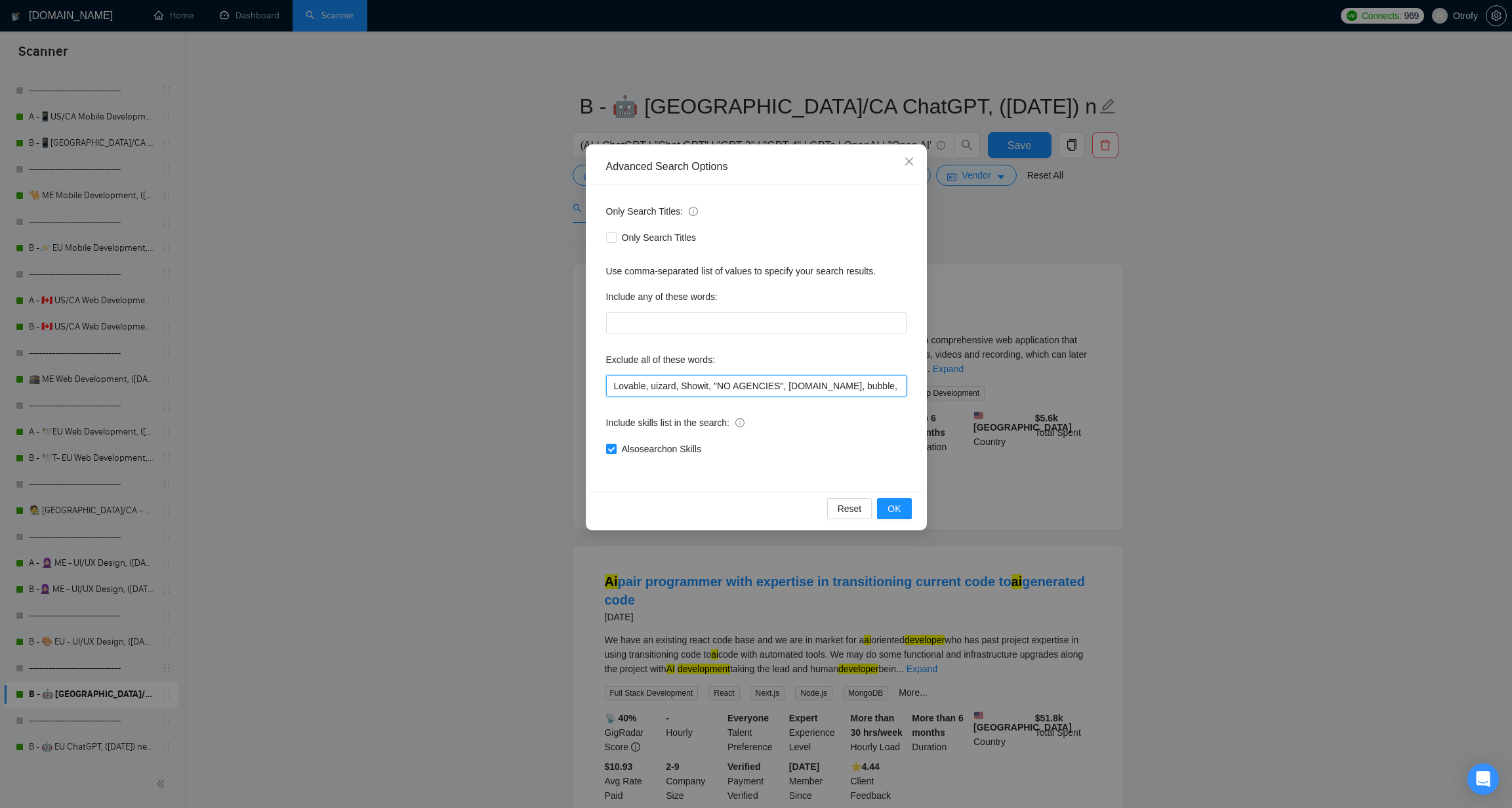
click at [612, 386] on input "Lovable, uizard, Showit, "NO AGENCIES", bubble.io, bubble, audit, "Ideal candid…" at bounding box center [756, 386] width 301 height 21
paste input "Equity*,"
type input "Equity*, Lovable, uizard, Showit, "NO AGENCIES", bubble.io, bubble, audit, "Ide…"
click at [888, 506] on span "OK" at bounding box center [894, 508] width 13 height 14
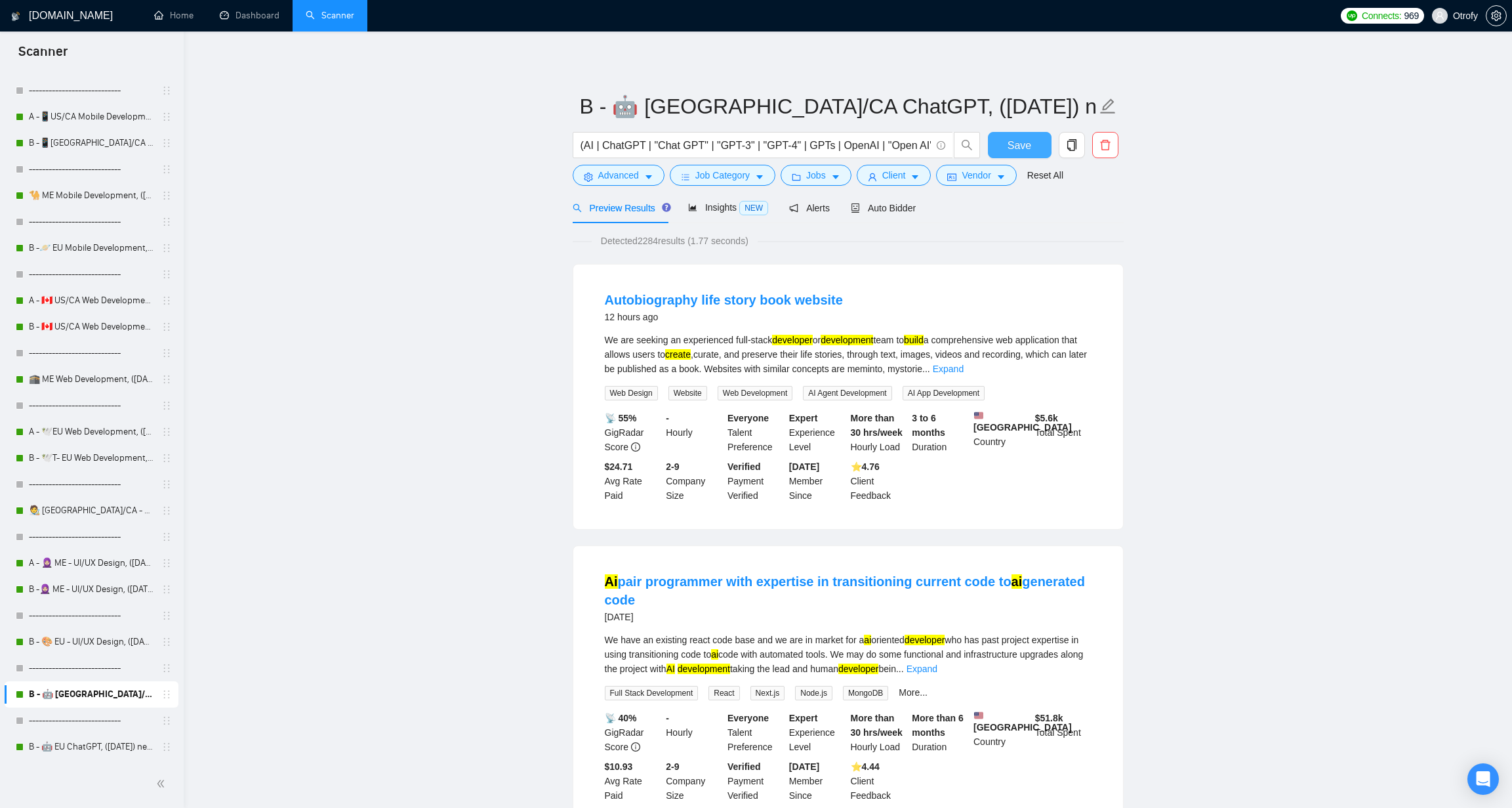
click at [1003, 144] on button "Save" at bounding box center [1019, 144] width 64 height 26
click at [84, 745] on link "B - 🤖 EU ChatGPT, ([DATE]) new text" at bounding box center [91, 747] width 125 height 26
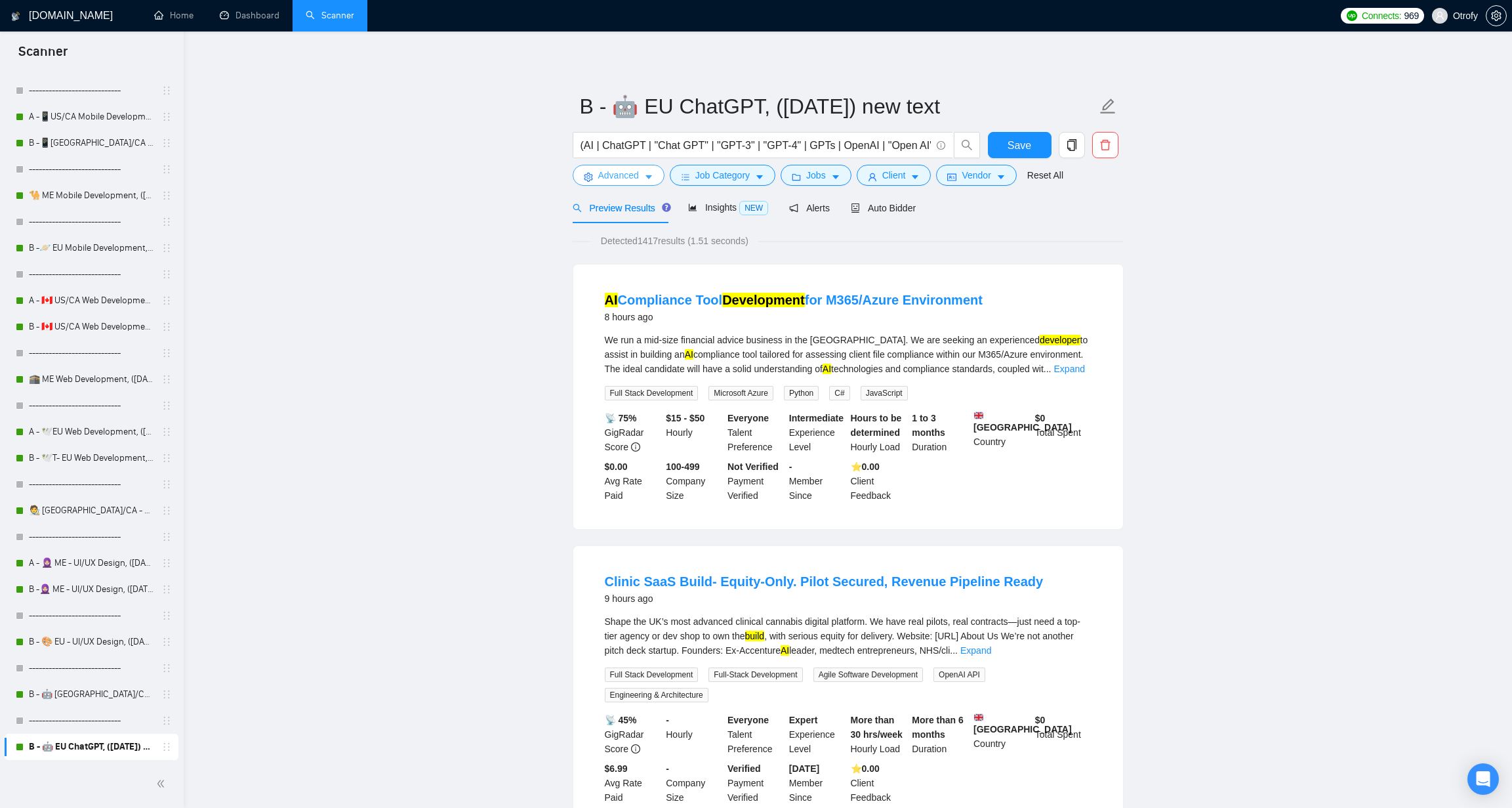
click at [639, 175] on span "Advanced" at bounding box center [618, 175] width 40 height 14
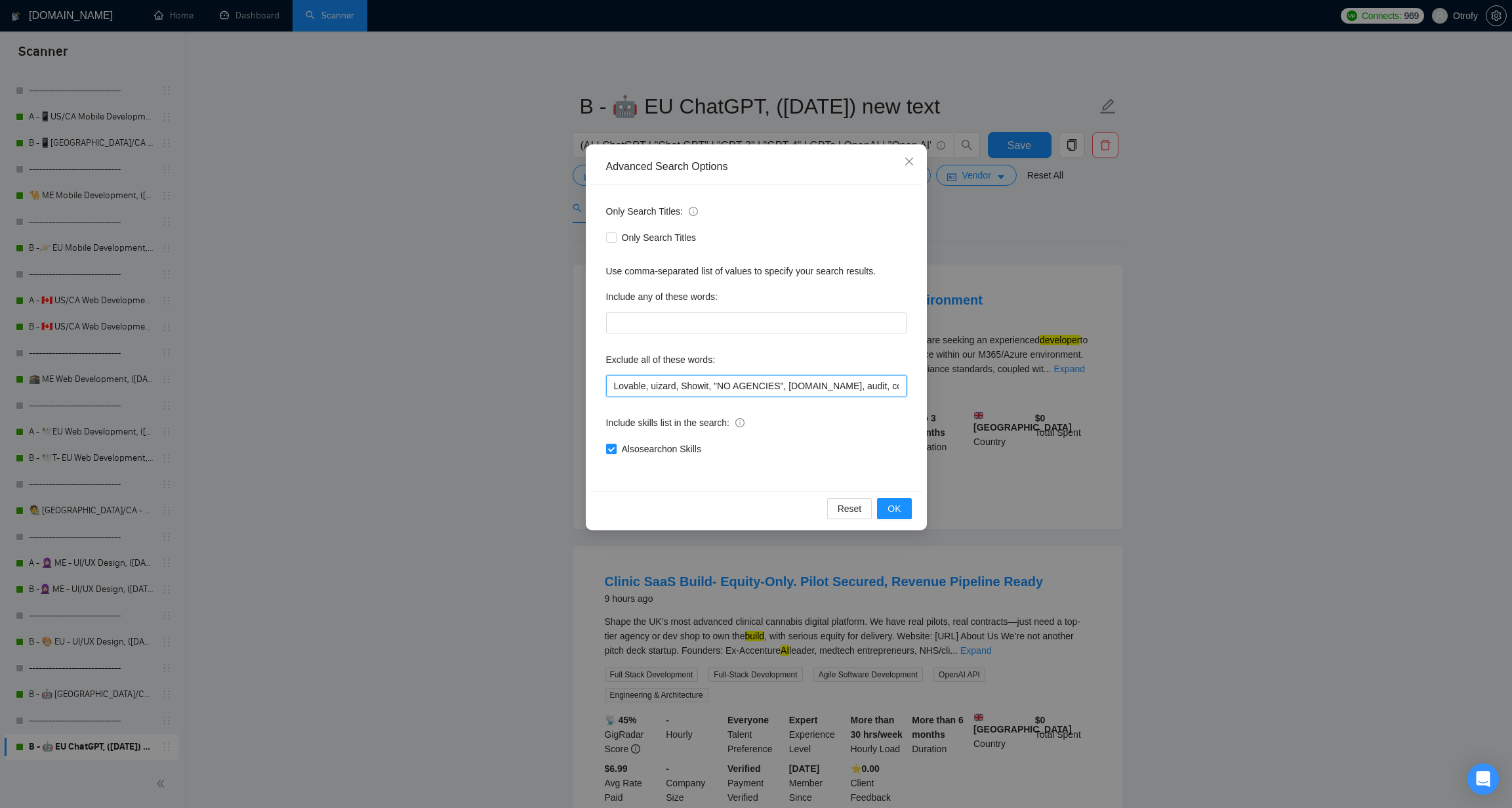
click at [609, 387] on input "Lovable, uizard, Showit, "NO AGENCIES", bubble.io, audit, coach, mentor, "our t…" at bounding box center [756, 386] width 301 height 21
paste input "Equity*,"
type input "Equity*, Lovable, uizard, Showit, "NO AGENCIES", bubble.io, audit, coach, mento…"
click at [888, 509] on span "OK" at bounding box center [894, 508] width 13 height 14
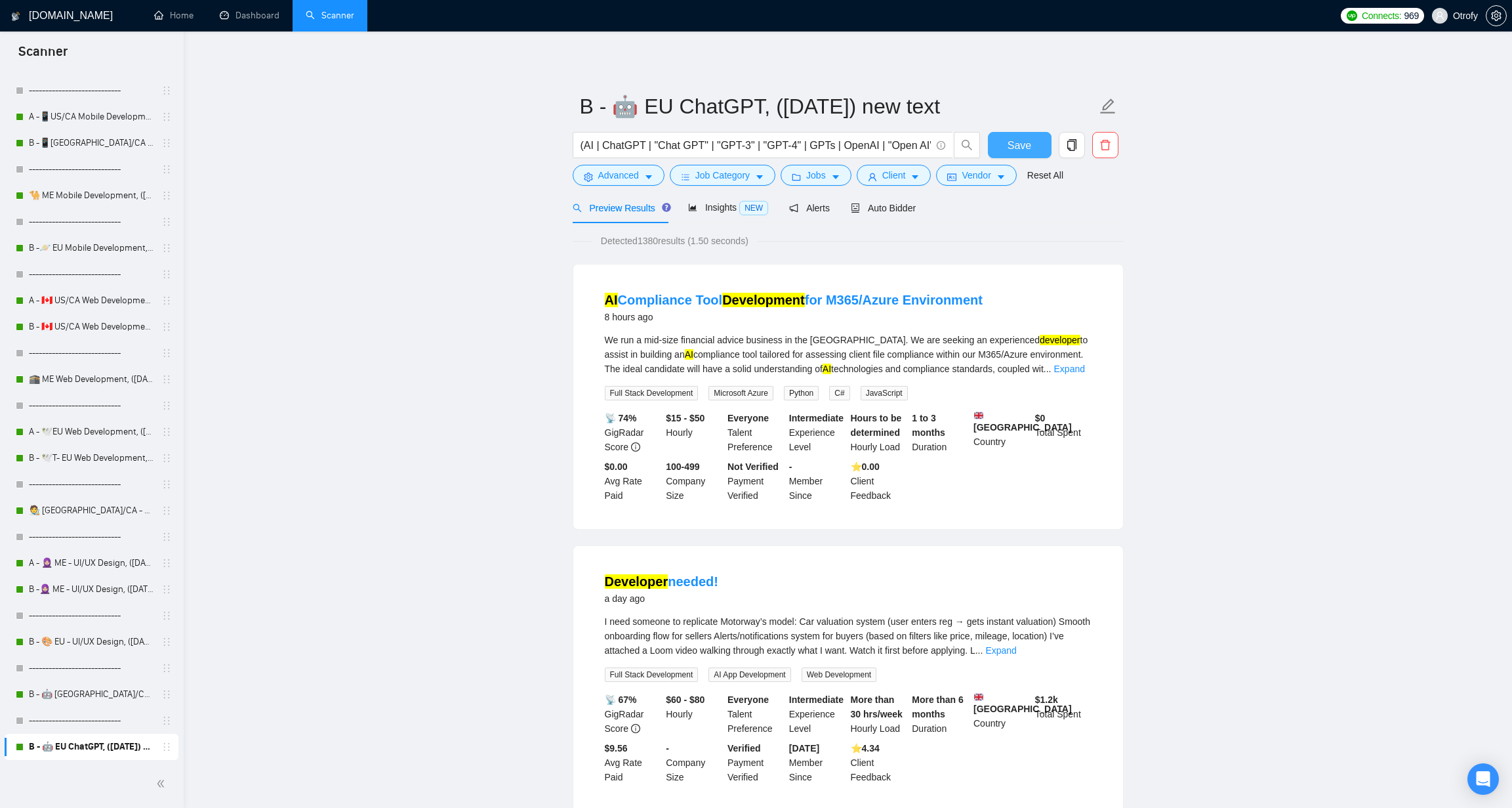
click at [1013, 147] on span "Save" at bounding box center [1019, 145] width 24 height 16
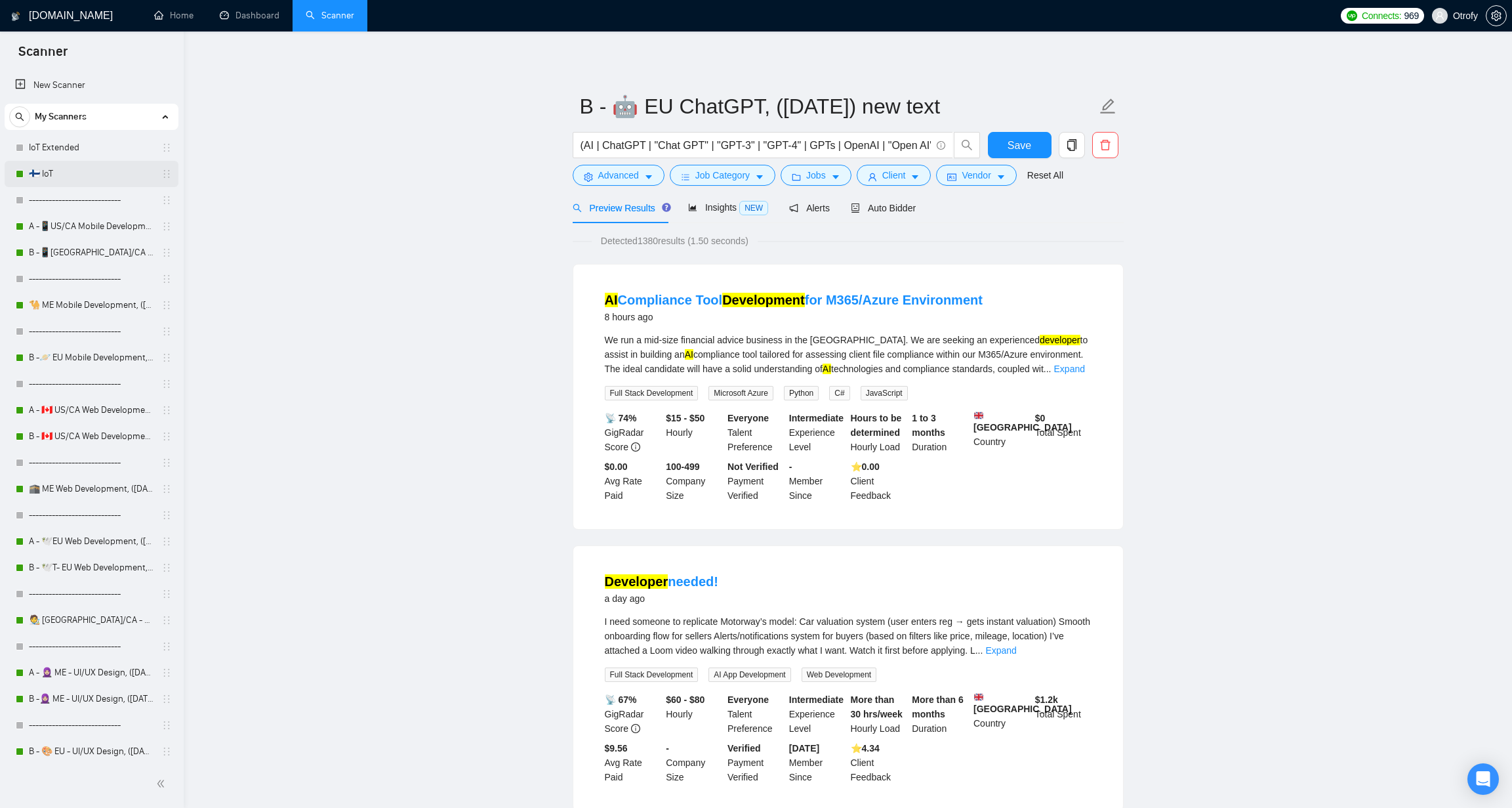
click at [97, 174] on link "🇫🇮 IoT" at bounding box center [91, 174] width 125 height 26
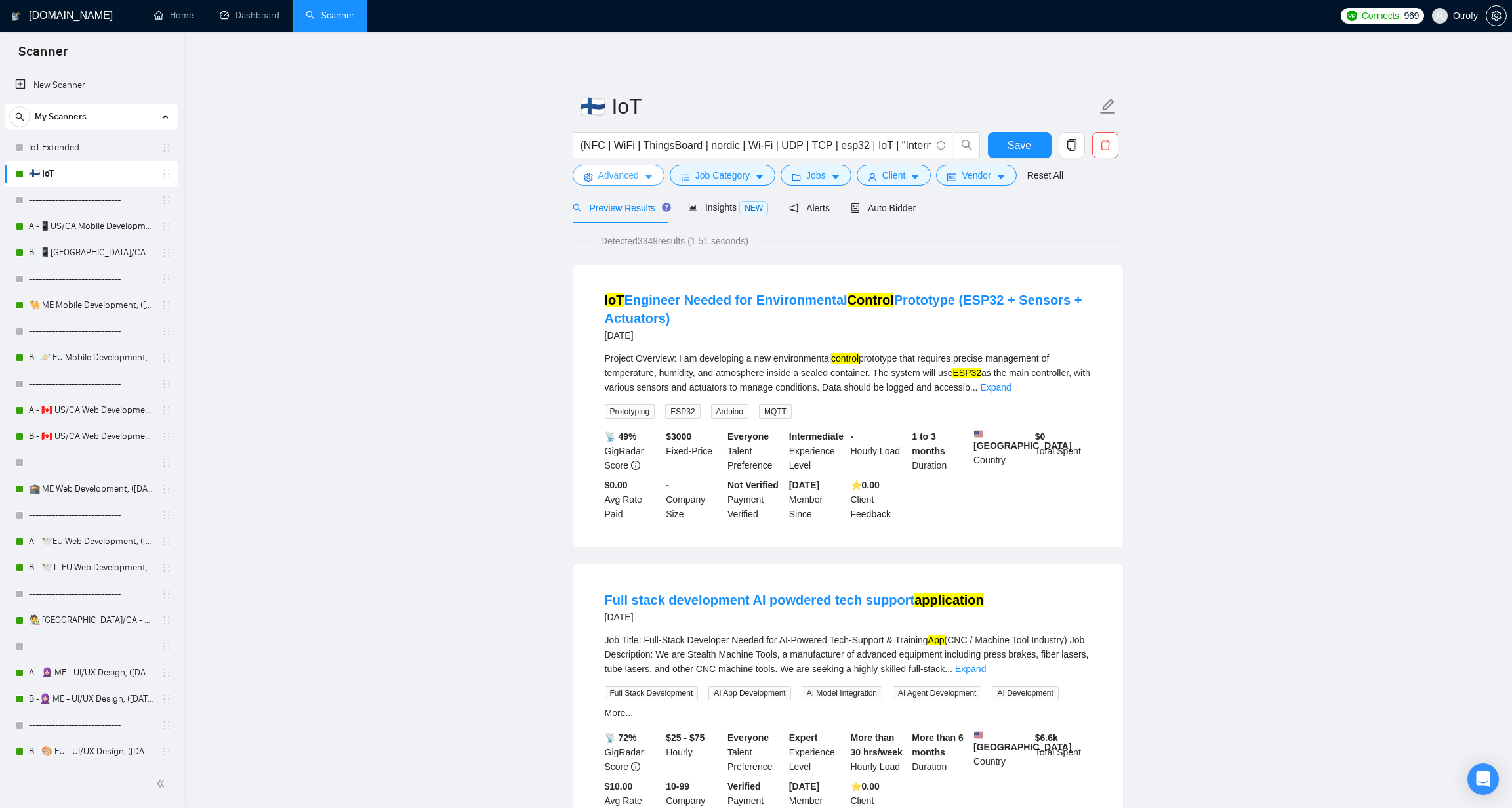
click at [647, 174] on icon "caret-down" at bounding box center [648, 177] width 9 height 9
click at [97, 224] on link "A -📱US/CA Mobile Development, ([DATE]) no tech & negative tech" at bounding box center [91, 226] width 125 height 26
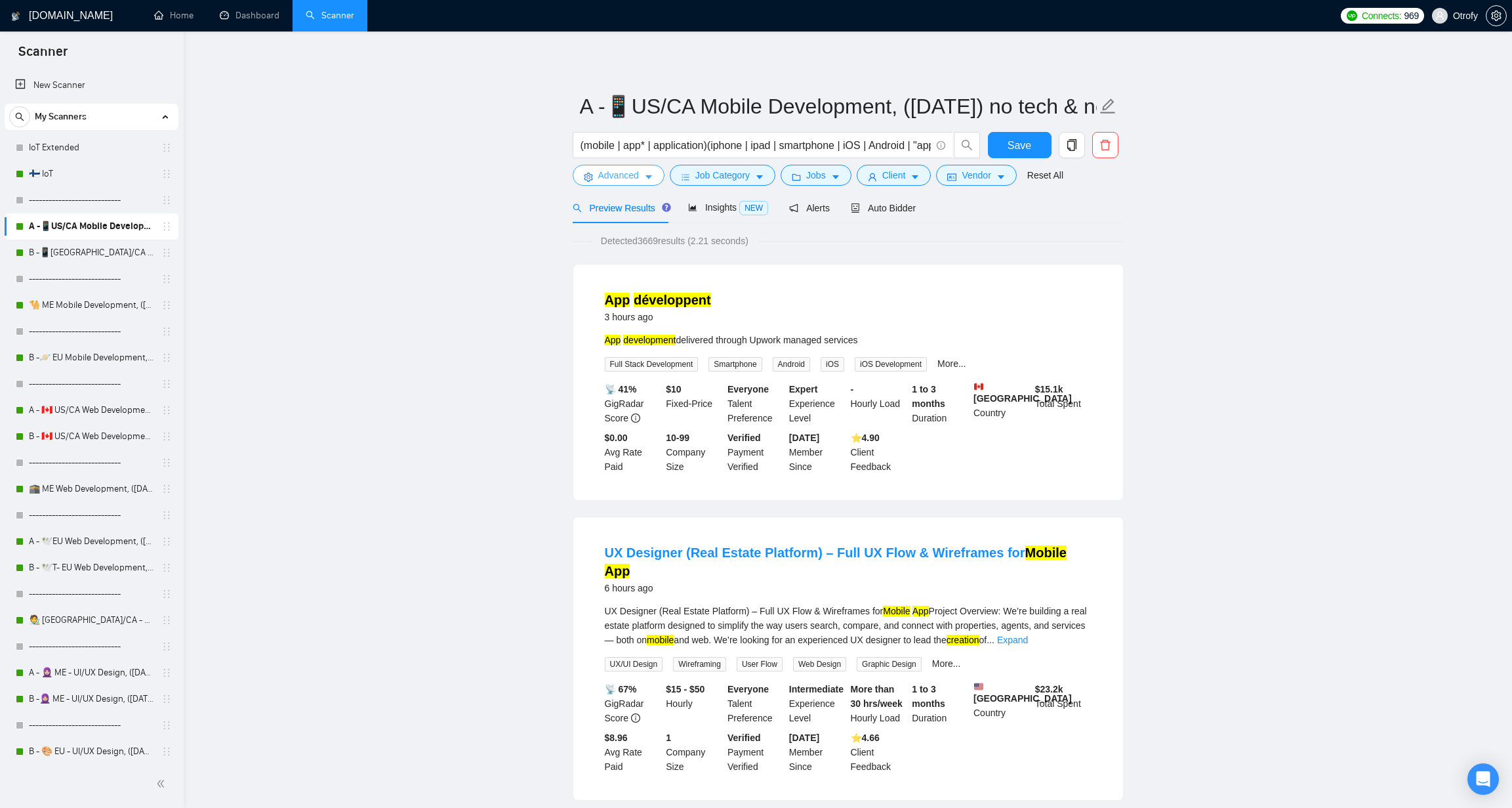
click at [648, 177] on icon "caret-down" at bounding box center [648, 177] width 7 height 4
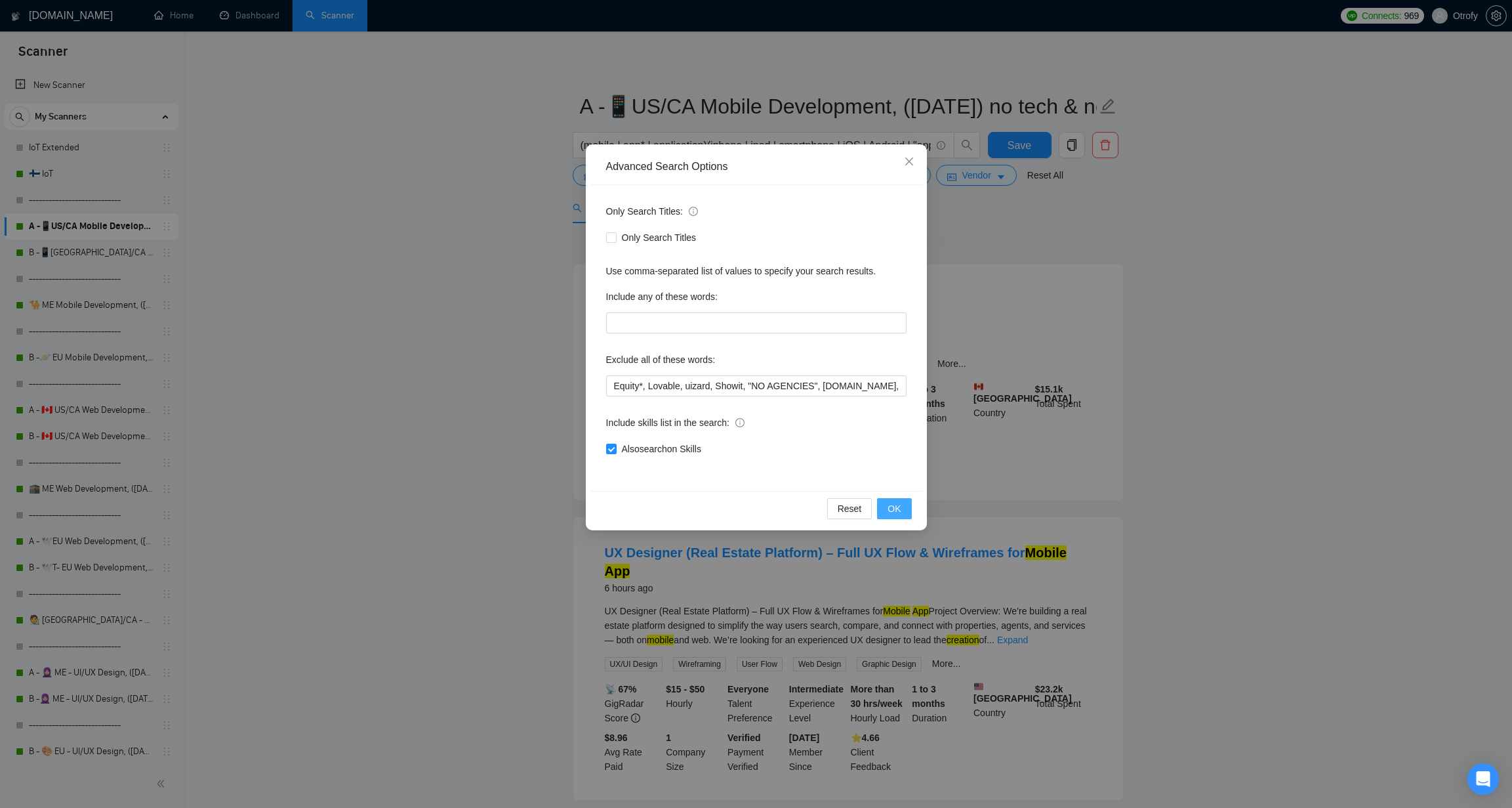
click at [895, 509] on span "OK" at bounding box center [894, 508] width 13 height 14
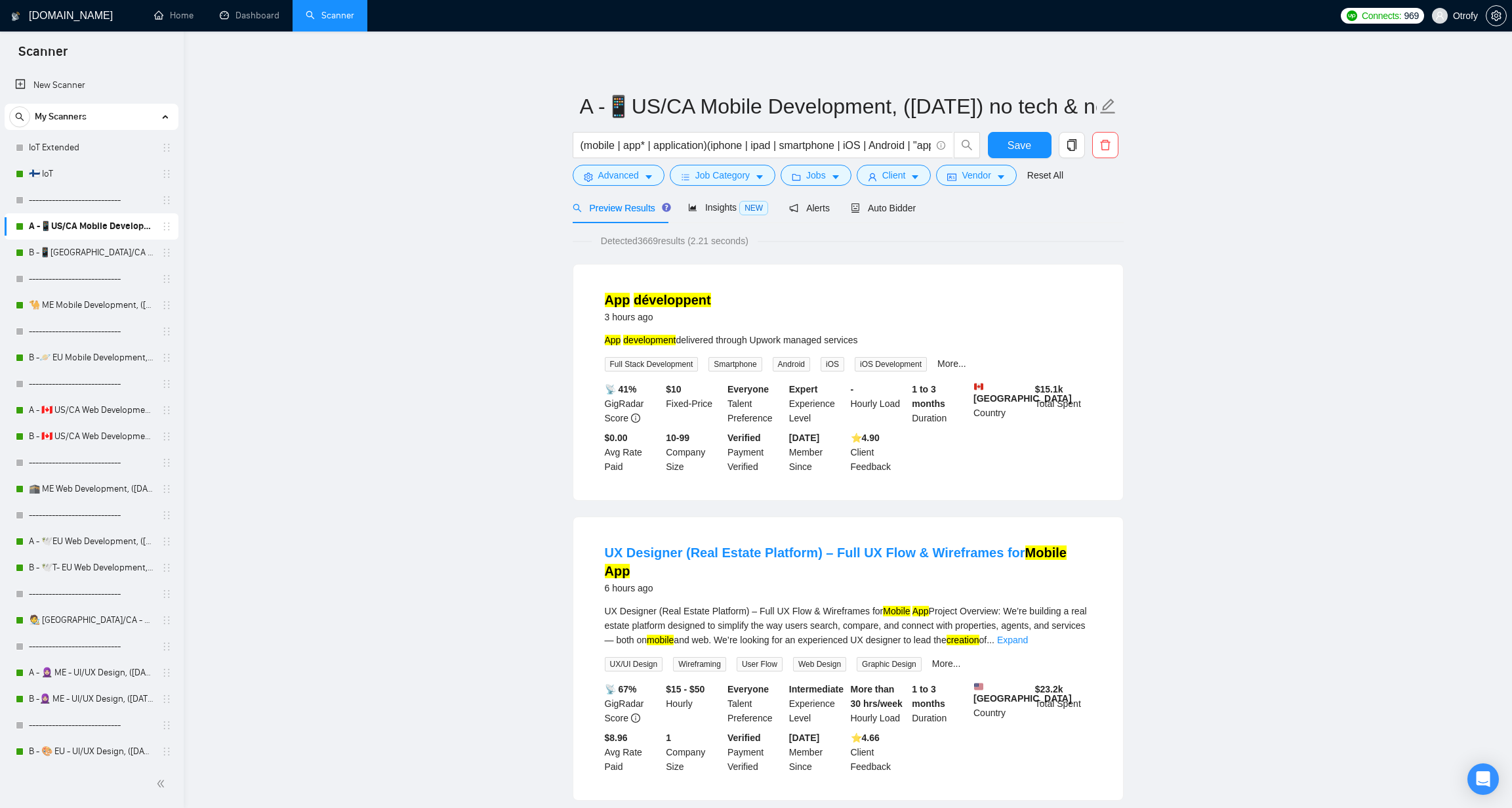
click at [271, 19] on link "Dashboard" at bounding box center [250, 15] width 60 height 11
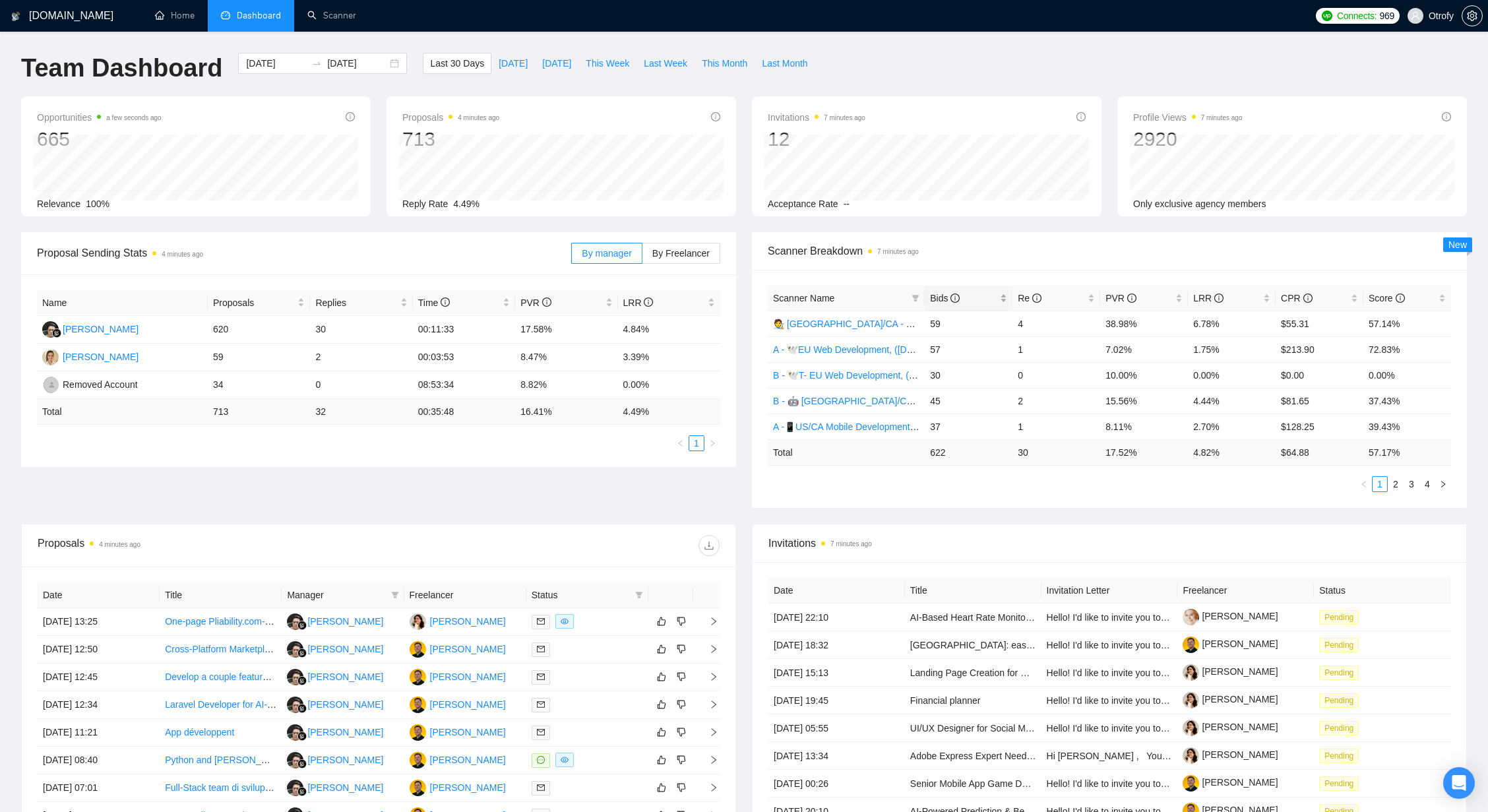
click at [1002, 299] on div "Bids" at bounding box center [968, 298] width 77 height 14
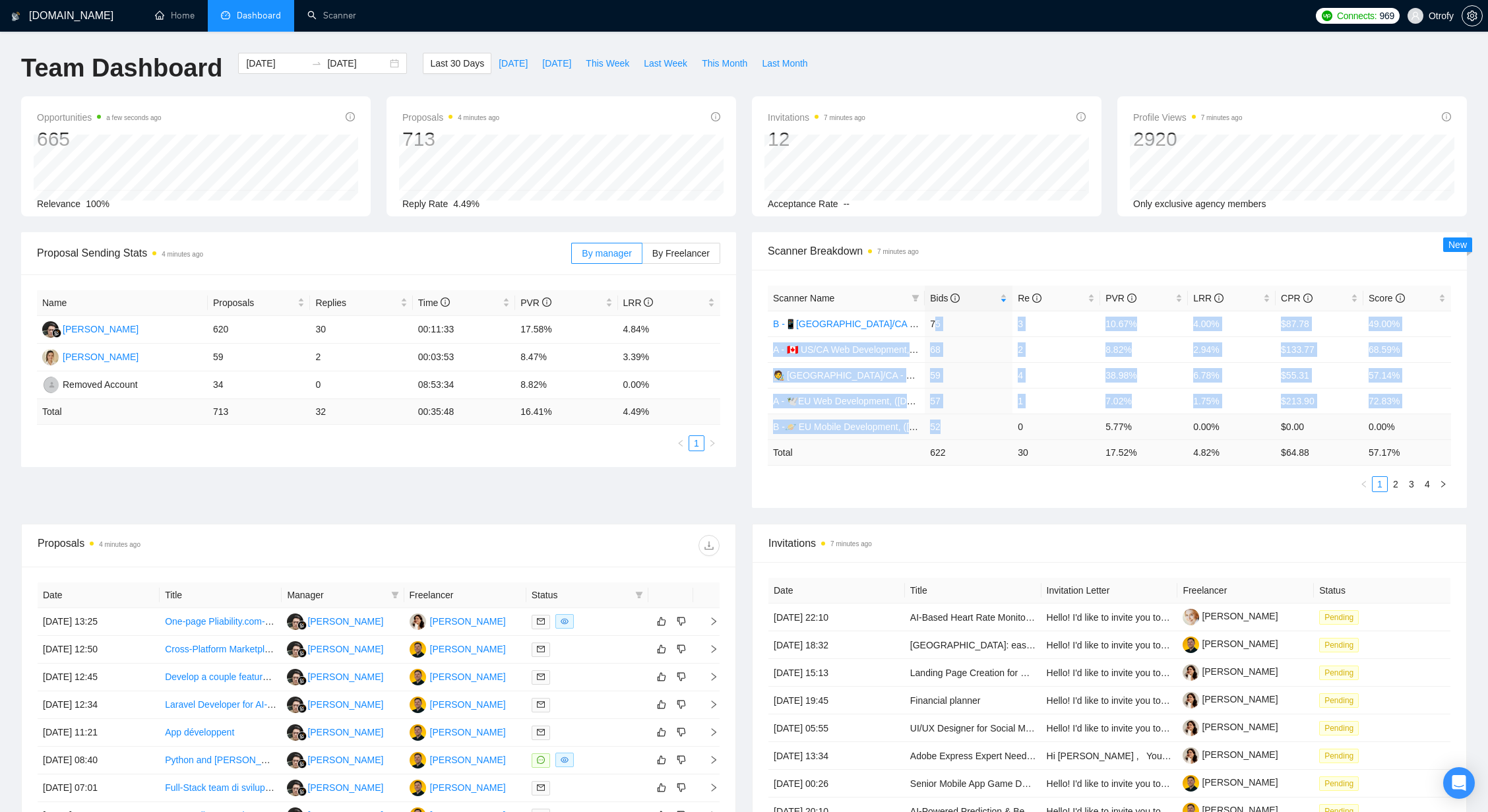
drag, startPoint x: 938, startPoint y: 356, endPoint x: 953, endPoint y: 435, distance: 80.4
click at [953, 434] on tbody "B -📱US/CA Mobile Development, (March 10, 2025) 75 3 10.67% 4.00% $87.78 49.00% …" at bounding box center [1109, 374] width 683 height 129
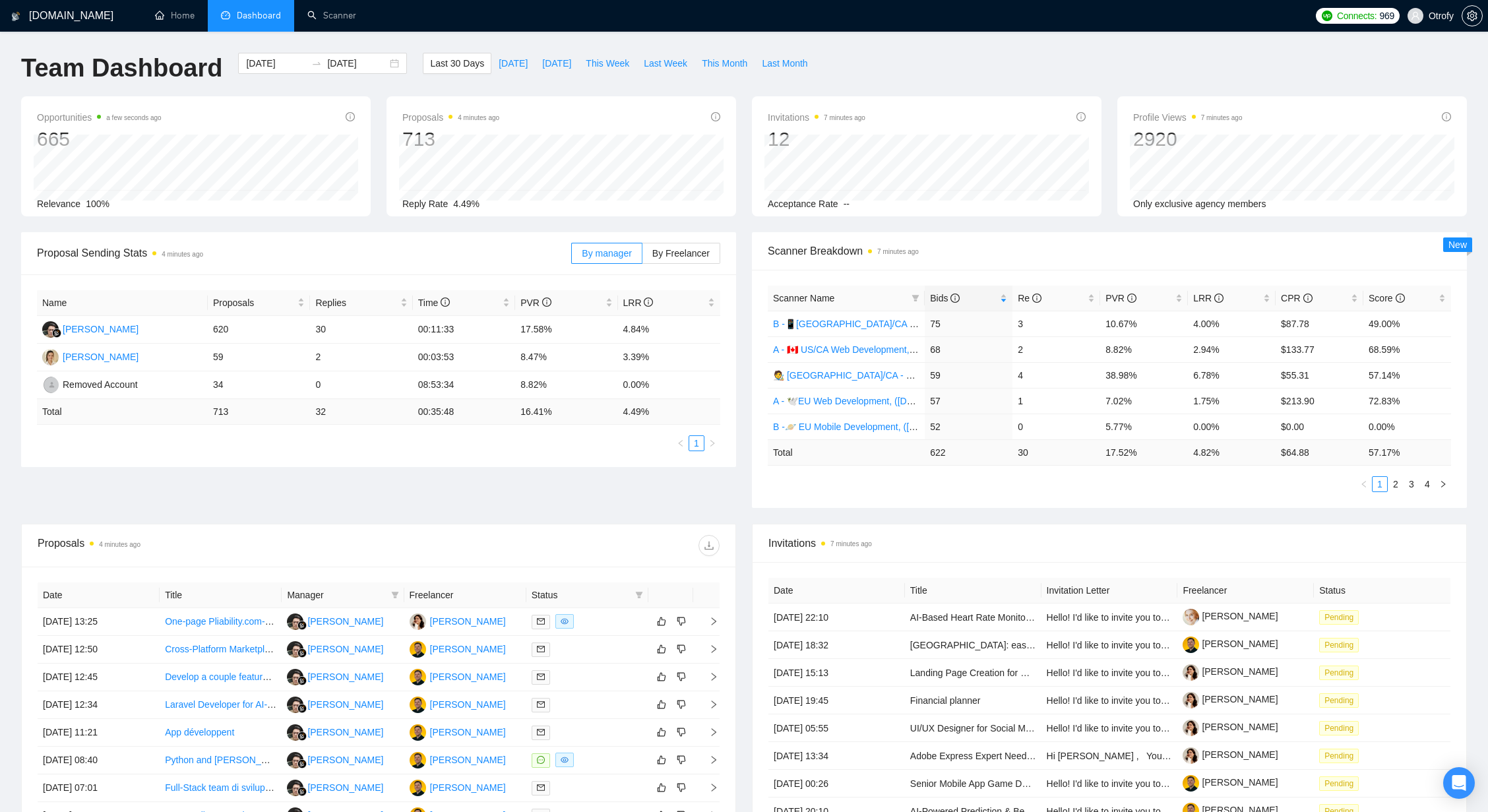
click at [959, 487] on ul "1 2 3 4" at bounding box center [1109, 483] width 683 height 16
drag, startPoint x: 63, startPoint y: 386, endPoint x: 144, endPoint y: 386, distance: 81.0
click at [144, 386] on td "Removed Account" at bounding box center [122, 385] width 171 height 28
click at [147, 395] on td "Removed Account" at bounding box center [122, 385] width 171 height 28
drag, startPoint x: 214, startPoint y: 386, endPoint x: 665, endPoint y: 384, distance: 451.0
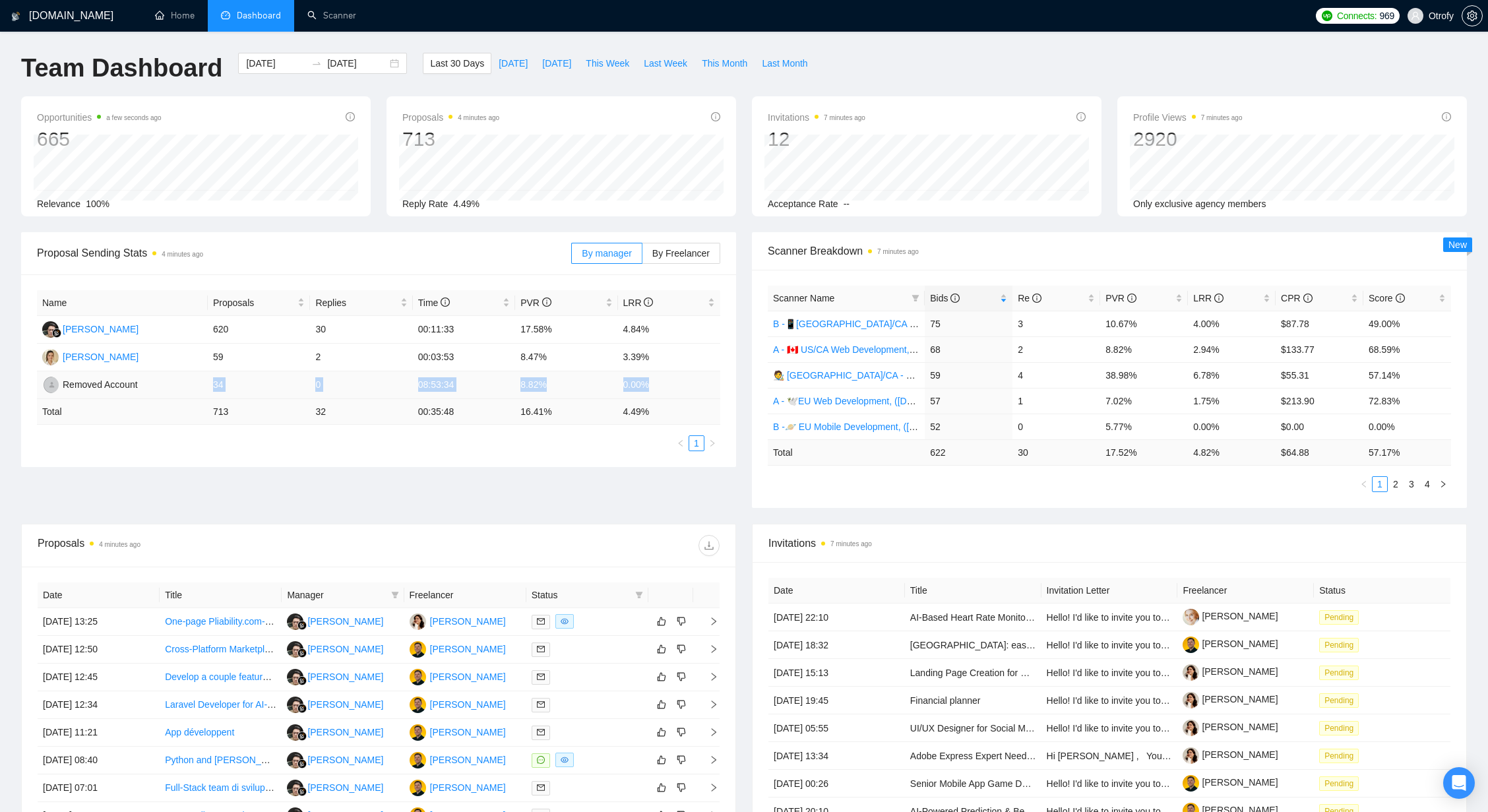
click at [665, 384] on tr "Removed Account 34 0 08:53:34 8.82% 0.00%" at bounding box center [378, 385] width 683 height 28
click at [596, 460] on div "Name Proposals Replies Time PVR LRR Delly Faizal Hisyam 620 30 00:11:33 17.58% …" at bounding box center [378, 371] width 715 height 192
drag, startPoint x: 635, startPoint y: 383, endPoint x: 653, endPoint y: 383, distance: 18.0
click at [653, 383] on td "0.00%" at bounding box center [669, 385] width 102 height 28
click at [654, 389] on td "0.00%" at bounding box center [669, 385] width 102 height 28
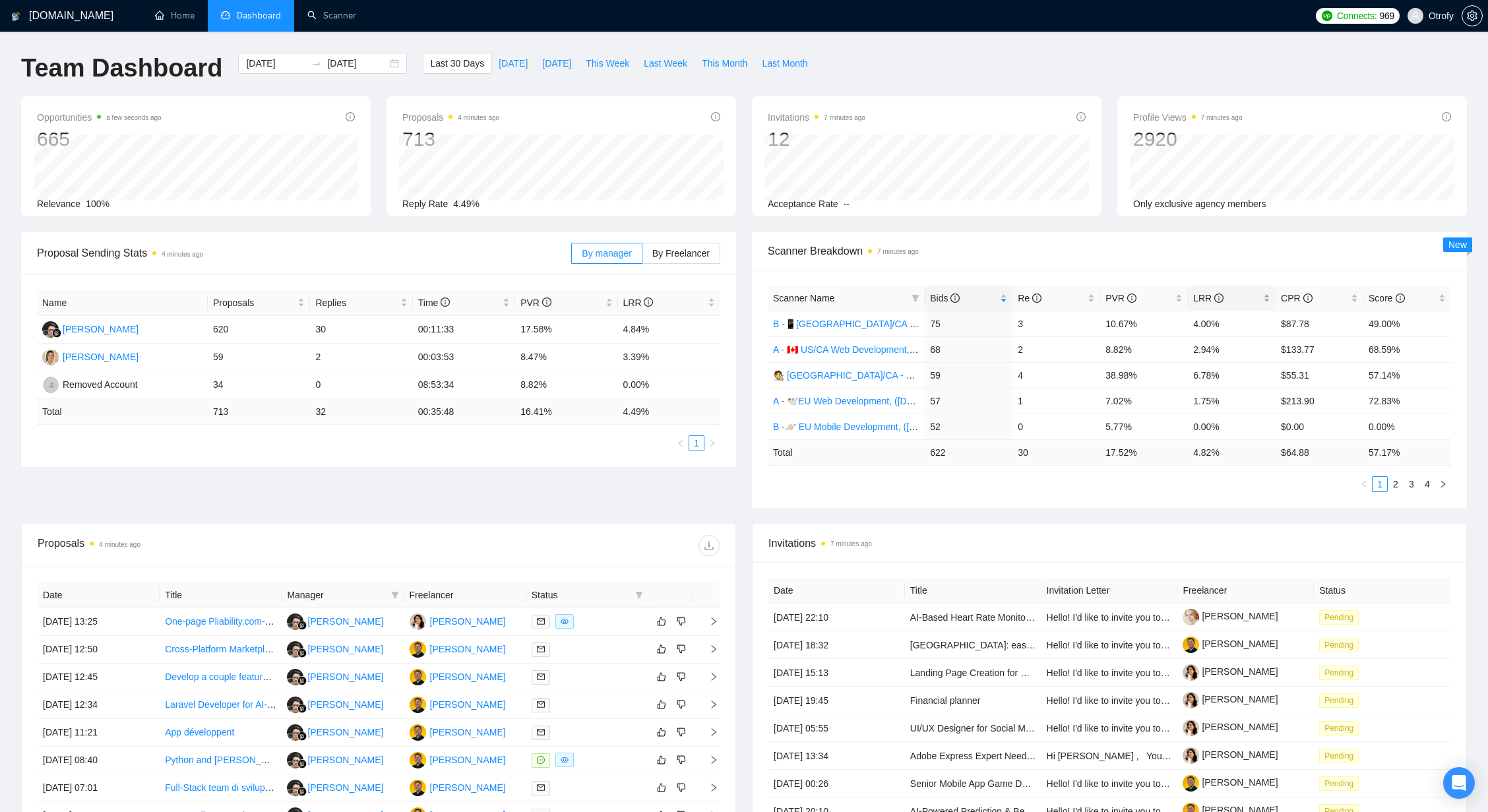
click at [1268, 300] on div "LRR" at bounding box center [1232, 298] width 77 height 14
click at [374, 494] on div "Proposal Sending Stats 5 minutes ago By manager By Freelancer Name Proposals Re…" at bounding box center [744, 378] width 1462 height 292
click at [348, 21] on link "Scanner" at bounding box center [332, 15] width 49 height 11
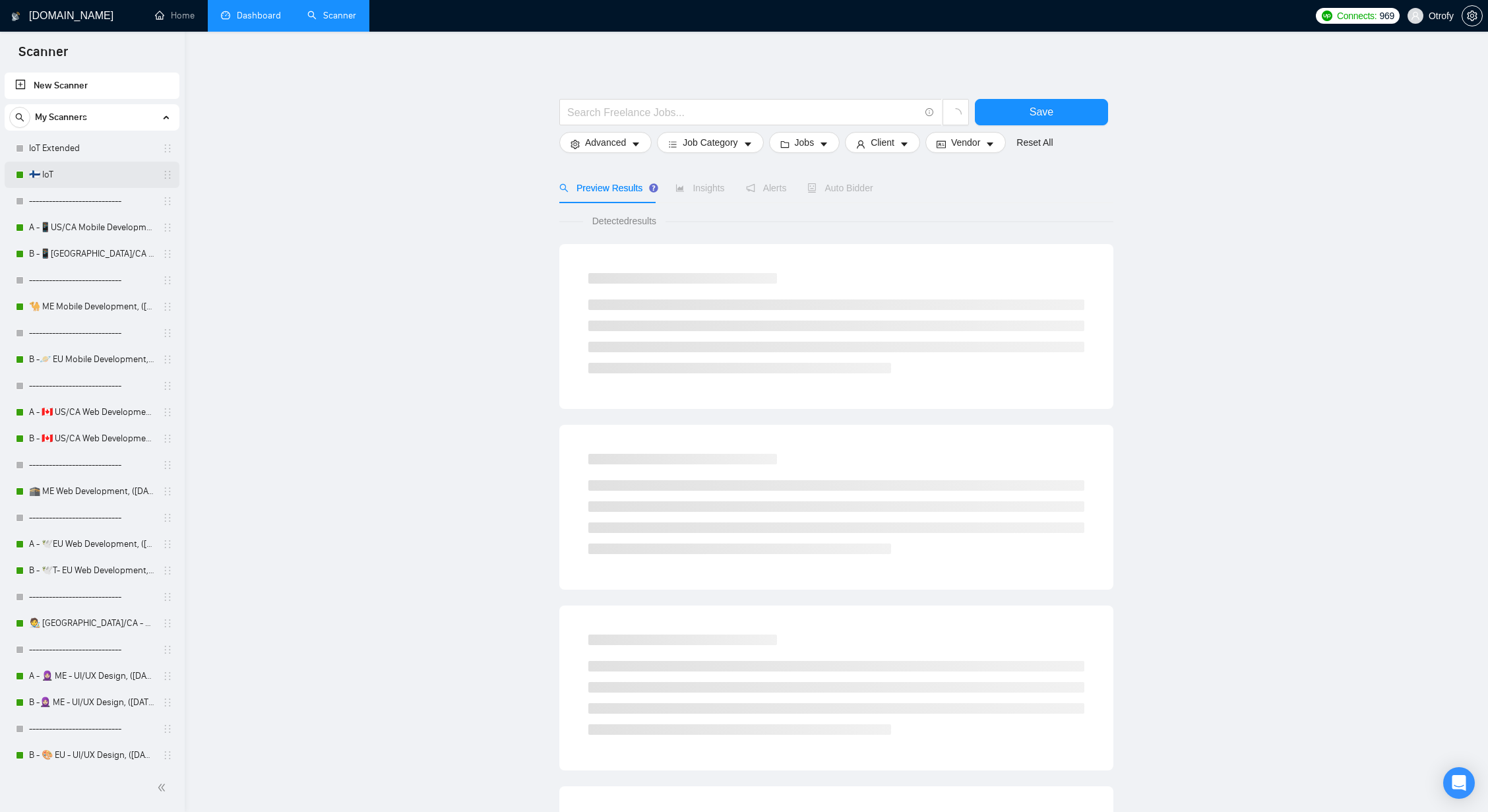
click at [102, 171] on link "🇫🇮 IoT" at bounding box center [92, 174] width 126 height 26
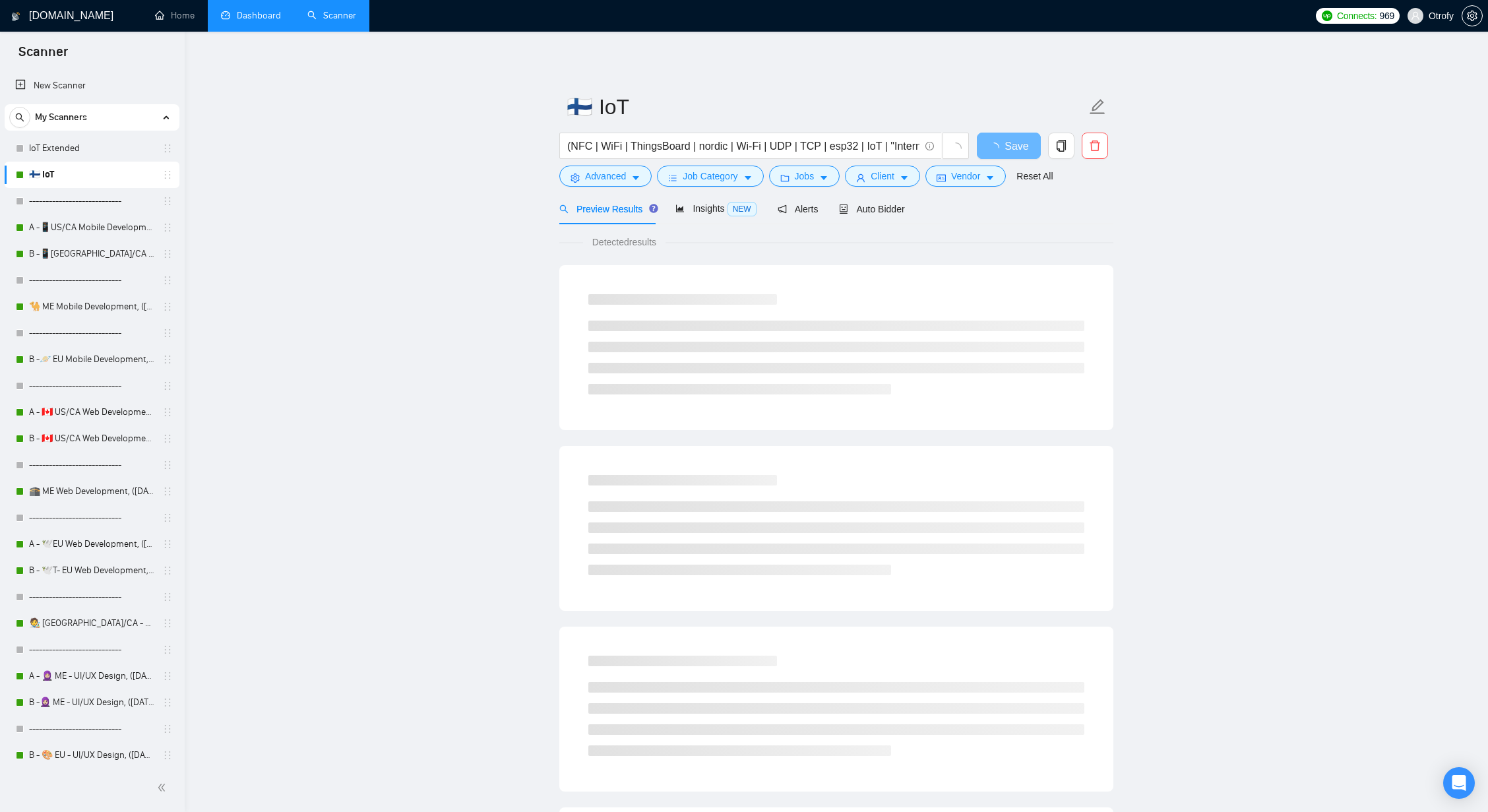
click at [257, 21] on link "Dashboard" at bounding box center [251, 15] width 60 height 11
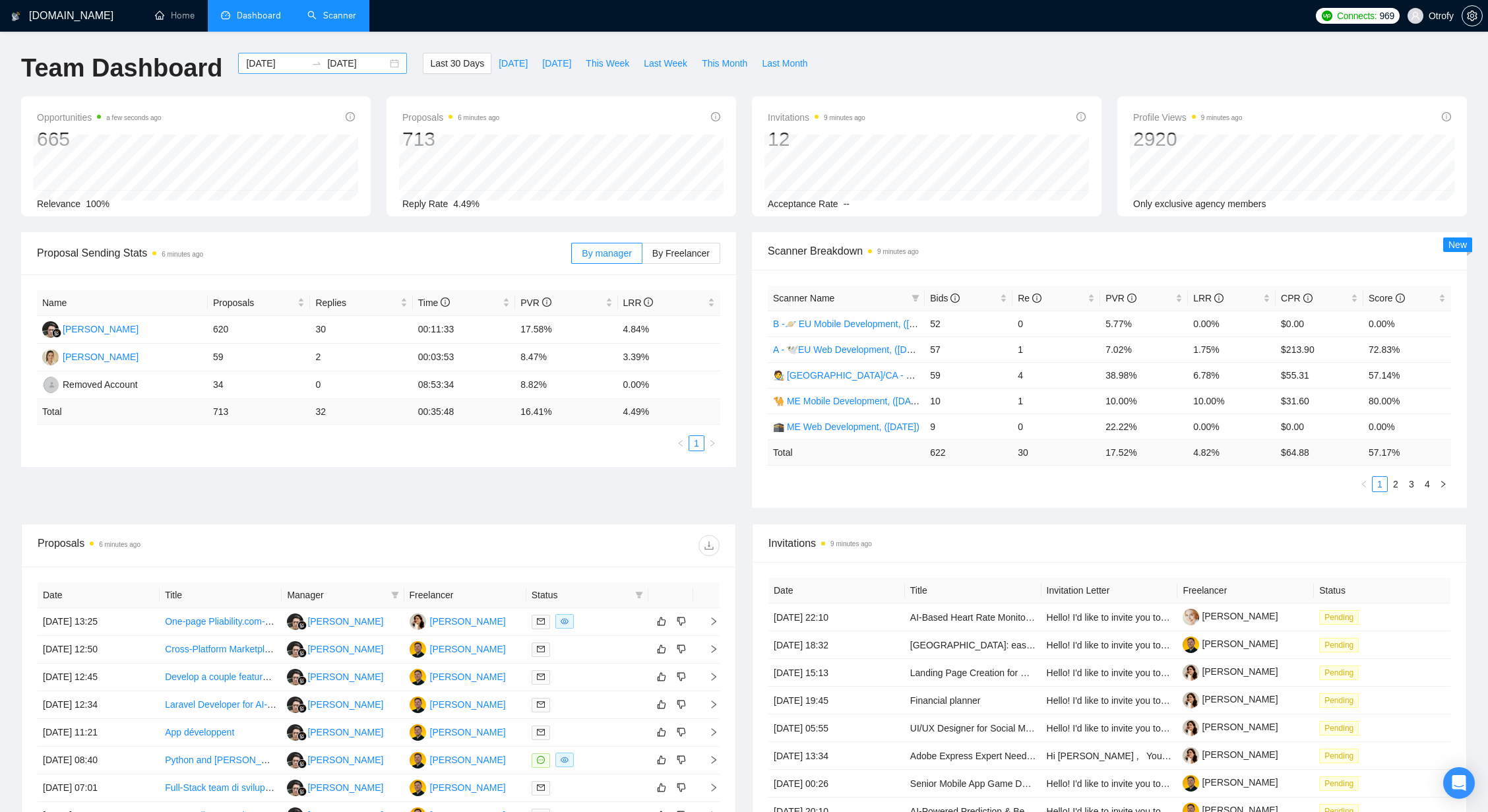
click at [386, 64] on div "2025-08-10 2025-09-09" at bounding box center [323, 63] width 169 height 21
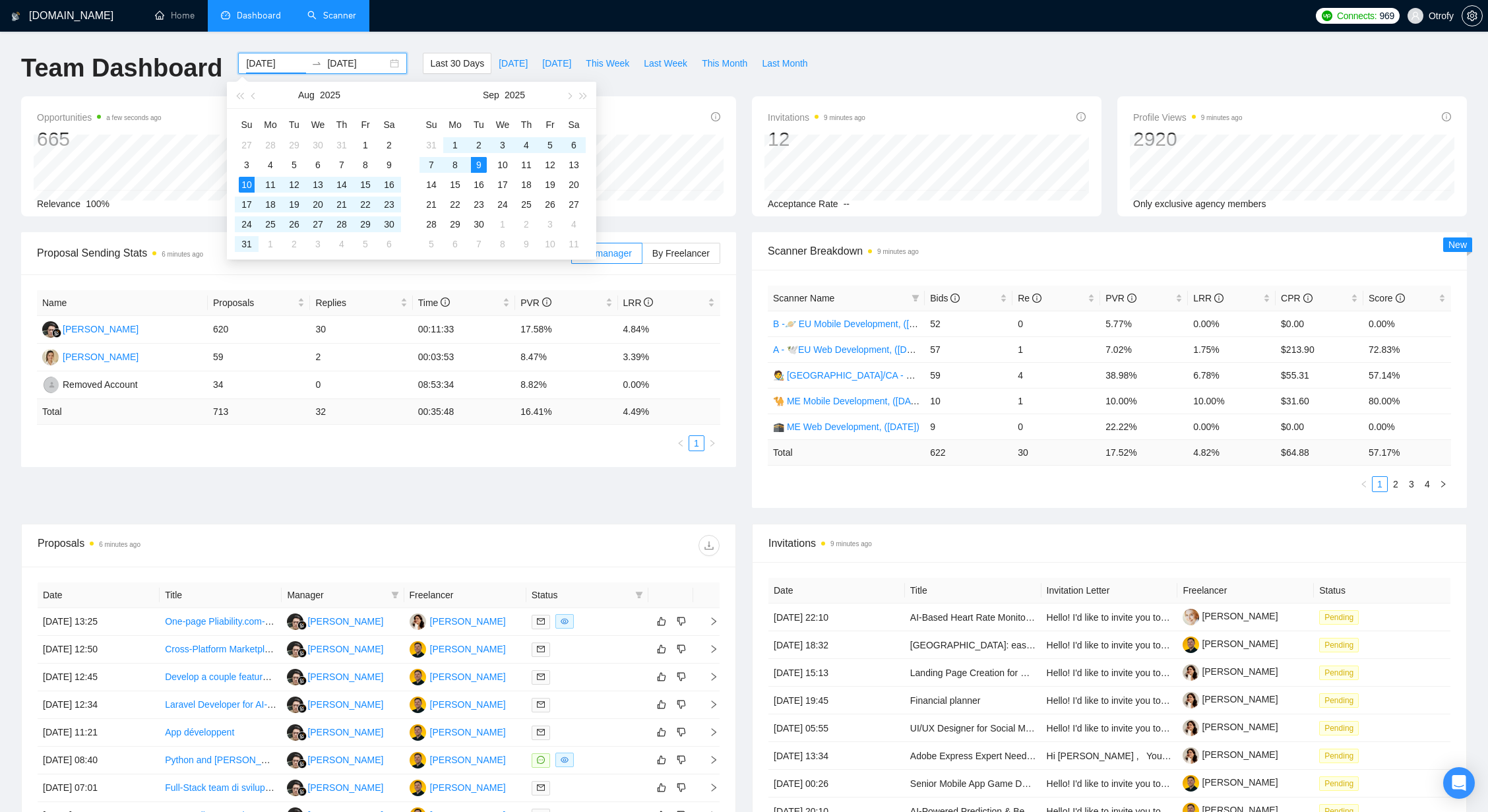
click at [706, 94] on div "Last 30 Days Today Yesterday This Week Last Week This Month Last Month" at bounding box center [619, 74] width 408 height 44
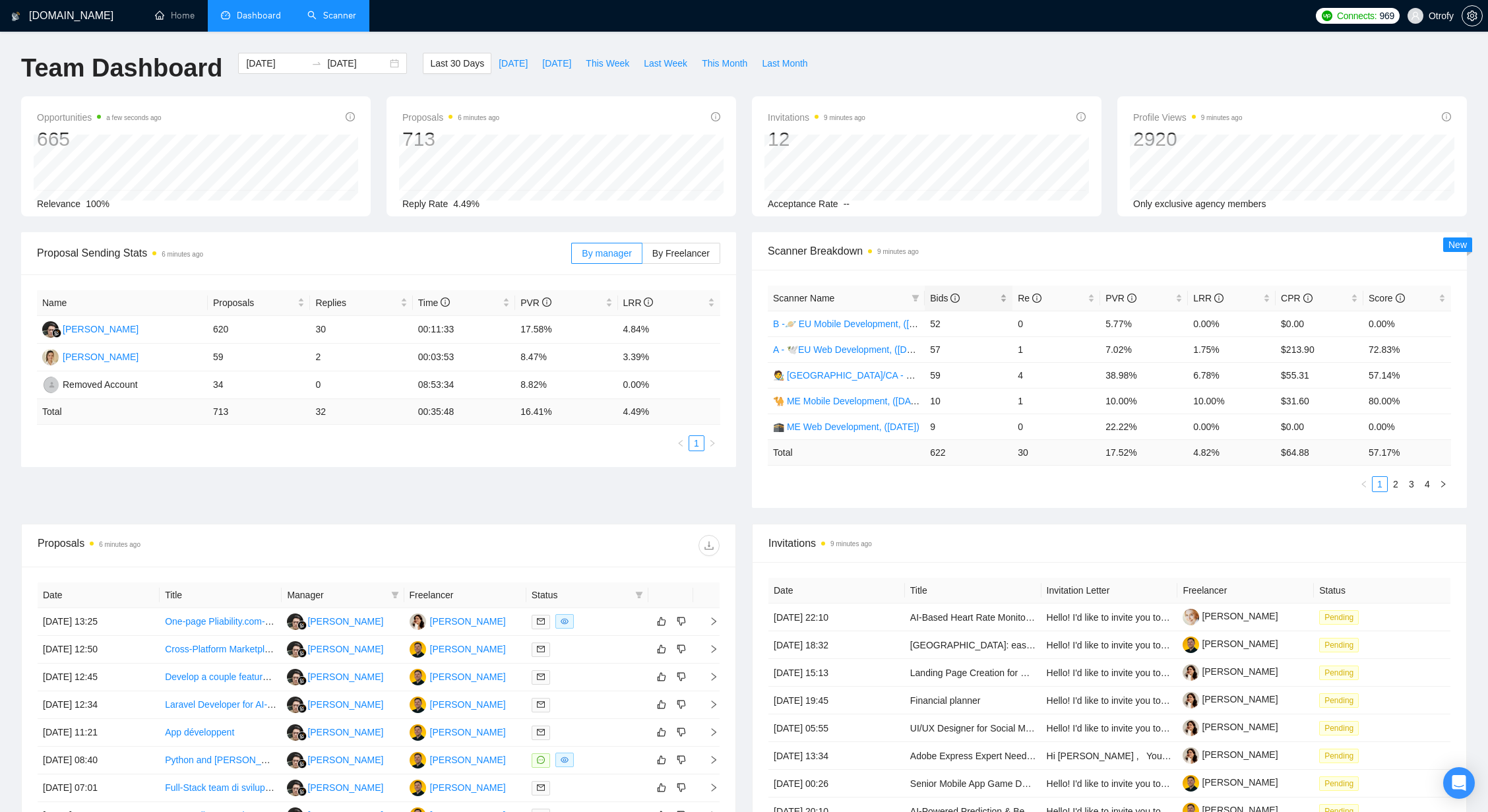
click at [1006, 298] on div "Bids" at bounding box center [968, 298] width 77 height 14
click at [1004, 298] on div "Bids" at bounding box center [968, 298] width 77 height 14
drag, startPoint x: 1194, startPoint y: 323, endPoint x: 1218, endPoint y: 325, distance: 24.1
click at [1218, 325] on td "4.00%" at bounding box center [1232, 323] width 88 height 26
click at [1265, 298] on div "LRR" at bounding box center [1232, 298] width 77 height 14
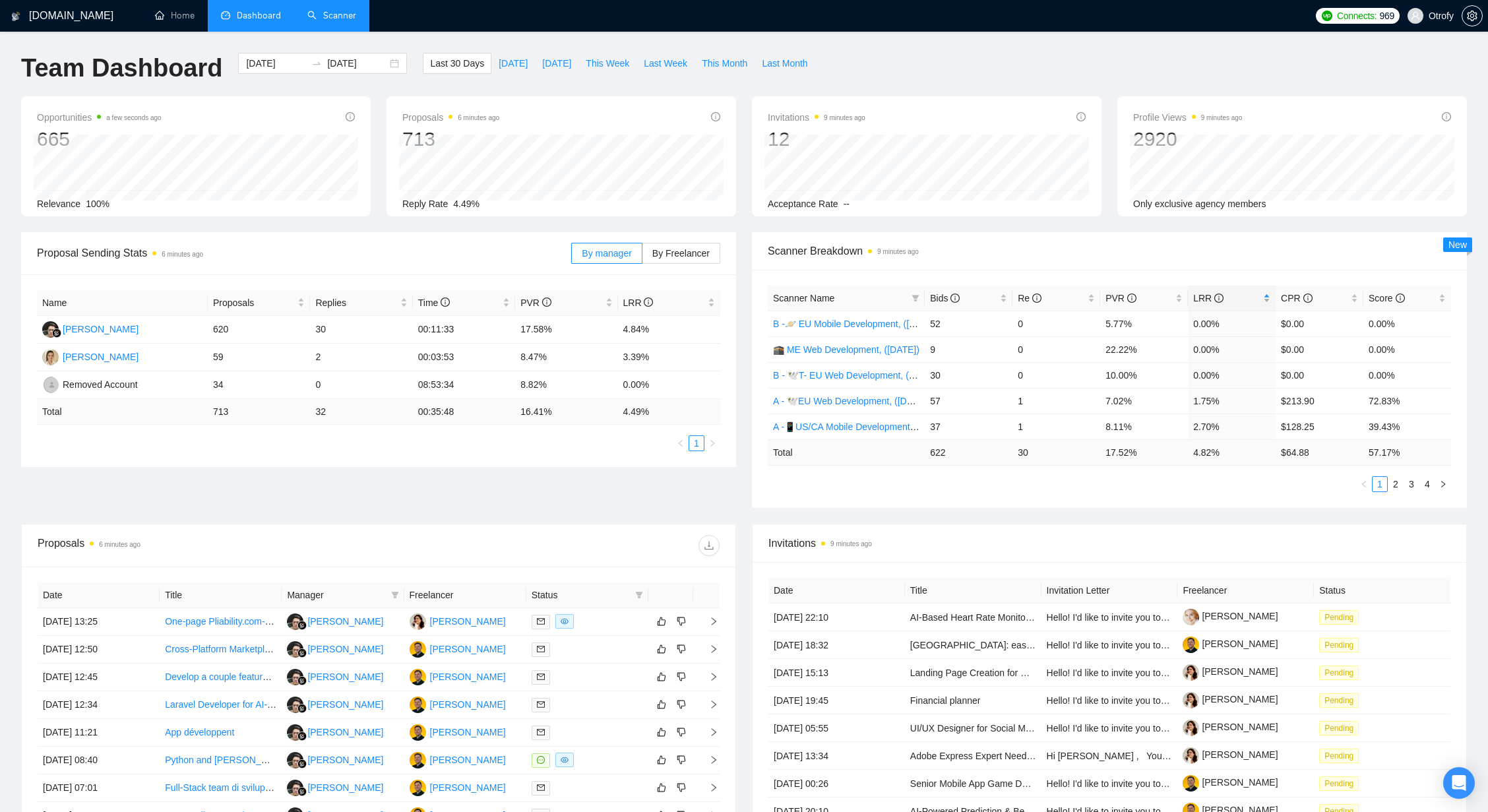
click at [1266, 299] on div "LRR" at bounding box center [1232, 298] width 77 height 14
click at [1268, 298] on div "LRR" at bounding box center [1232, 298] width 77 height 14
drag, startPoint x: 1196, startPoint y: 349, endPoint x: 1221, endPoint y: 350, distance: 25.0
click at [1221, 350] on td "1.75%" at bounding box center [1232, 349] width 88 height 26
click at [1222, 350] on td "1.75%" at bounding box center [1232, 349] width 88 height 26
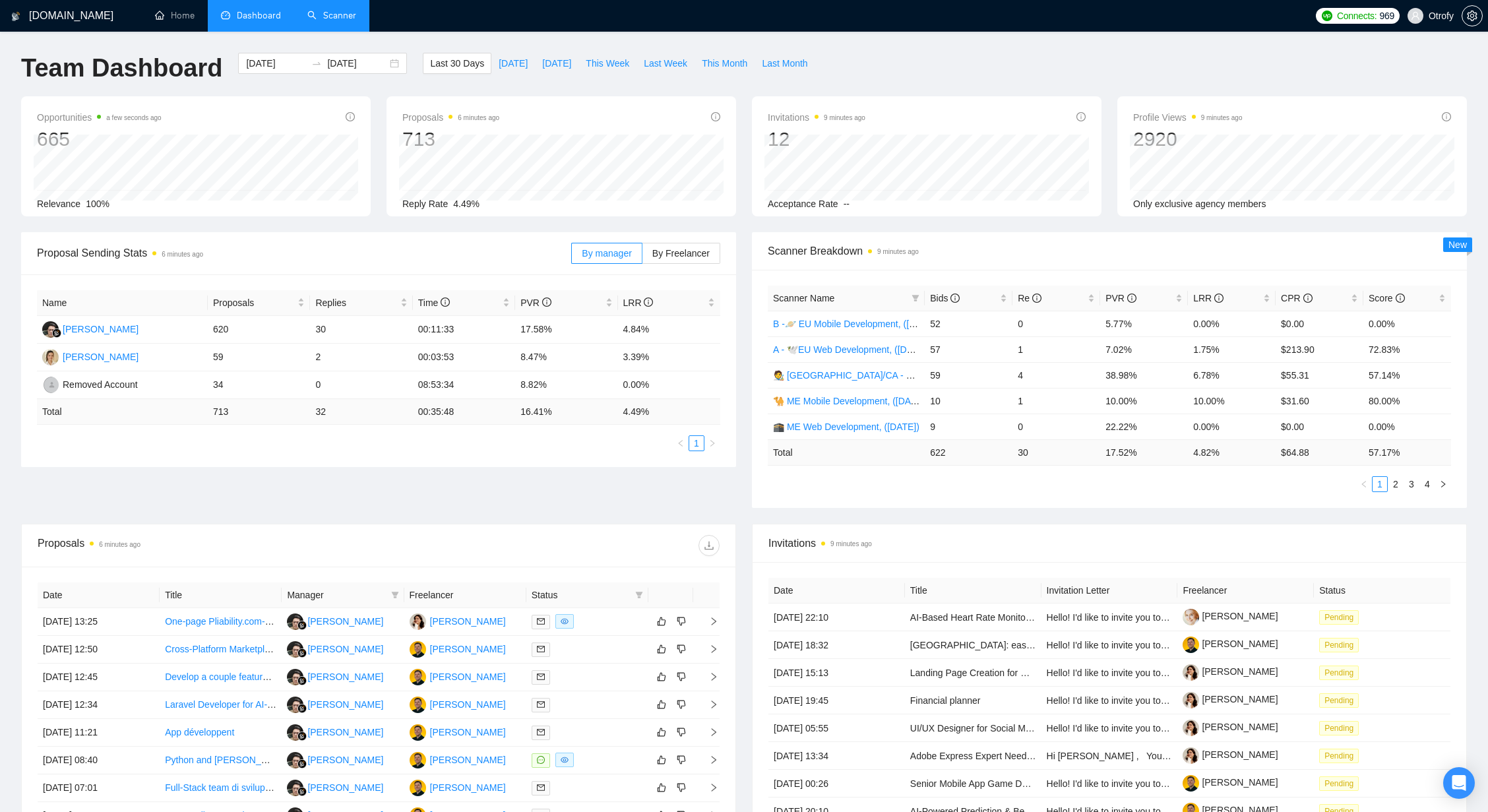
click at [859, 498] on div "Scanner Name Bids Re PVR LRR CPR Score B -🪐 EU Mobile Development, (March 24, 2…" at bounding box center [1109, 389] width 715 height 238
click at [859, 483] on ul "1 2 3 4" at bounding box center [1109, 483] width 683 height 16
click at [1182, 298] on div "PVR" at bounding box center [1144, 298] width 77 height 14
drag, startPoint x: 1105, startPoint y: 377, endPoint x: 1134, endPoint y: 375, distance: 29.1
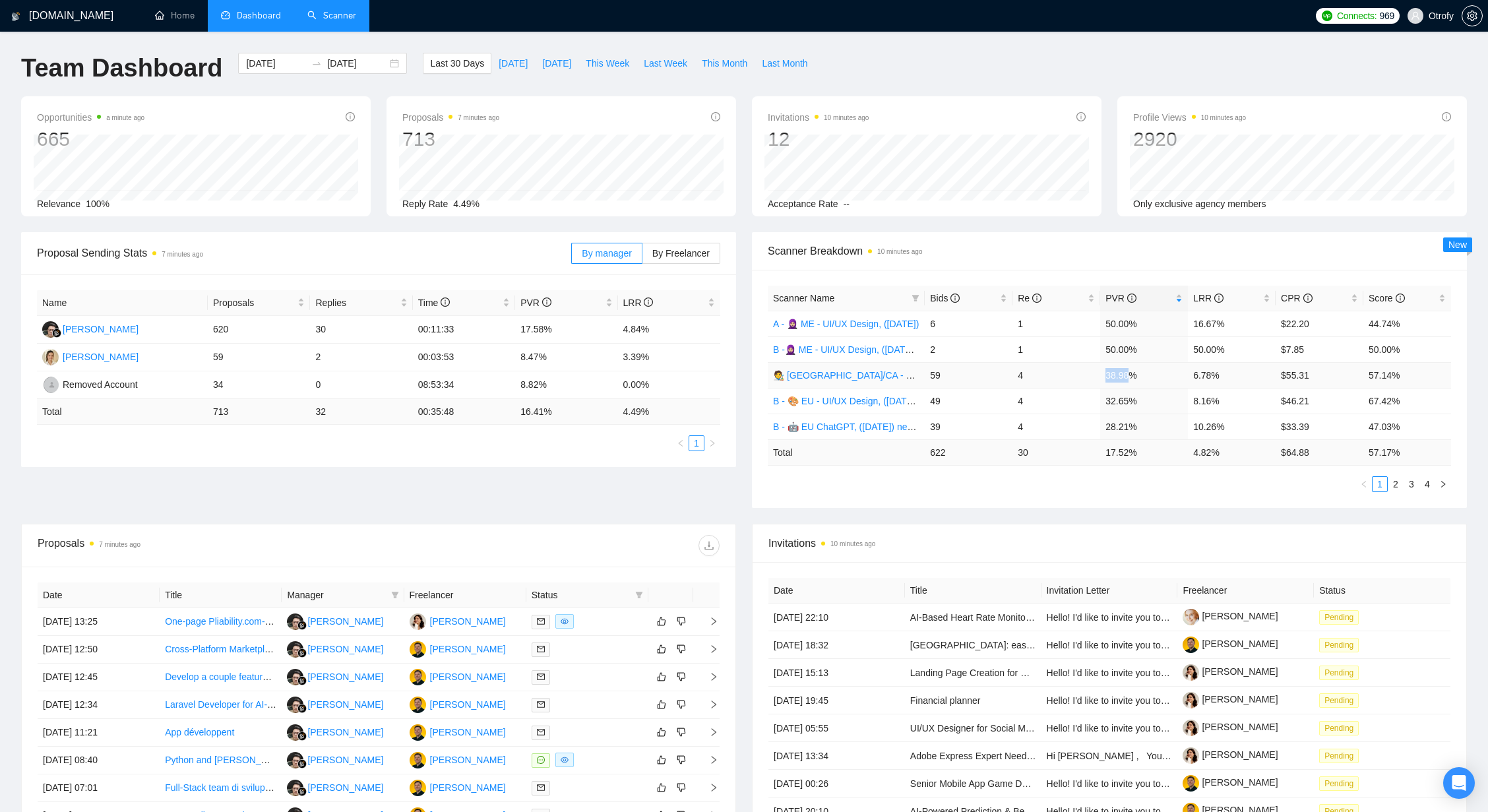
click at [1134, 375] on td "38.98%" at bounding box center [1144, 375] width 88 height 26
click at [1135, 375] on td "38.98%" at bounding box center [1144, 375] width 88 height 26
click at [858, 376] on link "🧑‍🎨 [GEOGRAPHIC_DATA]/CA - UI/UX Design, ([DATE])" at bounding box center [887, 375] width 229 height 11
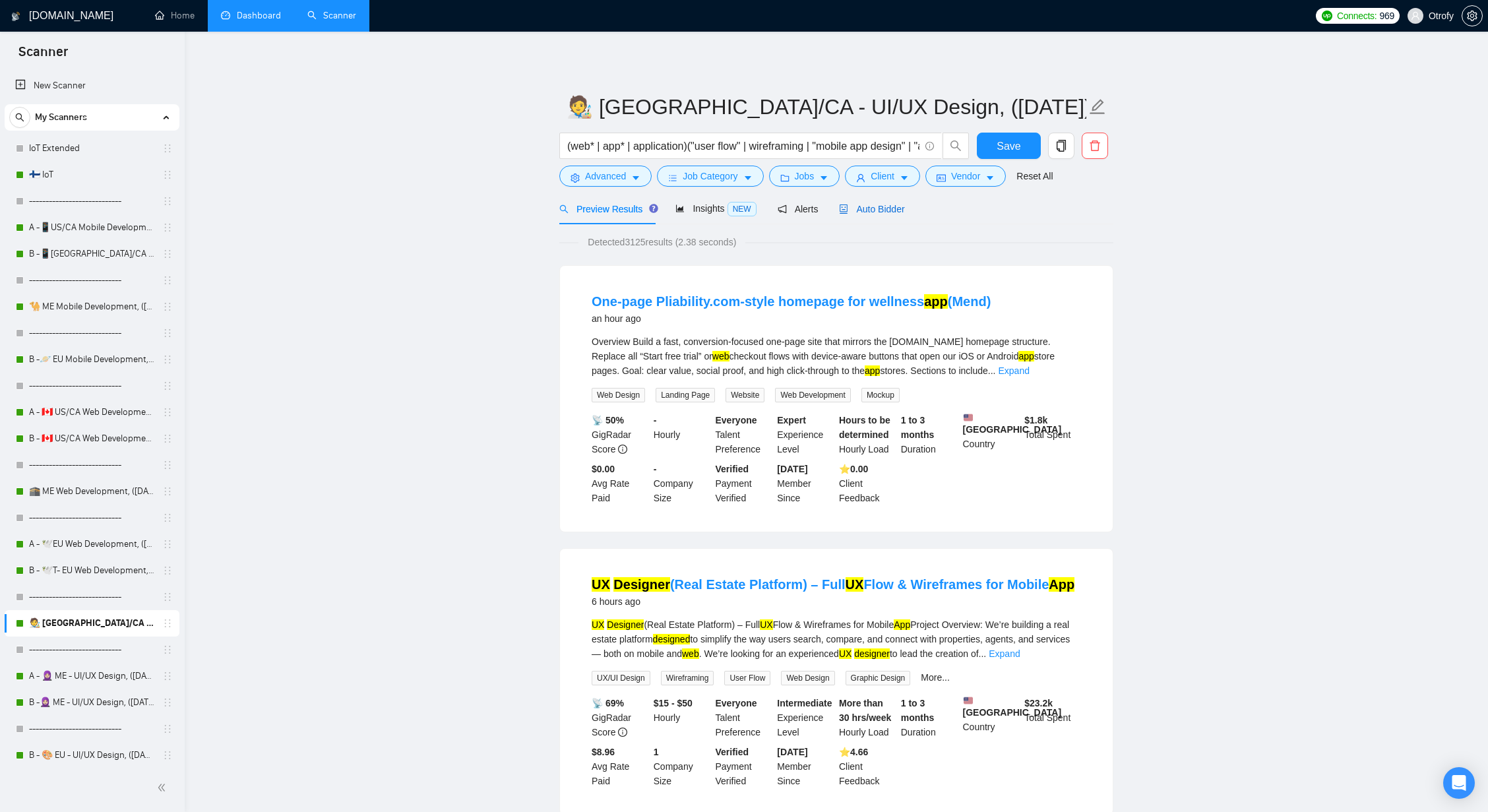
click at [889, 208] on span "Auto Bidder" at bounding box center [871, 209] width 65 height 11
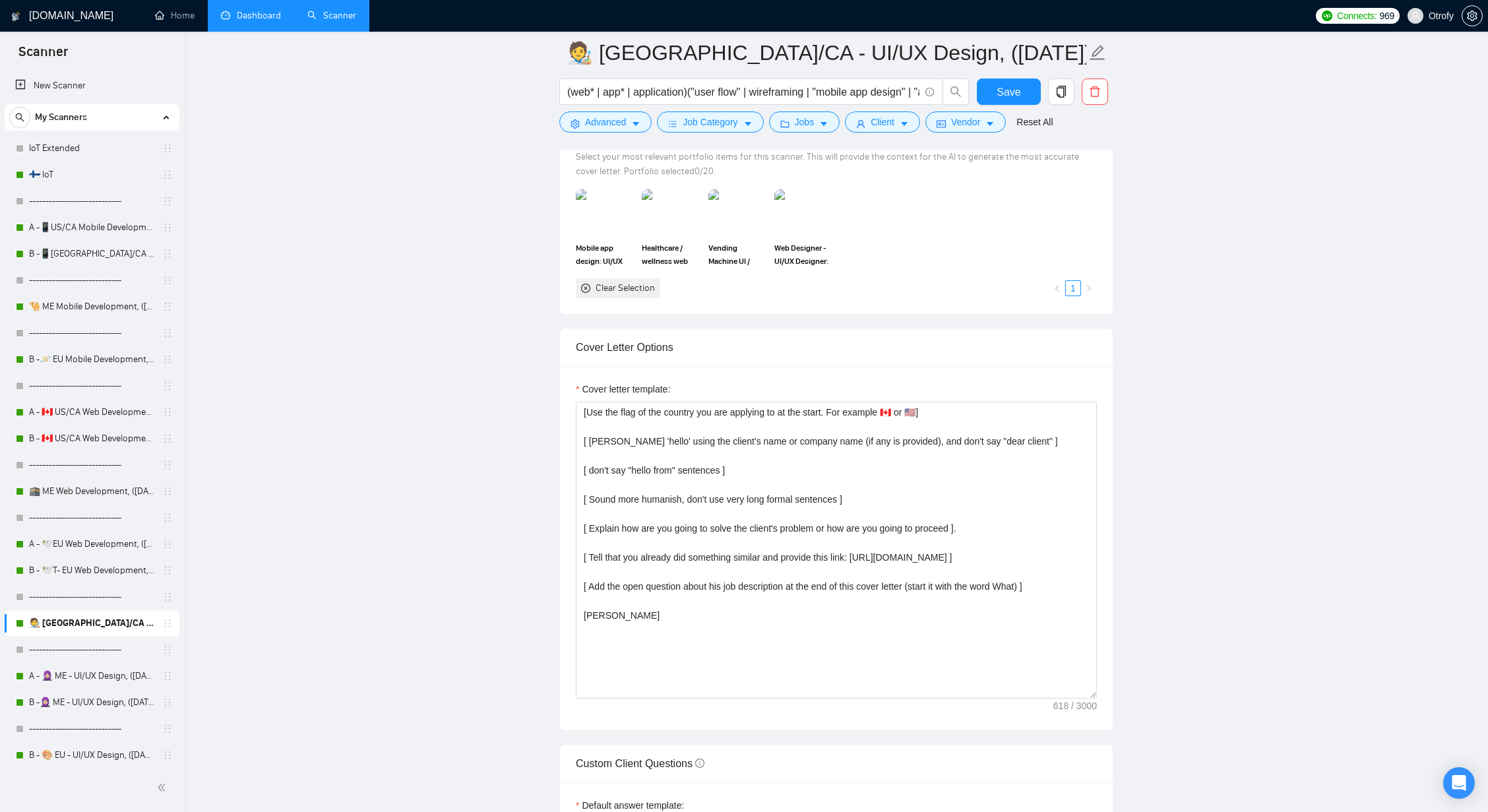
scroll to position [1268, 0]
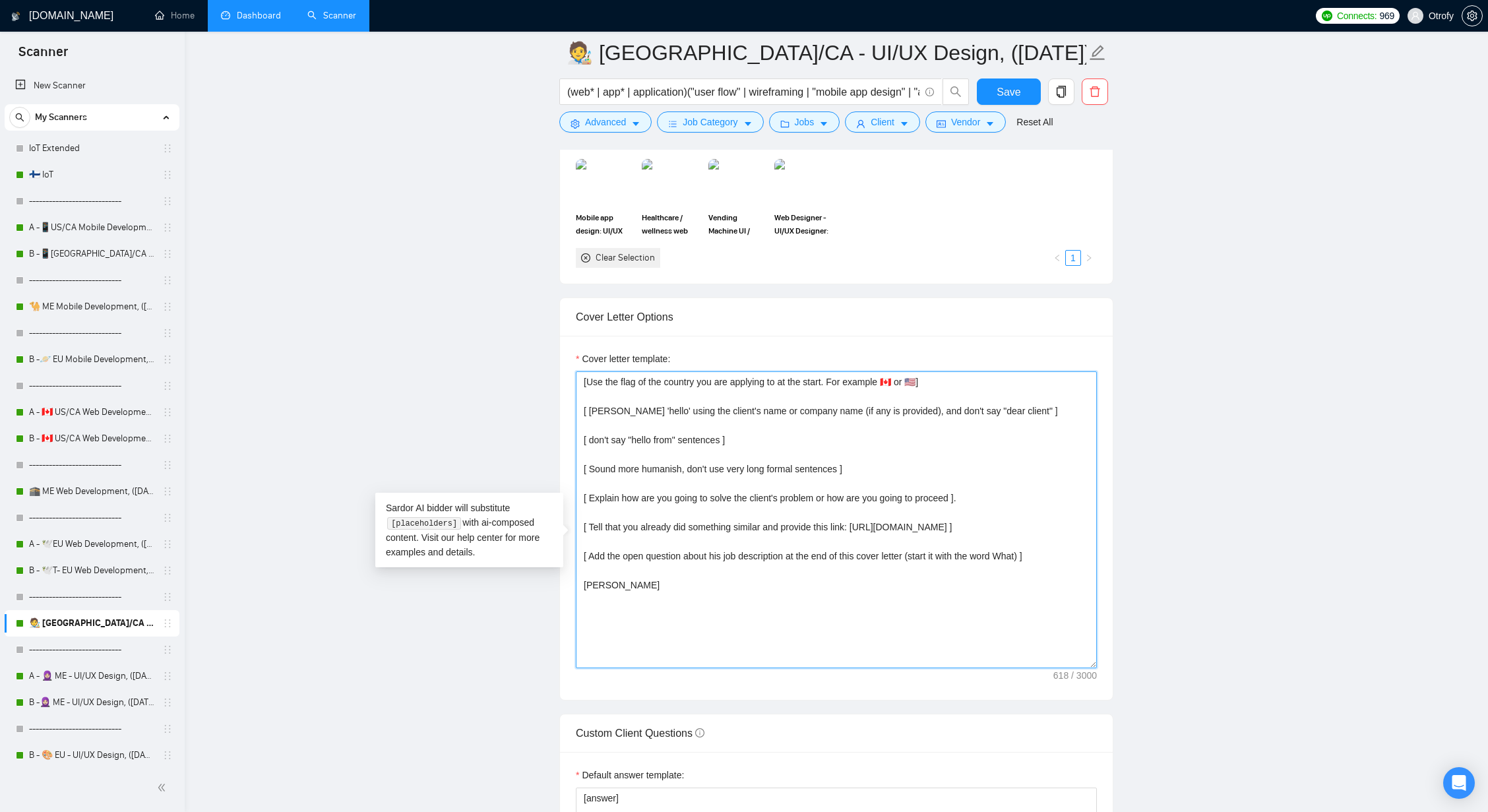
drag, startPoint x: 584, startPoint y: 431, endPoint x: 628, endPoint y: 617, distance: 191.1
click at [628, 617] on textarea "[Use the flag of the country you are applying to at the start. For example 🇨🇦 o…" at bounding box center [836, 520] width 521 height 297
drag, startPoint x: 623, startPoint y: 624, endPoint x: 582, endPoint y: 401, distance: 226.7
click at [582, 401] on textarea "[Use the flag of the country you are applying to at the start. For example 🇨🇦 o…" at bounding box center [836, 520] width 521 height 297
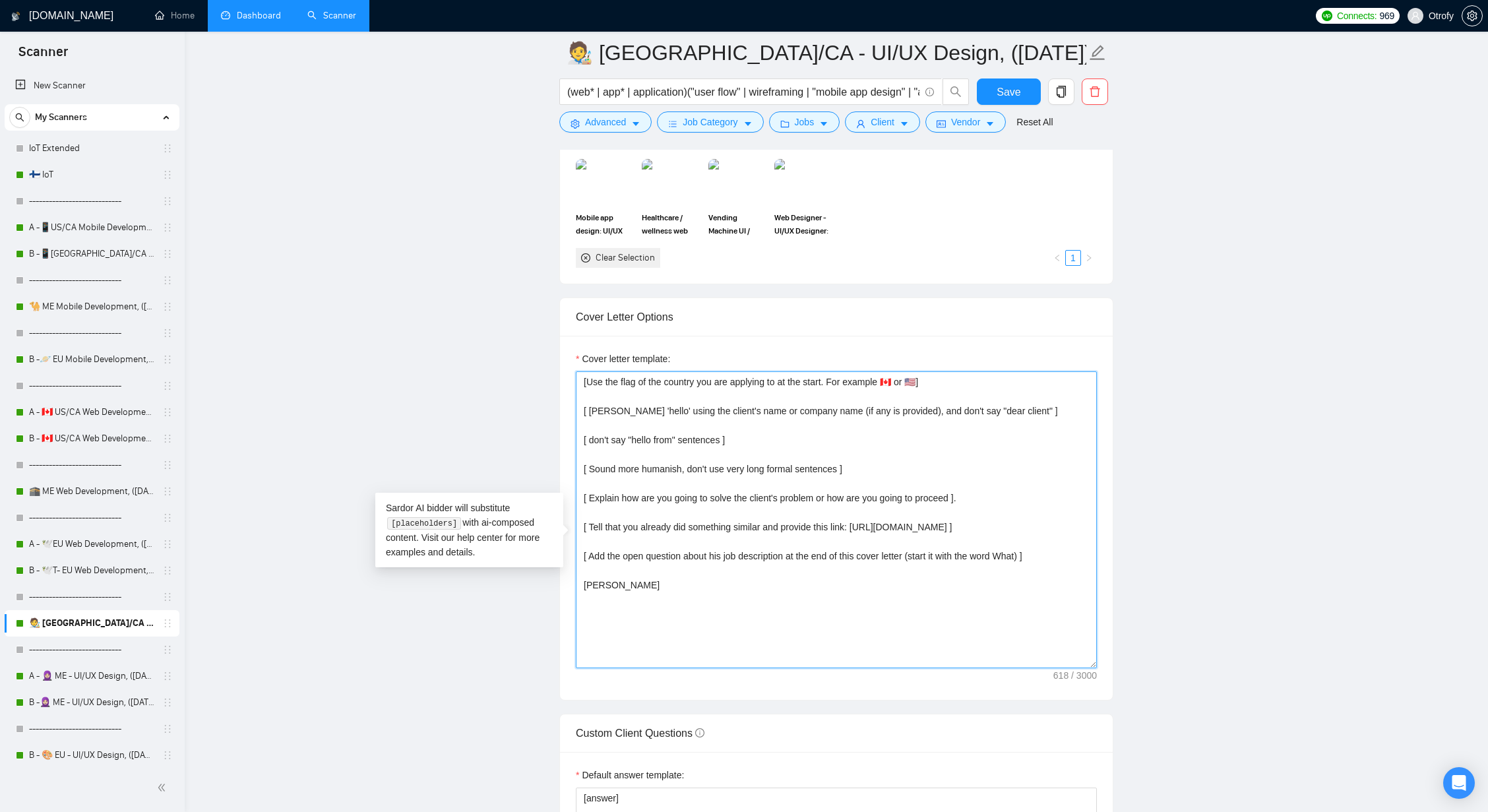
click at [582, 401] on textarea "[Use the flag of the country you are applying to at the start. For example 🇨🇦 o…" at bounding box center [836, 520] width 521 height 297
click at [695, 552] on textarea "[Use the flag of the country you are applying to at the start. For example 🇨🇦 o…" at bounding box center [836, 520] width 521 height 297
click at [702, 583] on textarea "[Use the flag of the country you are applying to at the start. For example 🇨🇦 o…" at bounding box center [836, 520] width 521 height 297
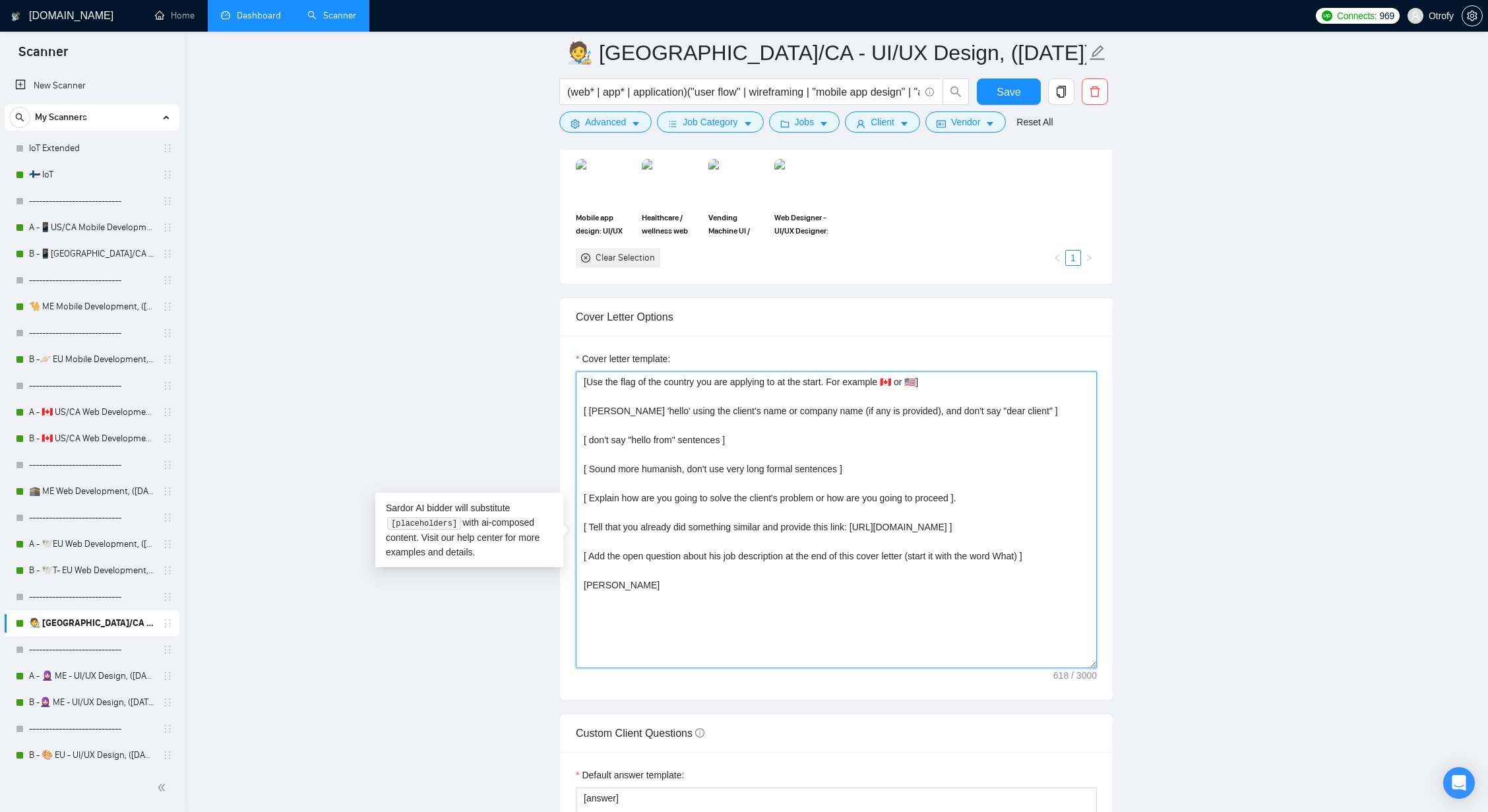
drag, startPoint x: 996, startPoint y: 548, endPoint x: 917, endPoint y: 550, distance: 79.0
click at [917, 550] on textarea "[Use the flag of the country you are applying to at the start. For example 🇨🇦 o…" at bounding box center [836, 520] width 521 height 297
drag, startPoint x: 590, startPoint y: 576, endPoint x: 714, endPoint y: 574, distance: 124.0
click at [714, 574] on textarea "[Use the flag of the country you are applying to at the start. For example 🇨🇦 o…" at bounding box center [836, 520] width 521 height 297
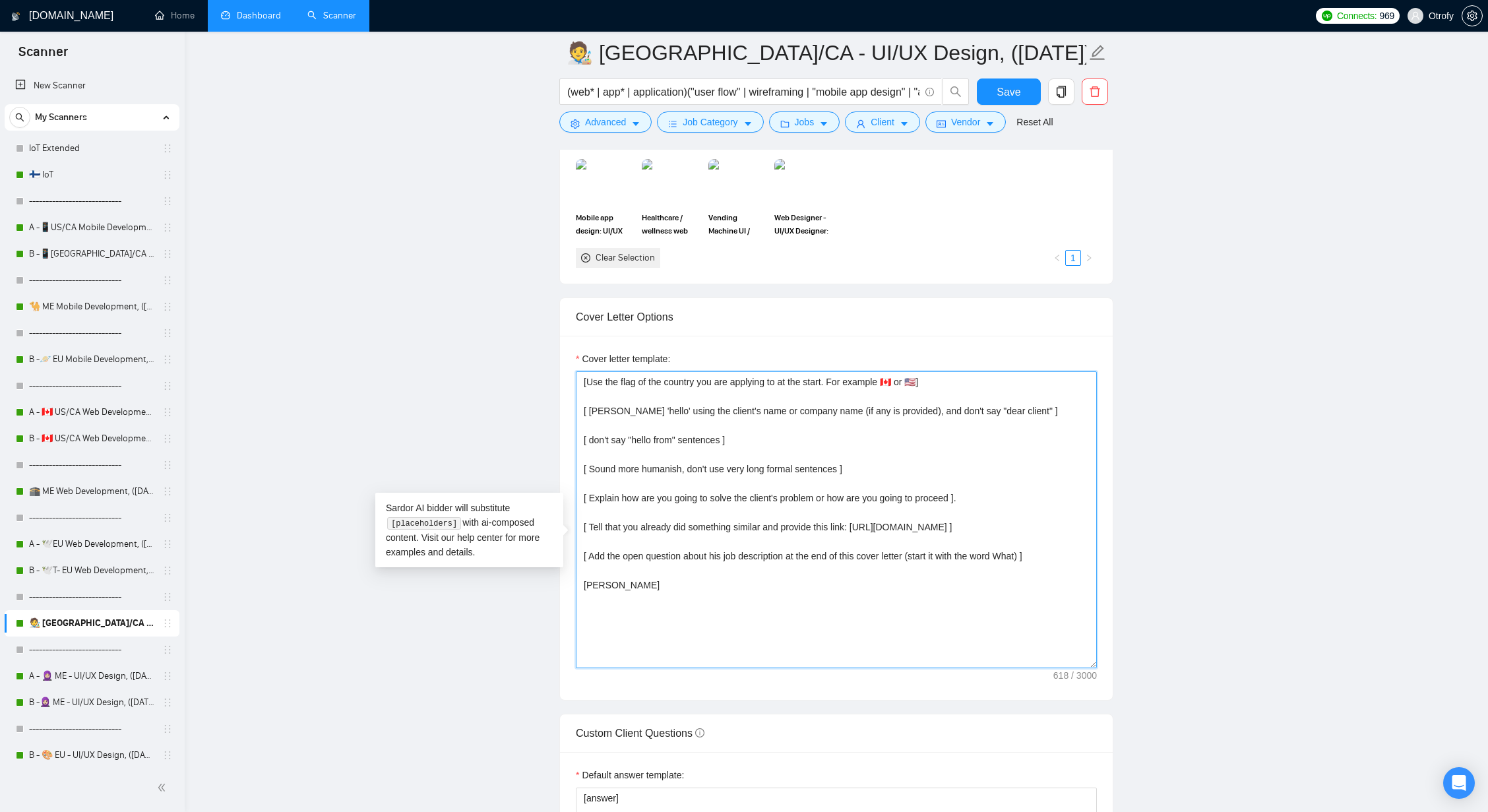
click at [714, 574] on textarea "[Use the flag of the country you are applying to at the start. For example 🇨🇦 o…" at bounding box center [836, 520] width 521 height 297
click at [409, 441] on main "🧑‍🎨 US/CA - UI/UX Design, (Mar 10, 2024) (web* | app* | application)("user flow…" at bounding box center [836, 644] width 1261 height 3719
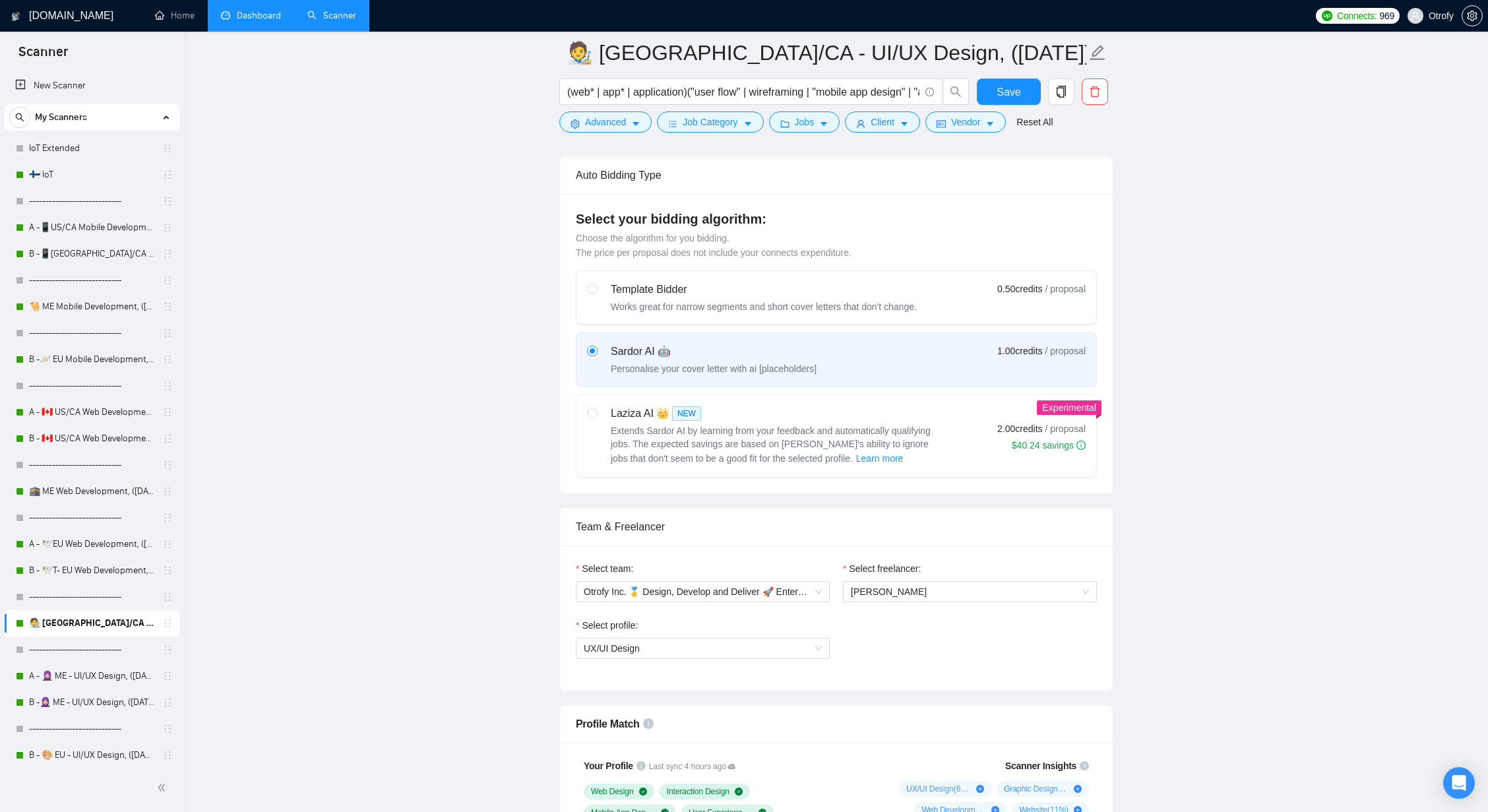
scroll to position [0, 0]
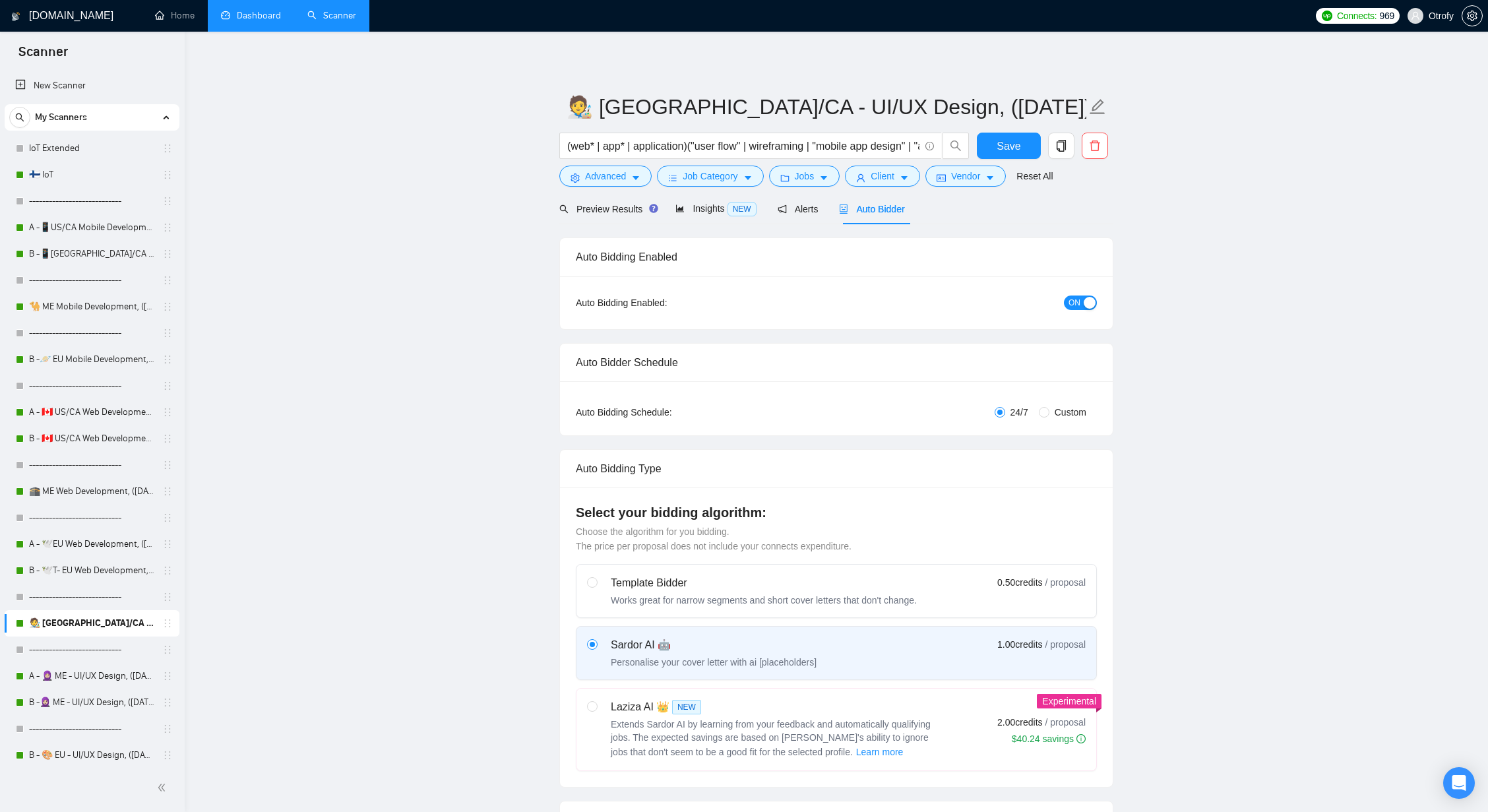
click at [256, 13] on link "Dashboard" at bounding box center [251, 15] width 60 height 11
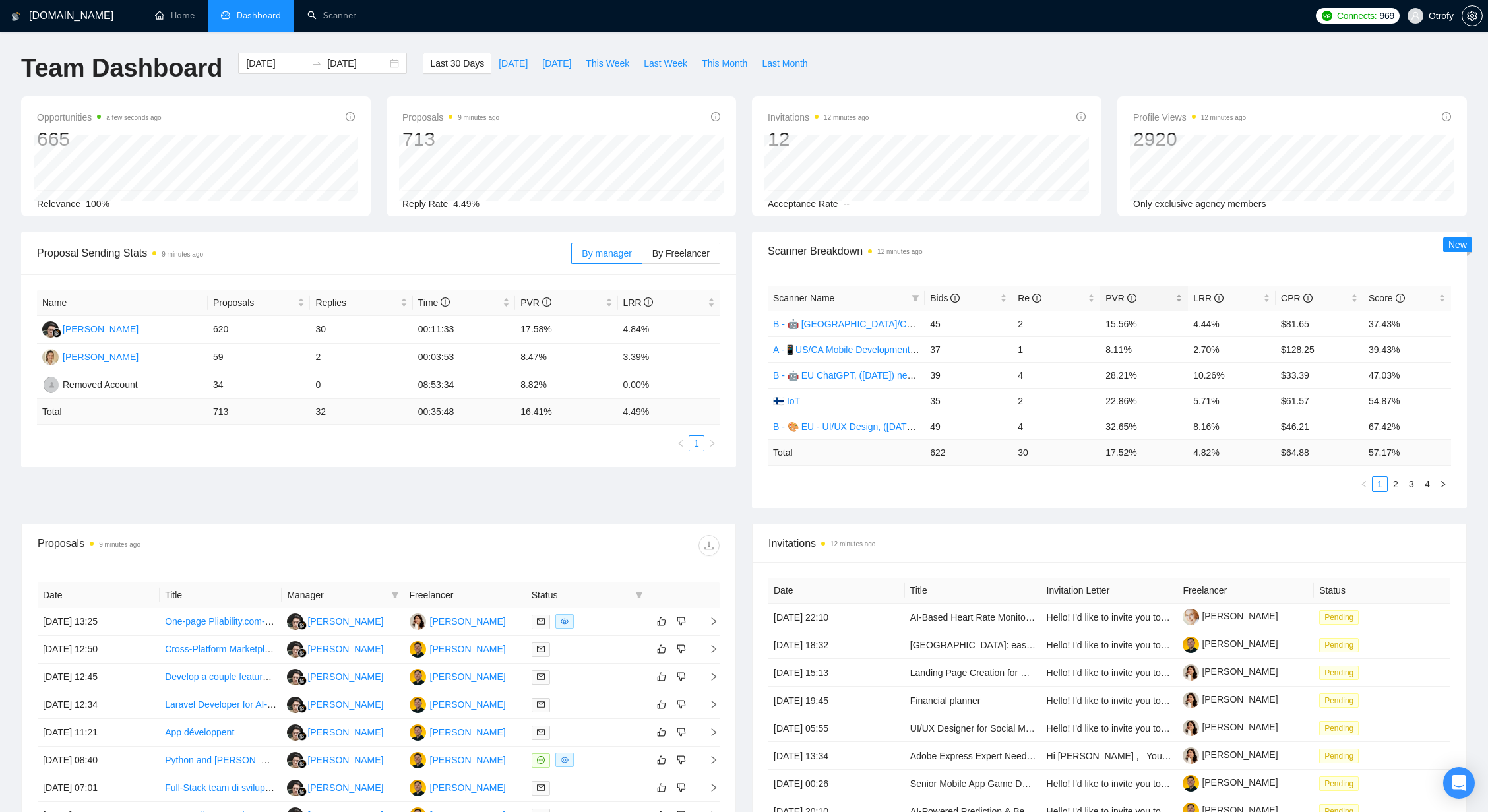
click at [1180, 298] on div "PVR" at bounding box center [1144, 298] width 77 height 14
click at [1267, 300] on div "LRR" at bounding box center [1232, 298] width 77 height 14
click at [447, 69] on span "Last 30 Days" at bounding box center [457, 63] width 54 height 14
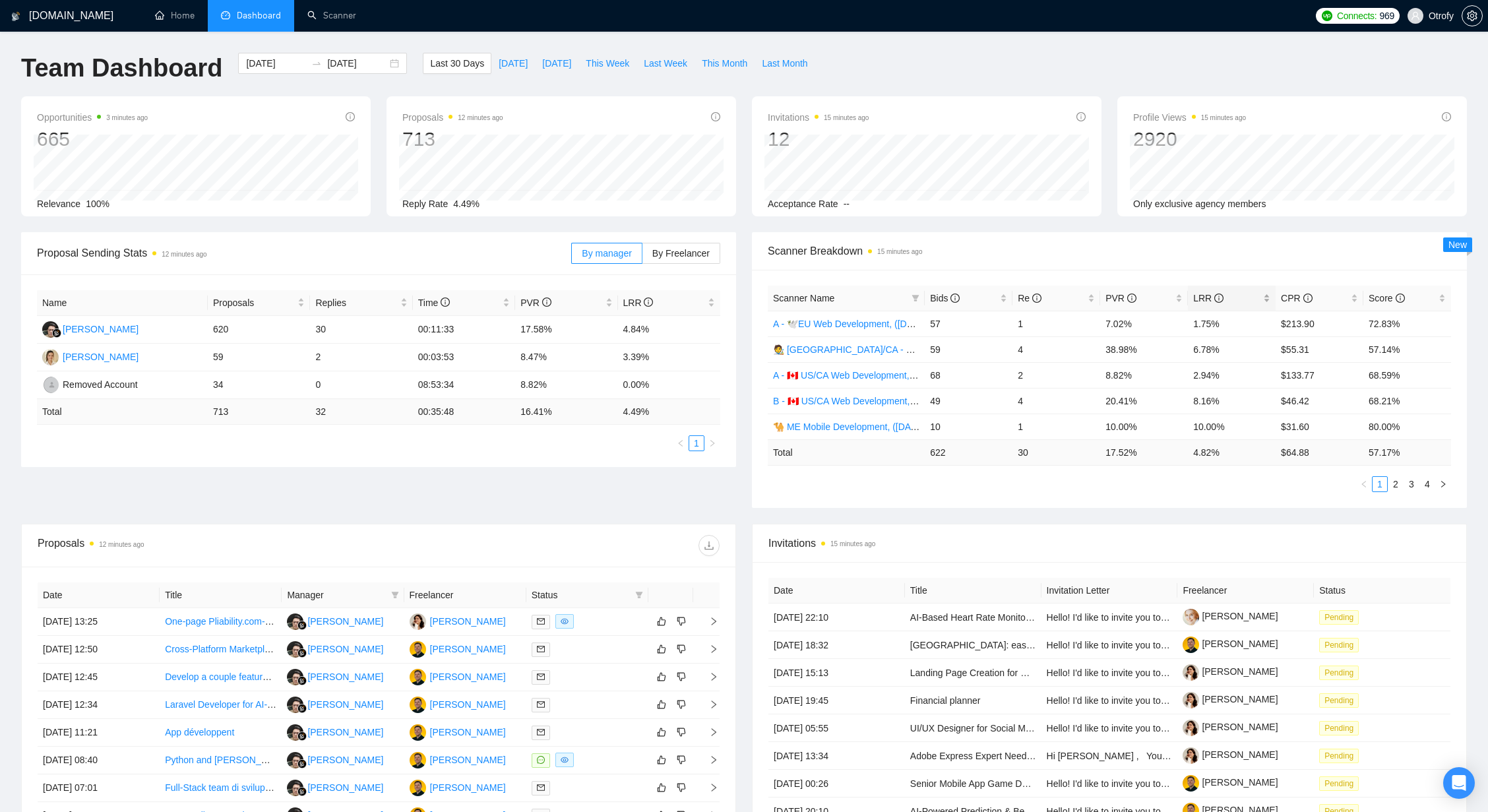
click at [1262, 298] on div "LRR" at bounding box center [1232, 298] width 77 height 14
drag, startPoint x: 1193, startPoint y: 453, endPoint x: 1221, endPoint y: 453, distance: 28.0
click at [1221, 453] on td "4.82 %" at bounding box center [1232, 452] width 88 height 26
click at [1220, 467] on div "Scanner Name Bids Re PVR LRR CPR Score B -🧕🏼 ME - UI/UX Design, (May 27, 2025) …" at bounding box center [1109, 389] width 683 height 207
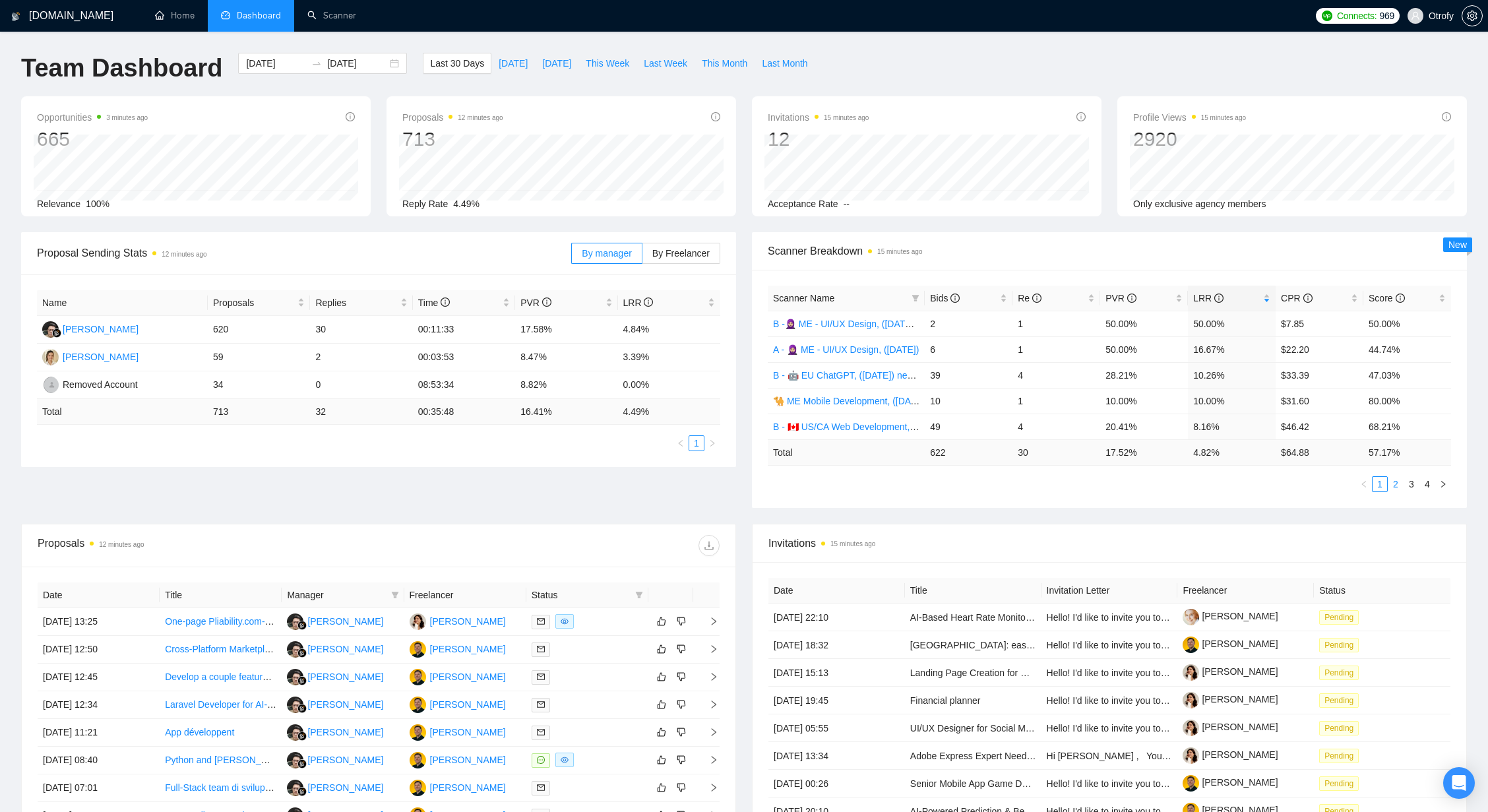
click at [1399, 485] on link "2" at bounding box center [1395, 483] width 14 height 14
click at [1412, 486] on link "3" at bounding box center [1411, 483] width 14 height 14
click at [1429, 486] on link "4" at bounding box center [1426, 483] width 14 height 14
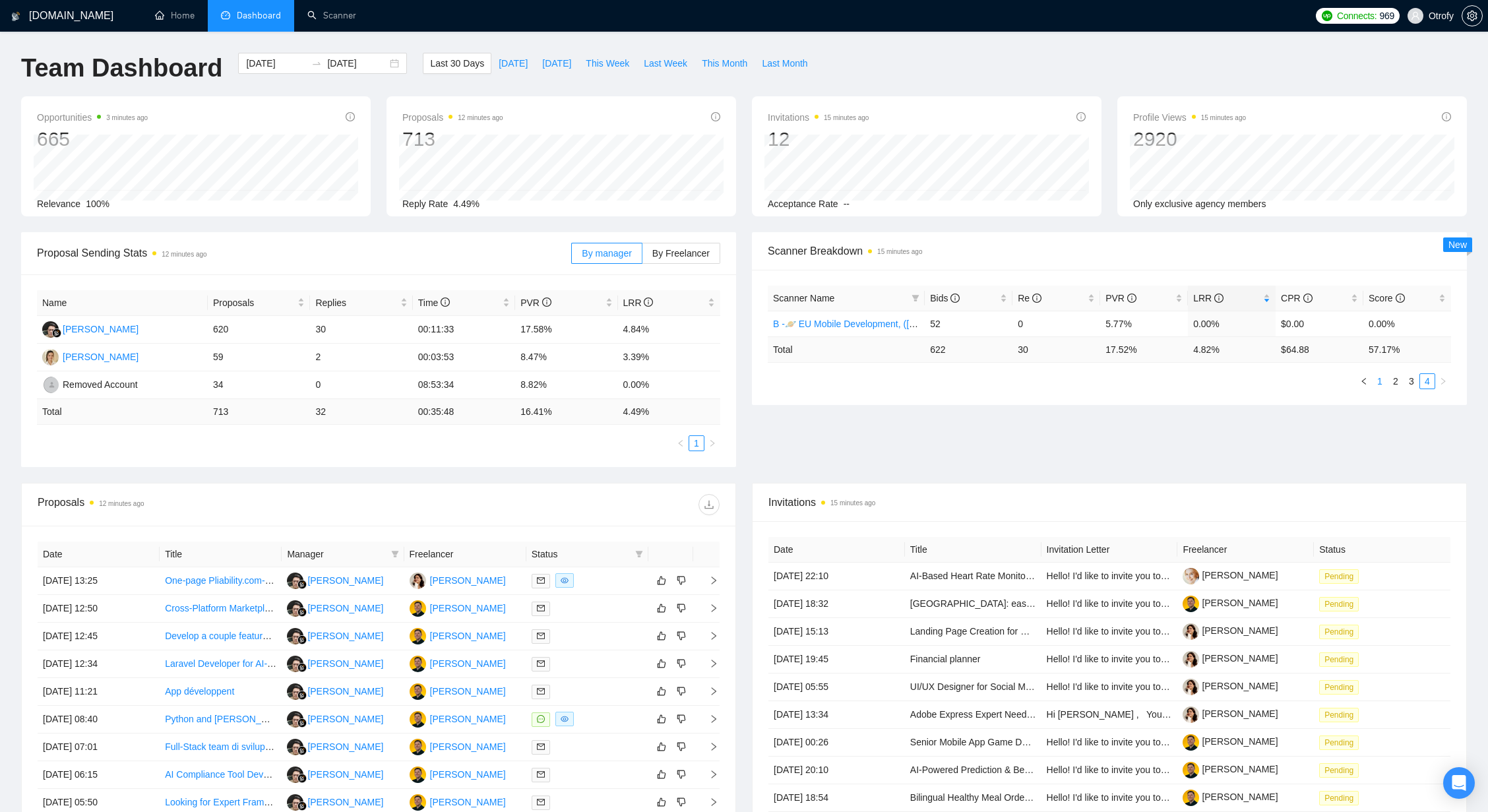
click at [1377, 383] on link "1" at bounding box center [1379, 380] width 14 height 14
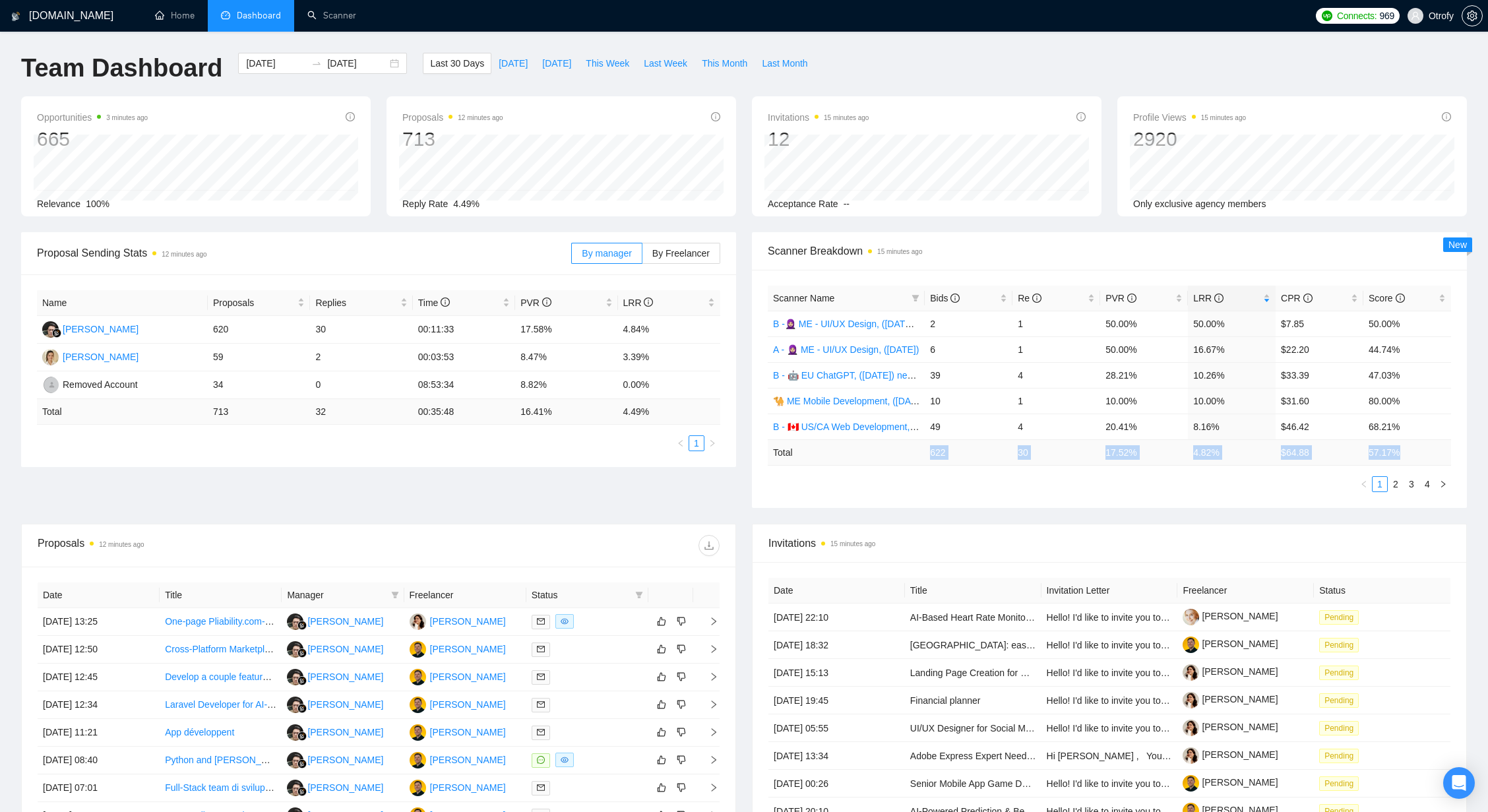
drag, startPoint x: 931, startPoint y: 454, endPoint x: 1409, endPoint y: 453, distance: 478.0
click at [1409, 453] on tr "Total 622 30 17.52 % 4.82 % $ 64.88 57.17 %" at bounding box center [1109, 452] width 683 height 26
click at [1242, 501] on div "Scanner Name Bids Re PVR LRR CPR Score B -🧕🏼 ME - UI/UX Design, (May 27, 2025) …" at bounding box center [1109, 389] width 715 height 238
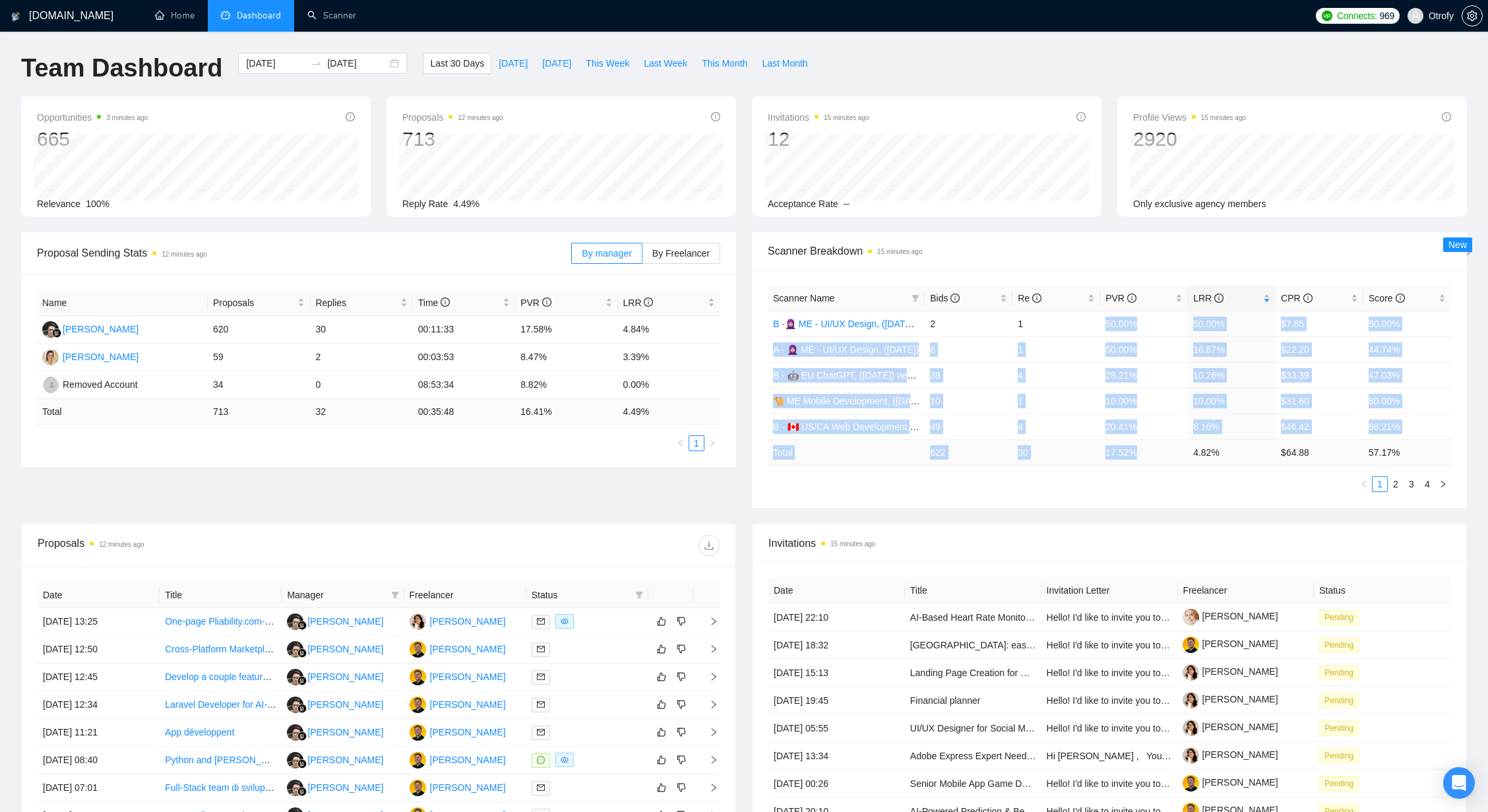
drag, startPoint x: 1108, startPoint y: 320, endPoint x: 1158, endPoint y: 453, distance: 142.1
click at [1158, 453] on table "Scanner Name Bids Re PVR LRR CPR Score B -🧕🏼 ME - UI/UX Design, (May 27, 2025) …" at bounding box center [1109, 375] width 683 height 180
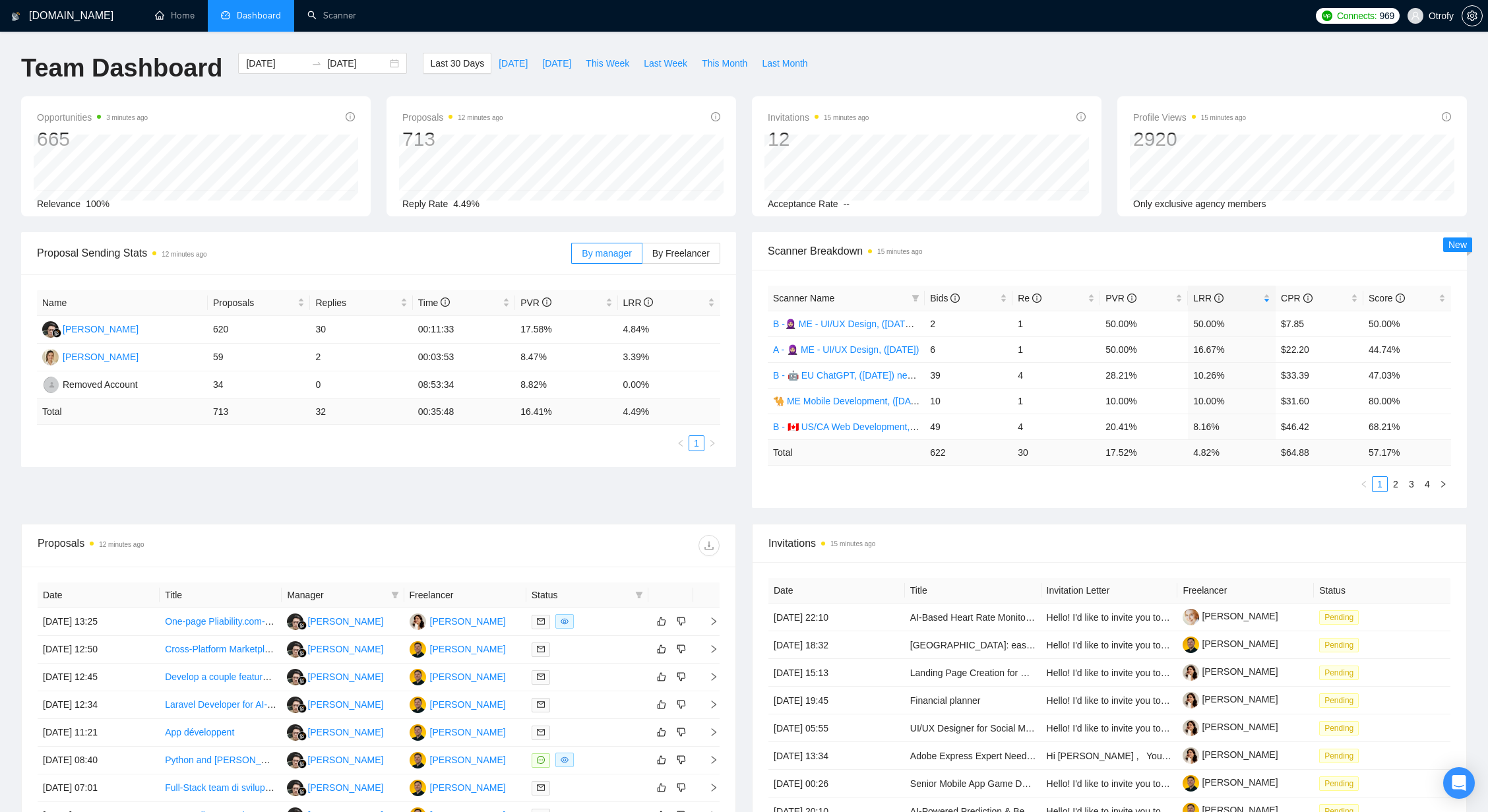
click at [1162, 489] on ul "1 2 3 4" at bounding box center [1109, 483] width 683 height 16
drag, startPoint x: 1105, startPoint y: 450, endPoint x: 1200, endPoint y: 459, distance: 95.4
click at [1200, 459] on tr "Total 622 30 17.52 % 4.82 % $ 64.88 57.17 %" at bounding box center [1109, 452] width 683 height 26
click at [1196, 462] on td "4.82 %" at bounding box center [1232, 452] width 88 height 26
click at [383, 62] on div "2025-08-10 2025-09-09" at bounding box center [323, 63] width 169 height 21
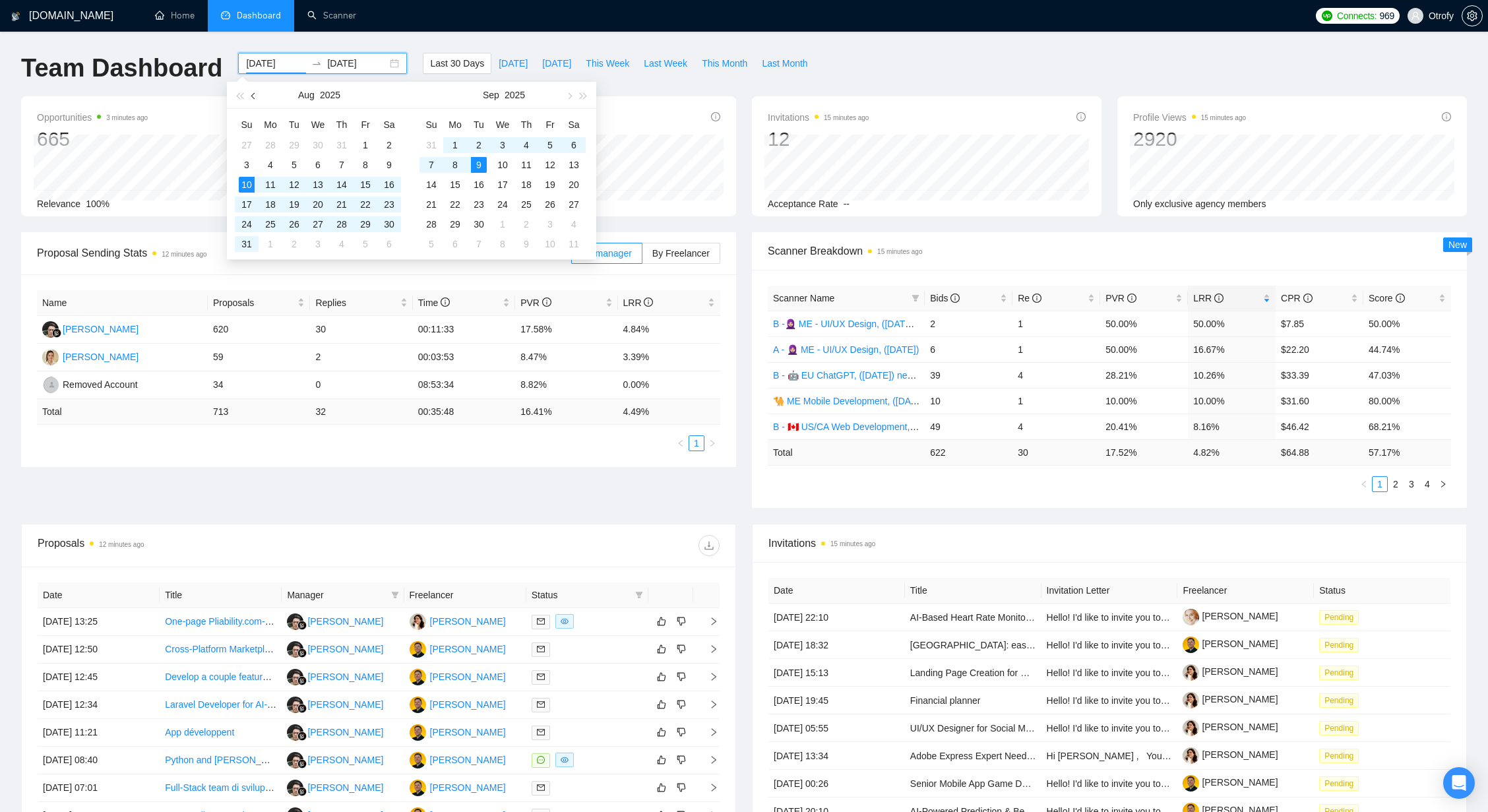
click at [254, 98] on span "button" at bounding box center [254, 95] width 7 height 7
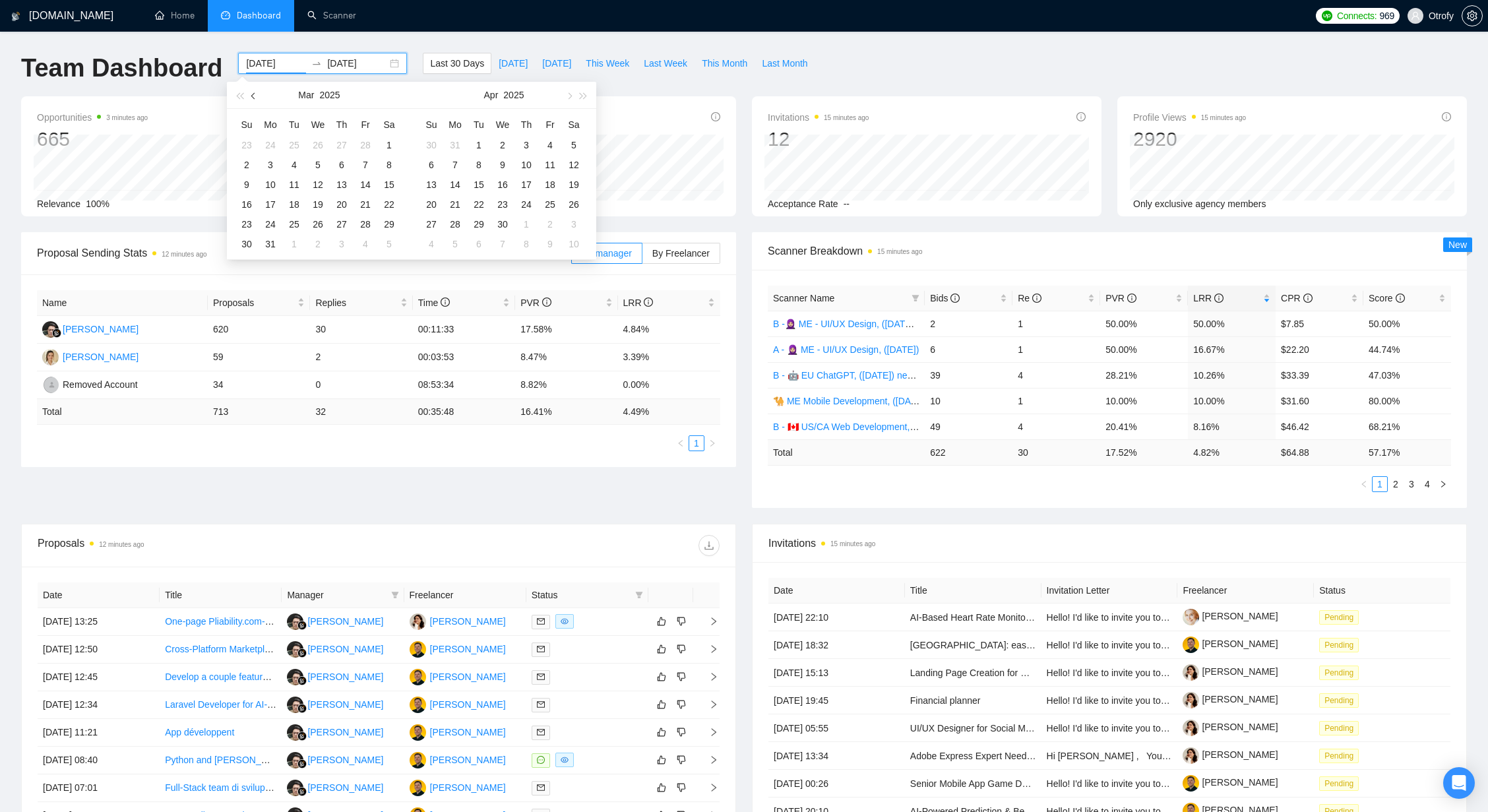
click at [254, 98] on span "button" at bounding box center [254, 95] width 7 height 7
click at [254, 99] on button "button" at bounding box center [253, 95] width 14 height 26
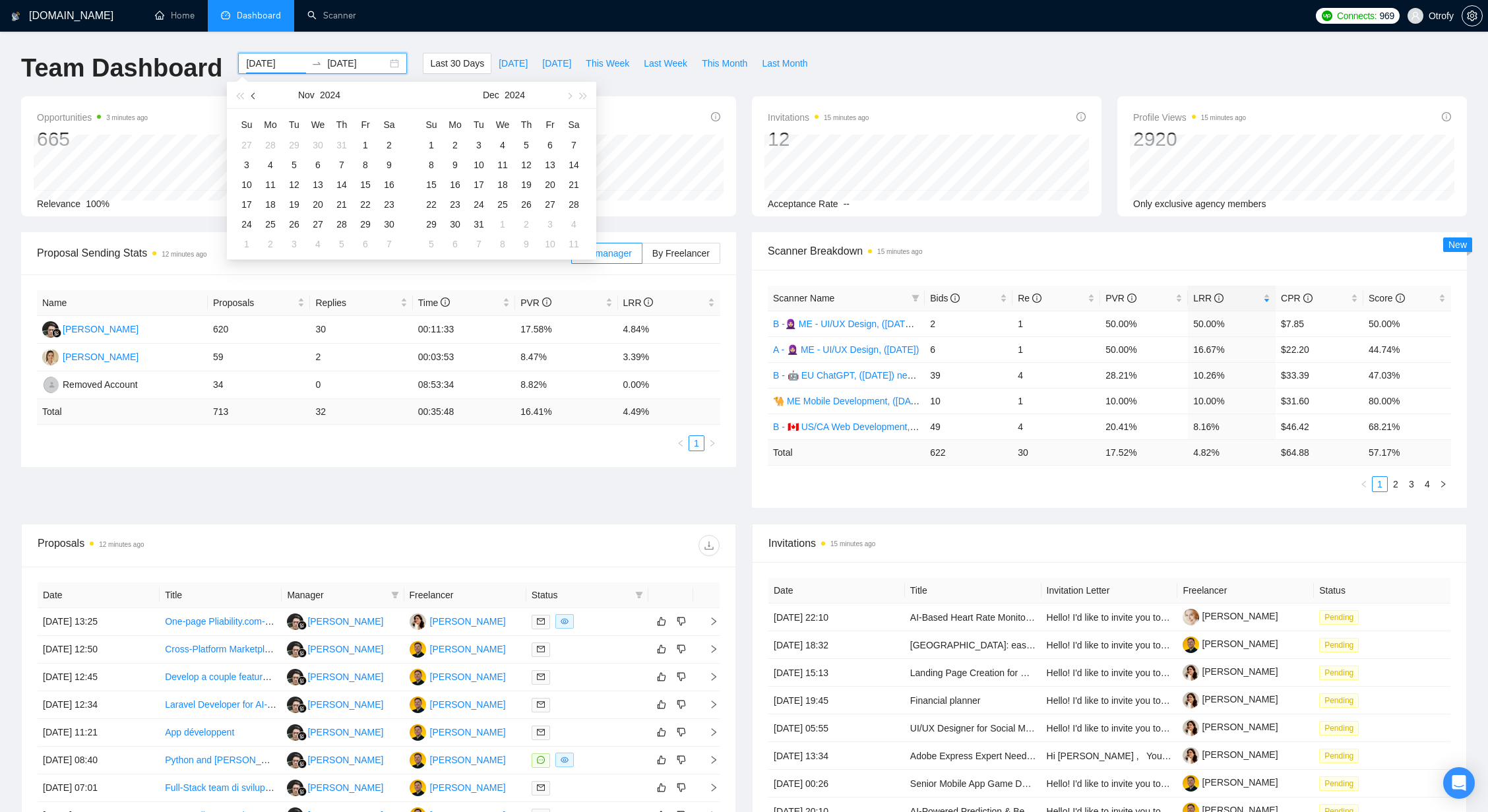
click at [254, 99] on button "button" at bounding box center [253, 95] width 14 height 26
click at [255, 99] on button "button" at bounding box center [253, 95] width 14 height 26
click at [254, 99] on button "button" at bounding box center [253, 95] width 14 height 26
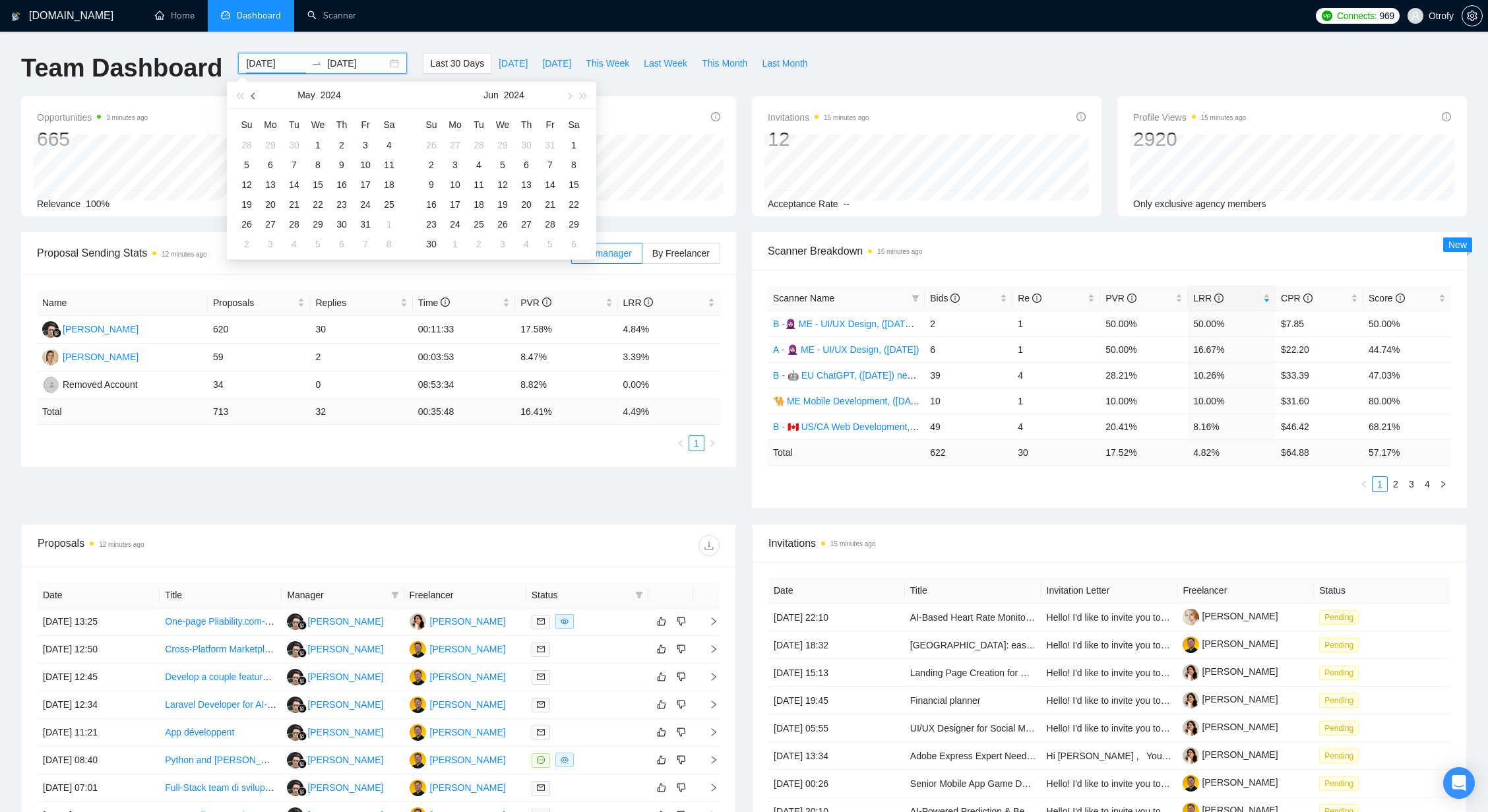
click at [254, 98] on span "button" at bounding box center [254, 95] width 7 height 7
type input "2024-01-01"
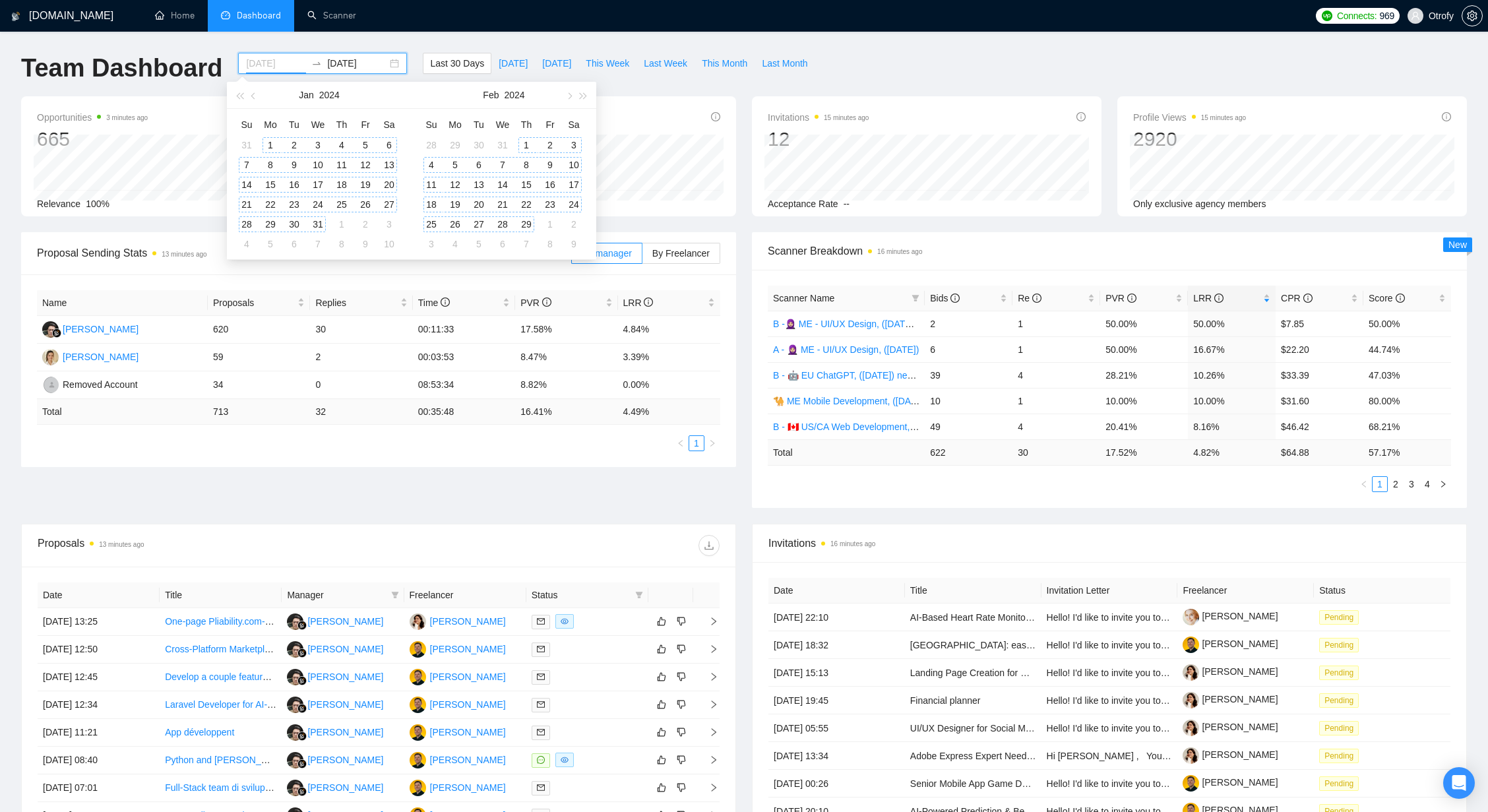
click at [271, 141] on div "1" at bounding box center [270, 144] width 16 height 16
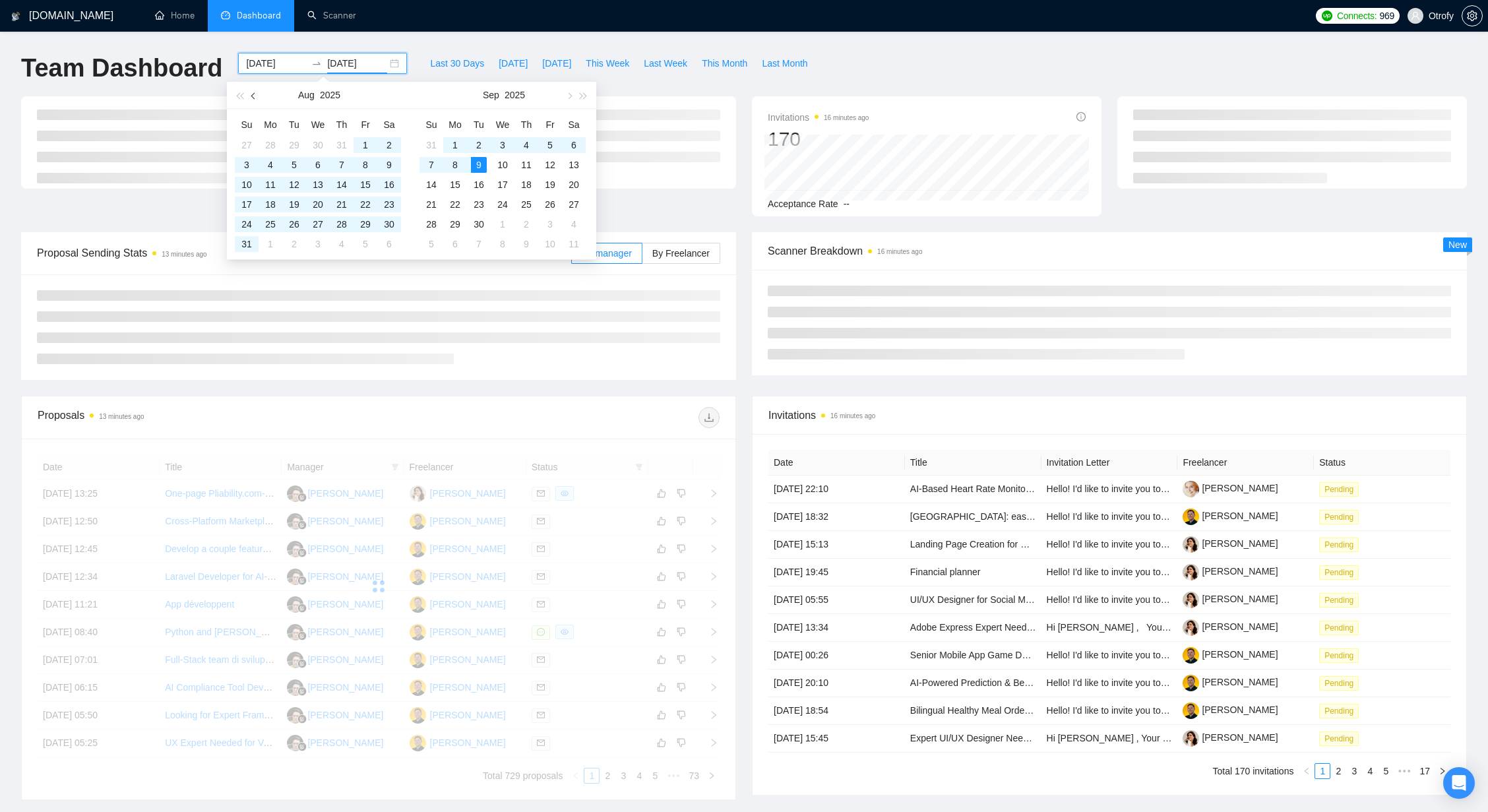
click at [254, 96] on span "button" at bounding box center [254, 95] width 7 height 7
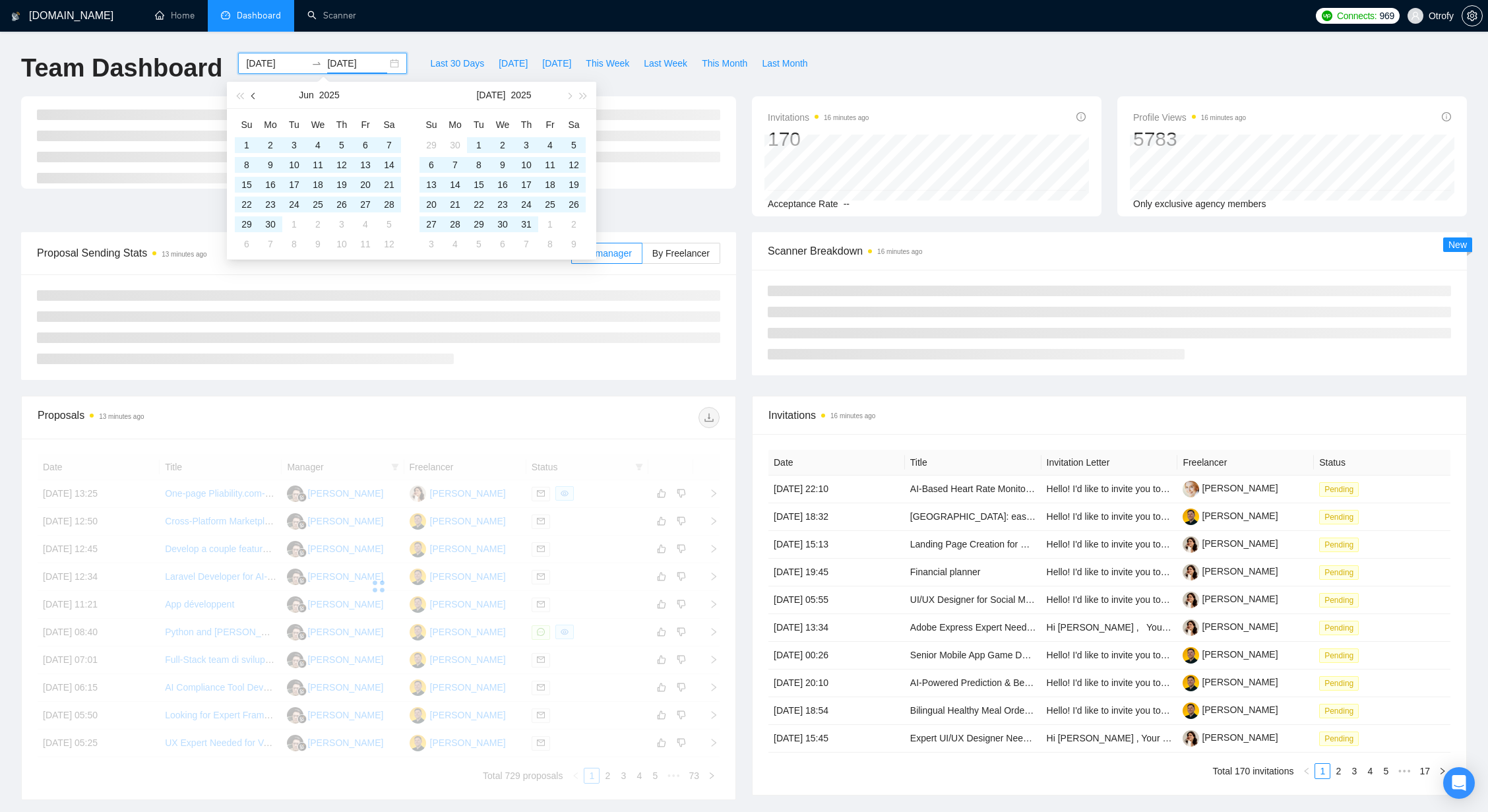
click at [253, 96] on span "button" at bounding box center [254, 95] width 7 height 7
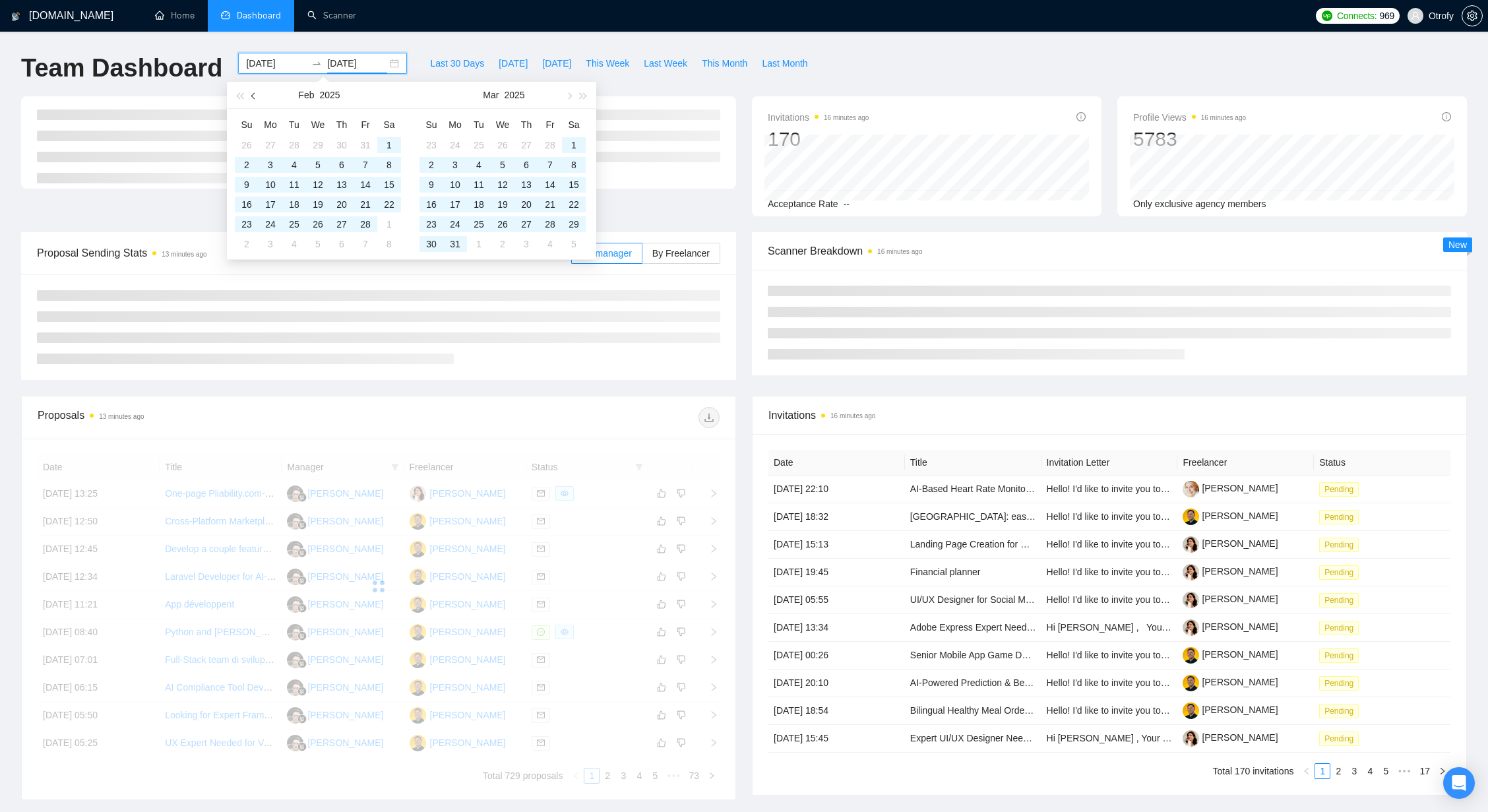
click at [253, 96] on span "button" at bounding box center [254, 95] width 7 height 7
click at [255, 97] on span "button" at bounding box center [254, 95] width 7 height 7
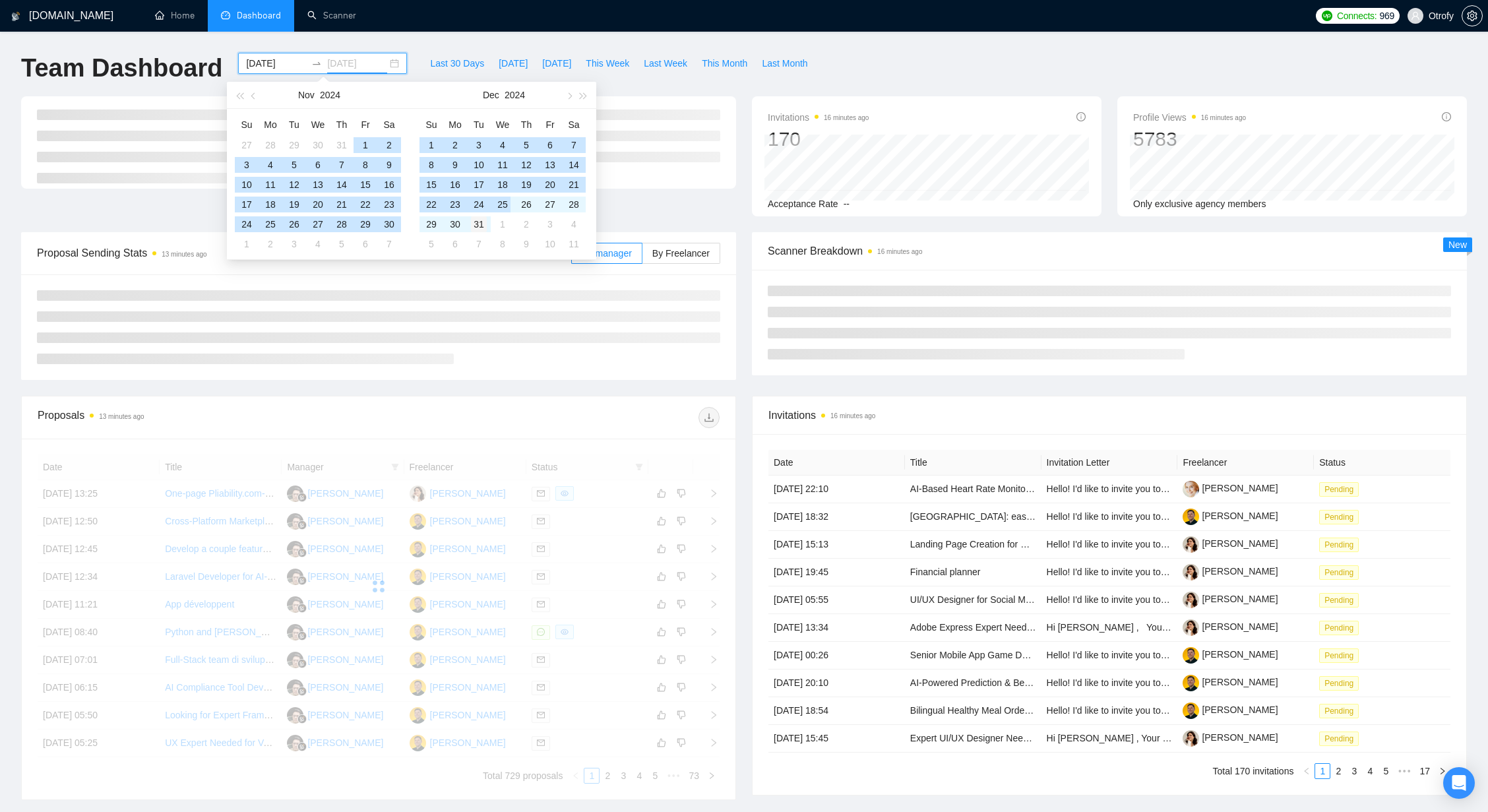
type input "2024-12-31"
click at [482, 222] on div "31" at bounding box center [478, 224] width 16 height 16
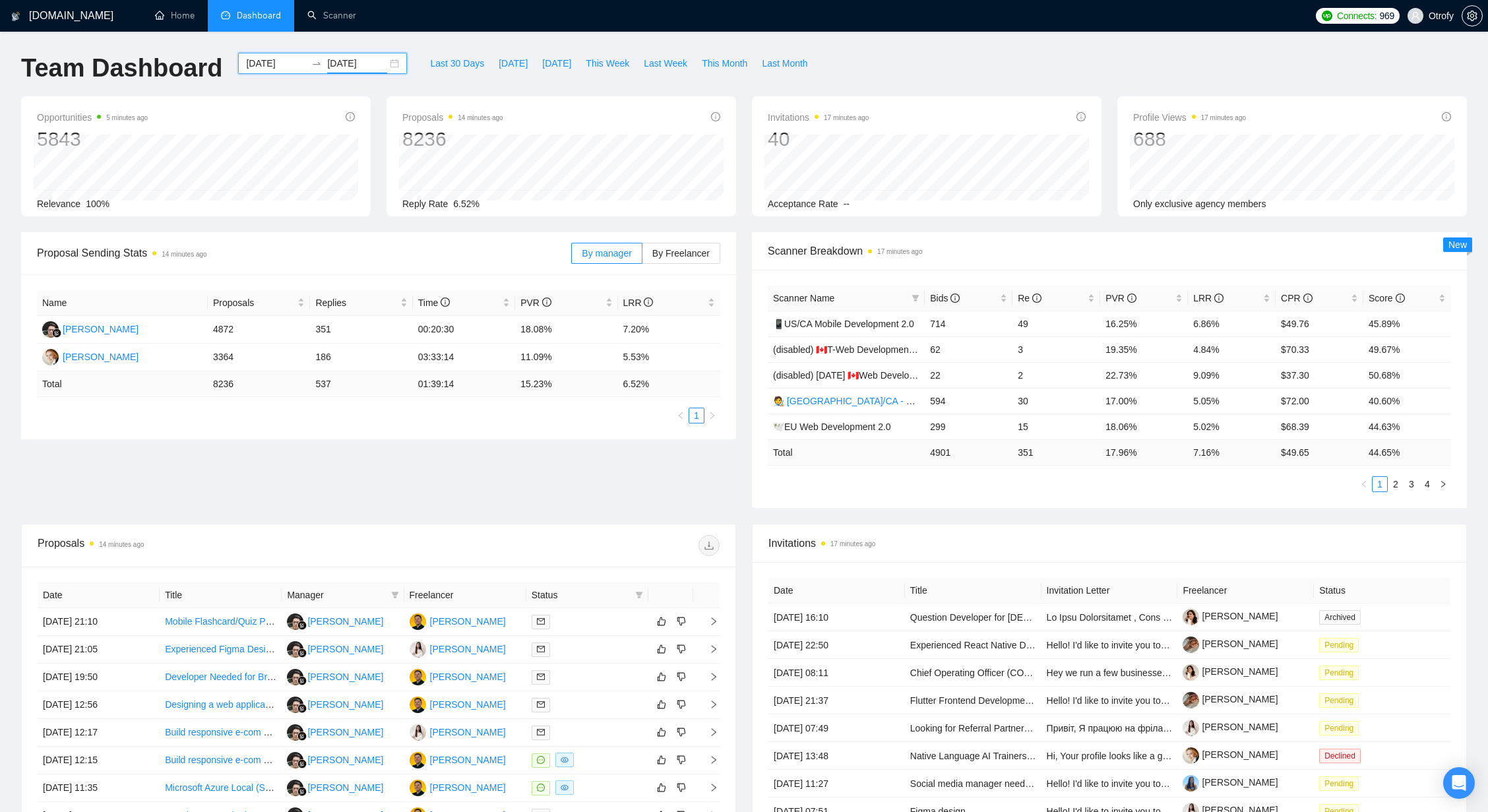
click at [386, 62] on div "2024-01-01 2024-12-31" at bounding box center [323, 63] width 169 height 21
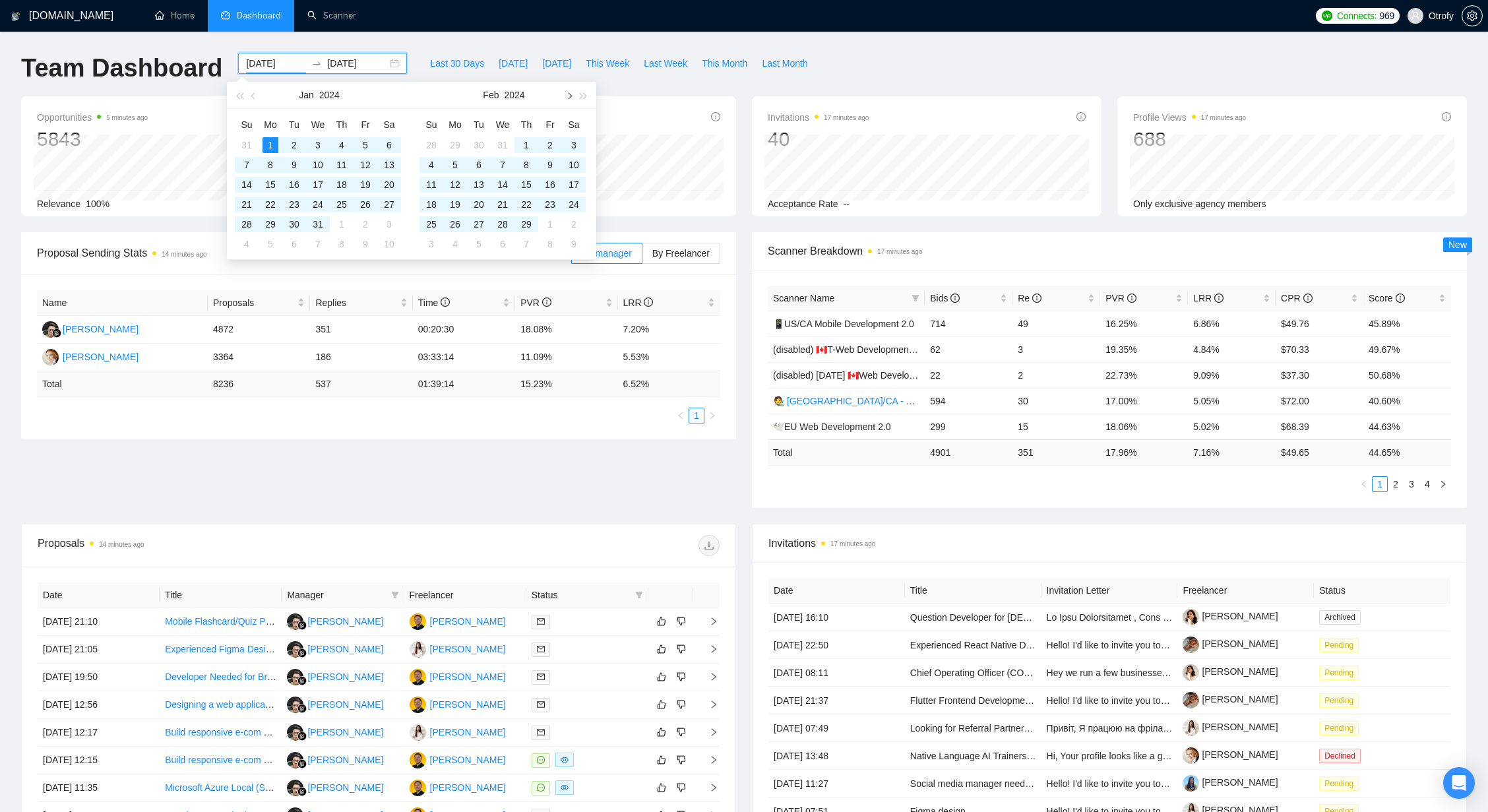
click at [571, 96] on button "button" at bounding box center [568, 95] width 14 height 26
click at [571, 95] on span "button" at bounding box center [568, 95] width 7 height 7
click at [571, 95] on span "button" at bounding box center [568, 95] width 7 height 7
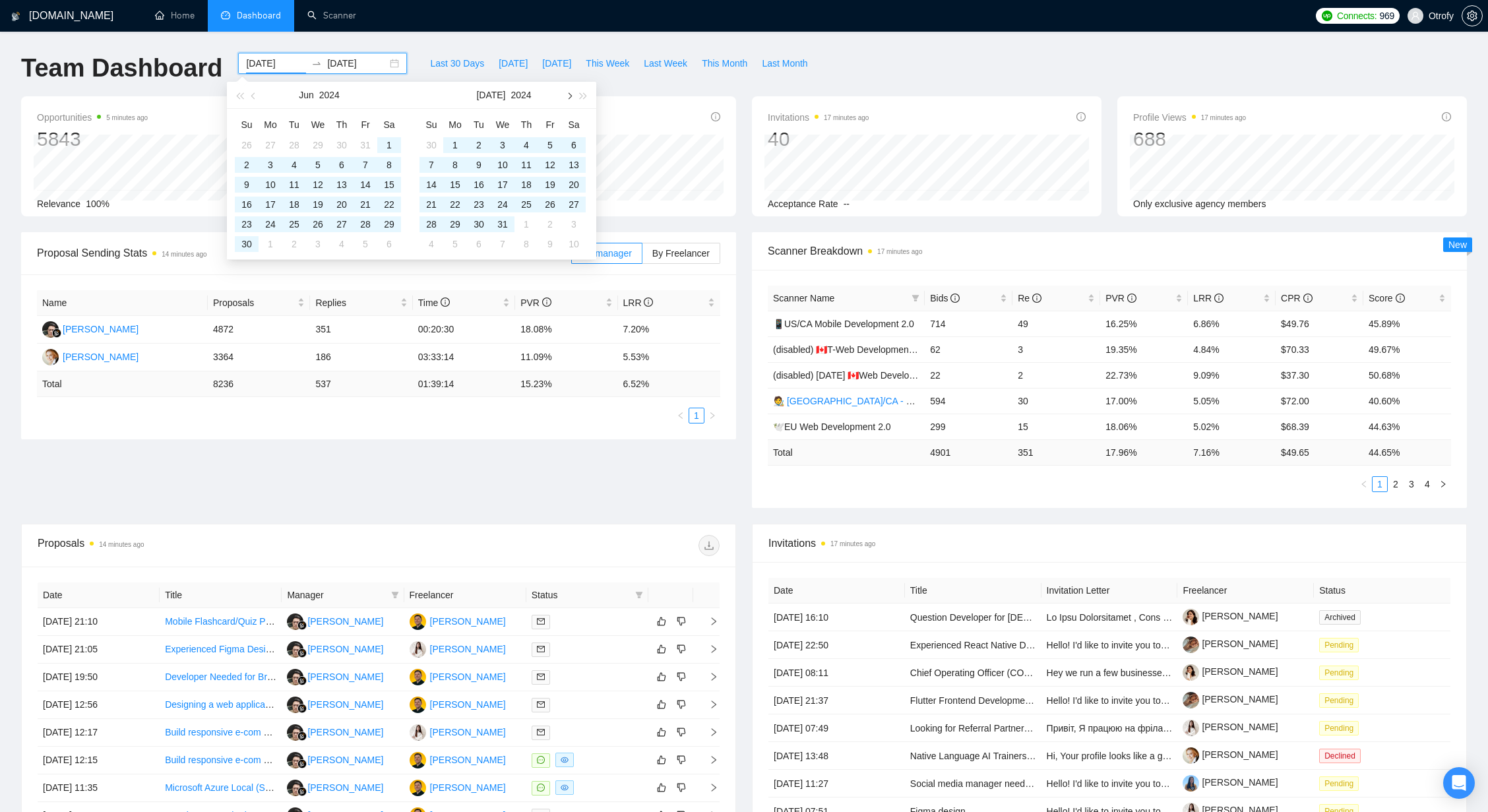
click at [571, 95] on span "button" at bounding box center [568, 95] width 7 height 7
click at [571, 95] on span "button" at bounding box center [568, 95] width 7 height 7
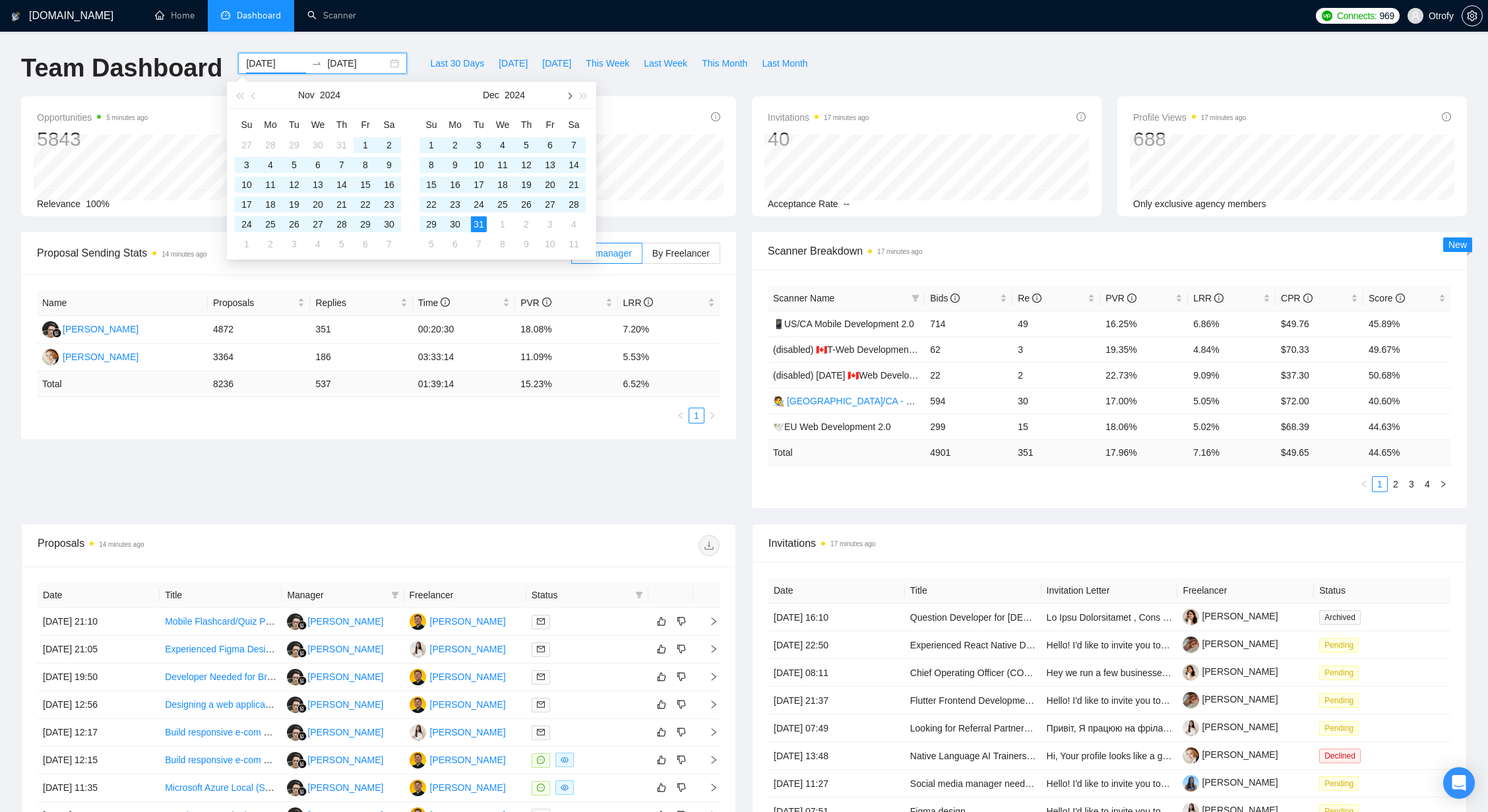
click at [571, 95] on span "button" at bounding box center [568, 95] width 7 height 7
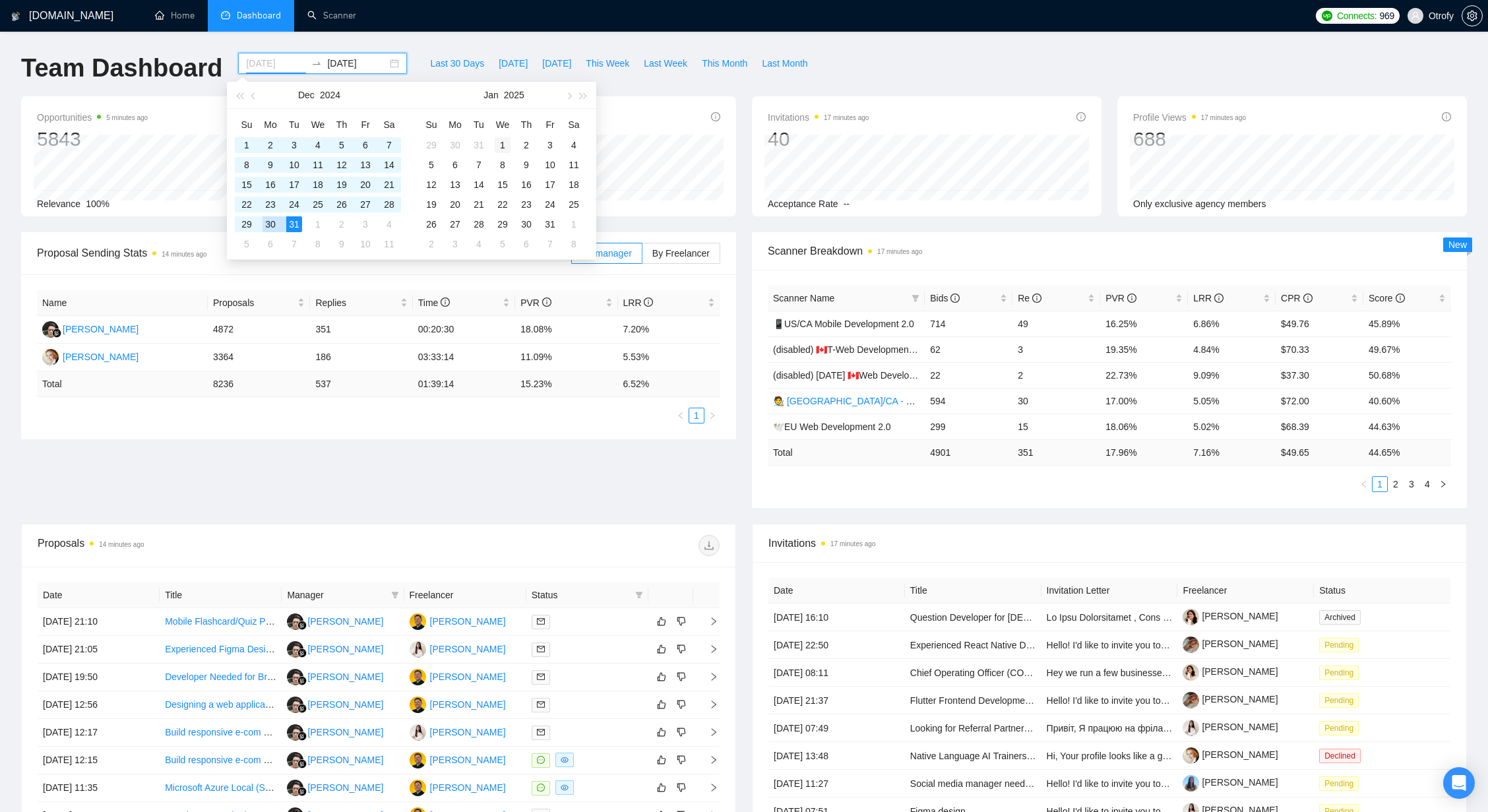
type input "2025-01-01"
click at [498, 145] on div "1" at bounding box center [502, 144] width 16 height 16
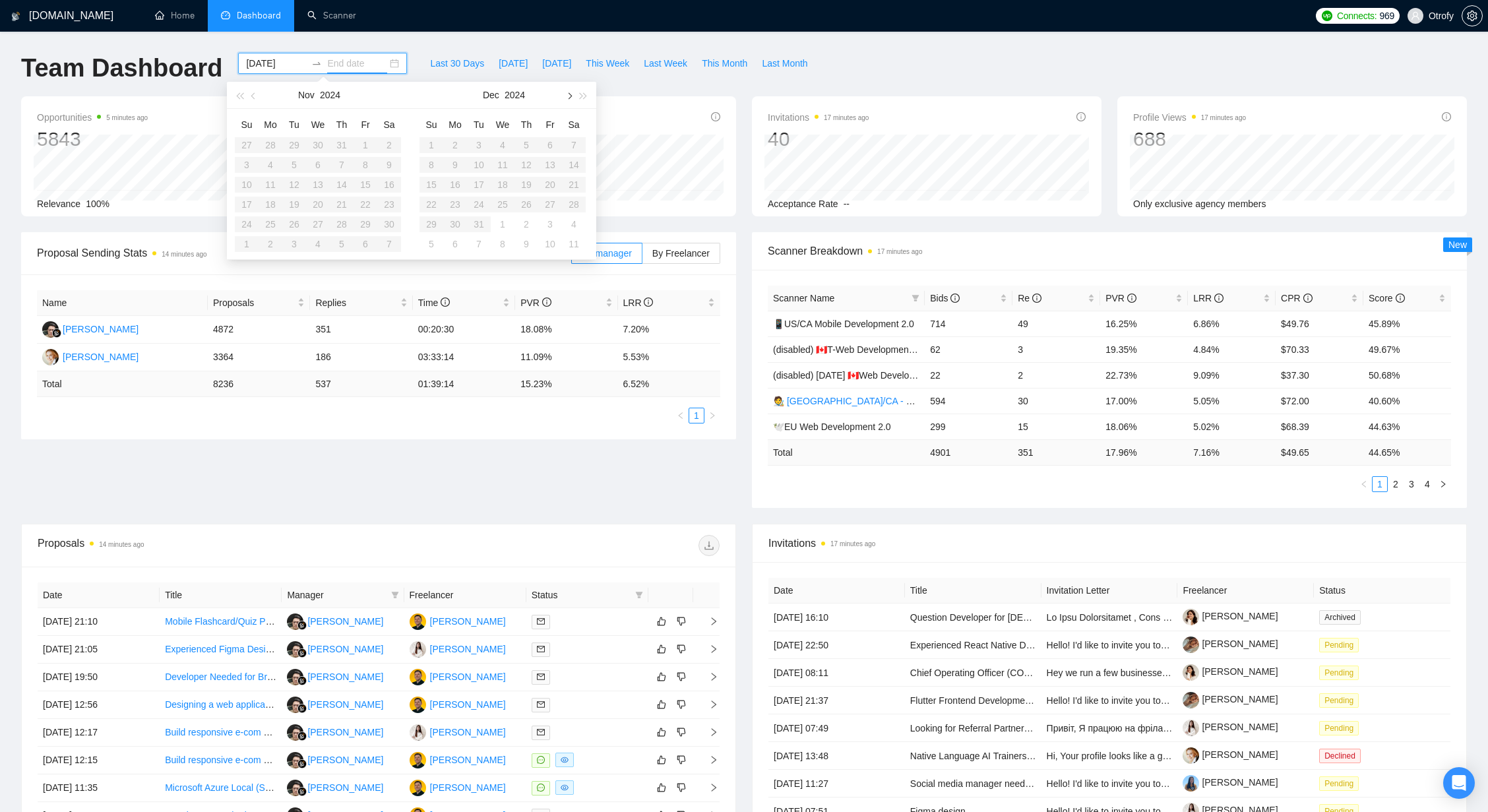
click at [570, 95] on span "button" at bounding box center [568, 95] width 7 height 7
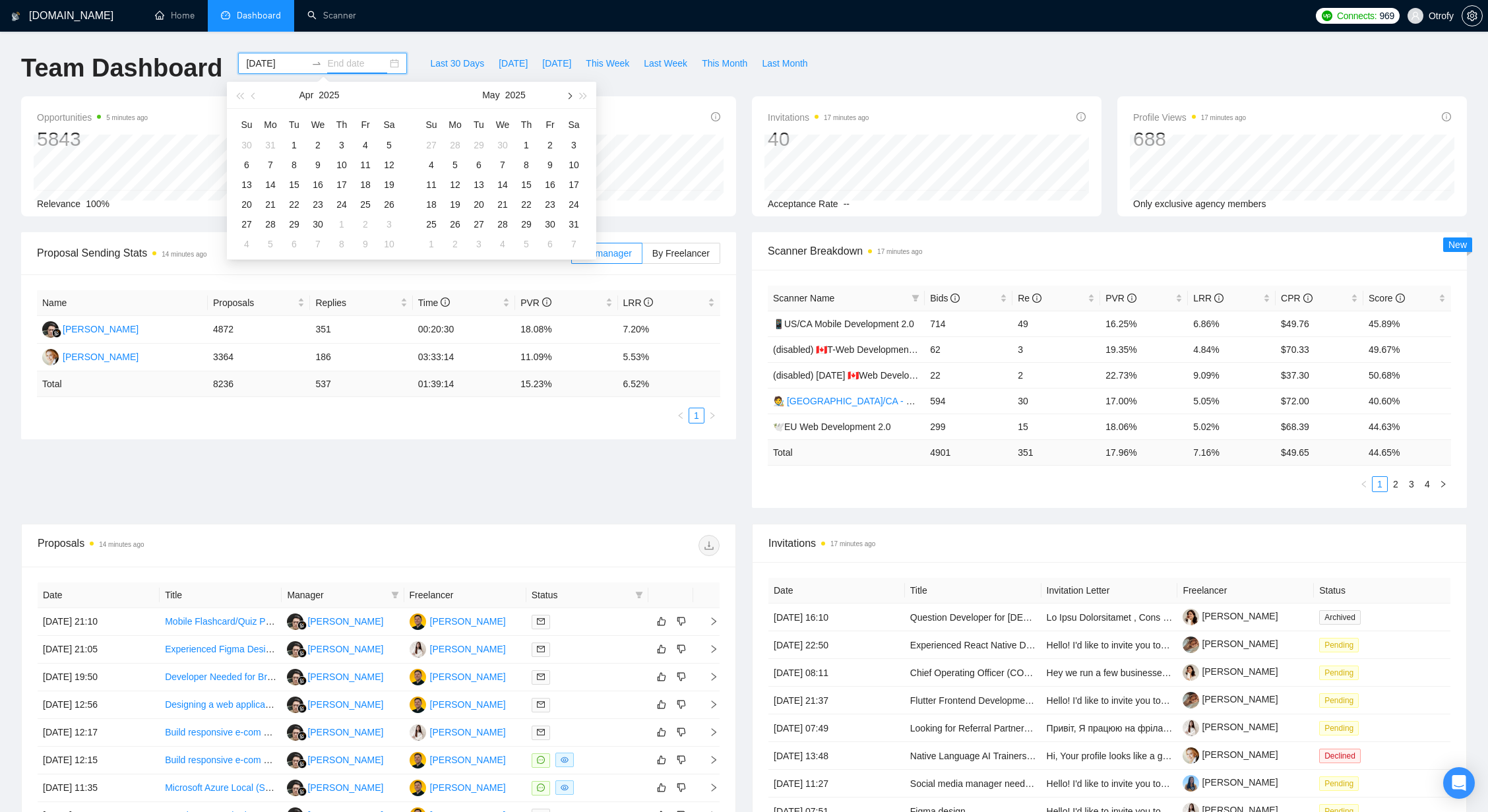
click at [570, 95] on span "button" at bounding box center [568, 95] width 7 height 7
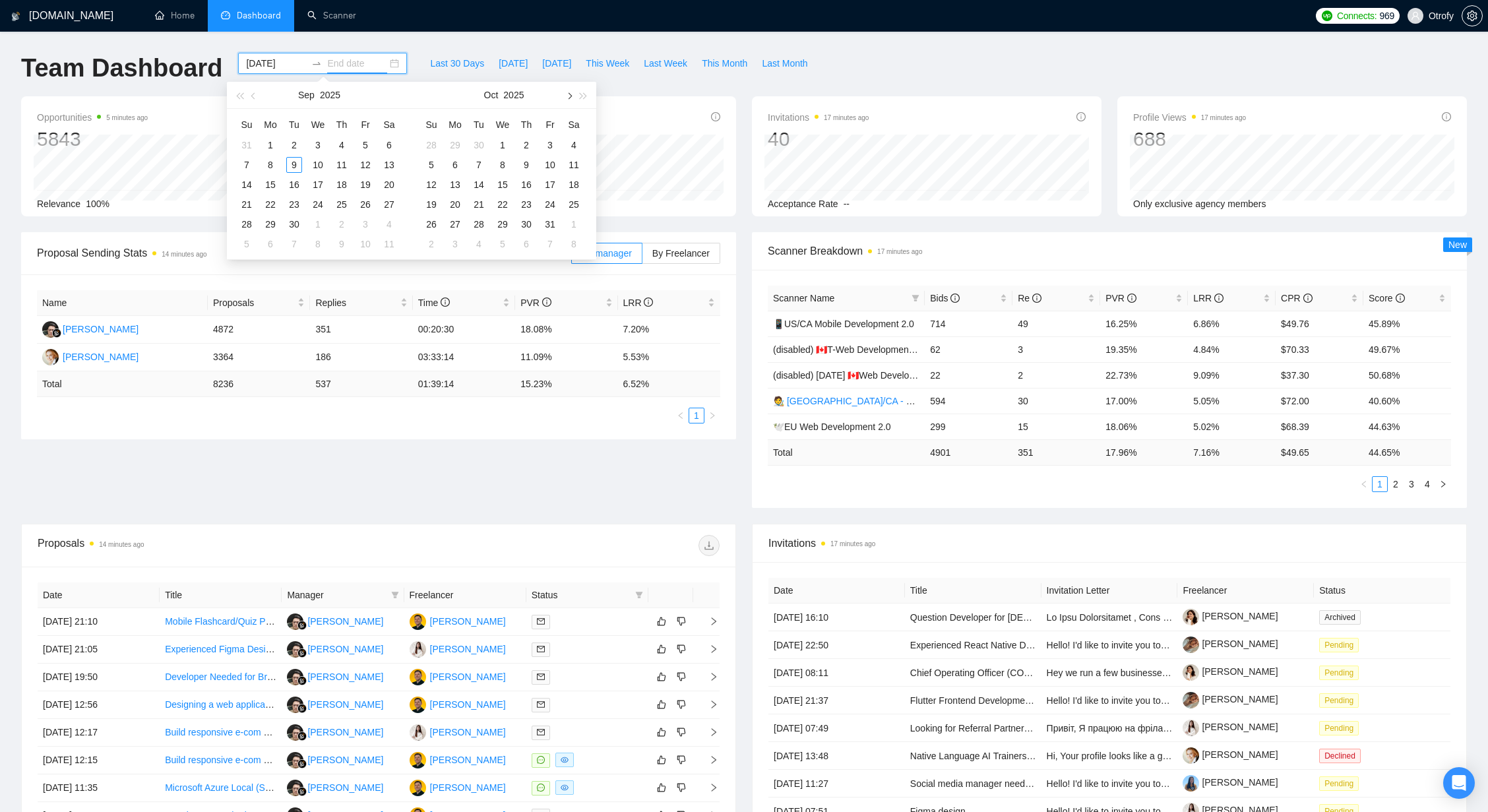
click at [570, 95] on span "button" at bounding box center [568, 95] width 7 height 7
click at [250, 94] on button "button" at bounding box center [253, 95] width 14 height 26
click at [254, 94] on span "button" at bounding box center [254, 95] width 7 height 7
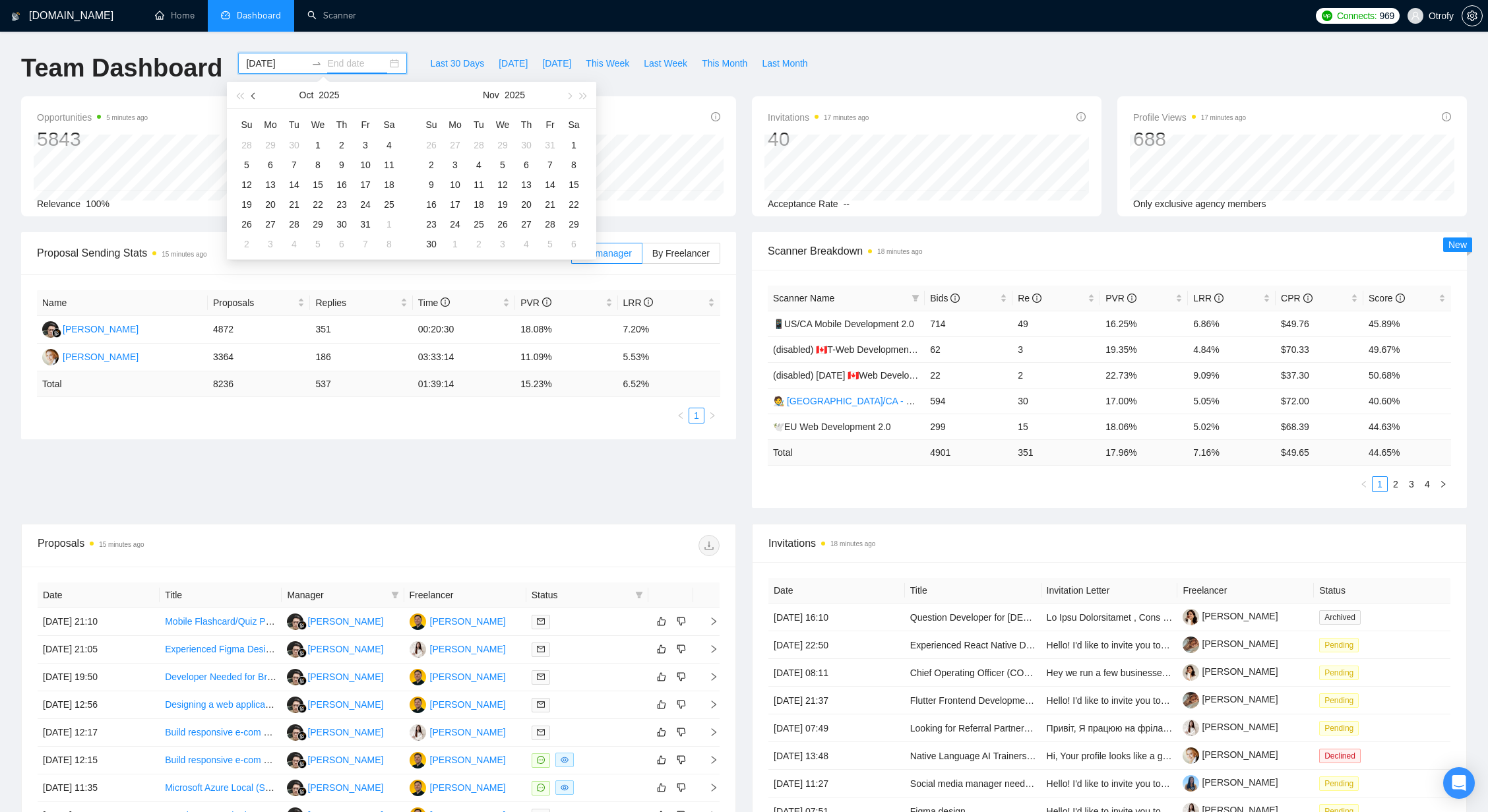
click at [254, 94] on span "button" at bounding box center [254, 95] width 7 height 7
type input "2025-09-27"
type input "2025-10-19"
type input "2025-09-09"
click at [294, 165] on div "9" at bounding box center [294, 165] width 16 height 16
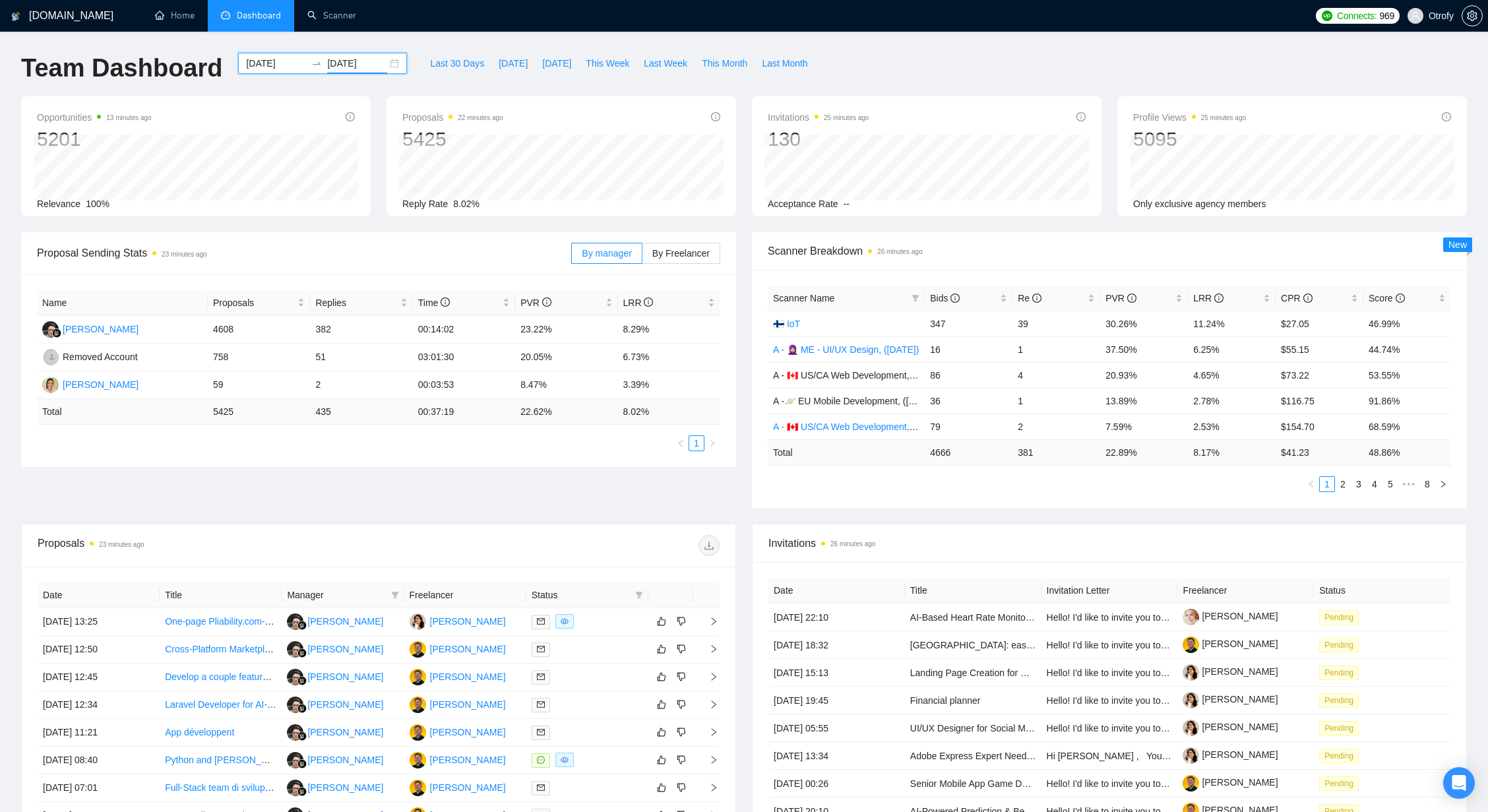
click at [419, 49] on div "GigRadar.io Home Dashboard Scanner Connects: 969 Otrofy Team Dashboard 2025-01-…" at bounding box center [744, 523] width 1488 height 1045
click at [501, 487] on div "Proposal Sending Stats 23 minutes ago By manager By Freelancer Name Proposals R…" at bounding box center [744, 378] width 1462 height 292
drag, startPoint x: 931, startPoint y: 453, endPoint x: 955, endPoint y: 453, distance: 24.0
click at [955, 453] on td "4666" at bounding box center [968, 452] width 88 height 26
click at [957, 454] on td "4666" at bounding box center [968, 452] width 88 height 26
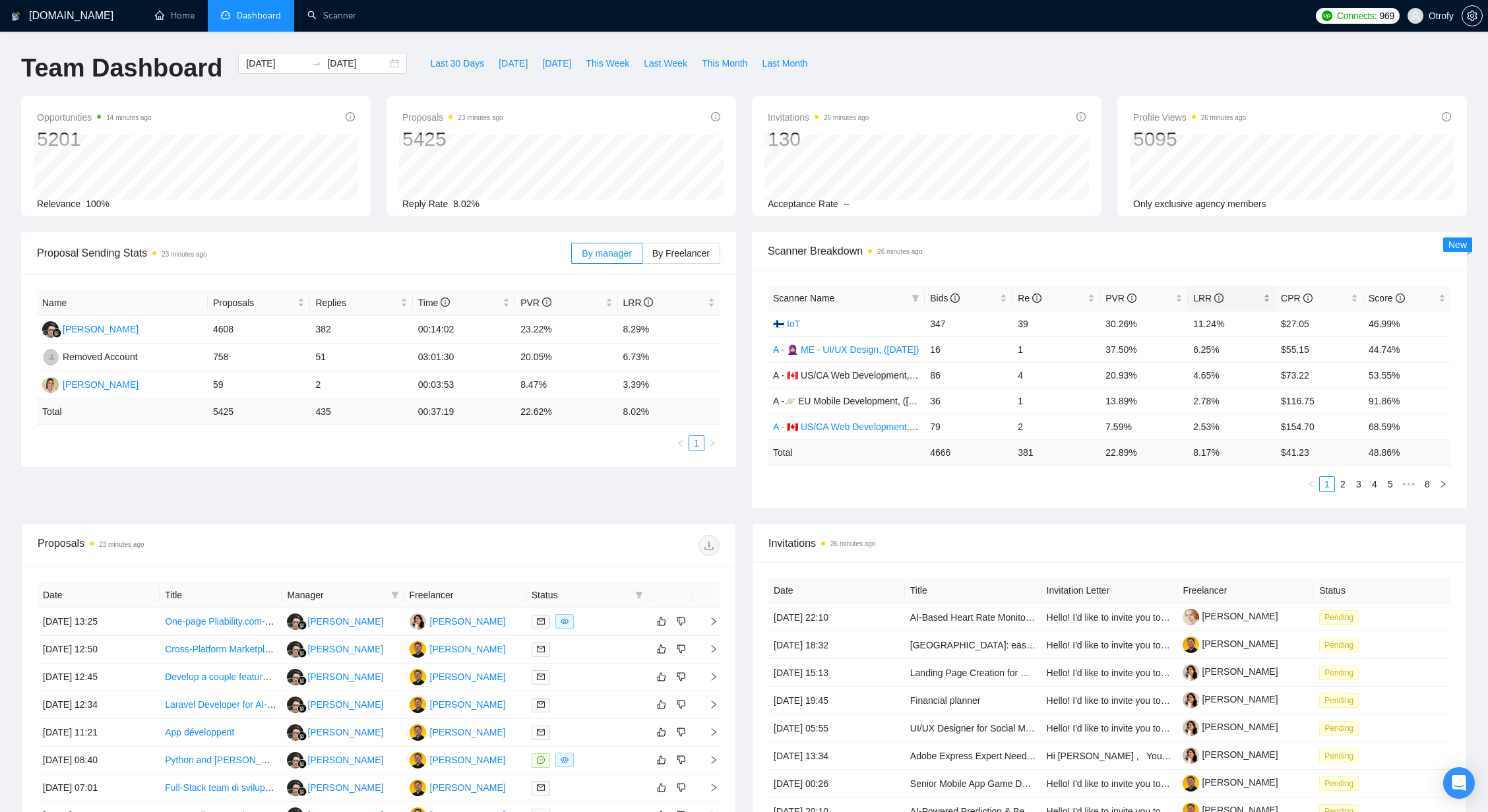
click at [1264, 298] on div "LRR" at bounding box center [1232, 298] width 77 height 14
click at [1005, 298] on div "Bids" at bounding box center [968, 298] width 77 height 14
click at [444, 65] on span "Last 30 Days" at bounding box center [457, 63] width 54 height 14
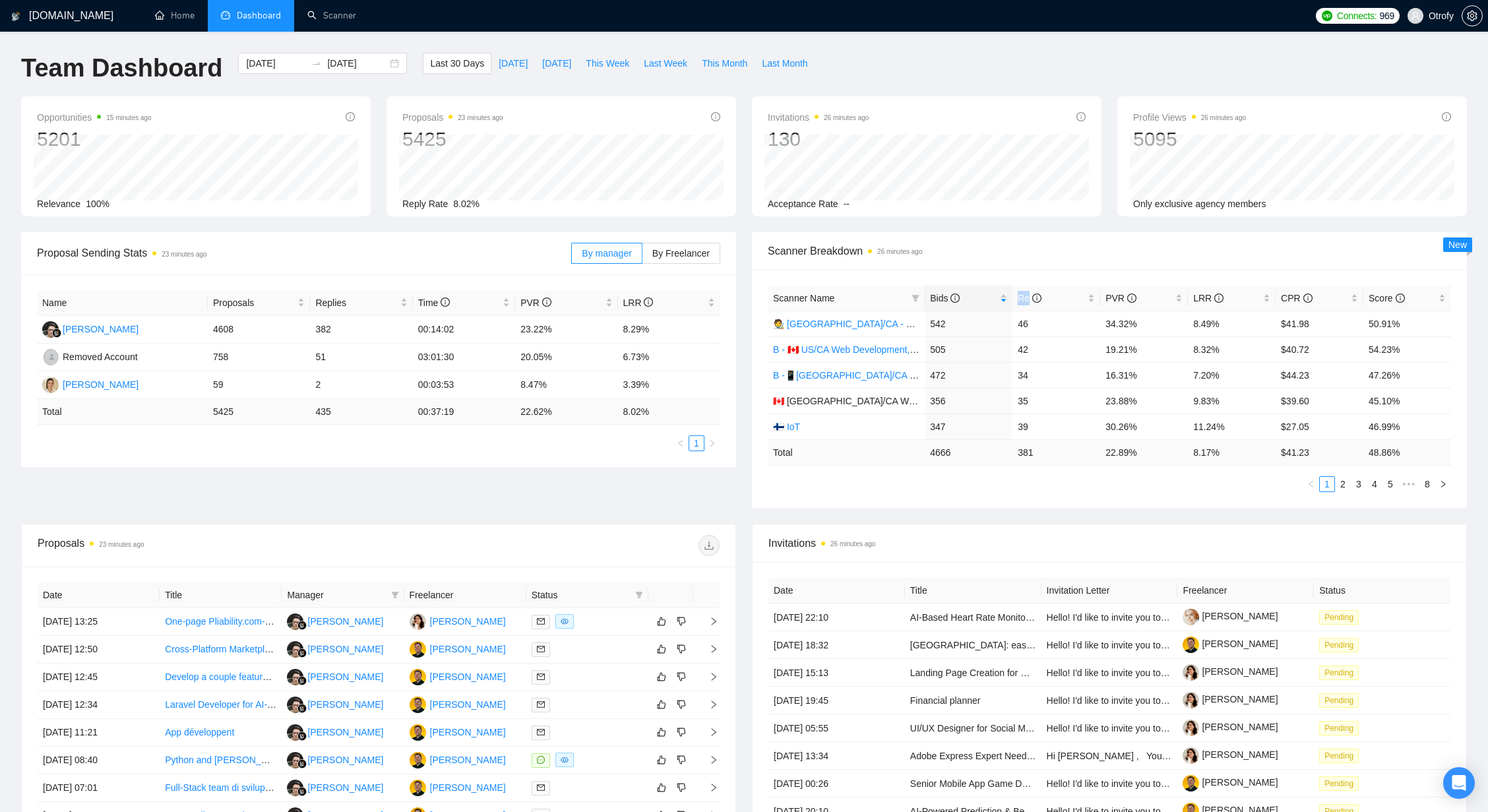
type input "2025-08-10"
drag, startPoint x: 772, startPoint y: 618, endPoint x: 860, endPoint y: 622, distance: 88.1
click at [860, 622] on td "01 Sep, 2025 22:10" at bounding box center [837, 617] width 137 height 28
click at [945, 566] on div "Date Title Invitation Letter Freelancer Status 01 Sep, 2025 22:10 AI-Based Hear…" at bounding box center [1109, 742] width 714 height 361
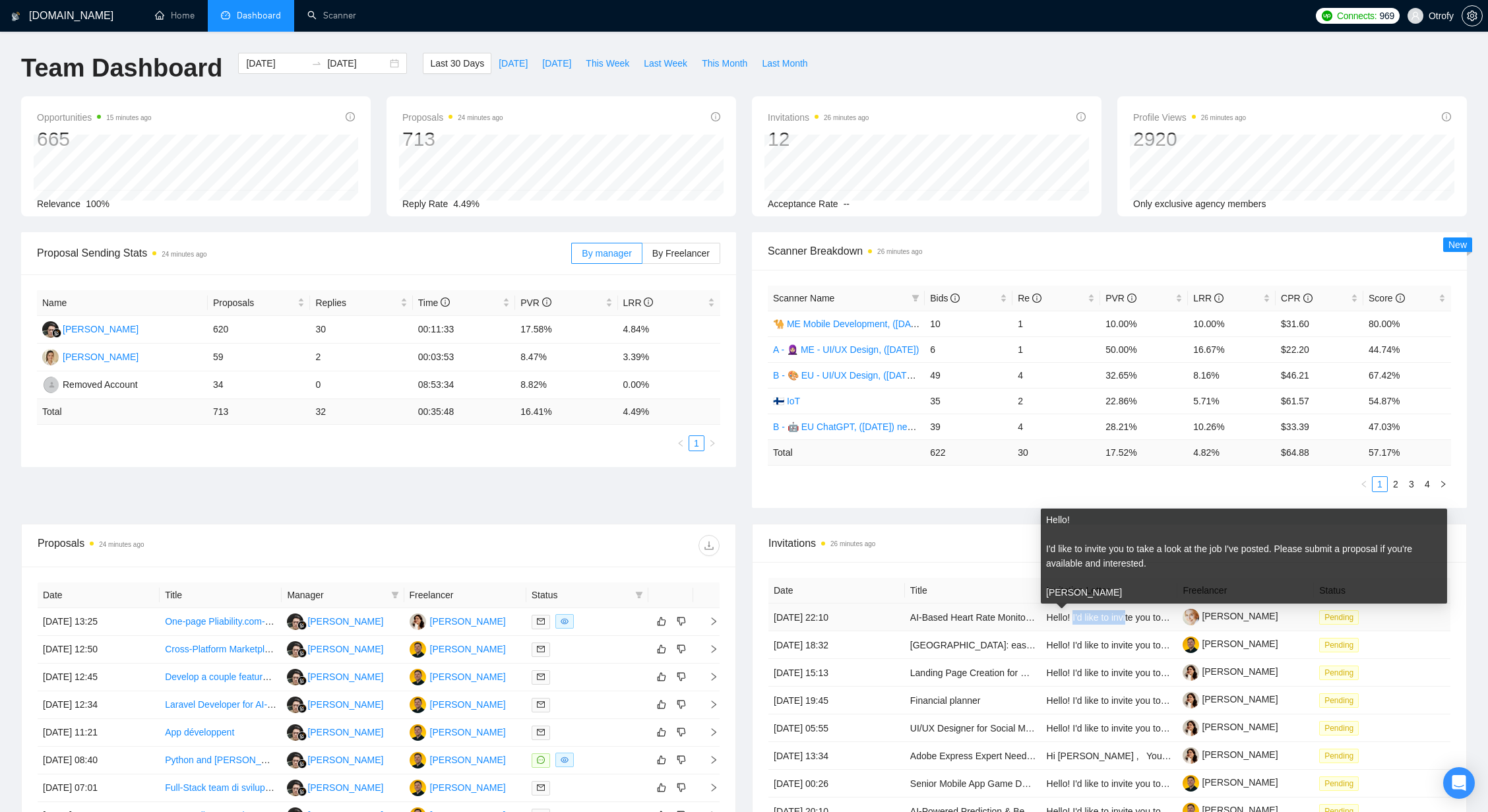
drag, startPoint x: 1074, startPoint y: 614, endPoint x: 1130, endPoint y: 615, distance: 56.0
click at [1130, 615] on span "Hello! I'd like to invite you to take a look at the job I've posted. Please sub…" at bounding box center [1333, 617] width 573 height 11
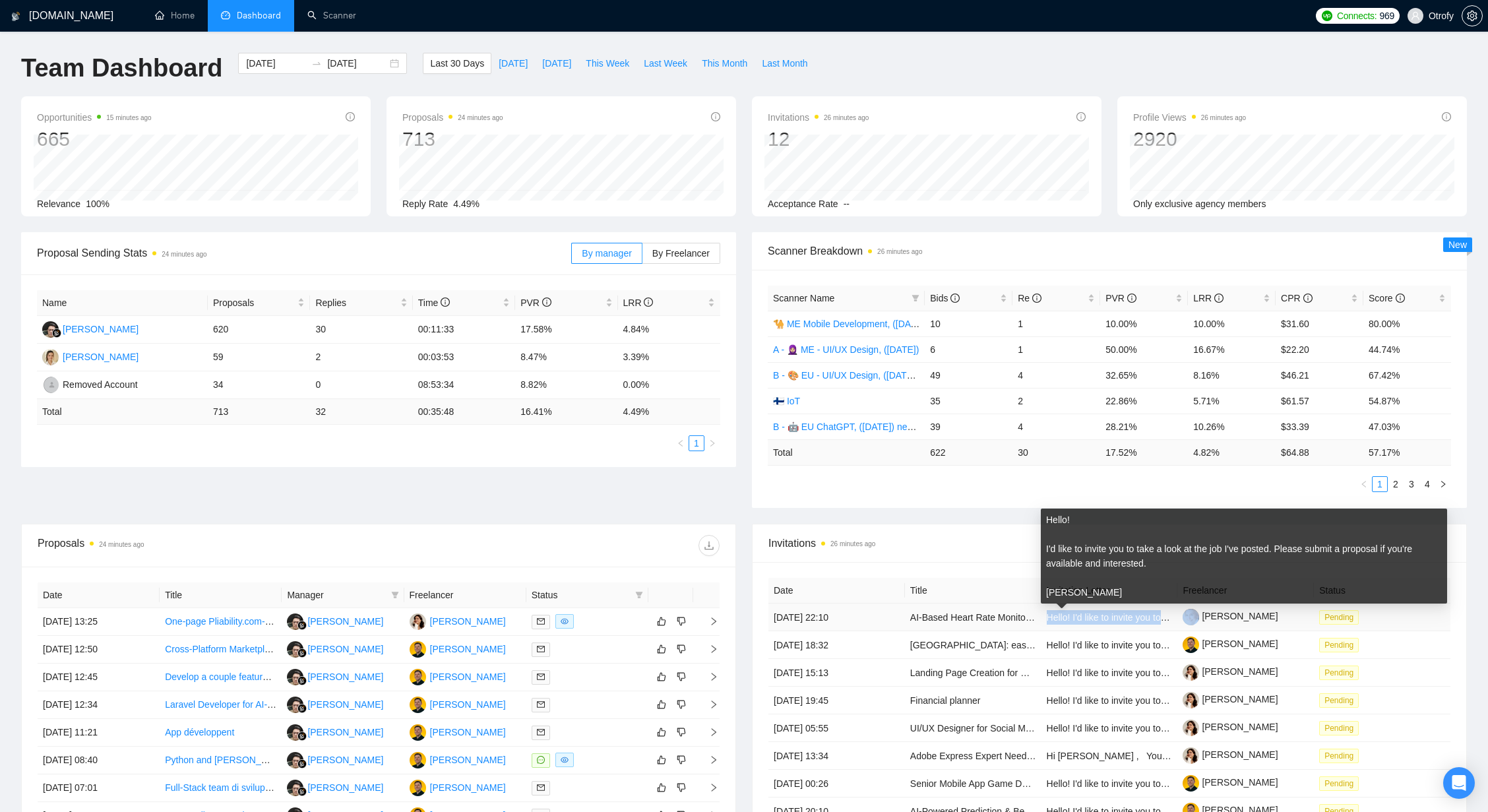
click at [1130, 615] on span "Hello! I'd like to invite you to take a look at the job I've posted. Please sub…" at bounding box center [1333, 617] width 573 height 11
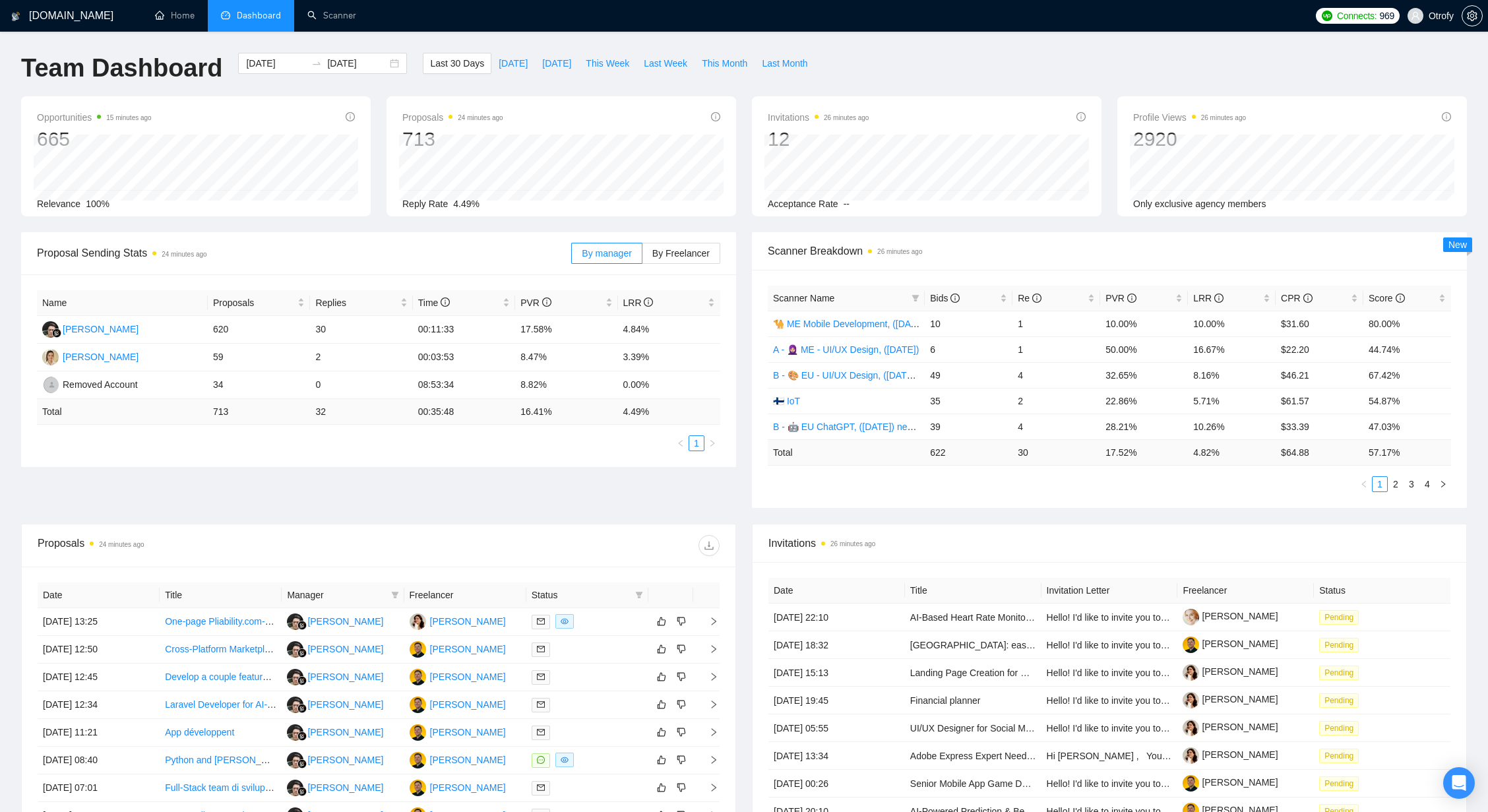
click at [1001, 539] on span "Invitations 26 minutes ago" at bounding box center [1109, 543] width 682 height 17
drag, startPoint x: 1192, startPoint y: 451, endPoint x: 1229, endPoint y: 453, distance: 37.1
click at [1229, 453] on td "4.82 %" at bounding box center [1232, 452] width 88 height 26
click at [1229, 456] on td "4.82 %" at bounding box center [1232, 452] width 88 height 26
click at [1215, 476] on ul "1 2 3 4" at bounding box center [1109, 483] width 683 height 16
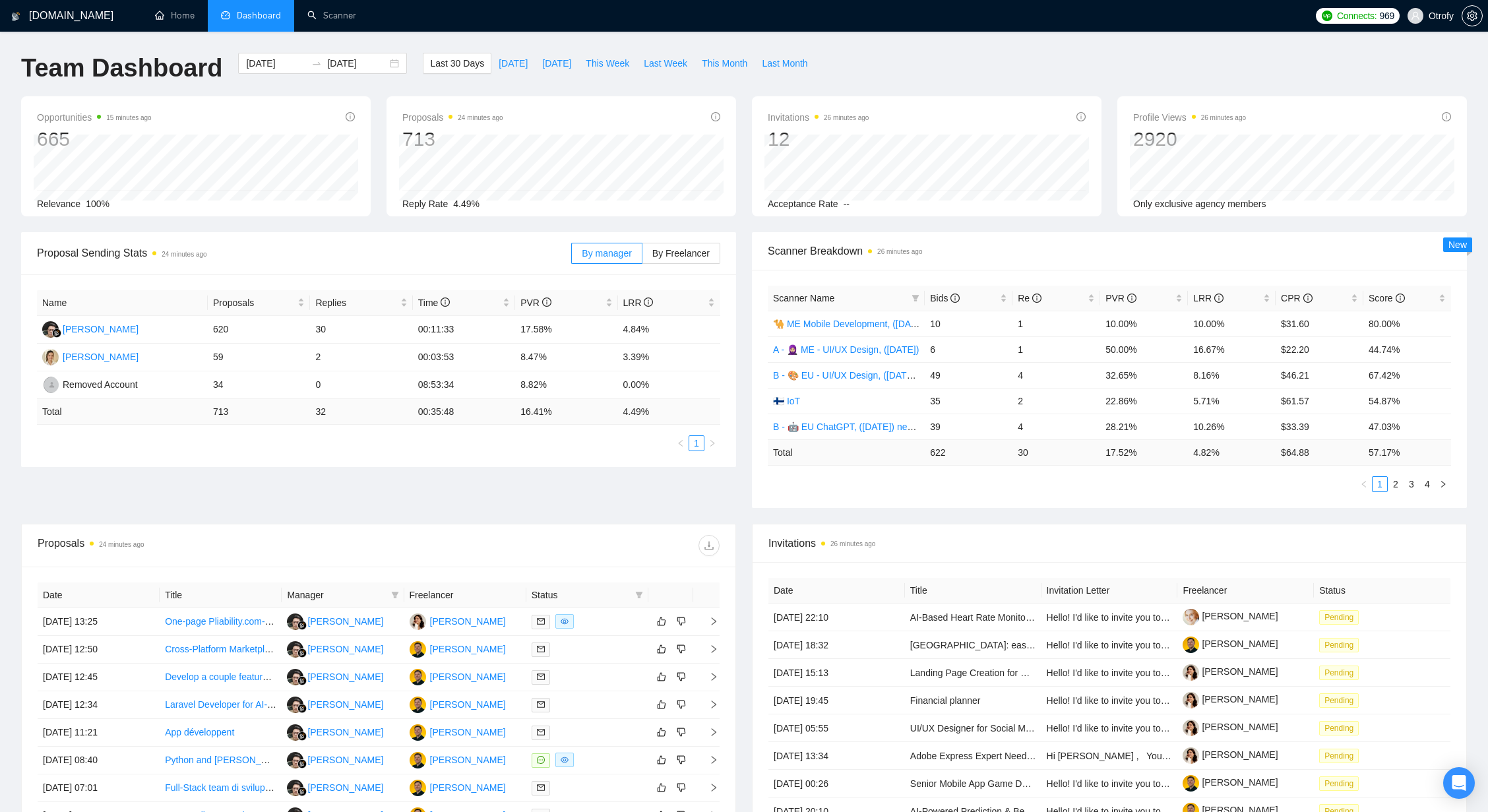
click at [641, 513] on div "Proposal Sending Stats 24 minutes ago By manager By Freelancer Name Proposals R…" at bounding box center [744, 378] width 1462 height 292
click at [742, 341] on div "Proposal Sending Stats 28 minutes ago By manager By Freelancer Name Proposals R…" at bounding box center [379, 350] width 731 height 235
click at [348, 14] on link "Scanner" at bounding box center [332, 15] width 49 height 11
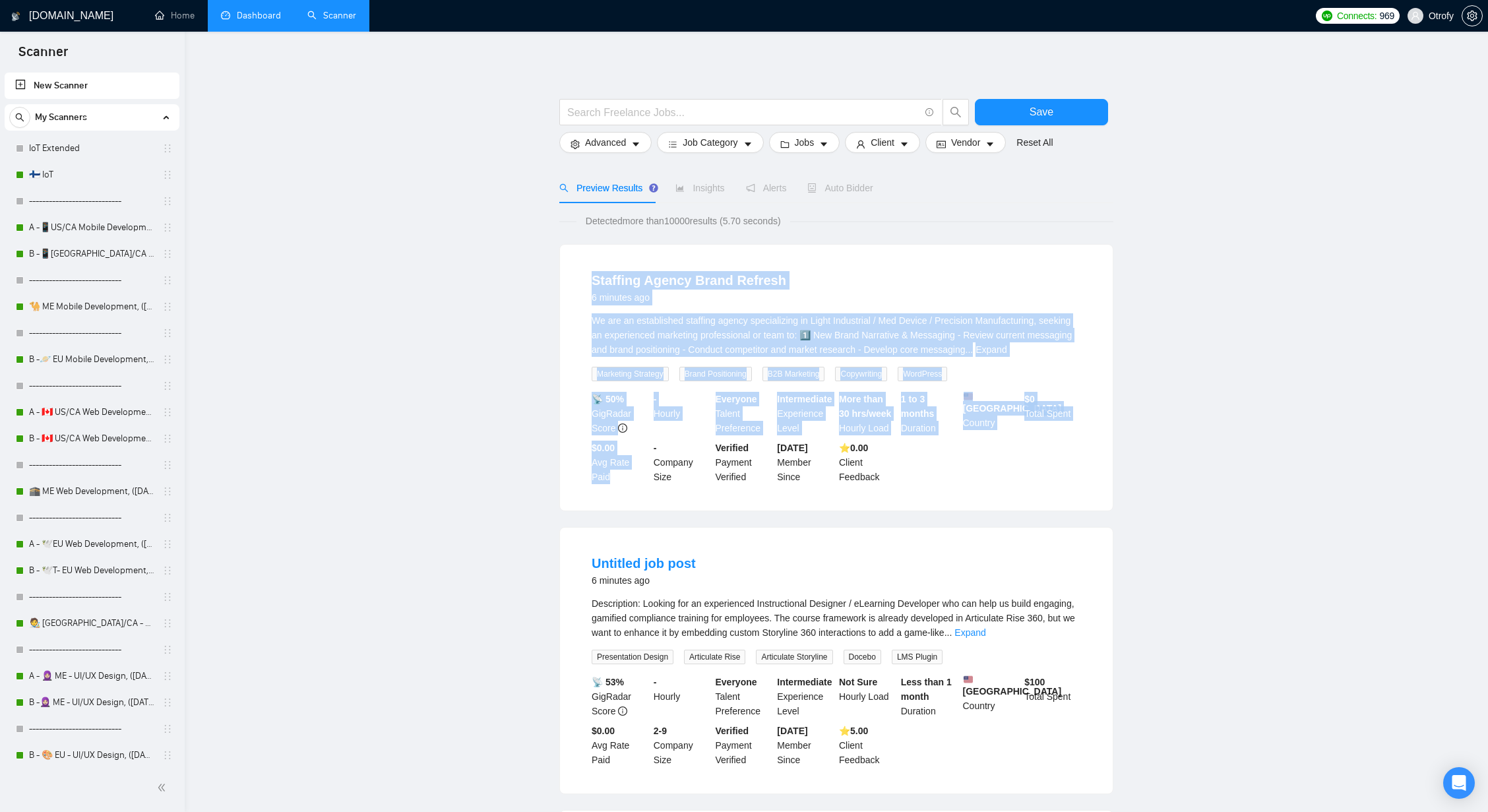
drag, startPoint x: 562, startPoint y: 280, endPoint x: 548, endPoint y: 494, distance: 214.5
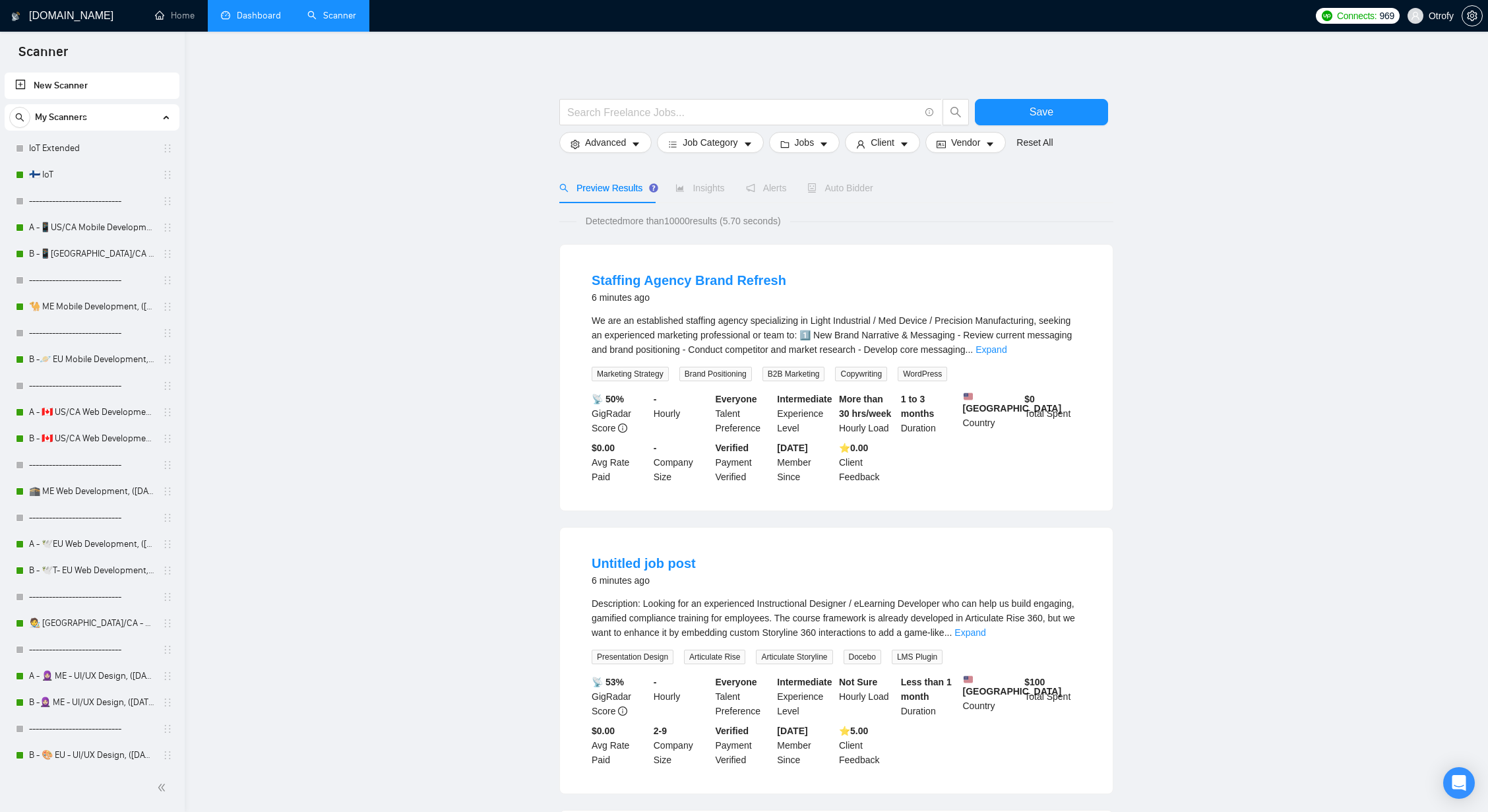
click at [250, 10] on link "Dashboard" at bounding box center [251, 15] width 60 height 11
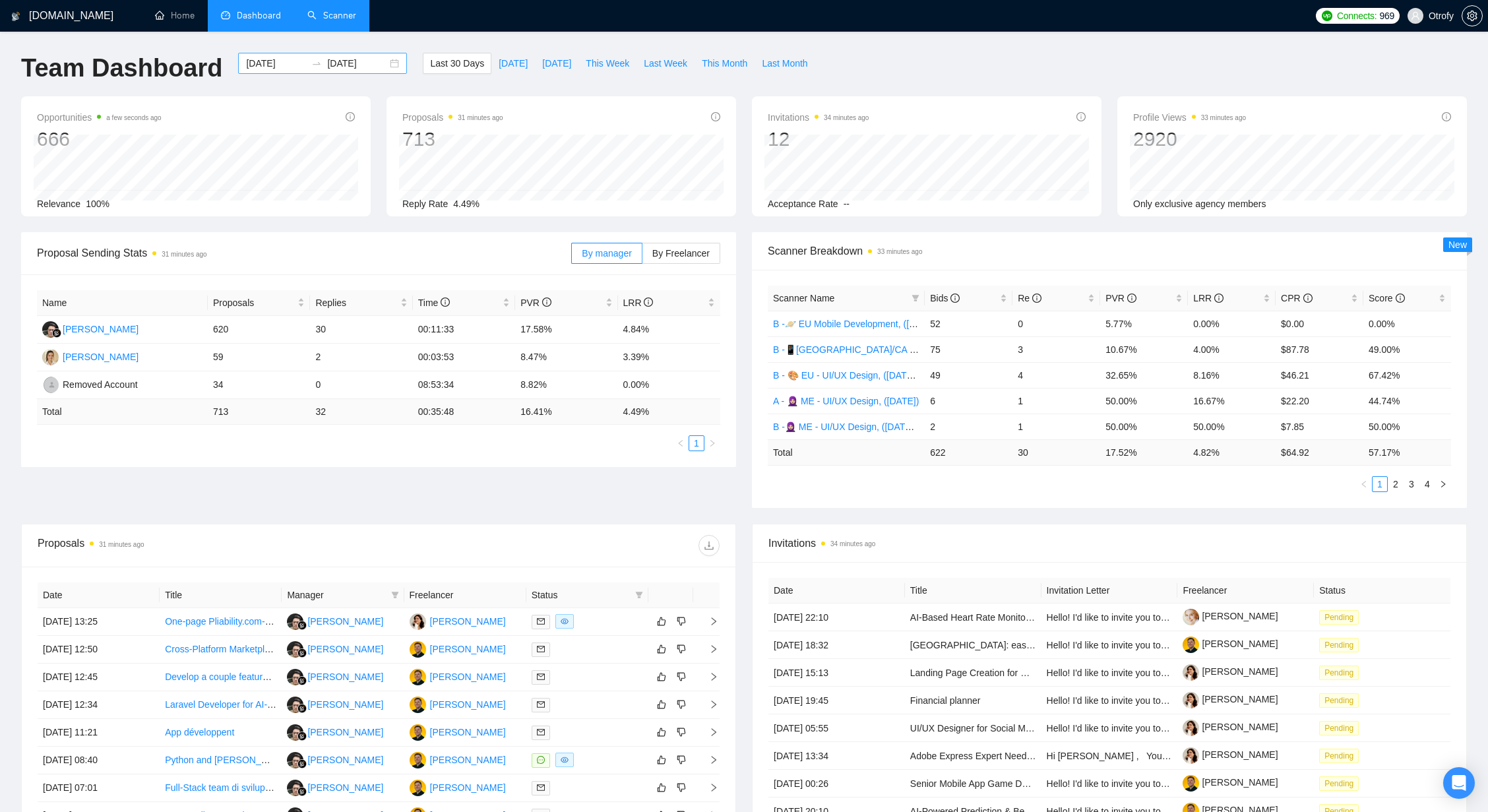
click at [385, 62] on div "2025-08-10 2025-09-09" at bounding box center [323, 63] width 169 height 21
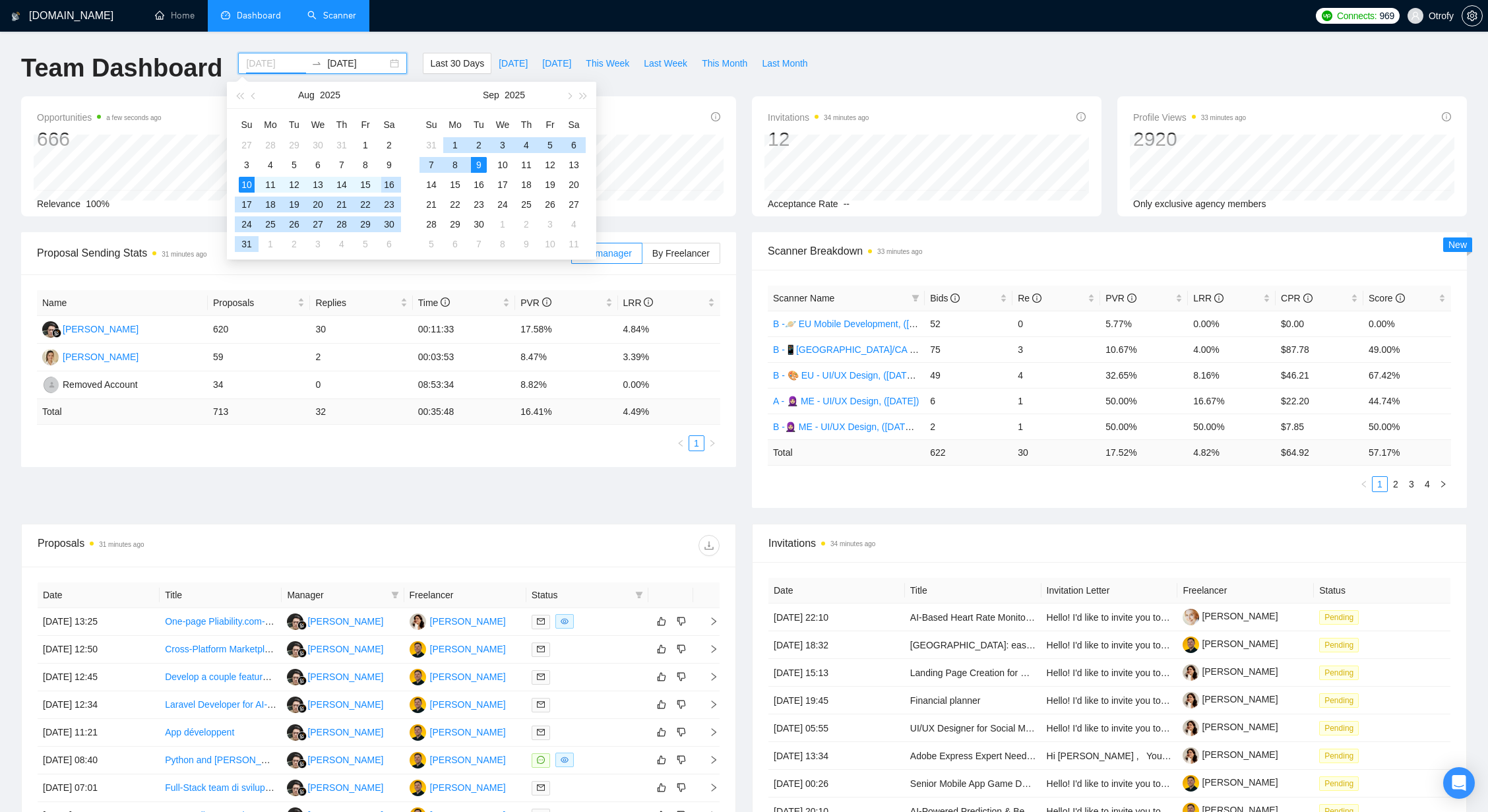
type input "2025-08-10"
click at [742, 256] on div "Proposal Sending Stats 31 minutes ago By manager By Freelancer Name Proposals R…" at bounding box center [379, 350] width 731 height 235
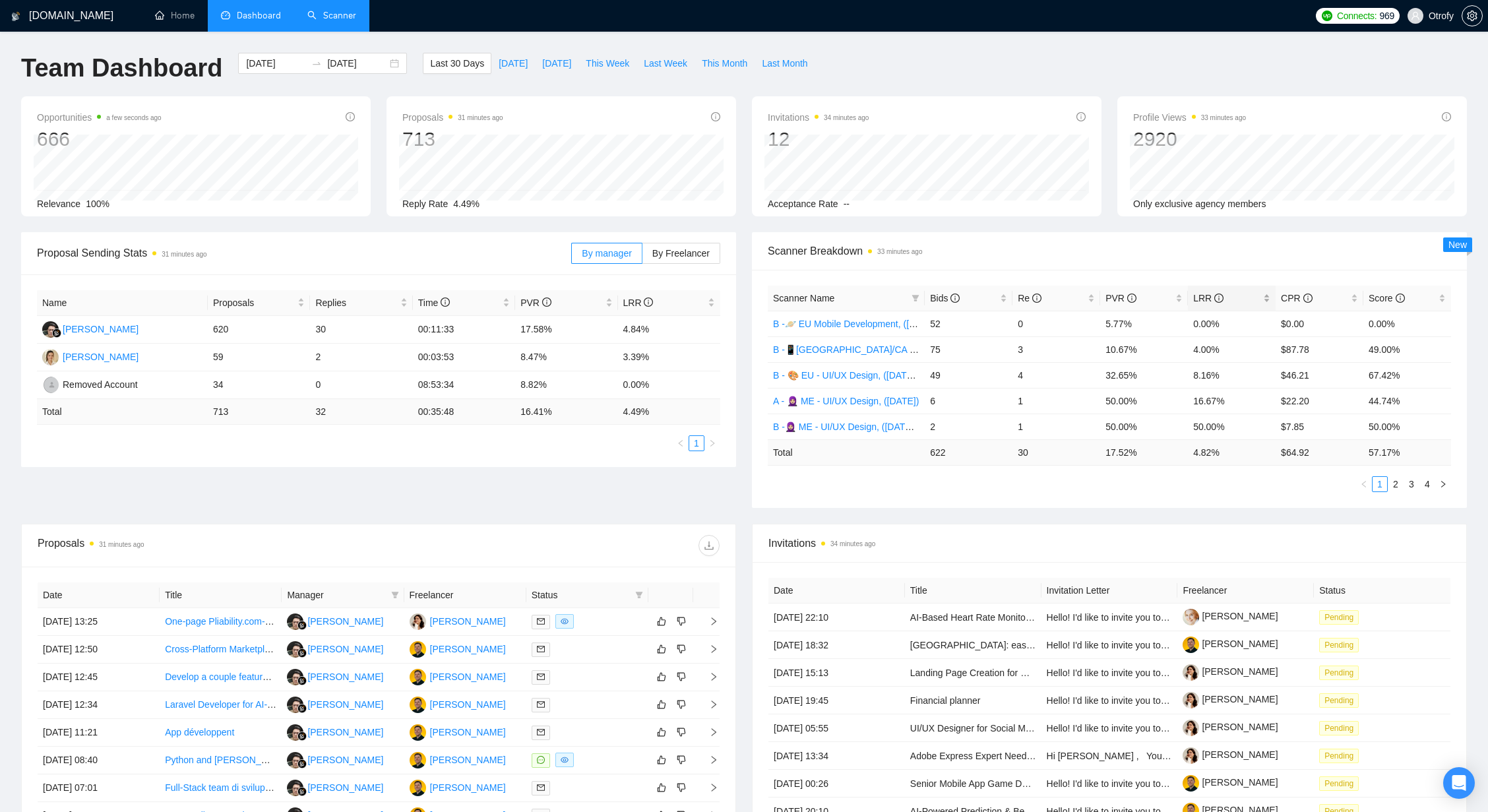
click at [1265, 297] on div "LRR" at bounding box center [1232, 298] width 77 height 14
click at [1177, 296] on div "PVR" at bounding box center [1144, 298] width 77 height 14
click at [1189, 480] on ul "1 2 3 4" at bounding box center [1109, 483] width 683 height 16
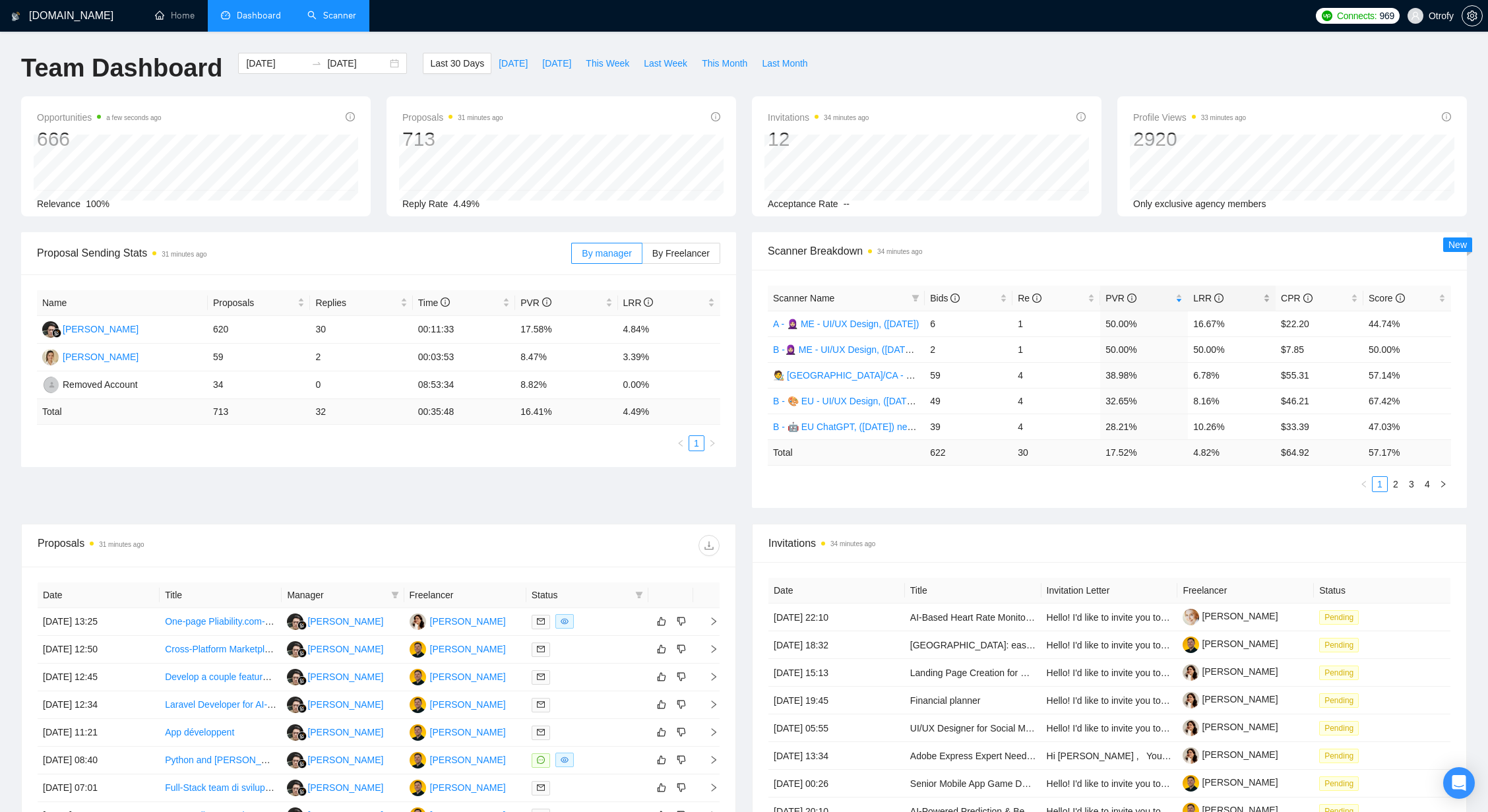
click at [1270, 301] on div "LRR" at bounding box center [1232, 298] width 77 height 14
drag, startPoint x: 1193, startPoint y: 323, endPoint x: 1232, endPoint y: 326, distance: 39.1
click at [1232, 326] on td "50.00%" at bounding box center [1232, 323] width 88 height 26
click at [1186, 496] on div "Scanner Name Bids Re PVR LRR CPR Score B -🧕🏼 ME - UI/UX Design, (May 27, 2025) …" at bounding box center [1109, 389] width 715 height 238
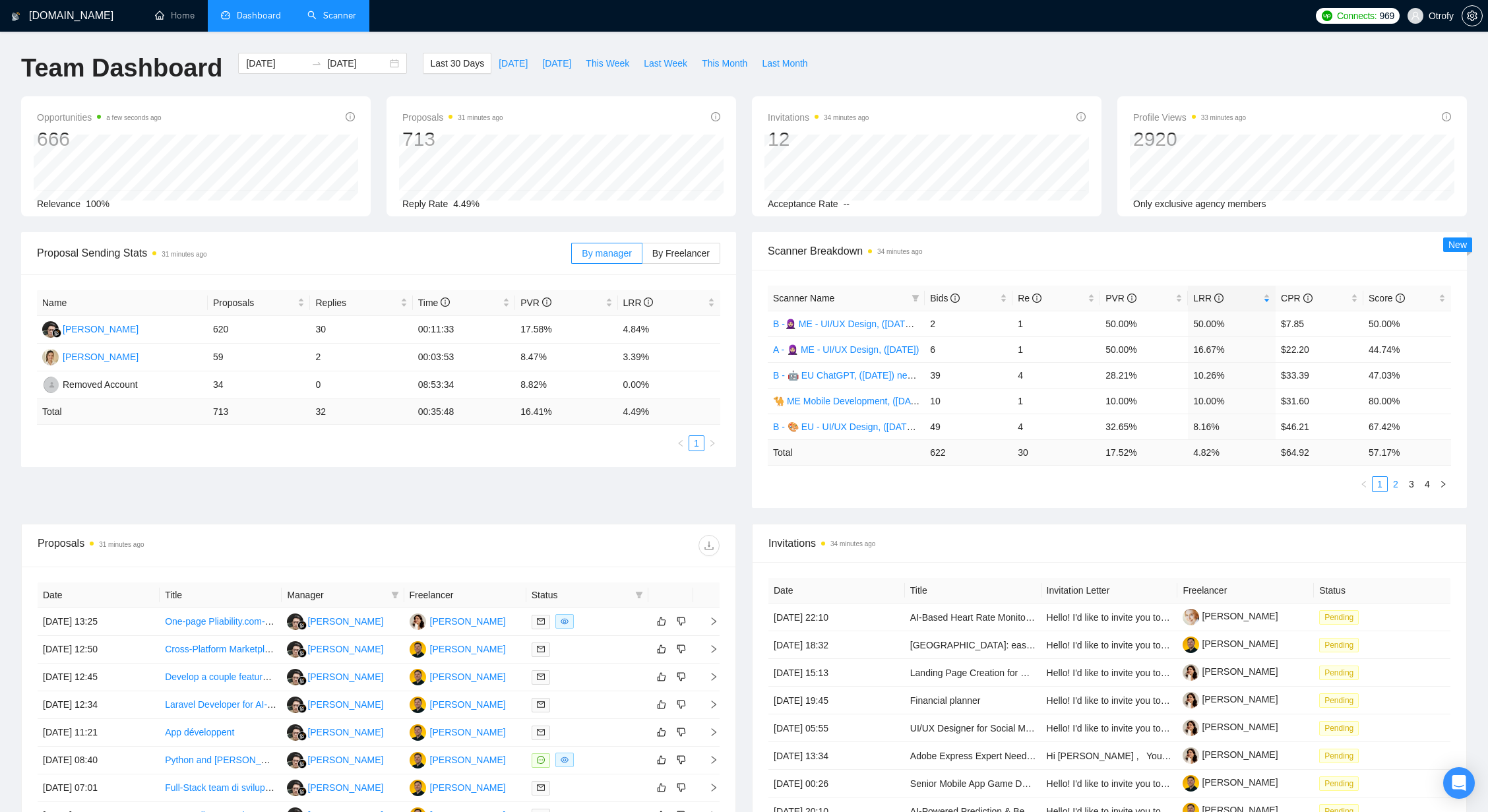
click at [1393, 483] on link "2" at bounding box center [1395, 483] width 14 height 14
click at [1411, 486] on link "3" at bounding box center [1411, 483] width 14 height 14
click at [1426, 486] on link "4" at bounding box center [1426, 483] width 14 height 14
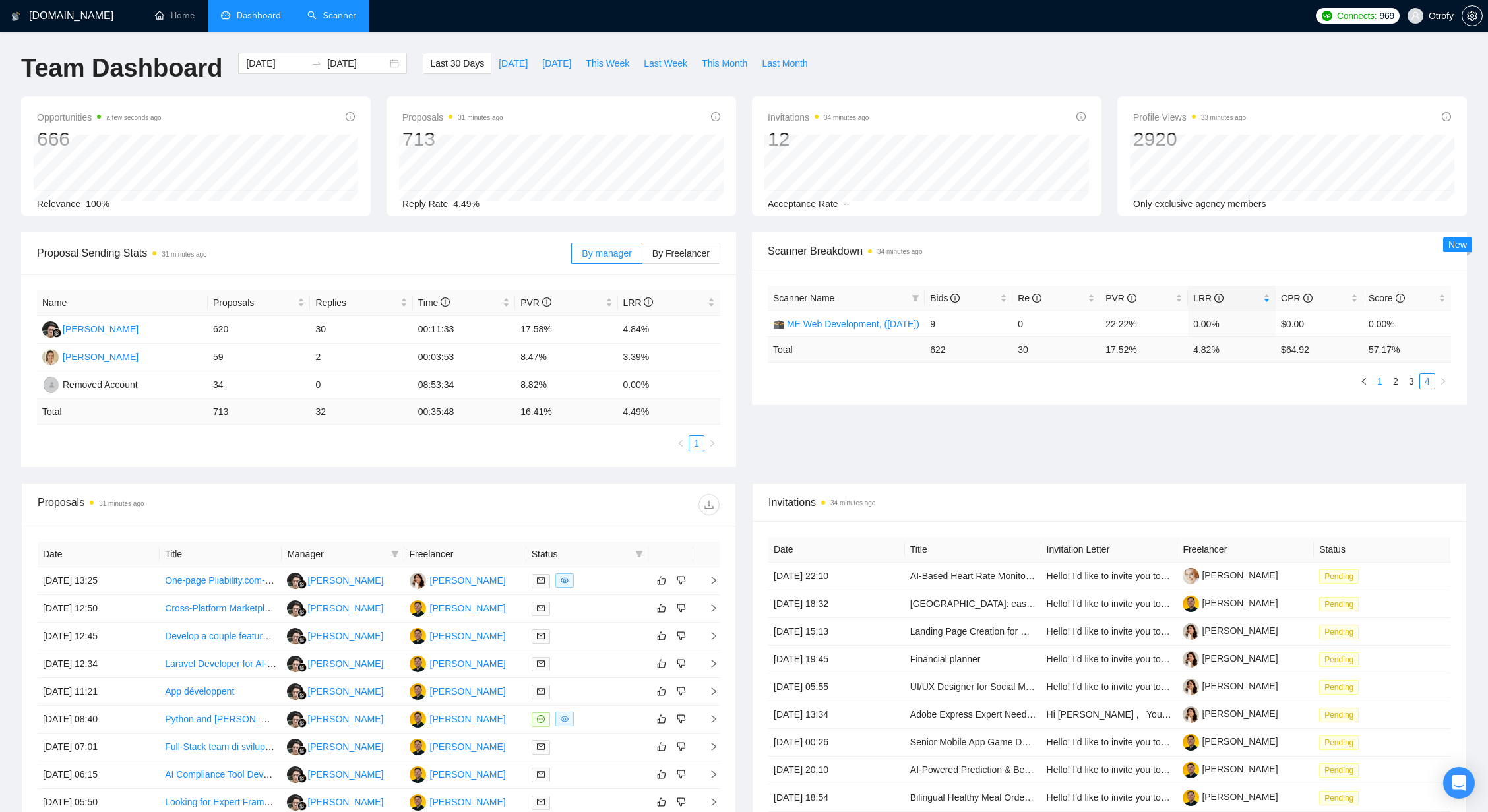
click at [1379, 380] on link "1" at bounding box center [1379, 380] width 14 height 14
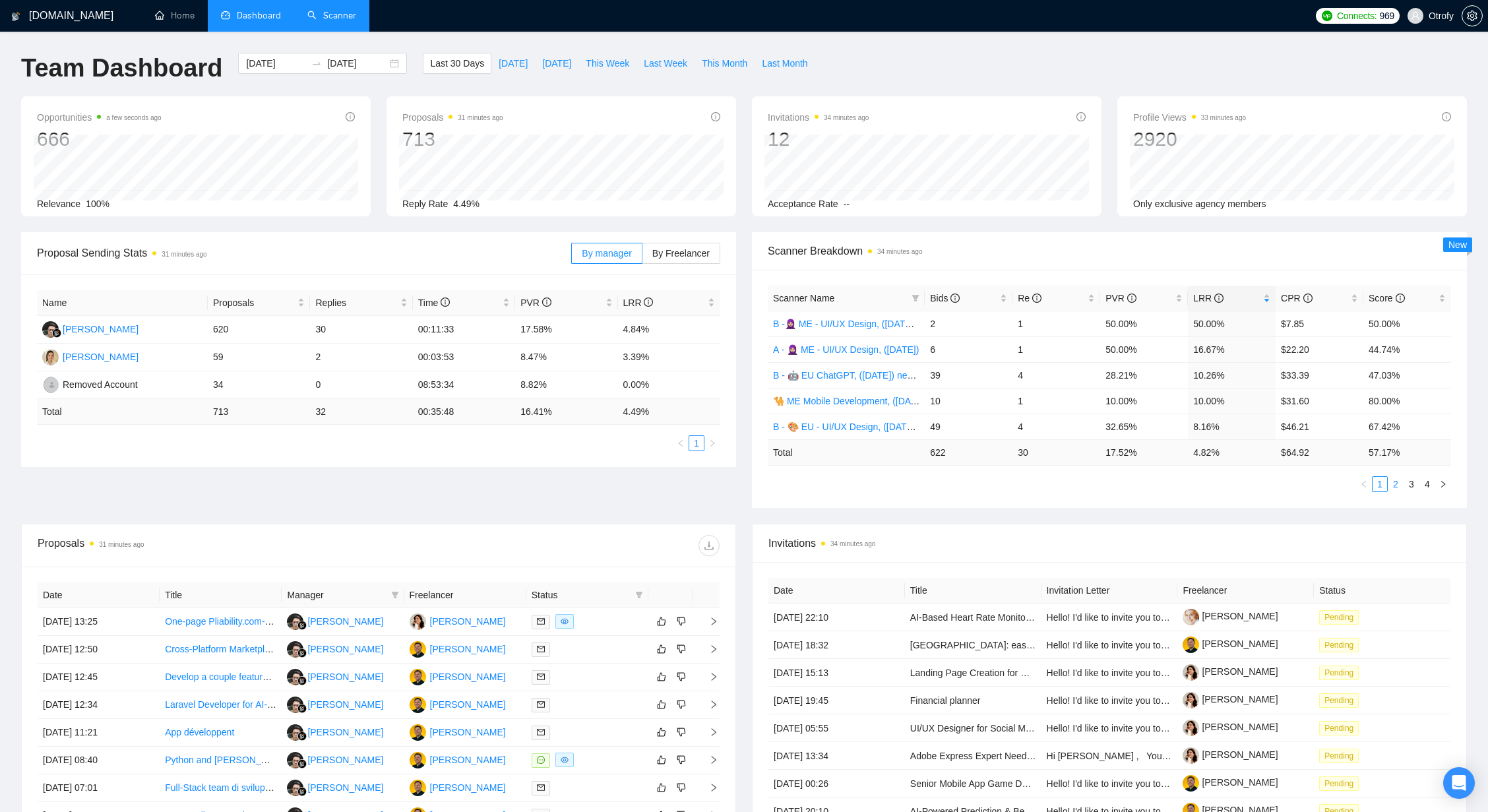
click at [1396, 486] on link "2" at bounding box center [1395, 483] width 14 height 14
click at [1408, 483] on link "3" at bounding box center [1411, 483] width 14 height 14
click at [1426, 483] on link "4" at bounding box center [1426, 483] width 14 height 14
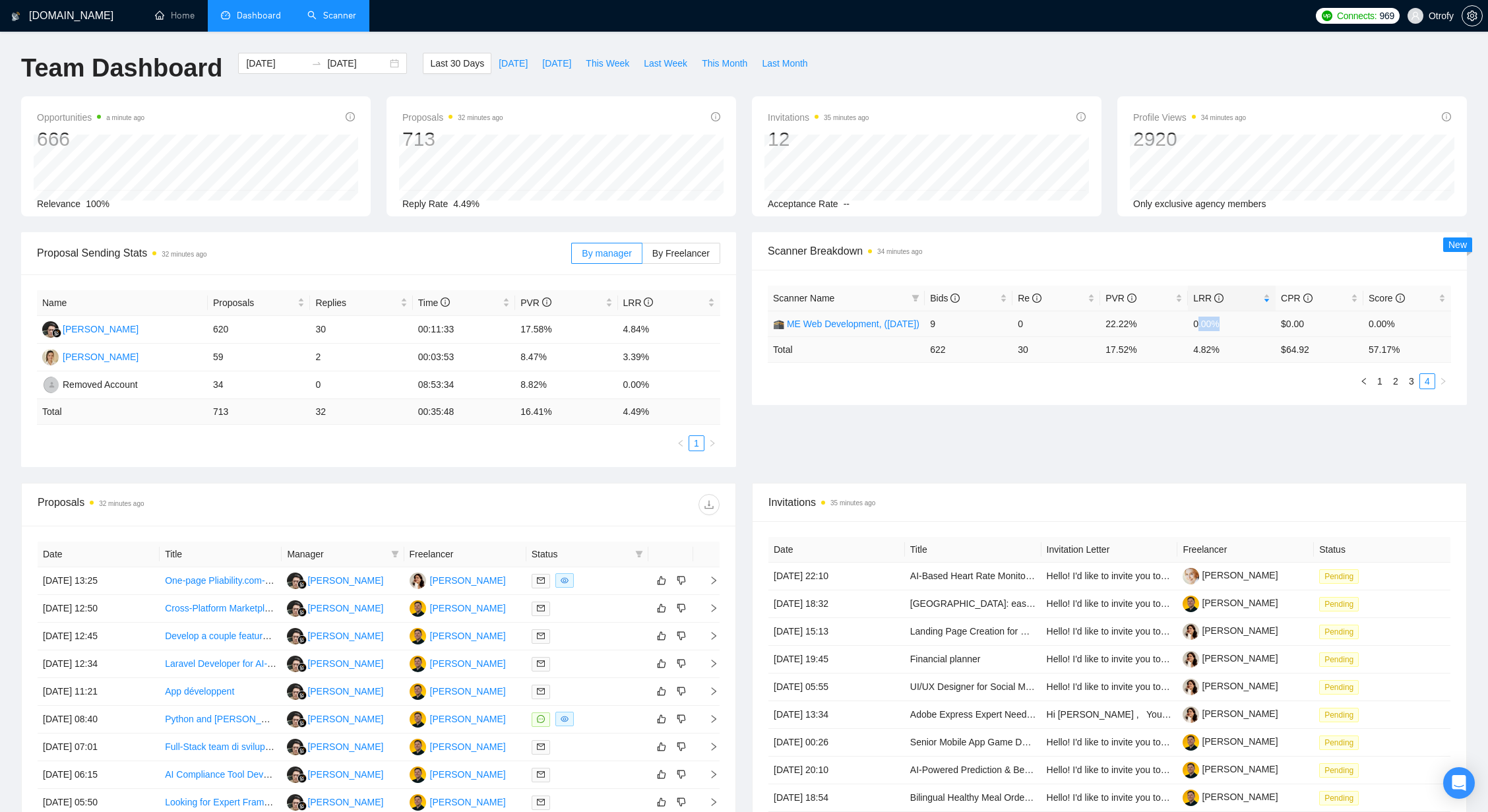
drag, startPoint x: 1196, startPoint y: 325, endPoint x: 1222, endPoint y: 325, distance: 26.0
click at [1222, 325] on td "0.00%" at bounding box center [1232, 323] width 88 height 26
click at [1414, 385] on link "3" at bounding box center [1411, 380] width 14 height 14
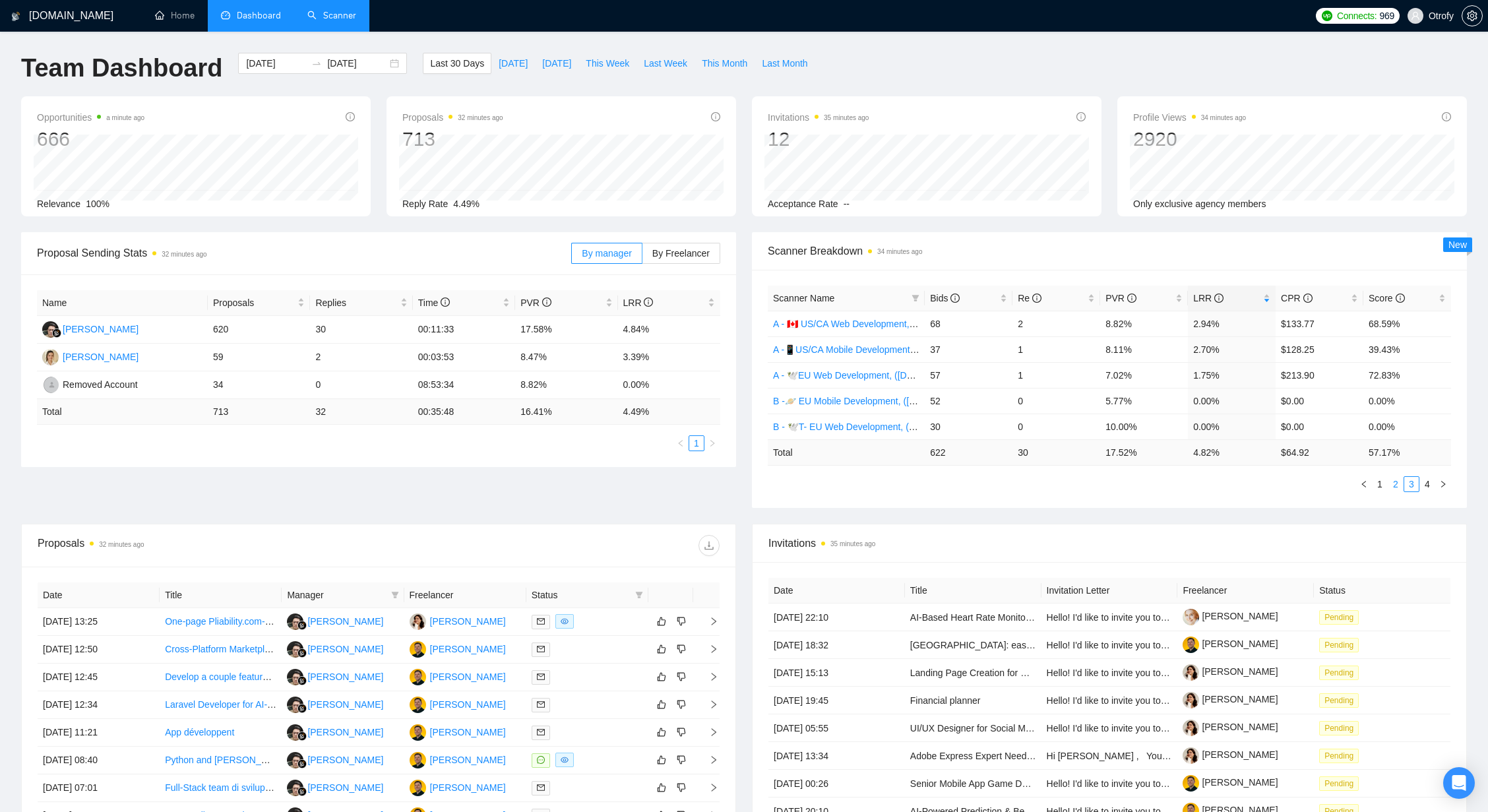
click at [1396, 483] on link "2" at bounding box center [1395, 483] width 14 height 14
click at [1379, 480] on link "1" at bounding box center [1379, 483] width 14 height 14
drag, startPoint x: 1193, startPoint y: 324, endPoint x: 1228, endPoint y: 329, distance: 35.4
click at [1228, 329] on td "50.00%" at bounding box center [1232, 323] width 88 height 26
click at [1146, 499] on div "Scanner Name Bids Re PVR LRR CPR Score B -🧕🏼 ME - UI/UX Design, (May 27, 2025) …" at bounding box center [1109, 389] width 715 height 238
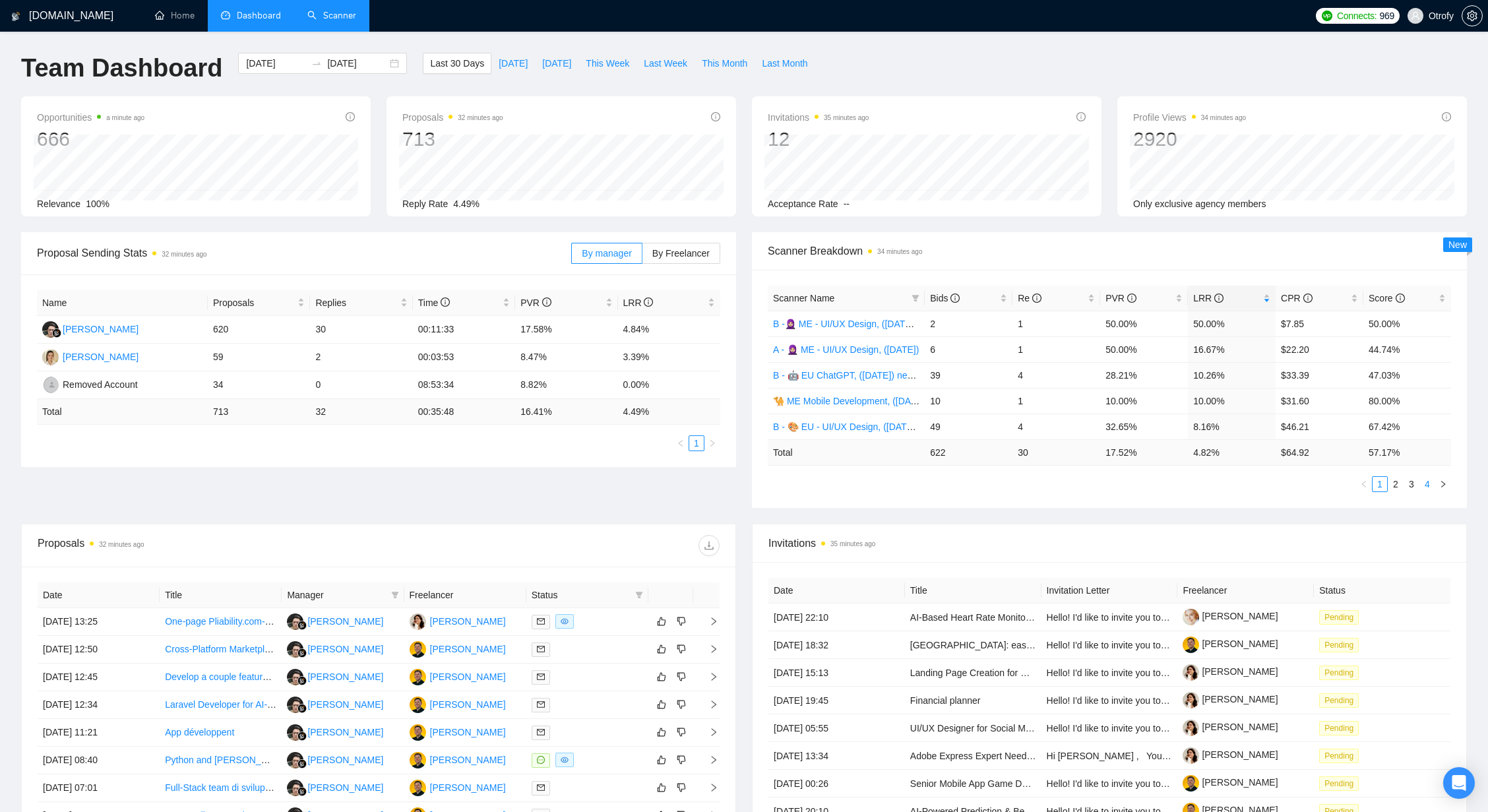
click at [1425, 484] on link "4" at bounding box center [1426, 483] width 14 height 14
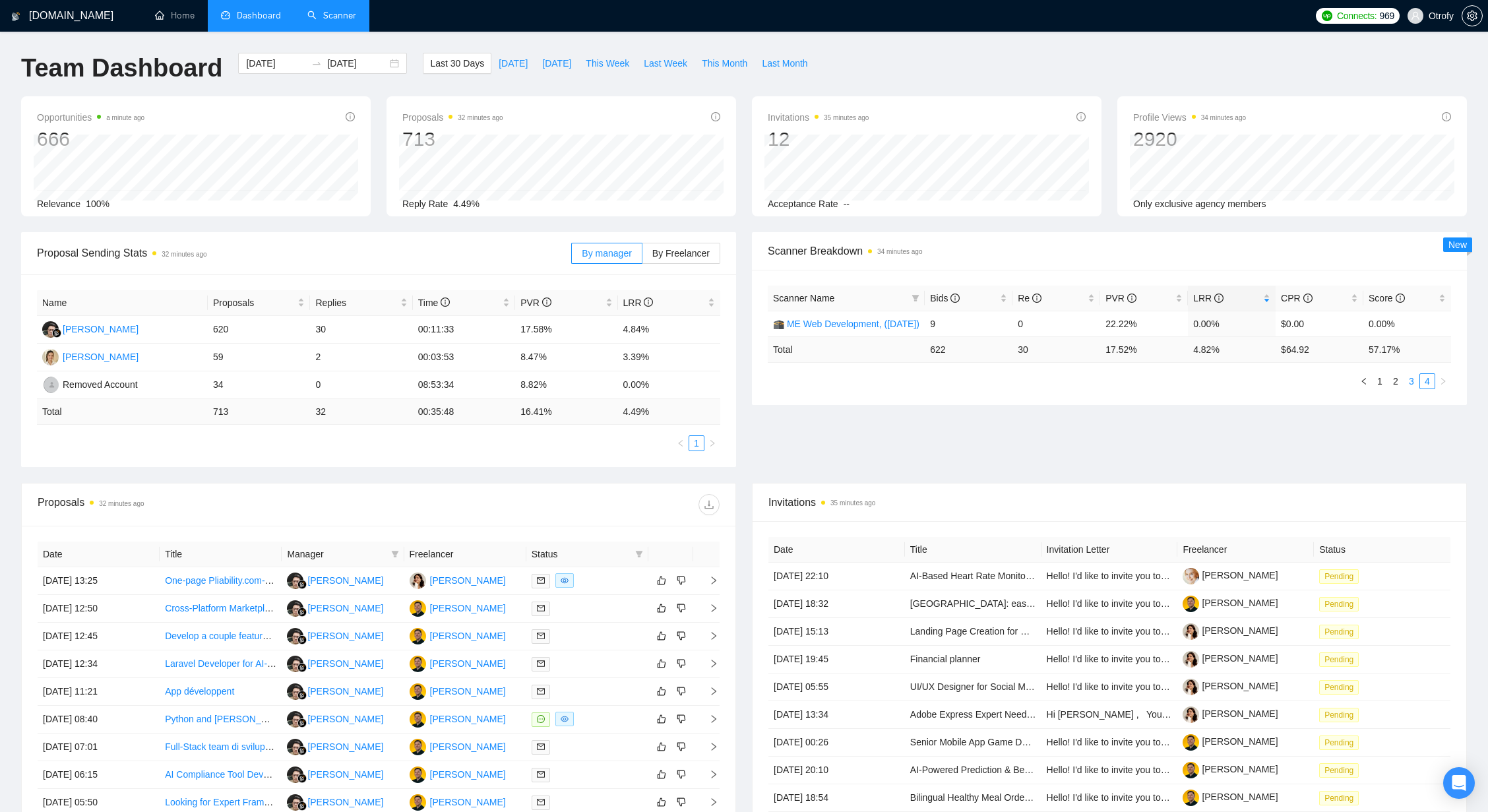
click at [1408, 386] on link "3" at bounding box center [1411, 380] width 14 height 14
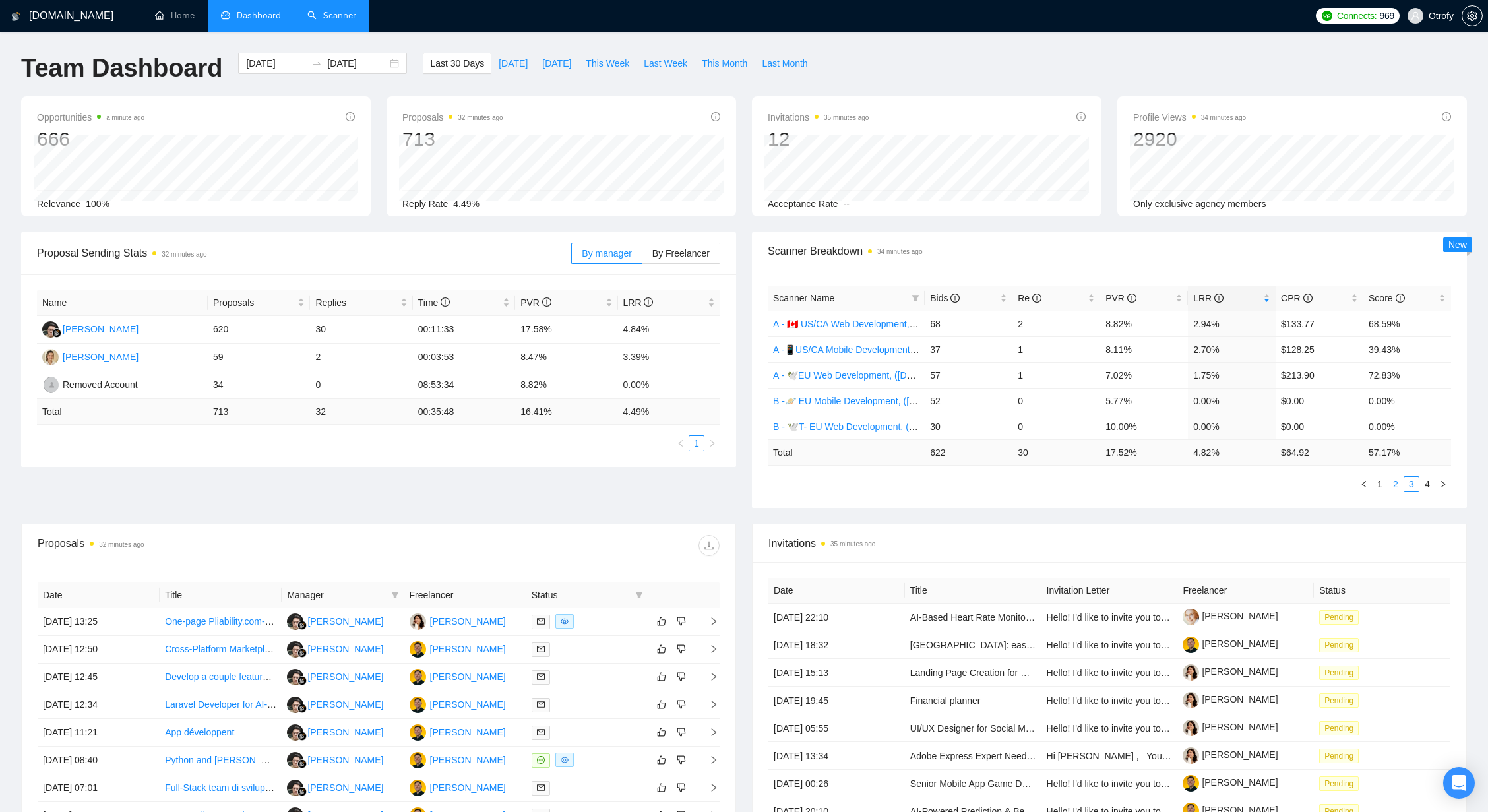
click at [1398, 485] on link "2" at bounding box center [1395, 483] width 14 height 14
click at [1378, 486] on link "1" at bounding box center [1379, 483] width 14 height 14
click at [1428, 484] on link "4" at bounding box center [1426, 483] width 14 height 14
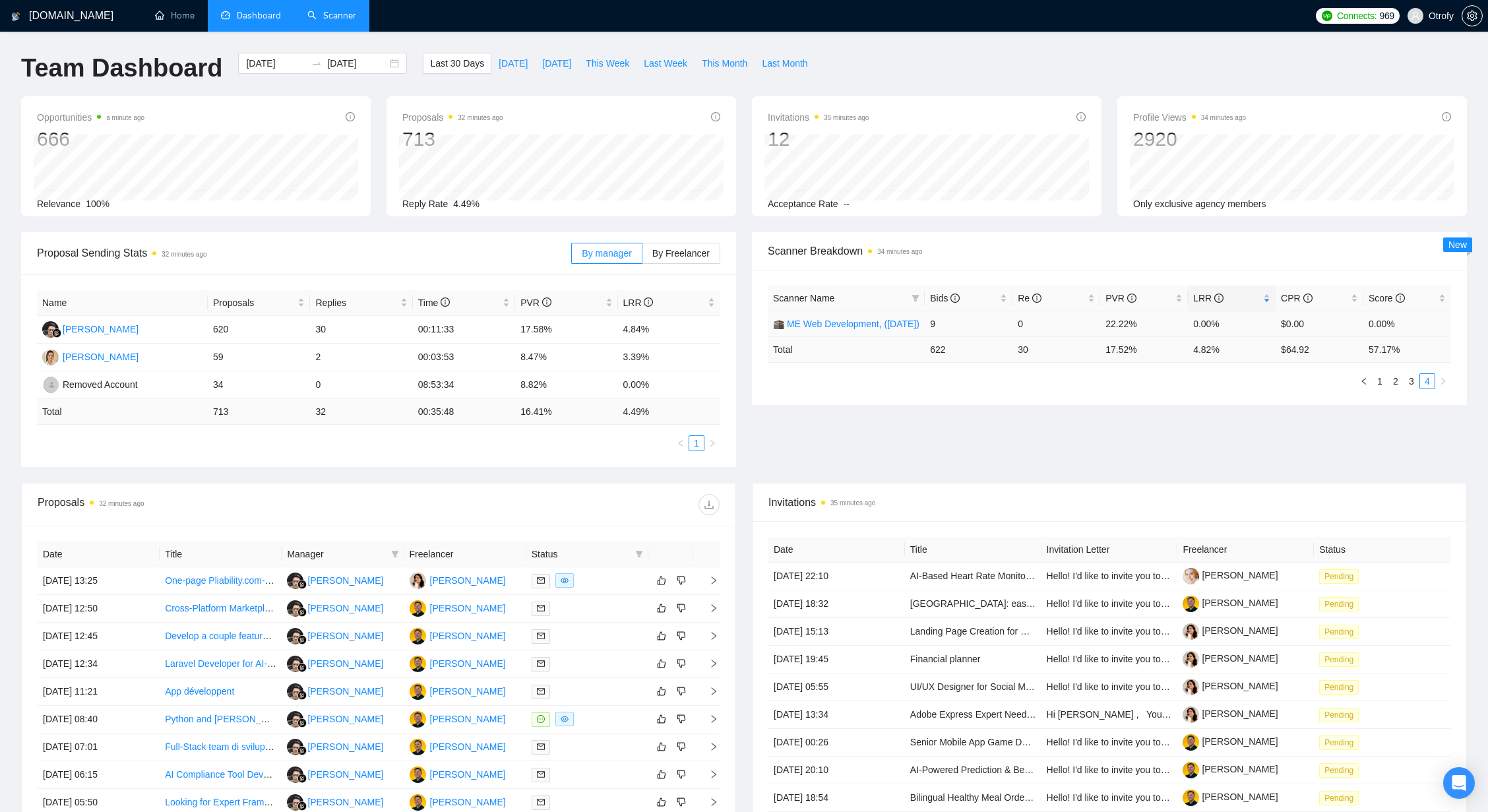
click at [859, 326] on link "🕋 ME Web Development, ([DATE])" at bounding box center [846, 324] width 147 height 11
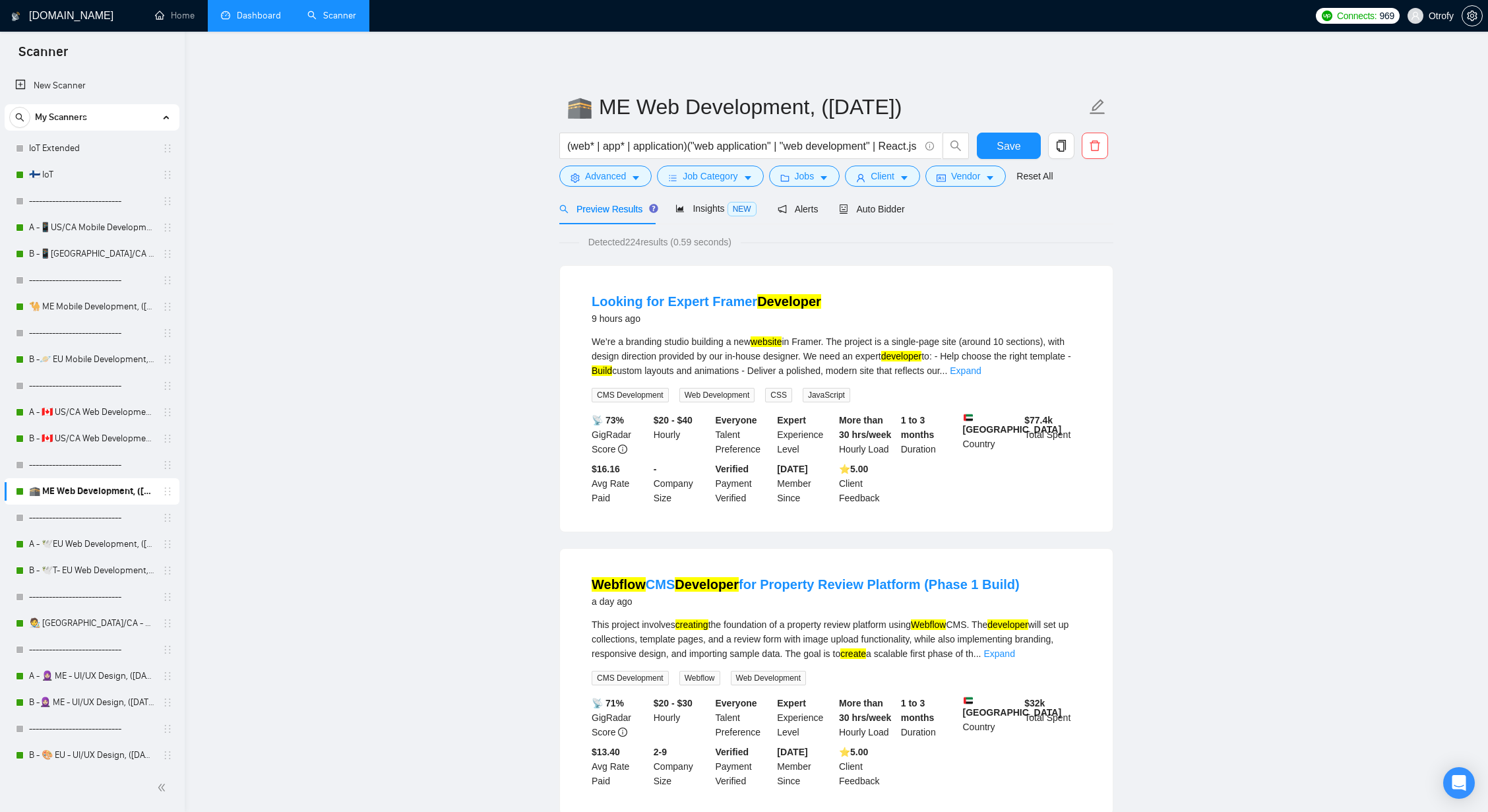
scroll to position [3, 0]
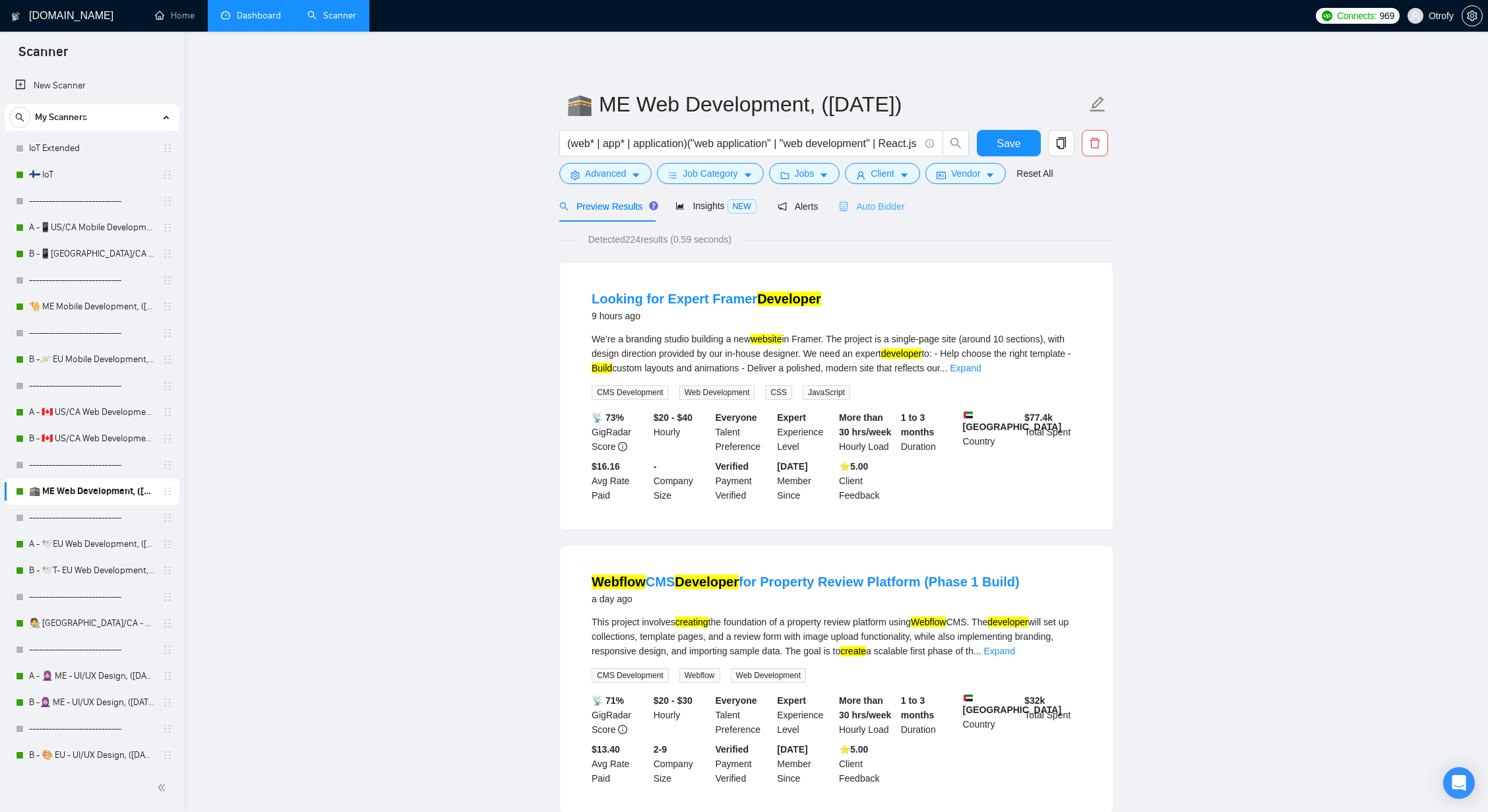
click at [877, 215] on div "Auto Bidder" at bounding box center [871, 205] width 65 height 31
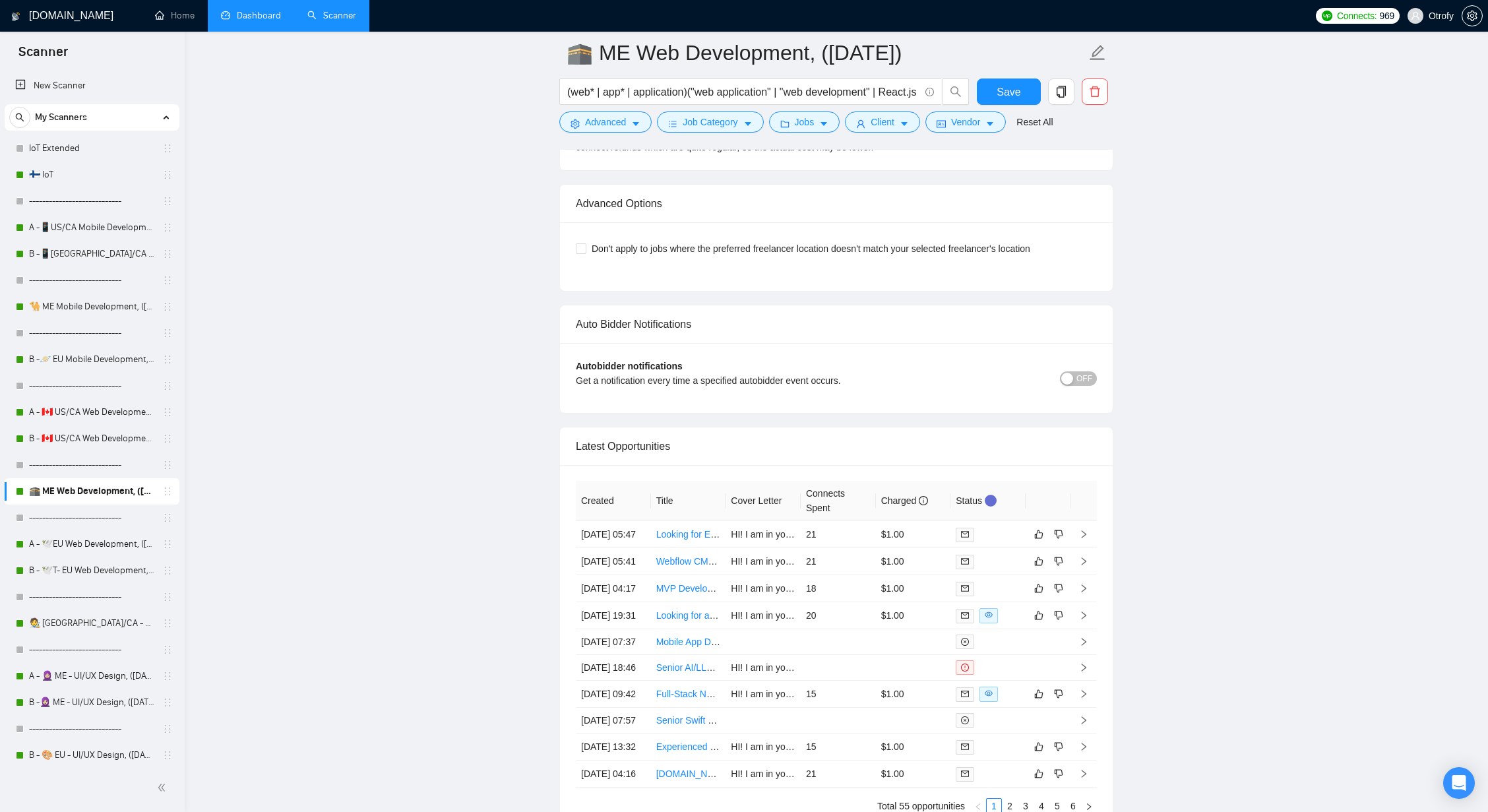
scroll to position [3127, 0]
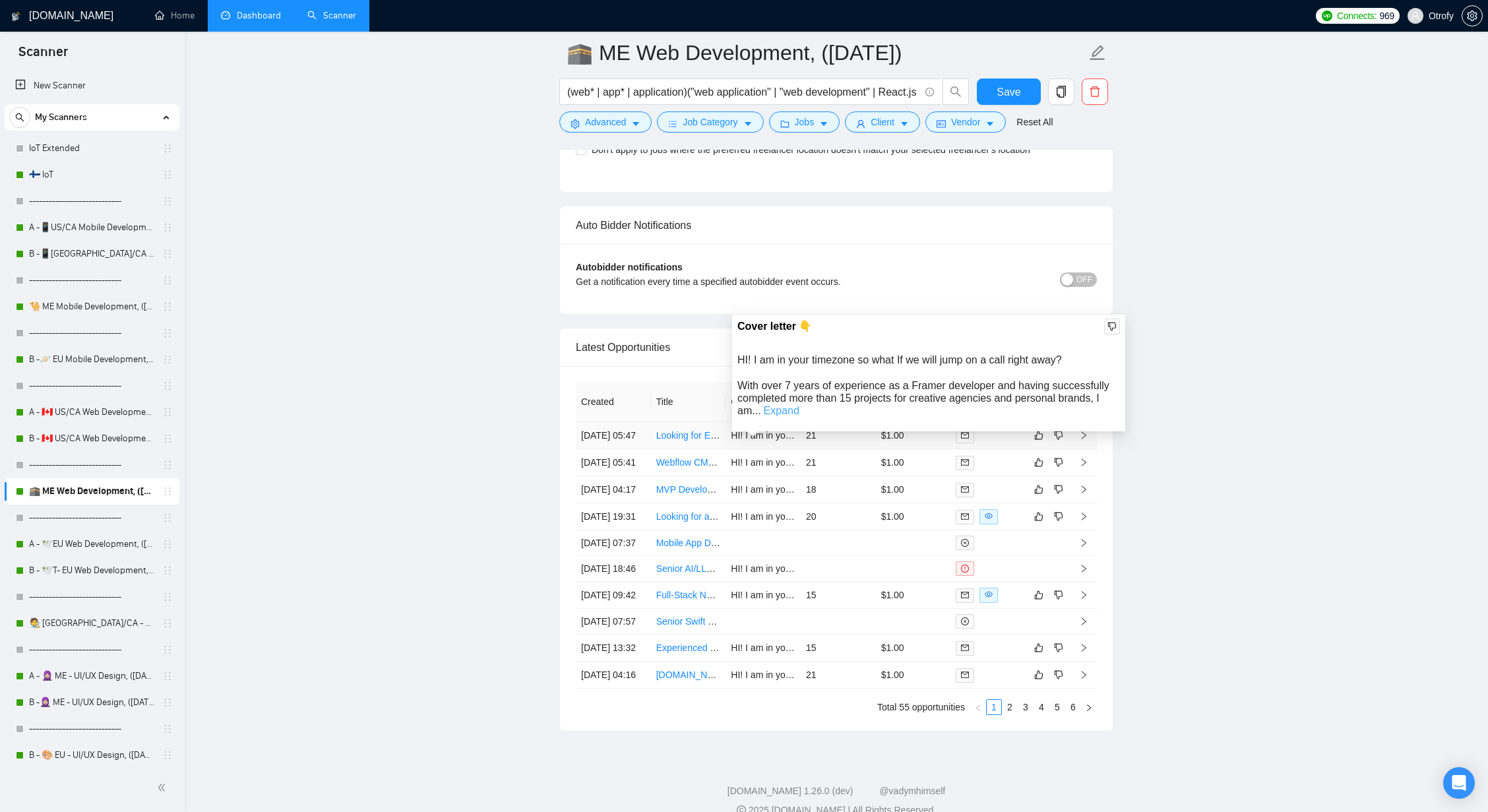
click at [773, 413] on link "Expand" at bounding box center [781, 411] width 35 height 11
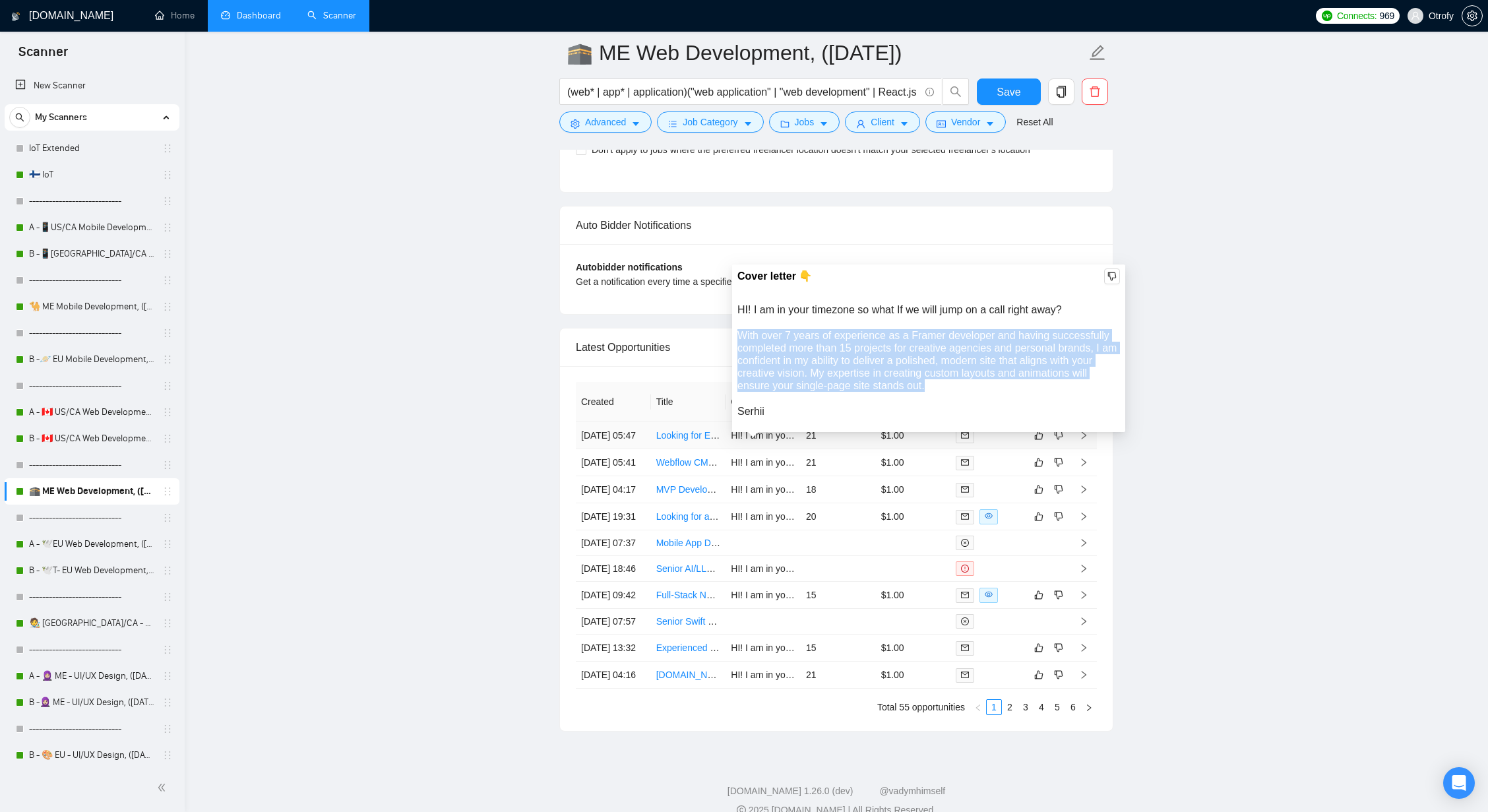
drag, startPoint x: 743, startPoint y: 341, endPoint x: 933, endPoint y: 383, distance: 194.6
click at [933, 383] on div "HI! I am in your timezone so what If we will jump on a call right away? With ov…" at bounding box center [929, 360] width 383 height 114
click at [903, 378] on div "HI! I am in your timezone so what If we will jump on a call right away? With ov…" at bounding box center [929, 360] width 383 height 114
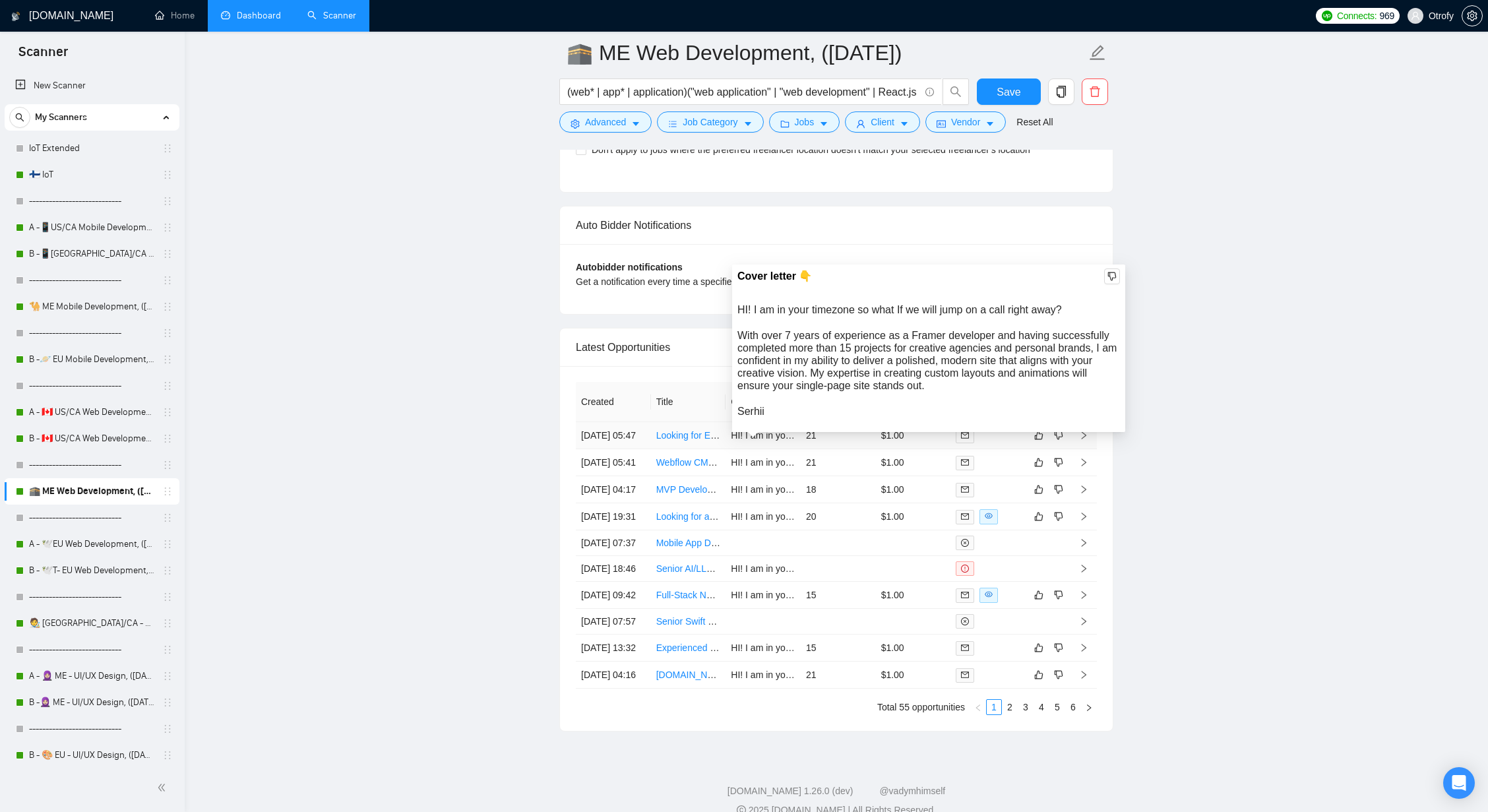
click at [830, 311] on div "HI! I am in your timezone so what If we will jump on a call right away? With ov…" at bounding box center [929, 360] width 383 height 114
click at [837, 317] on div "HI! I am in your timezone so what If we will jump on a call right away? With ov…" at bounding box center [929, 360] width 383 height 114
click at [738, 317] on div "HI! I am in your timezone so what If we will jump on a call right away? With ov…" at bounding box center [929, 360] width 383 height 114
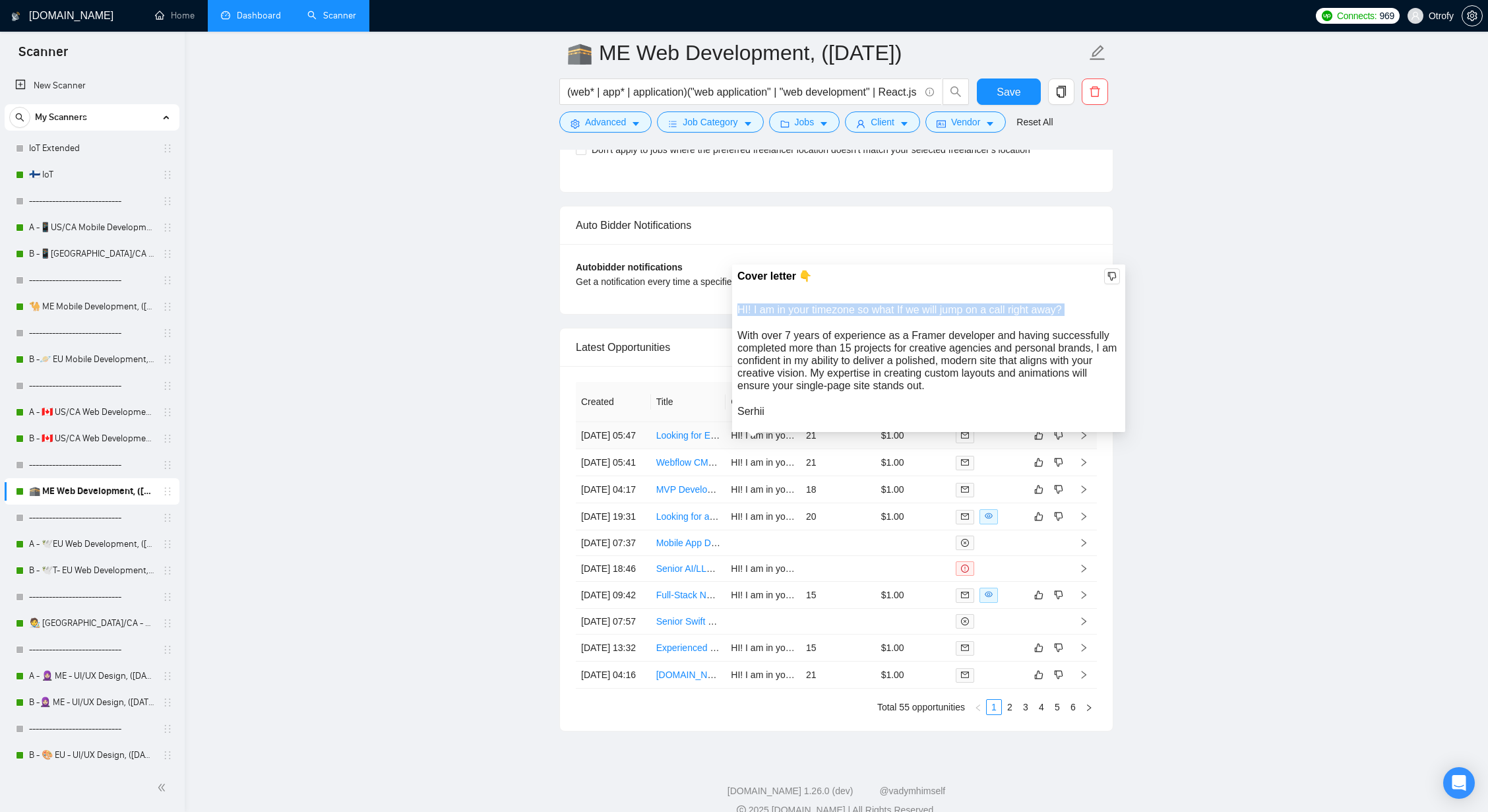
click at [740, 325] on div "HI! I am in your timezone so what If we will jump on a call right away? With ov…" at bounding box center [929, 360] width 383 height 114
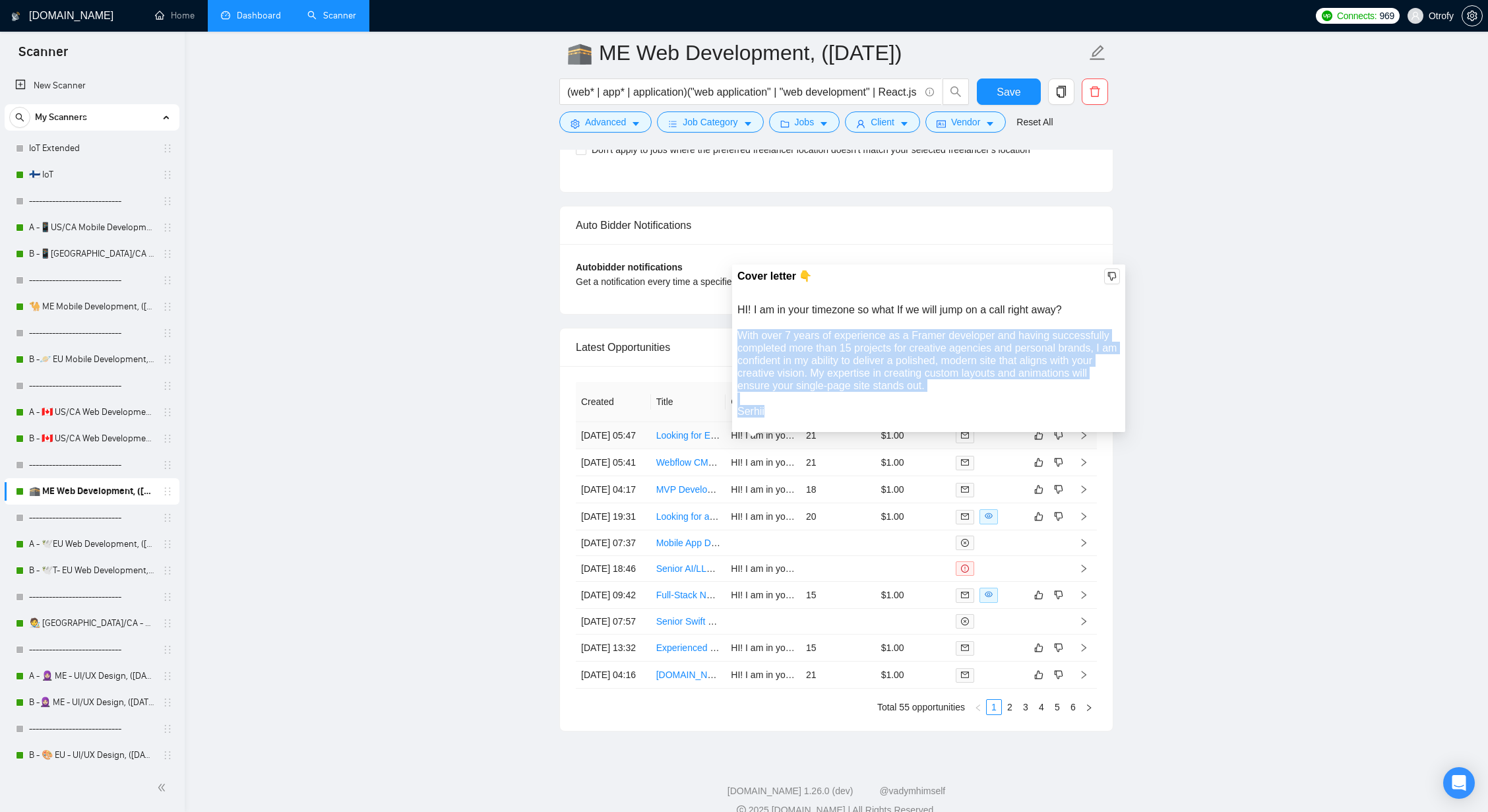
drag, startPoint x: 742, startPoint y: 335, endPoint x: 932, endPoint y: 408, distance: 203.5
click at [932, 408] on div "HI! I am in your timezone so what If we will jump on a call right away? With ov…" at bounding box center [929, 360] width 383 height 114
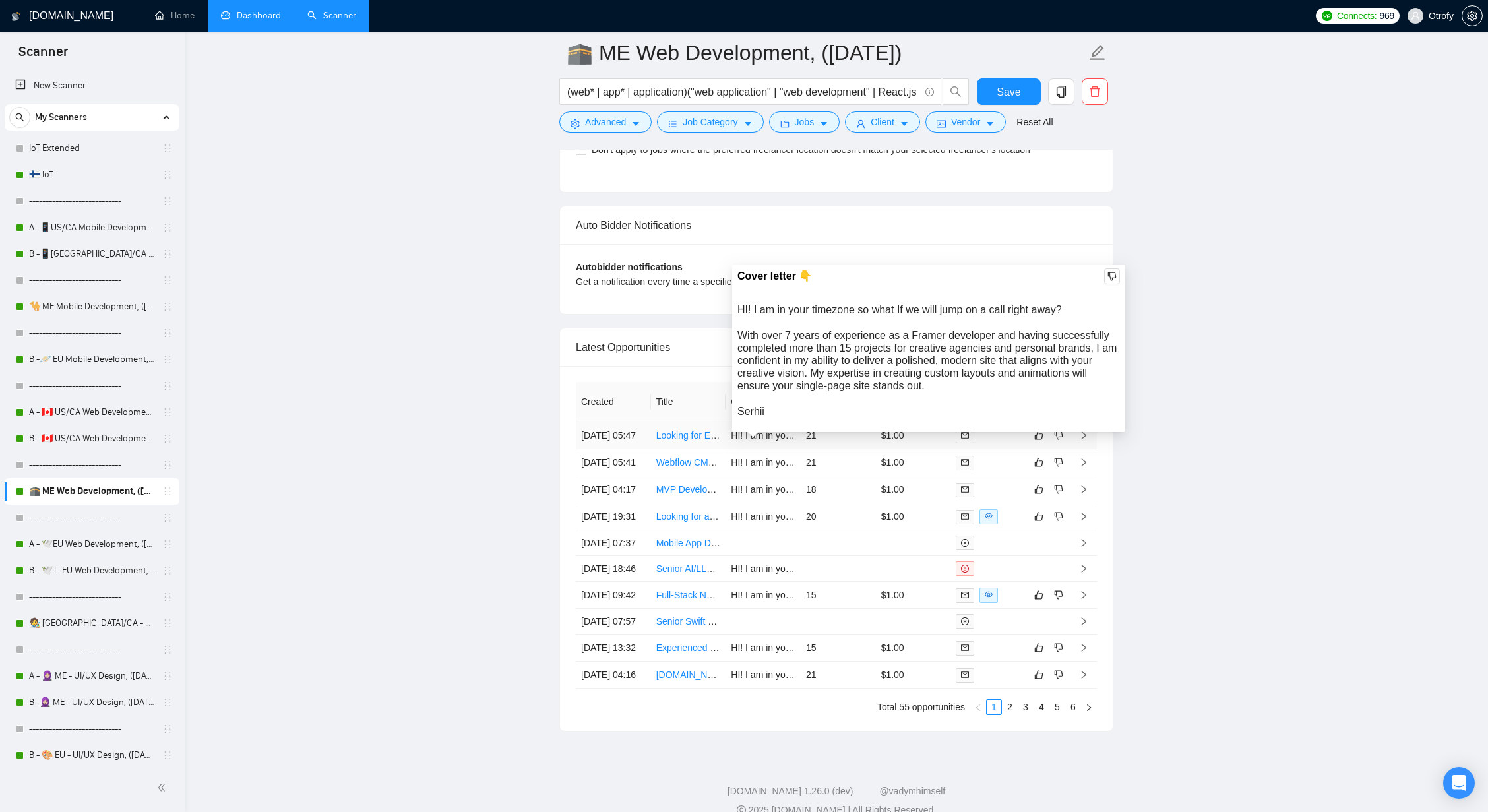
click at [933, 408] on div "HI! I am in your timezone so what If we will jump on a call right away? With ov…" at bounding box center [929, 360] width 383 height 114
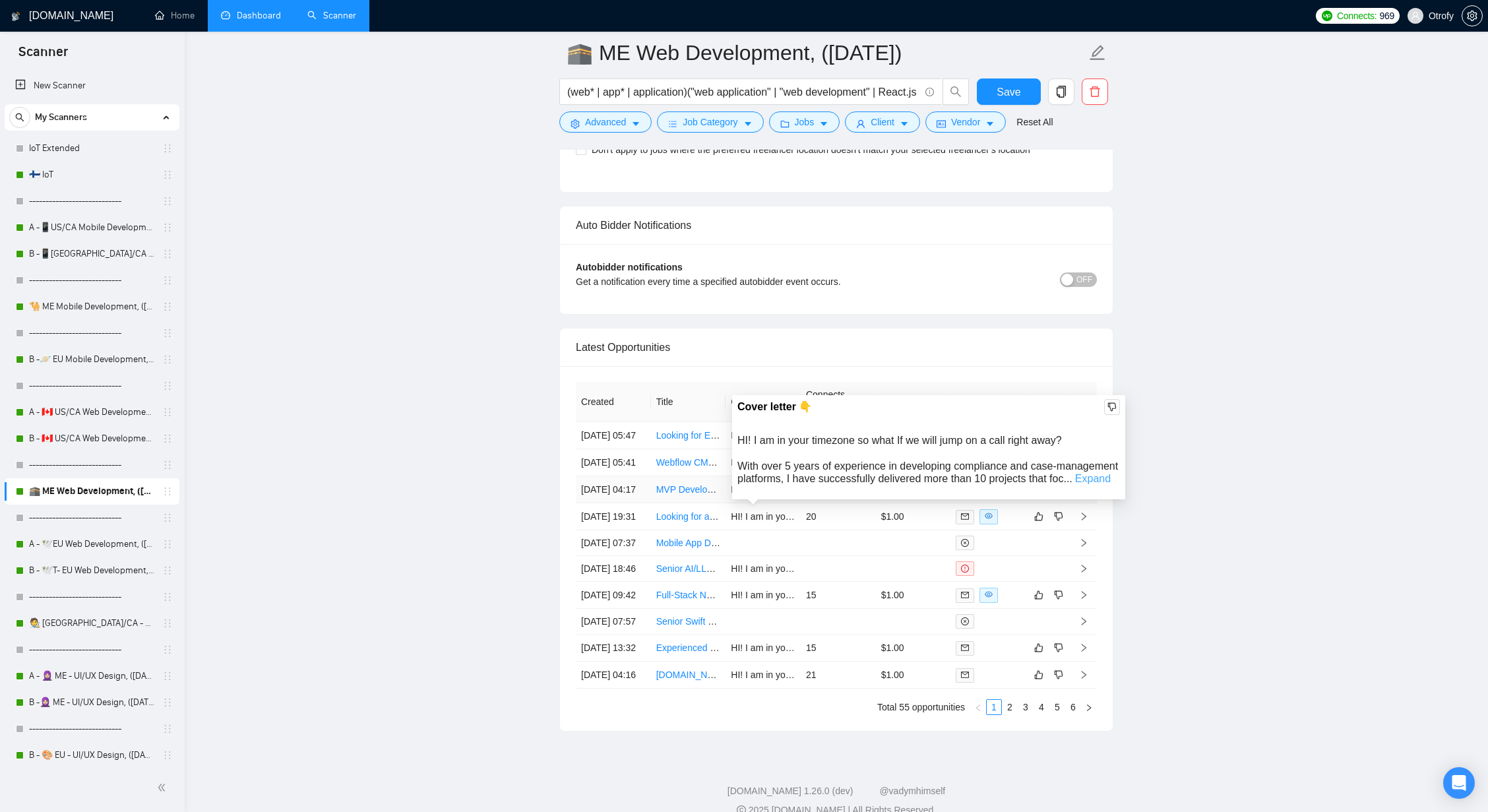
click at [1075, 484] on link "Expand" at bounding box center [1093, 478] width 35 height 11
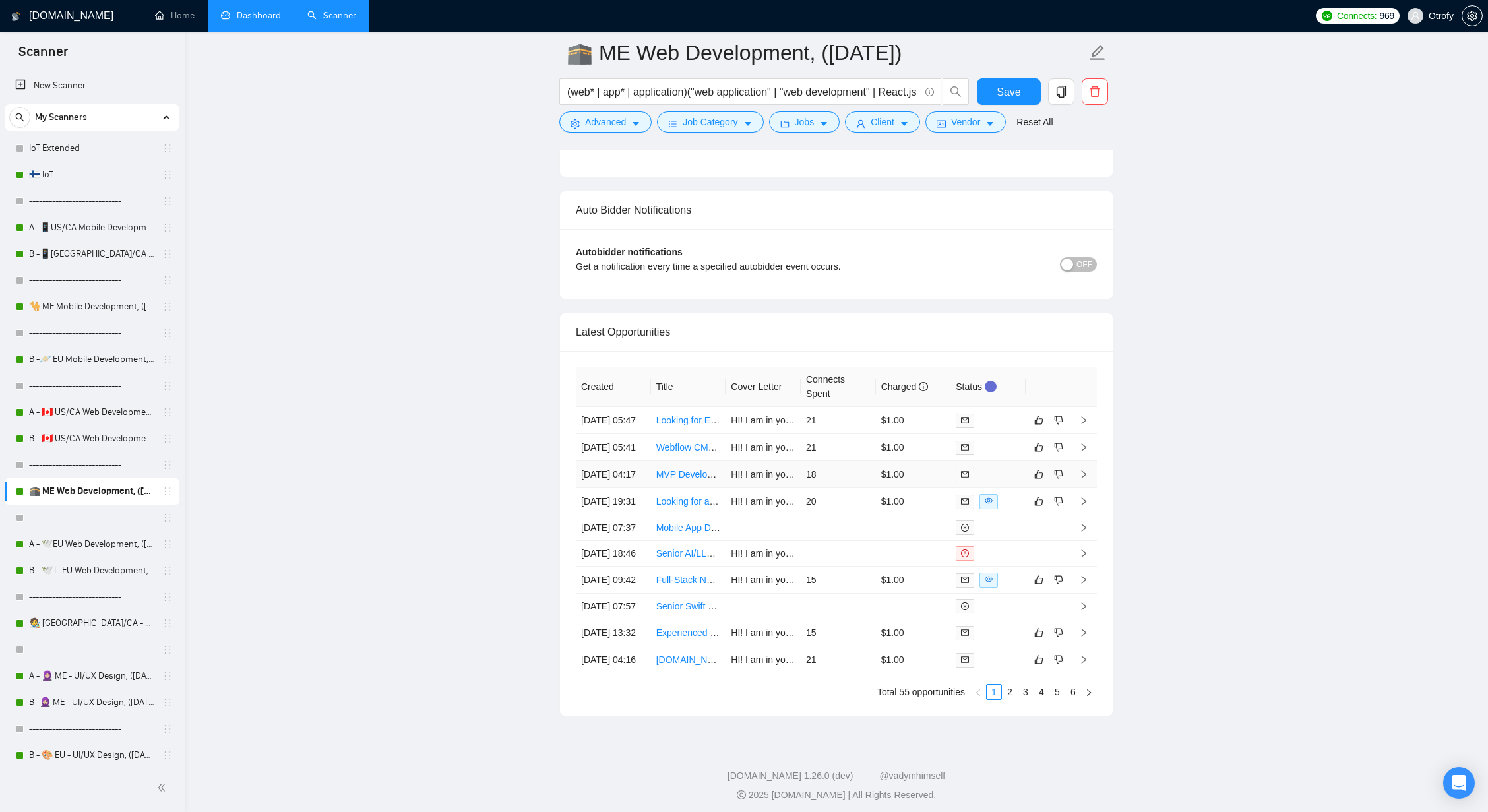
scroll to position [3219, 0]
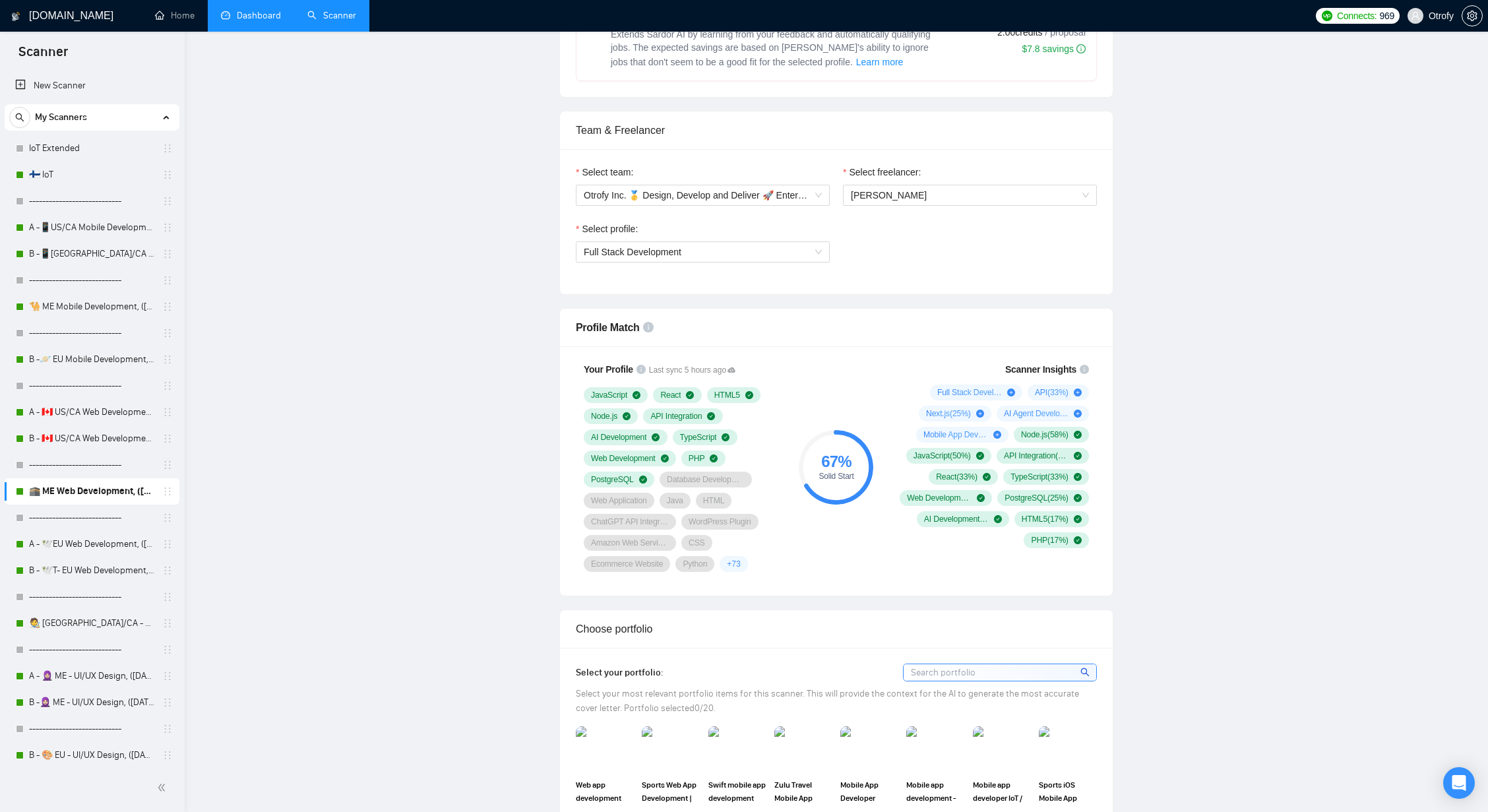
scroll to position [0, 0]
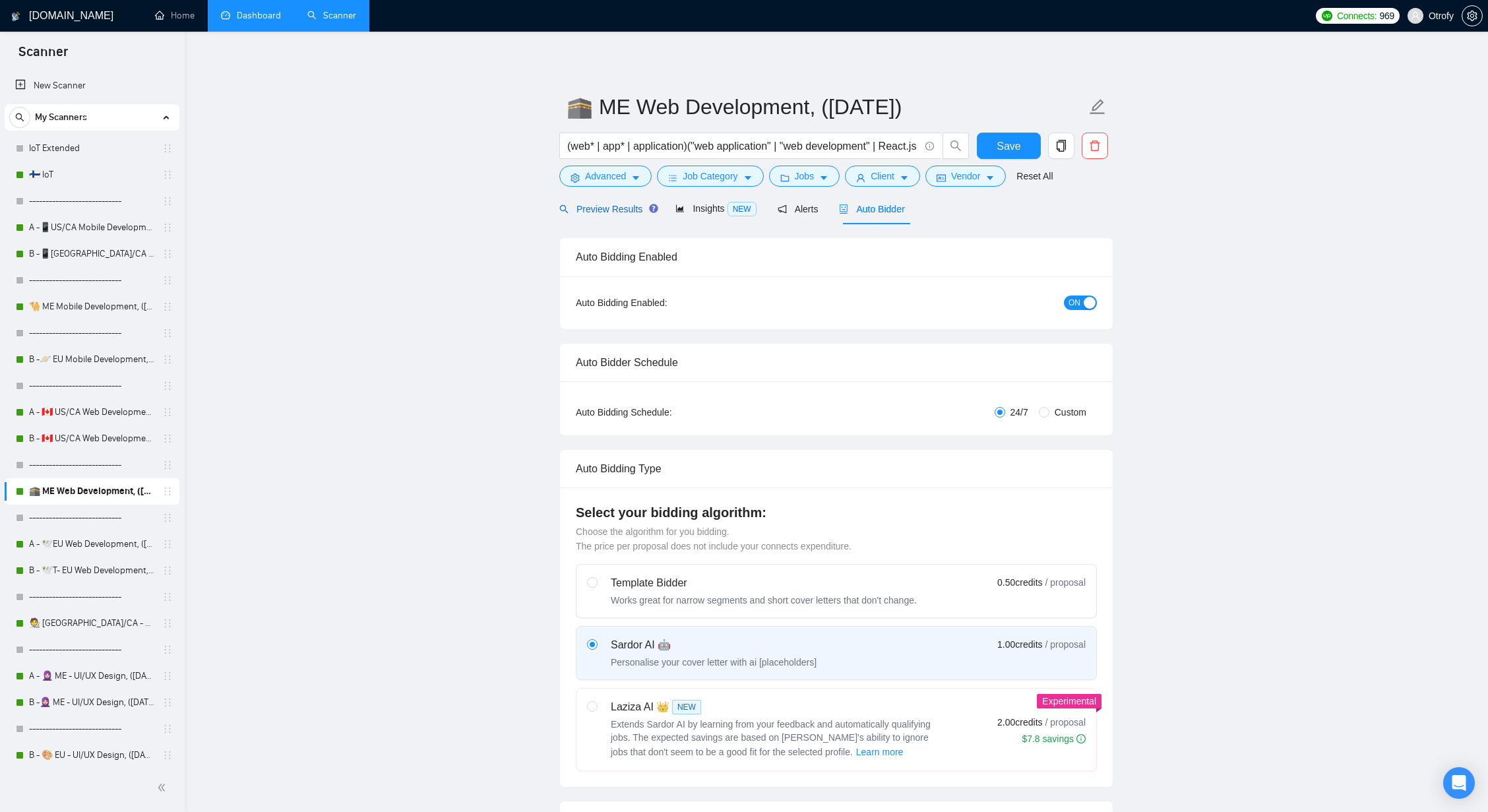
click at [617, 214] on span "Preview Results" at bounding box center [607, 209] width 95 height 11
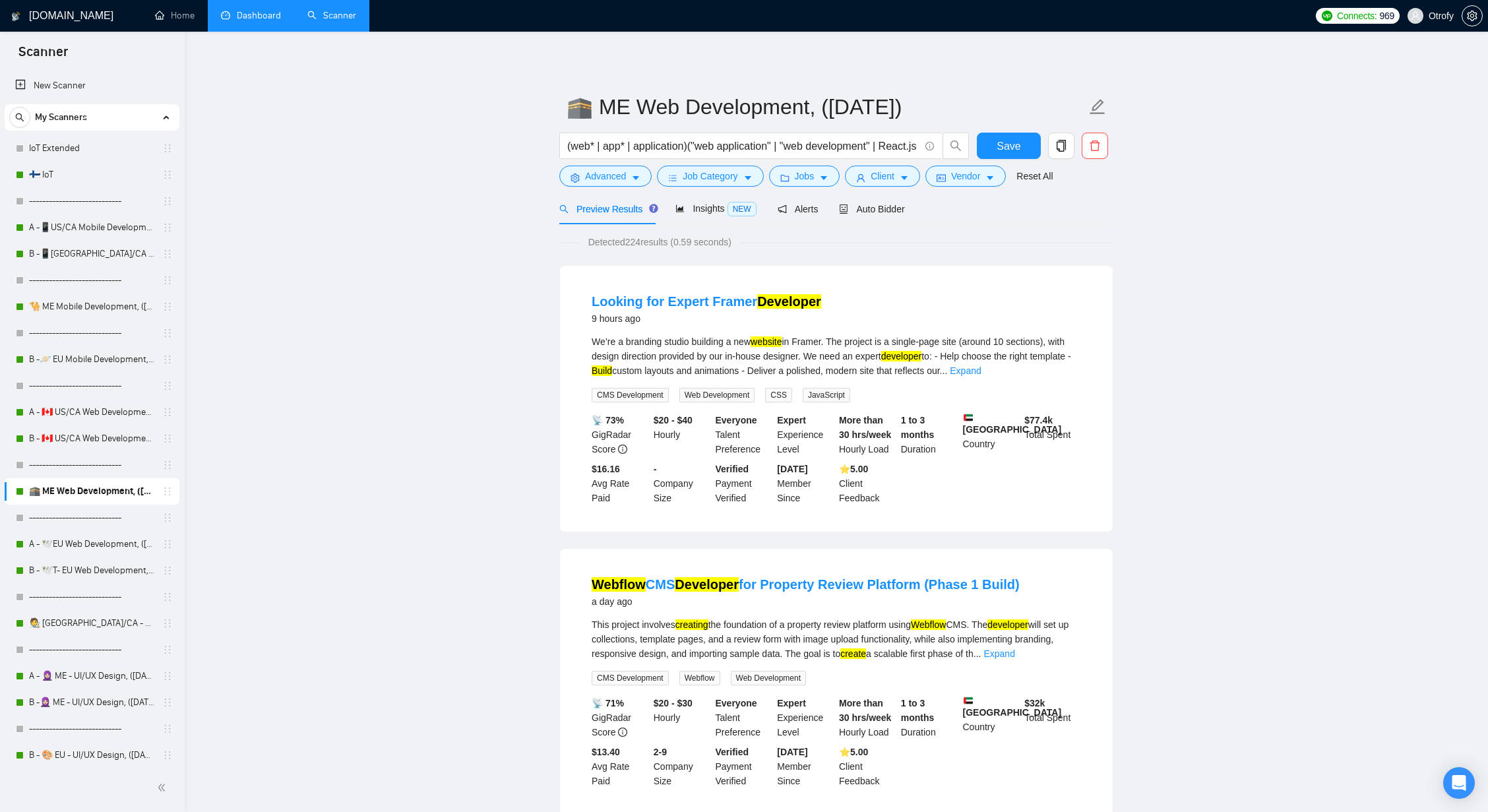
click at [274, 21] on link "Dashboard" at bounding box center [251, 15] width 60 height 11
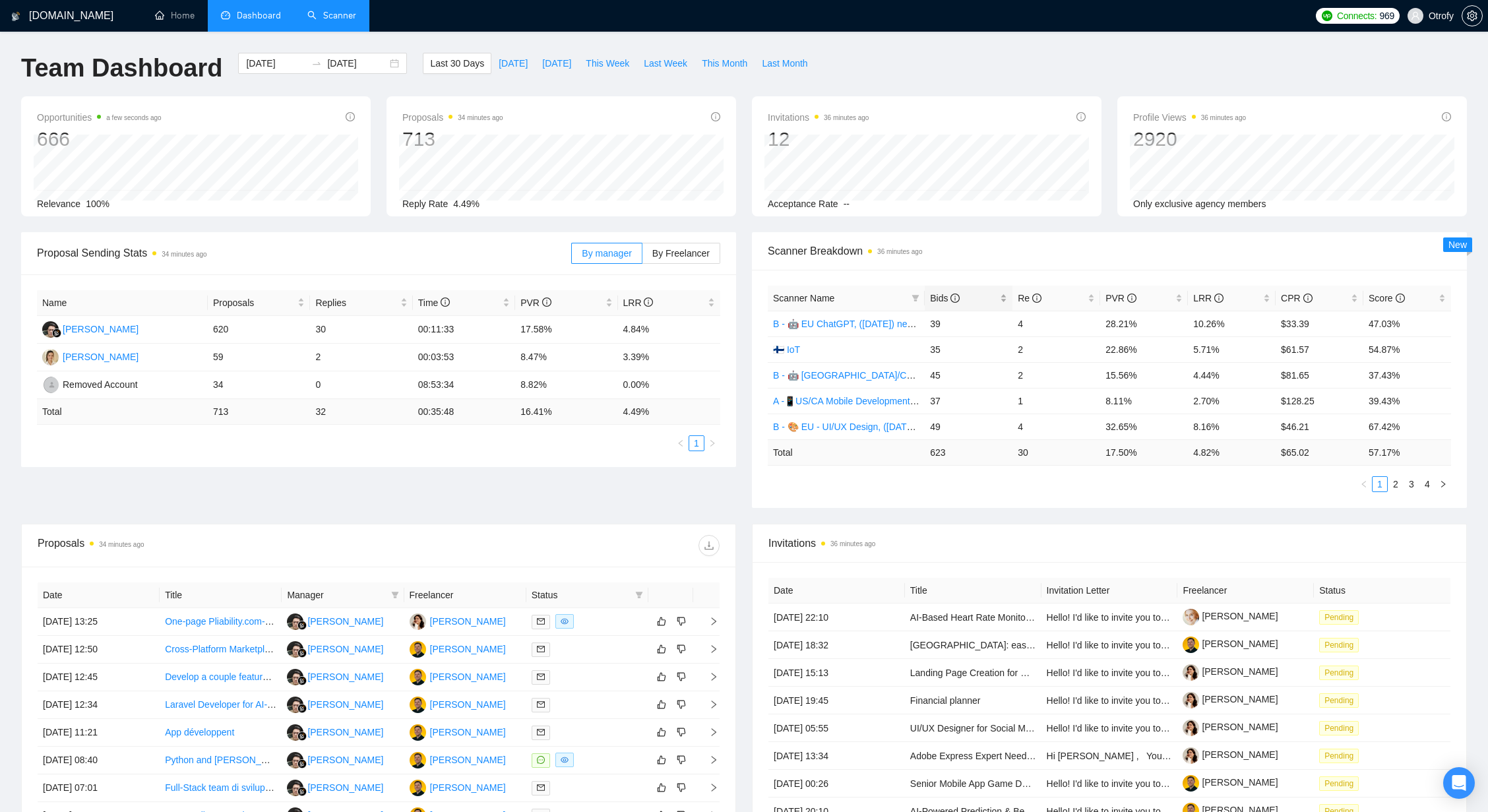
click at [1005, 298] on div "Bids" at bounding box center [968, 298] width 77 height 14
click at [1007, 495] on div "Scanner Name Bids Re PVR LRR CPR Score B -📱US/CA Mobile Development, (March 10,…" at bounding box center [1109, 389] width 715 height 238
drag, startPoint x: 932, startPoint y: 373, endPoint x: 1221, endPoint y: 377, distance: 289.0
click at [1221, 377] on tr "🧑‍🎨 US/CA - UI/UX Design, (Mar 10, 2024) 59 4 38.98% 6.78% $55.31 57.14%" at bounding box center [1109, 375] width 683 height 26
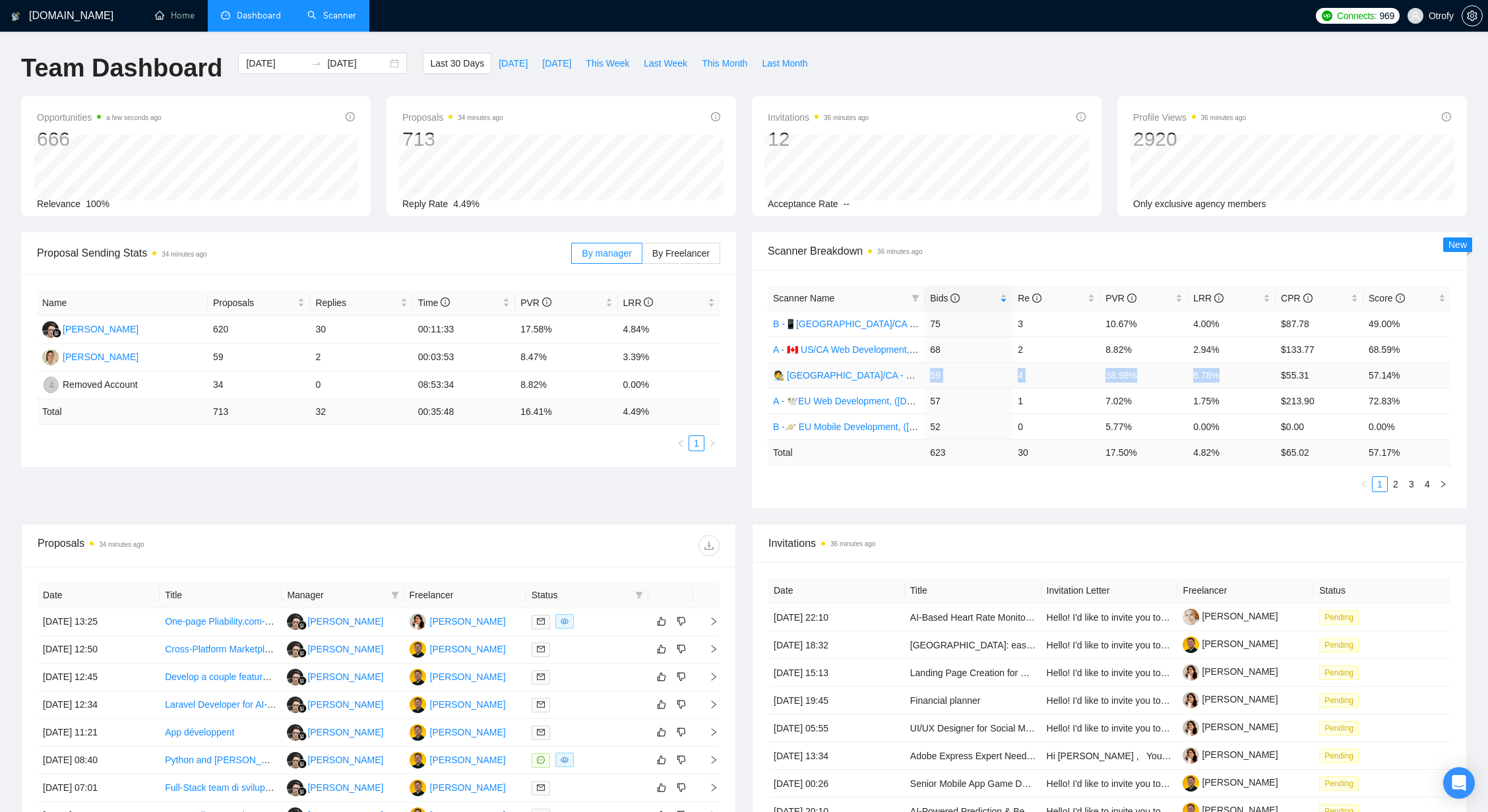
click at [1221, 377] on td "6.78%" at bounding box center [1232, 375] width 88 height 26
click at [1110, 375] on td "38.98%" at bounding box center [1144, 375] width 88 height 26
drag, startPoint x: 1284, startPoint y: 375, endPoint x: 1312, endPoint y: 375, distance: 28.0
click at [1312, 375] on td "$55.31" at bounding box center [1319, 375] width 88 height 26
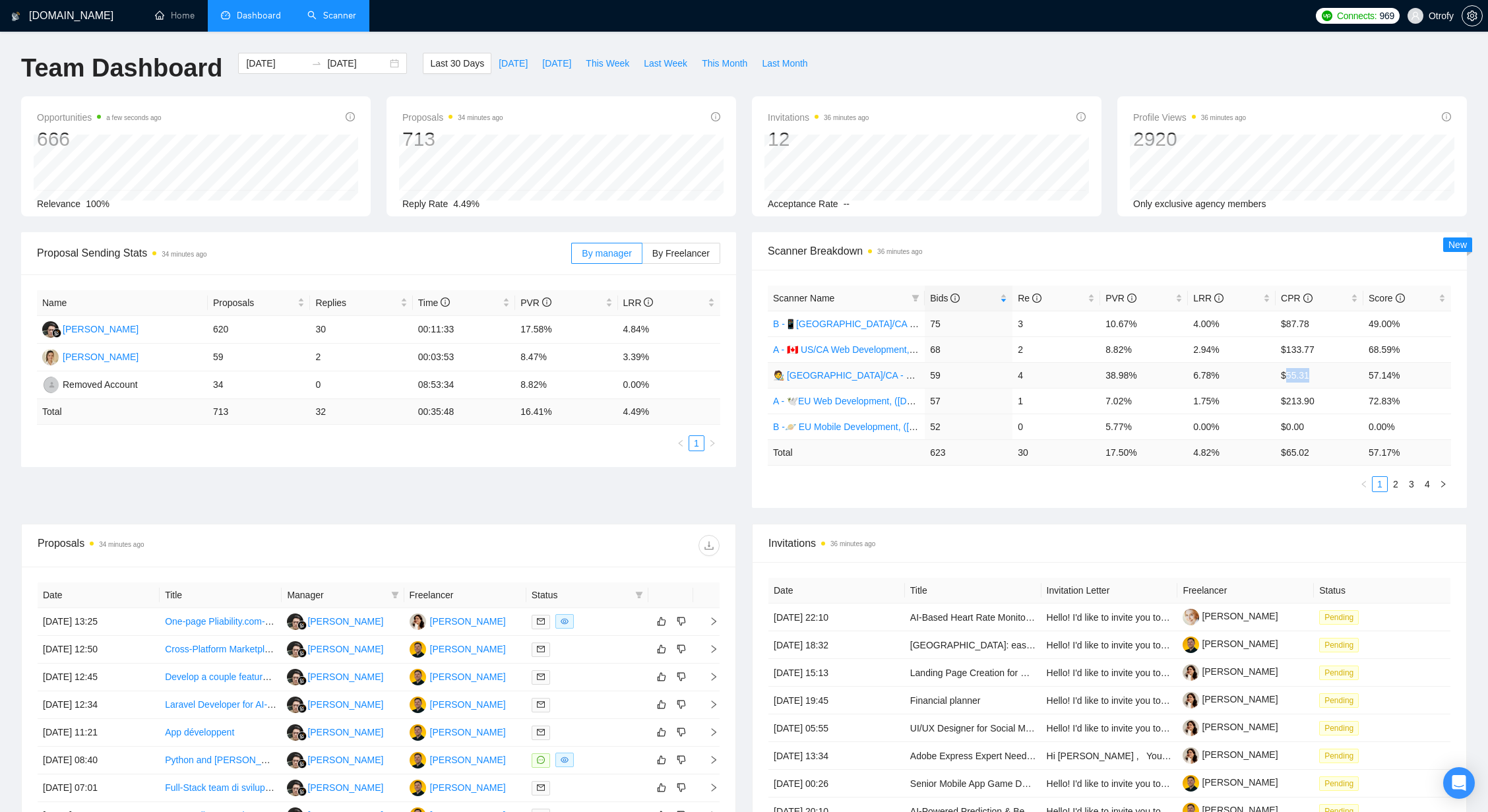
click at [1312, 375] on td "$55.31" at bounding box center [1319, 375] width 88 height 26
drag, startPoint x: 1195, startPoint y: 373, endPoint x: 1220, endPoint y: 376, distance: 25.2
click at [1220, 376] on td "6.78%" at bounding box center [1232, 375] width 88 height 26
drag, startPoint x: 1120, startPoint y: 325, endPoint x: 1141, endPoint y: 325, distance: 21.0
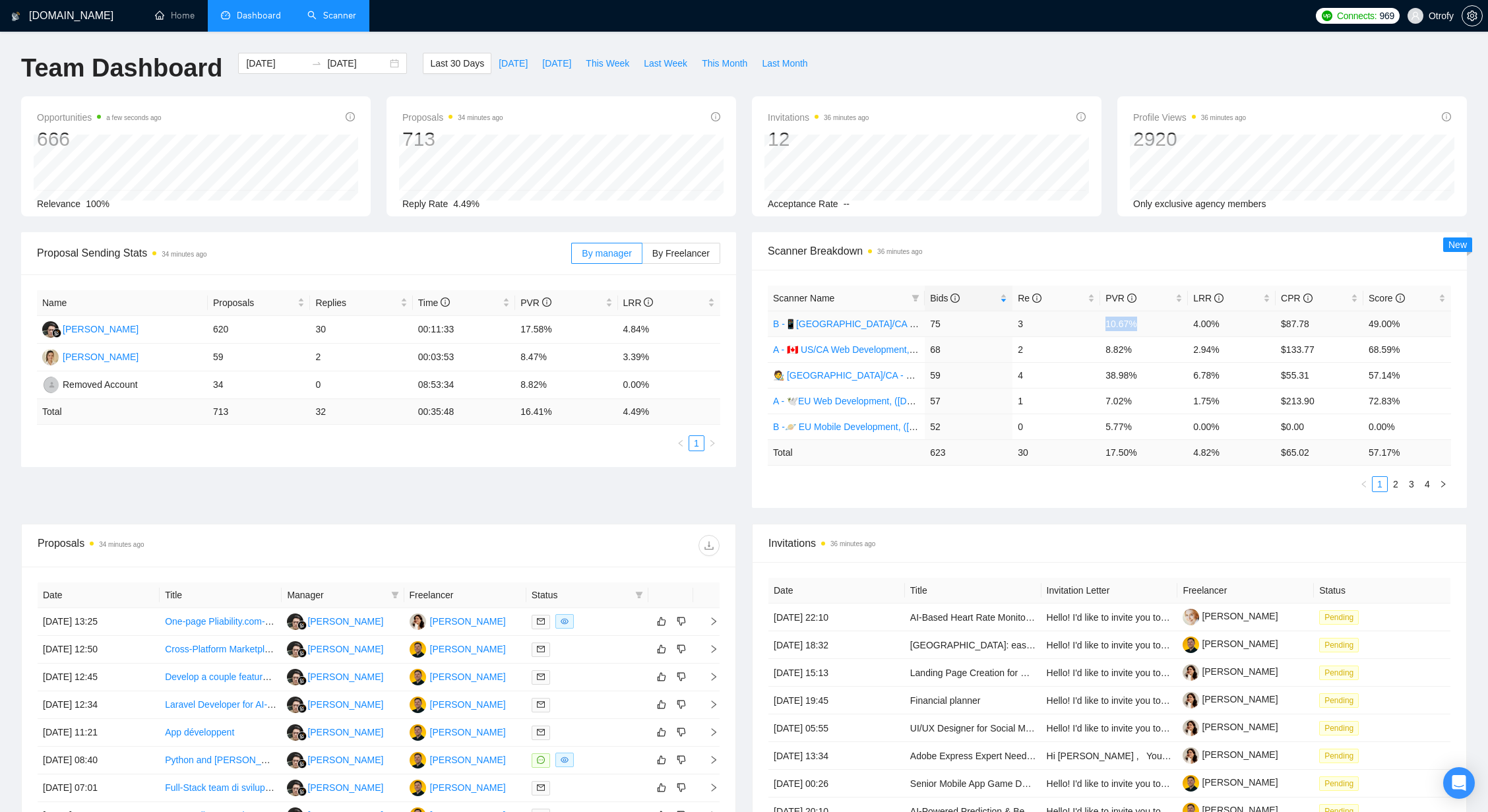
click at [1141, 325] on td "10.67%" at bounding box center [1144, 323] width 88 height 26
drag, startPoint x: 1103, startPoint y: 352, endPoint x: 1138, endPoint y: 352, distance: 35.0
click at [1138, 352] on td "8.82%" at bounding box center [1144, 349] width 88 height 26
click at [750, 383] on div "Scanner Breakdown 42 minutes ago Scanner Name Bids Re PVR LRR CPR Score B -📱US/…" at bounding box center [1109, 370] width 731 height 276
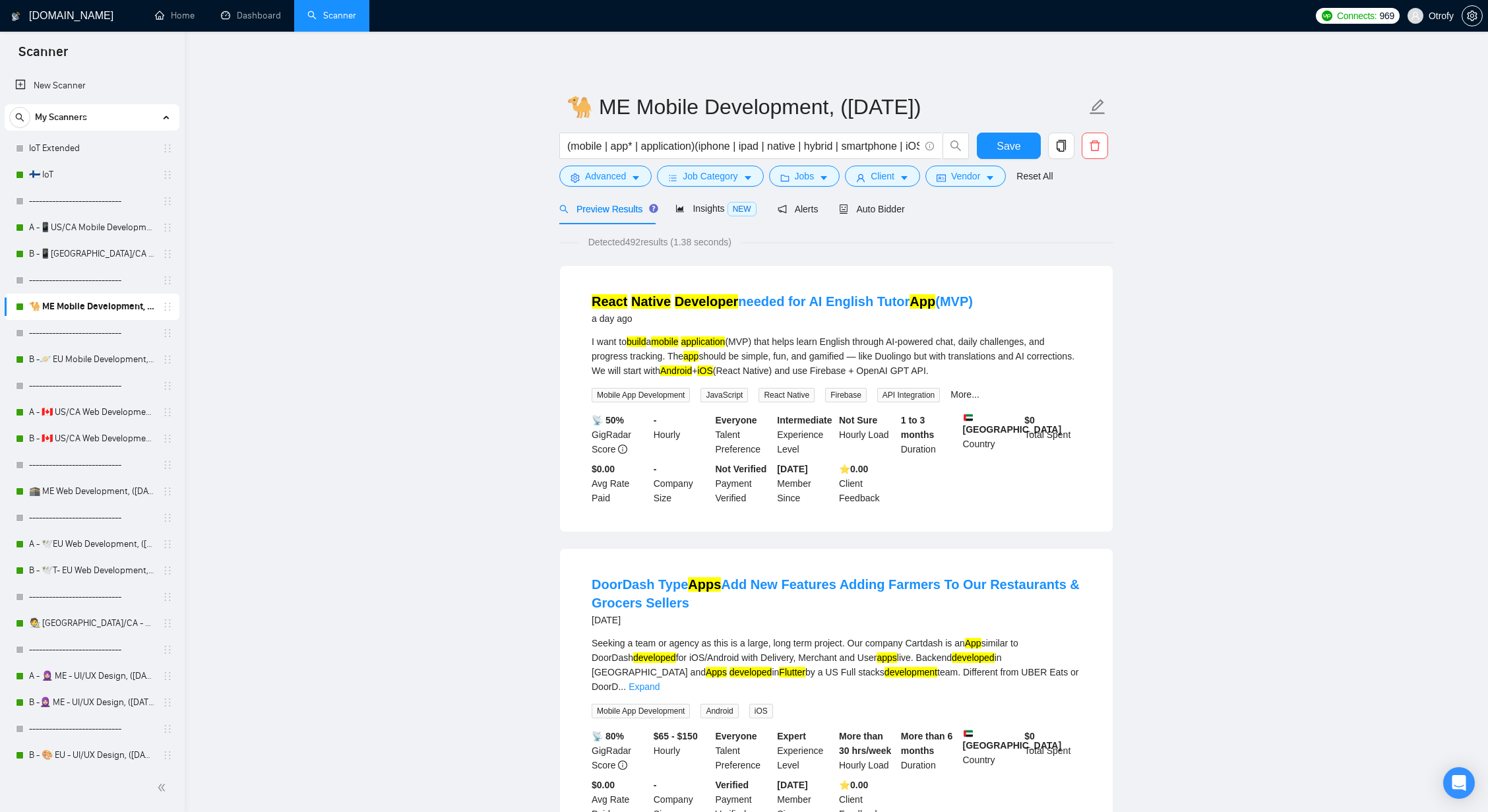
click at [263, 11] on link "Dashboard" at bounding box center [251, 15] width 60 height 11
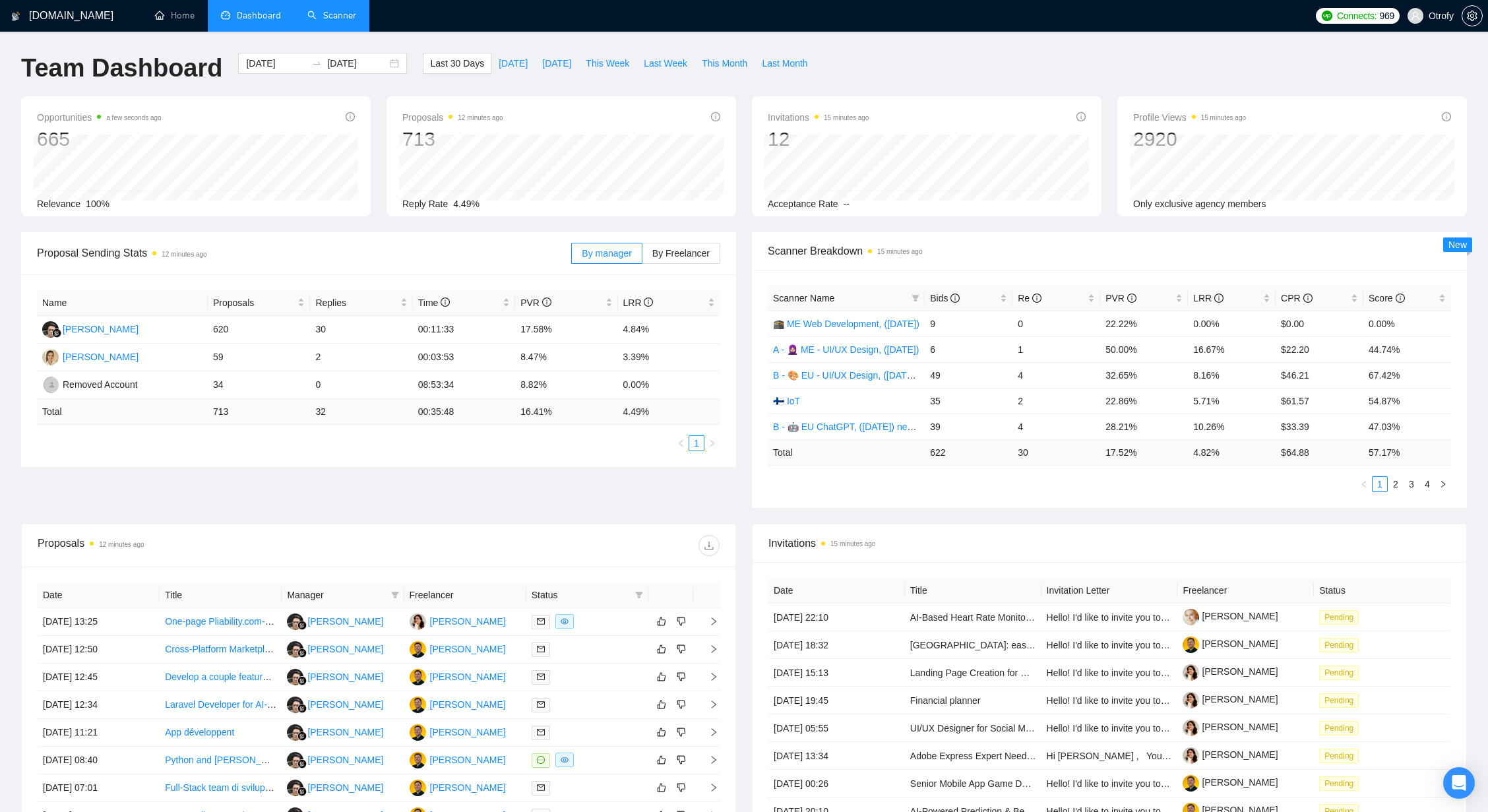
click at [349, 21] on link "Scanner" at bounding box center [332, 15] width 49 height 11
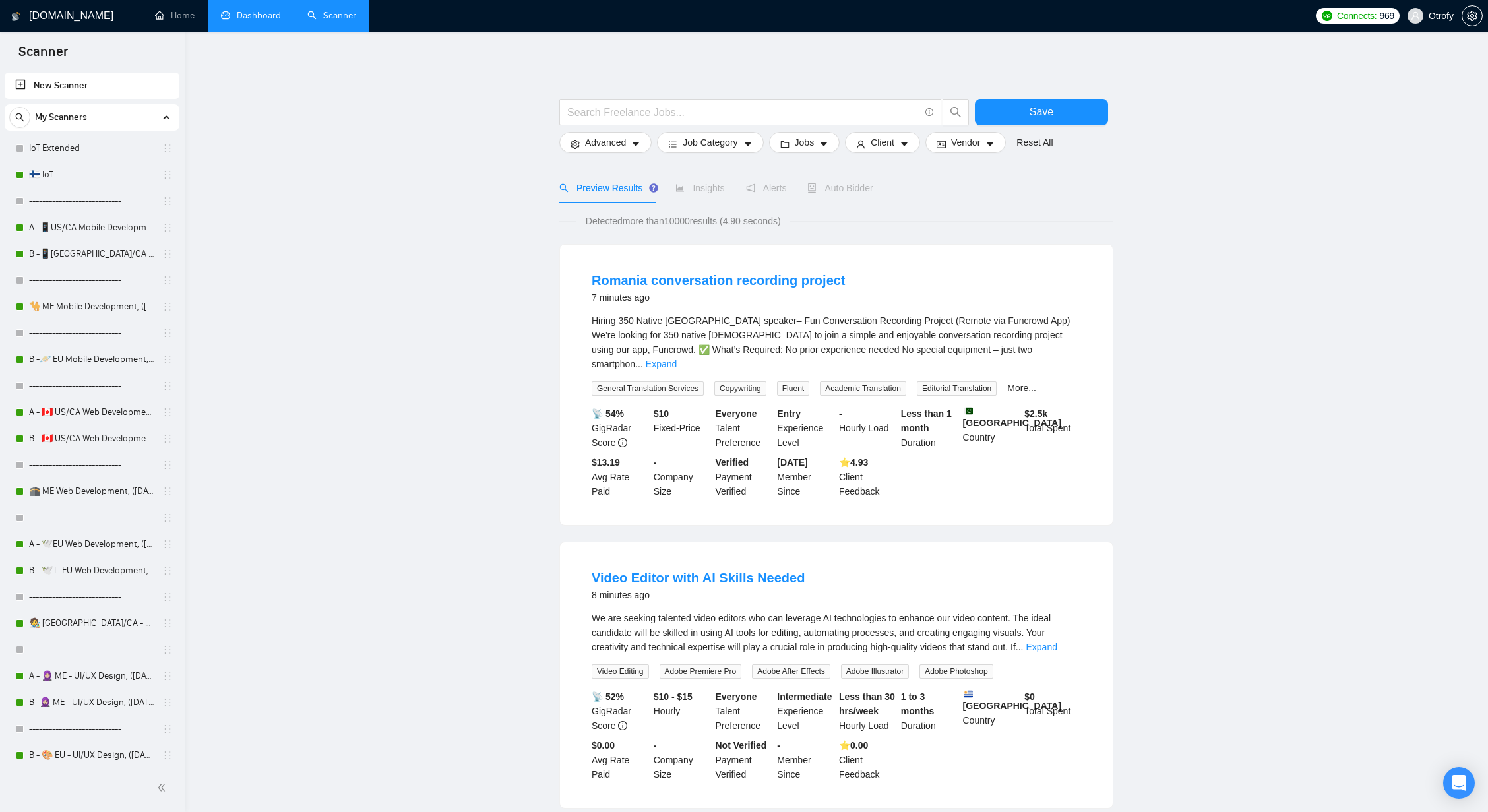
click at [117, 174] on link "🇫🇮 IoT" at bounding box center [92, 174] width 126 height 26
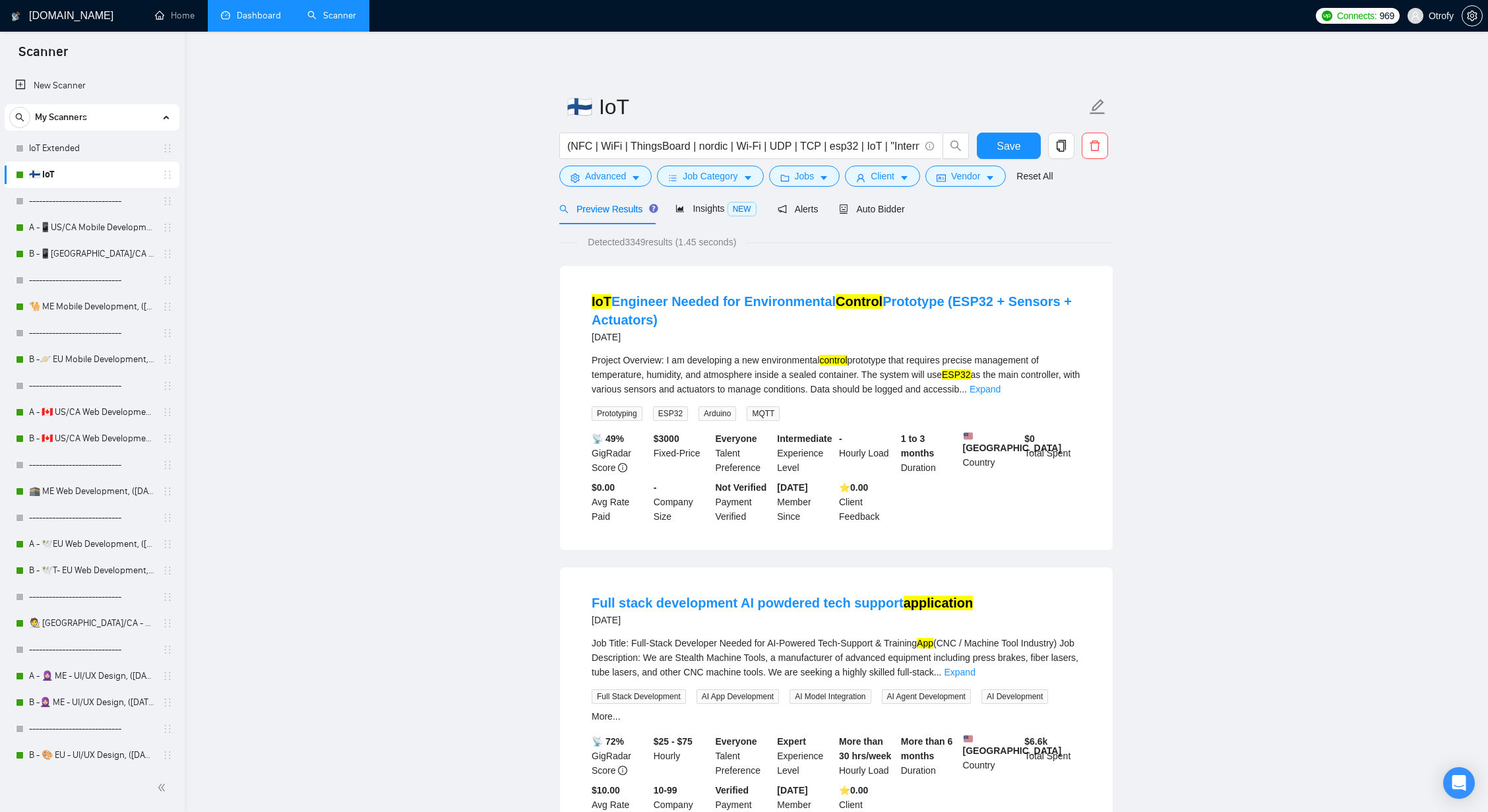
click at [122, 220] on link "A -📱US/CA Mobile Development, (May 6, 2025) no tech & negative tech" at bounding box center [92, 227] width 126 height 26
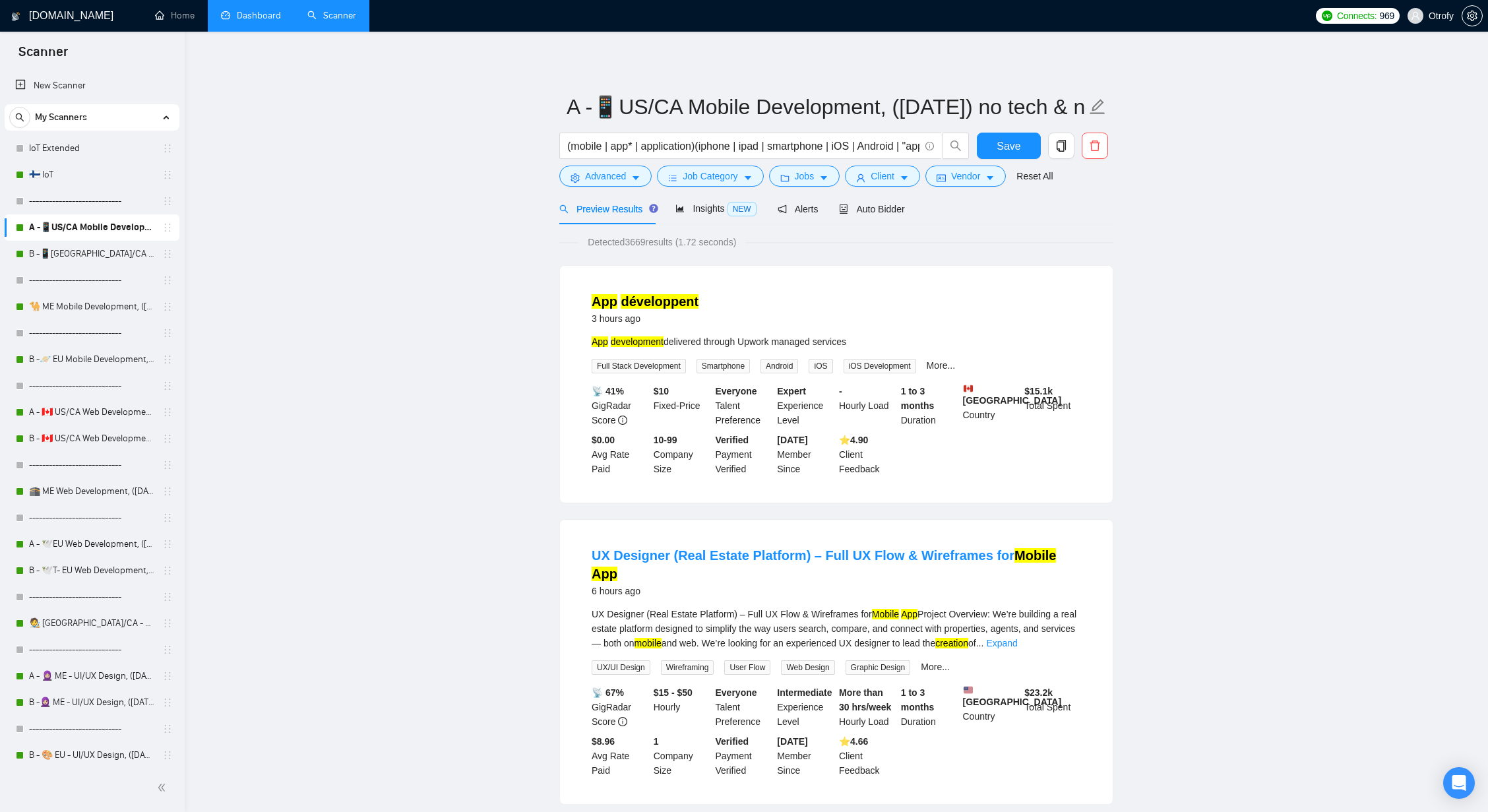
drag, startPoint x: 726, startPoint y: 343, endPoint x: 838, endPoint y: 341, distance: 112.0
click at [838, 341] on div "App development delivered through Upwork managed services" at bounding box center [836, 341] width 489 height 14
drag, startPoint x: 674, startPoint y: 343, endPoint x: 805, endPoint y: 341, distance: 131.0
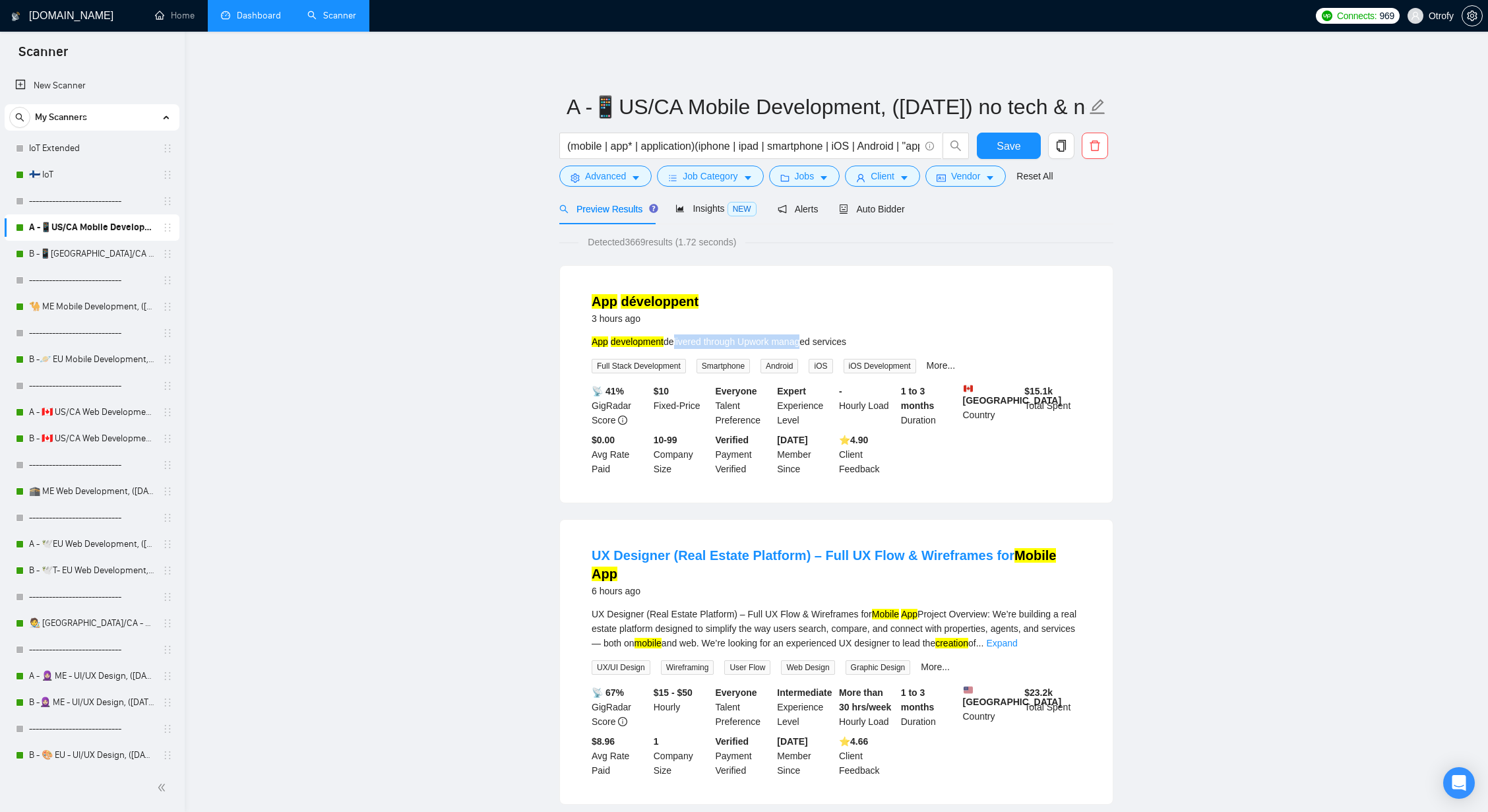
click at [805, 341] on div "App development delivered through Upwork managed services" at bounding box center [836, 341] width 489 height 14
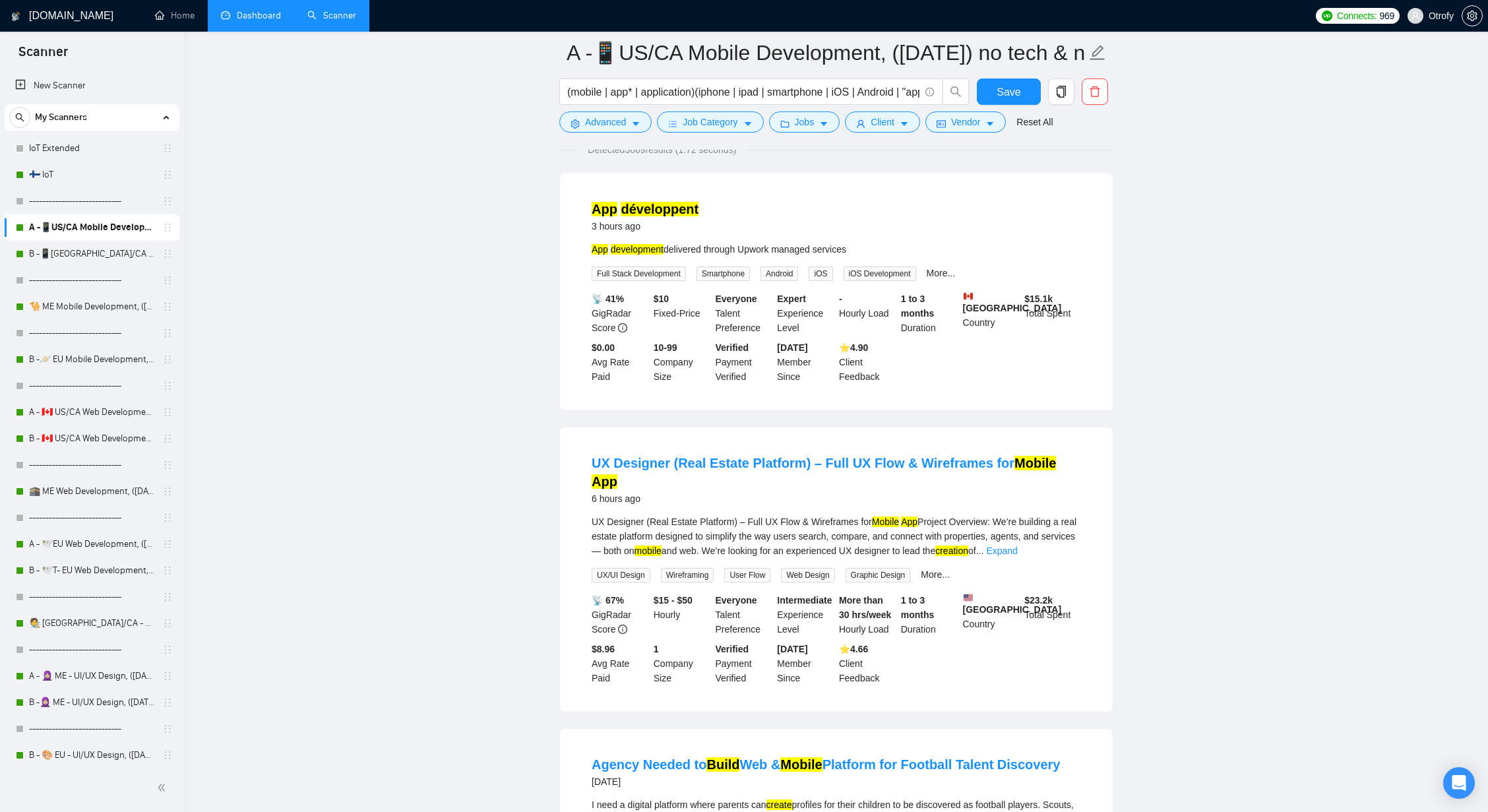
scroll to position [95, 0]
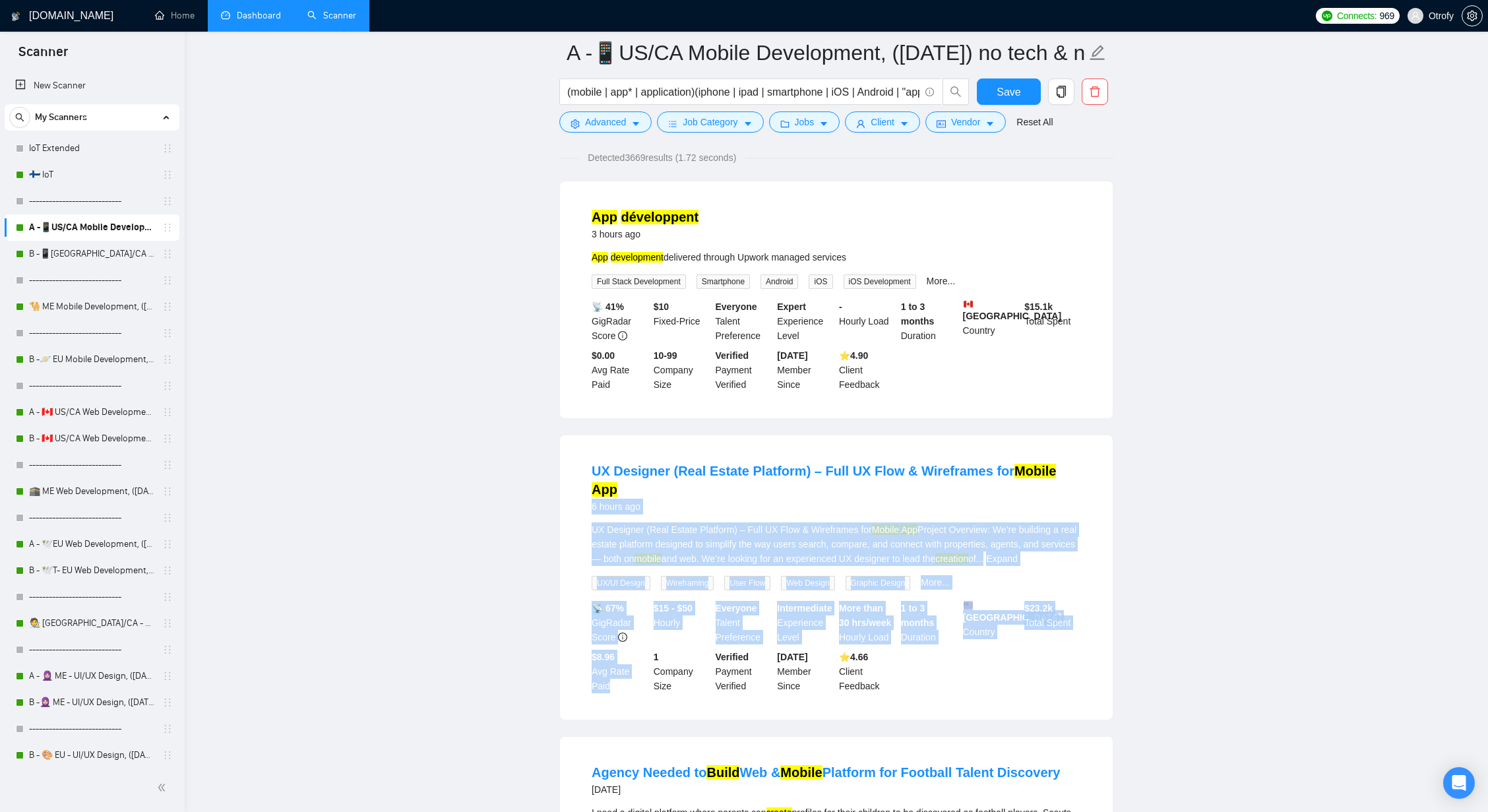
drag, startPoint x: 574, startPoint y: 484, endPoint x: 560, endPoint y: 696, distance: 212.5
click at [561, 697] on div "UX Designer (Real Estate Platform) – Full UX Flow & Wireframes for Mobile App 6…" at bounding box center [836, 577] width 553 height 284
